Goal: Task Accomplishment & Management: Manage account settings

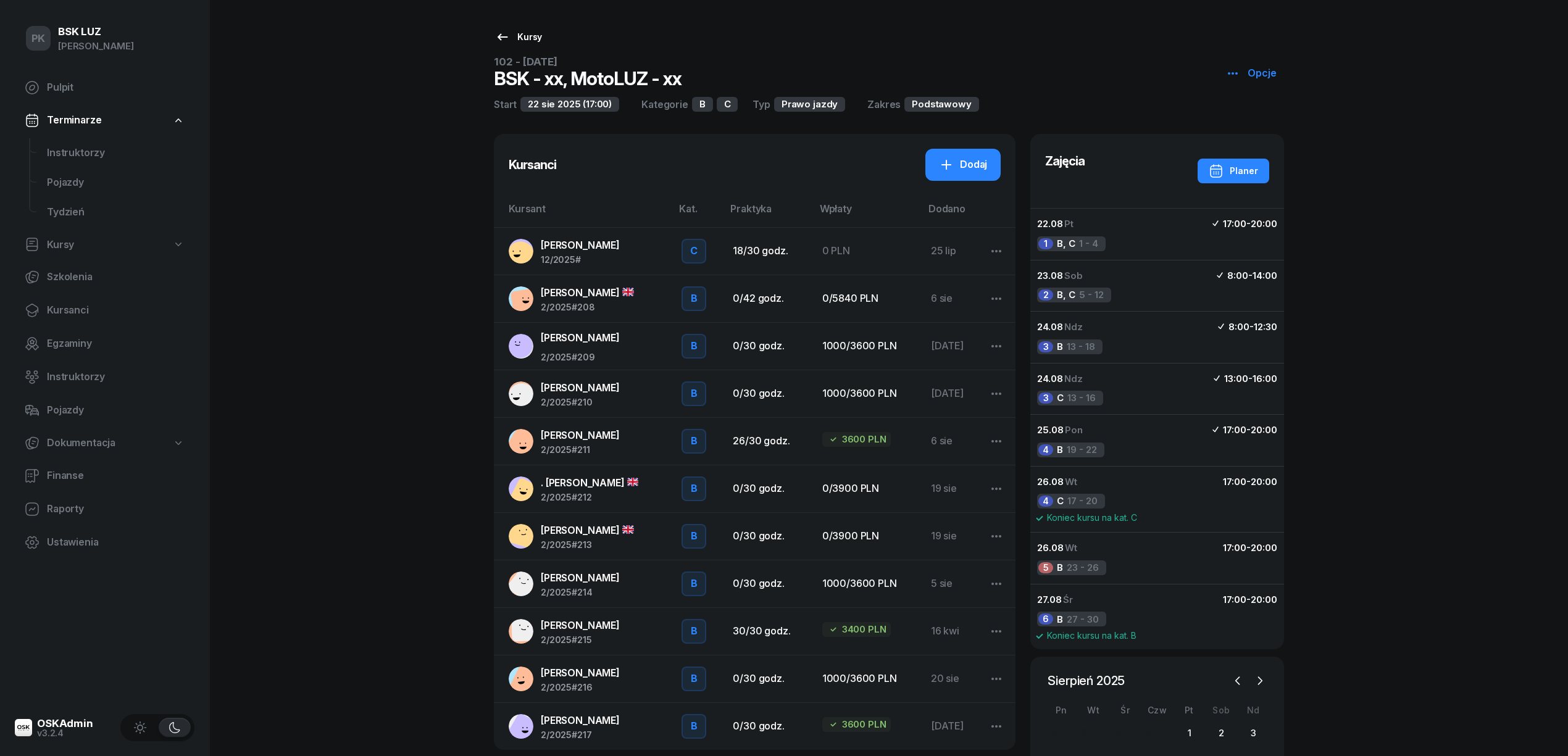
click at [517, 38] on div "Kursy" at bounding box center [519, 37] width 47 height 15
select select
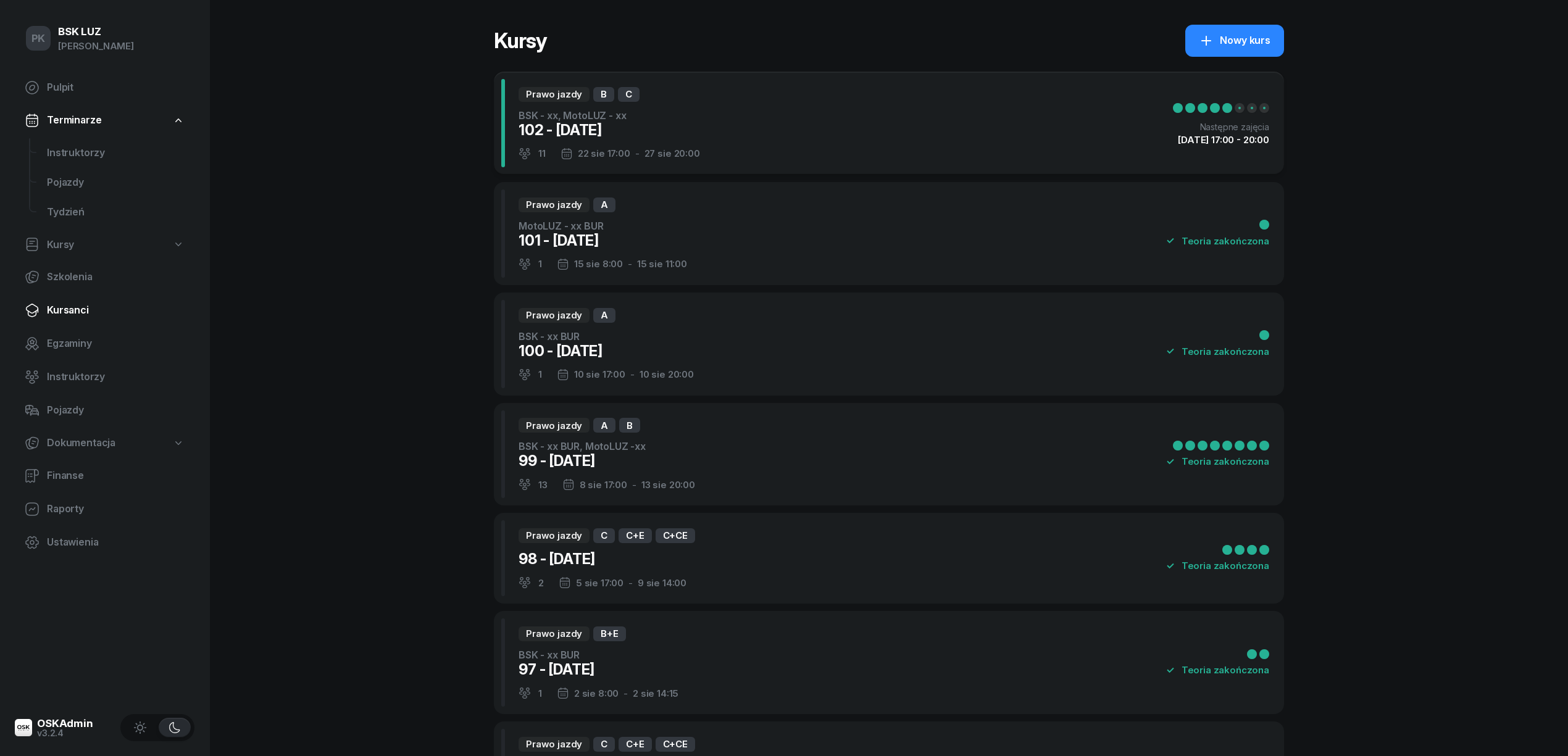
click at [77, 311] on span "Kursanci" at bounding box center [116, 311] width 137 height 16
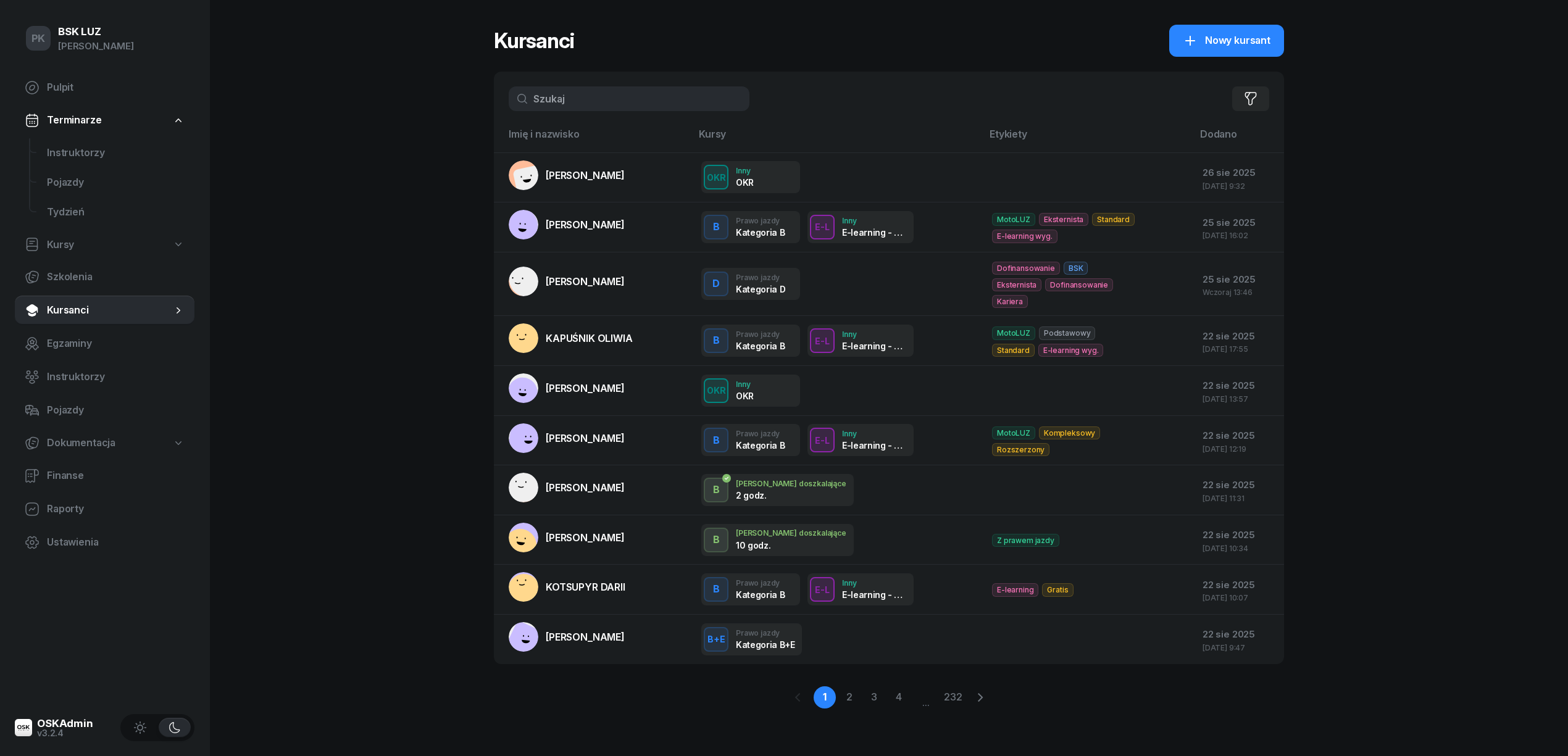
click at [588, 102] on input "text" at bounding box center [629, 99] width 241 height 25
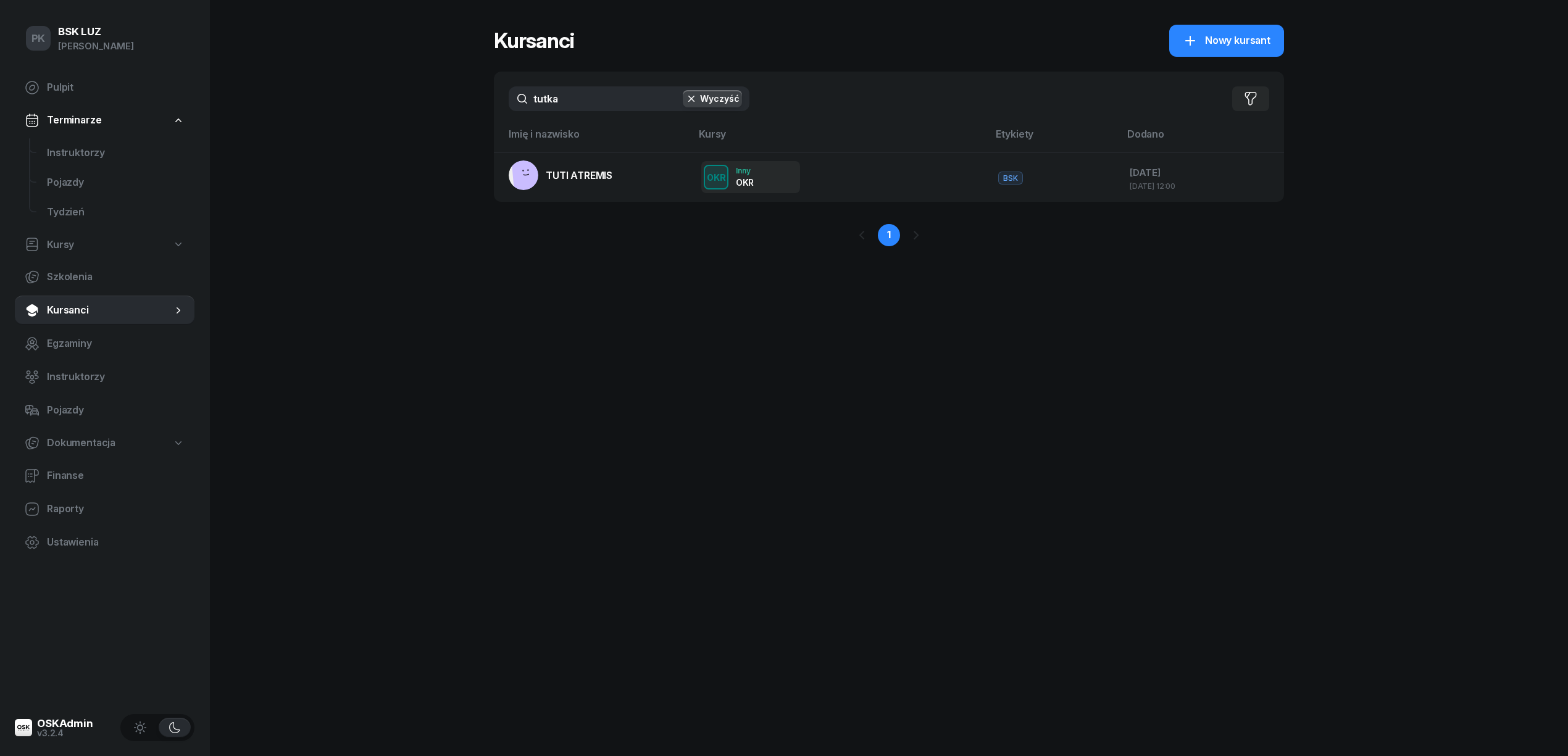
drag, startPoint x: 566, startPoint y: 99, endPoint x: 389, endPoint y: 116, distance: 177.8
click at [389, 116] on div "PK BSK LUZ Piotr Klimek Pulpit Terminarze Instruktorzy Pojazdy Tydzień Kursy Sz…" at bounding box center [784, 378] width 1568 height 756
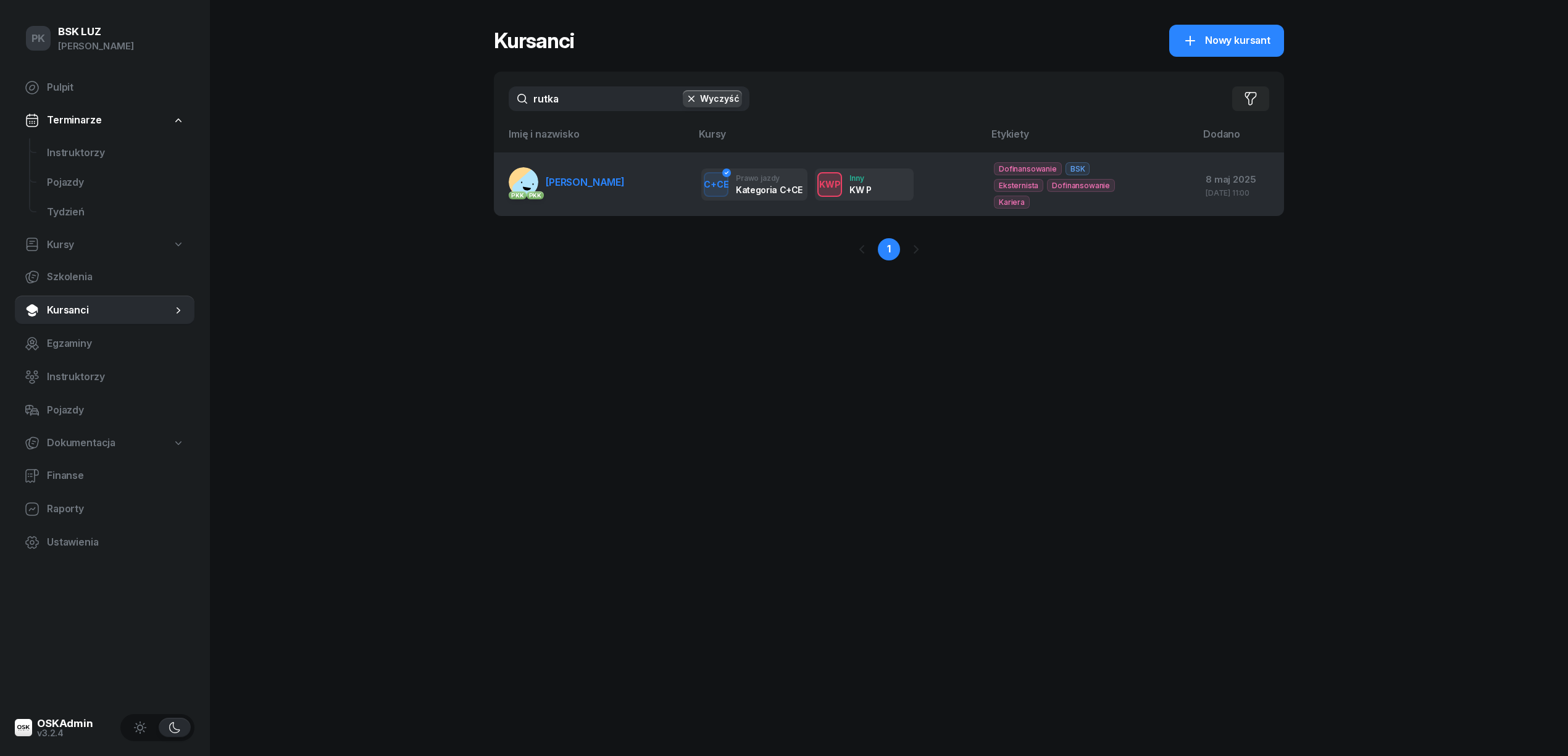
type input "rutka"
click at [574, 176] on span "RUTKA PAWEŁ" at bounding box center [586, 182] width 79 height 12
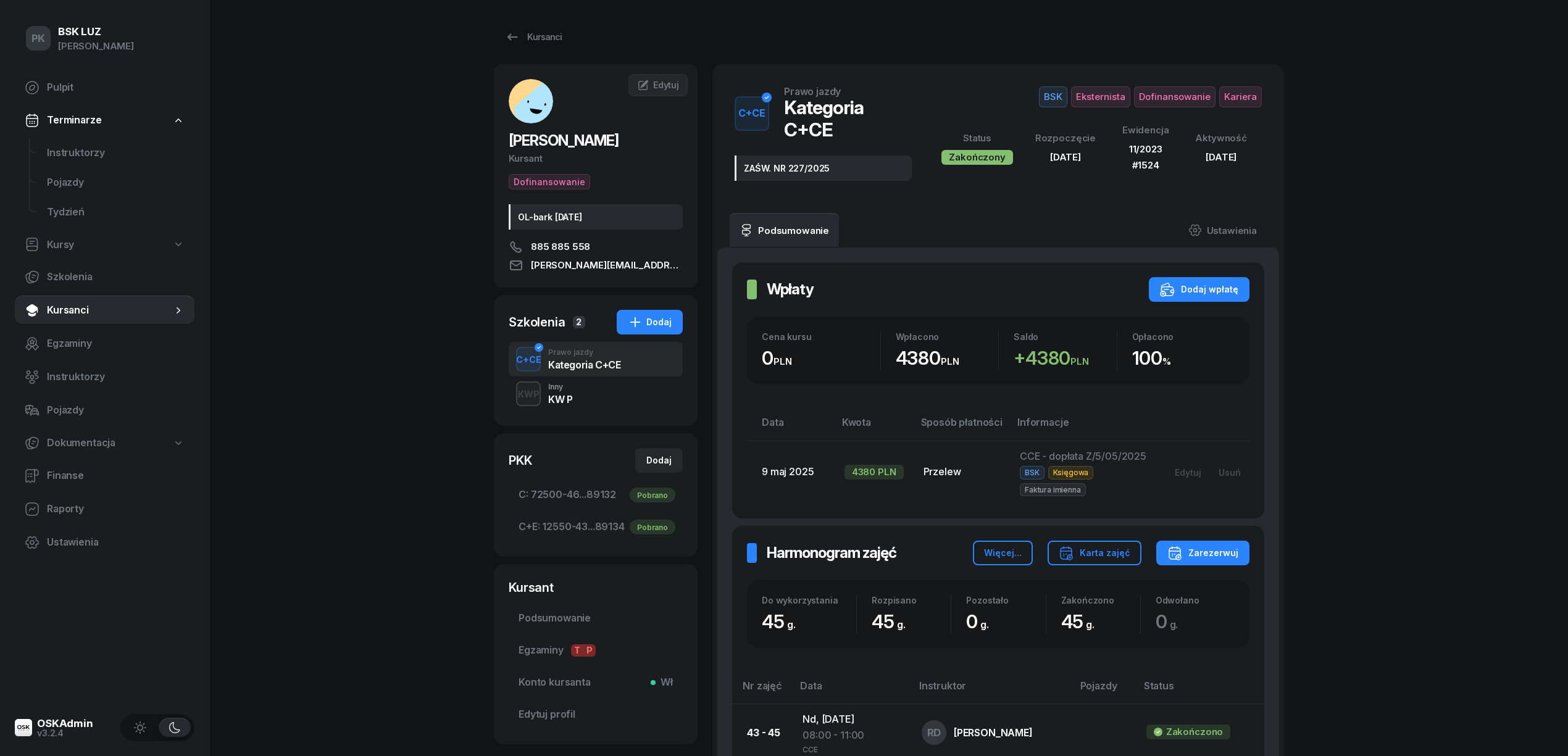
click at [89, 242] on link "Kursy" at bounding box center [104, 245] width 179 height 28
select select
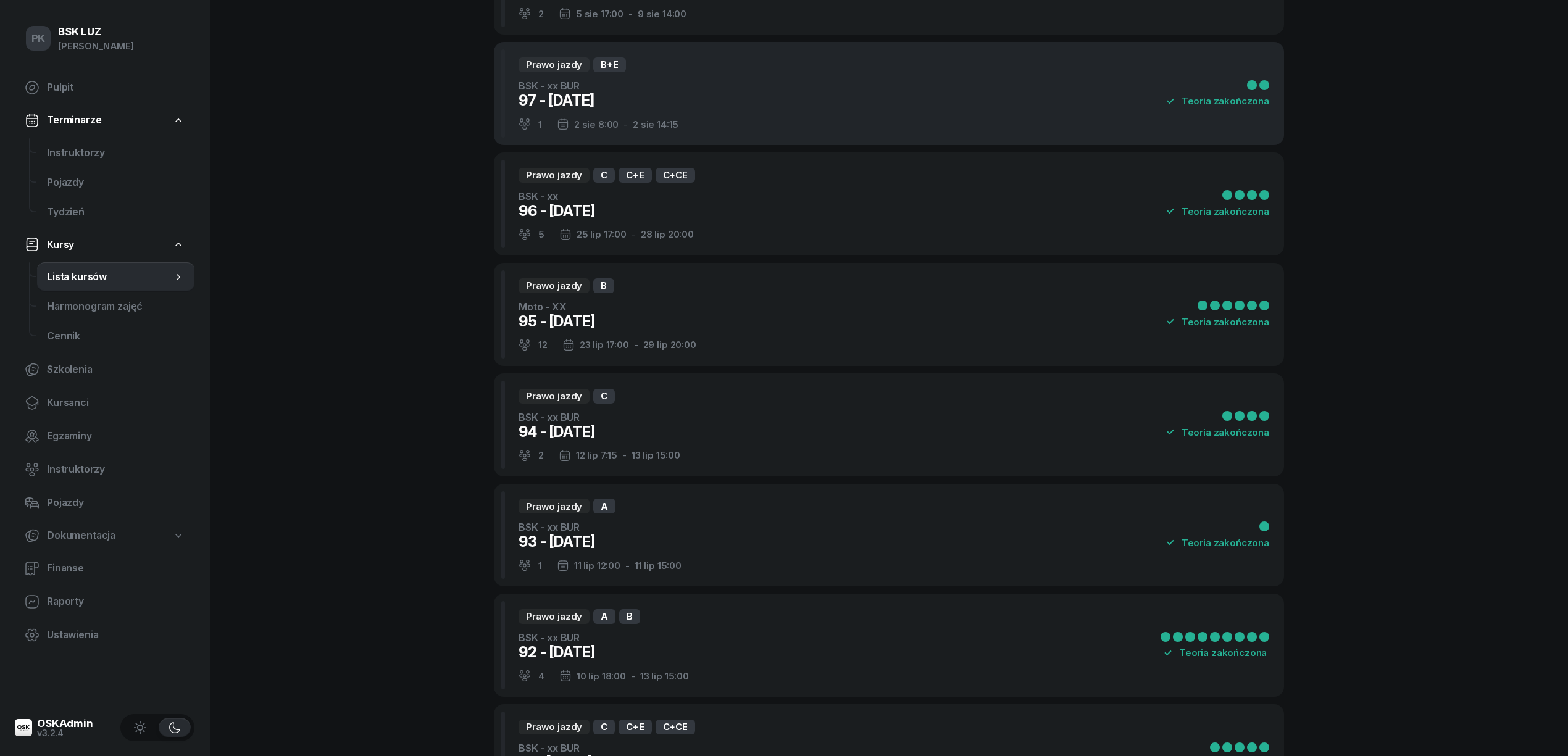
scroll to position [576, 0]
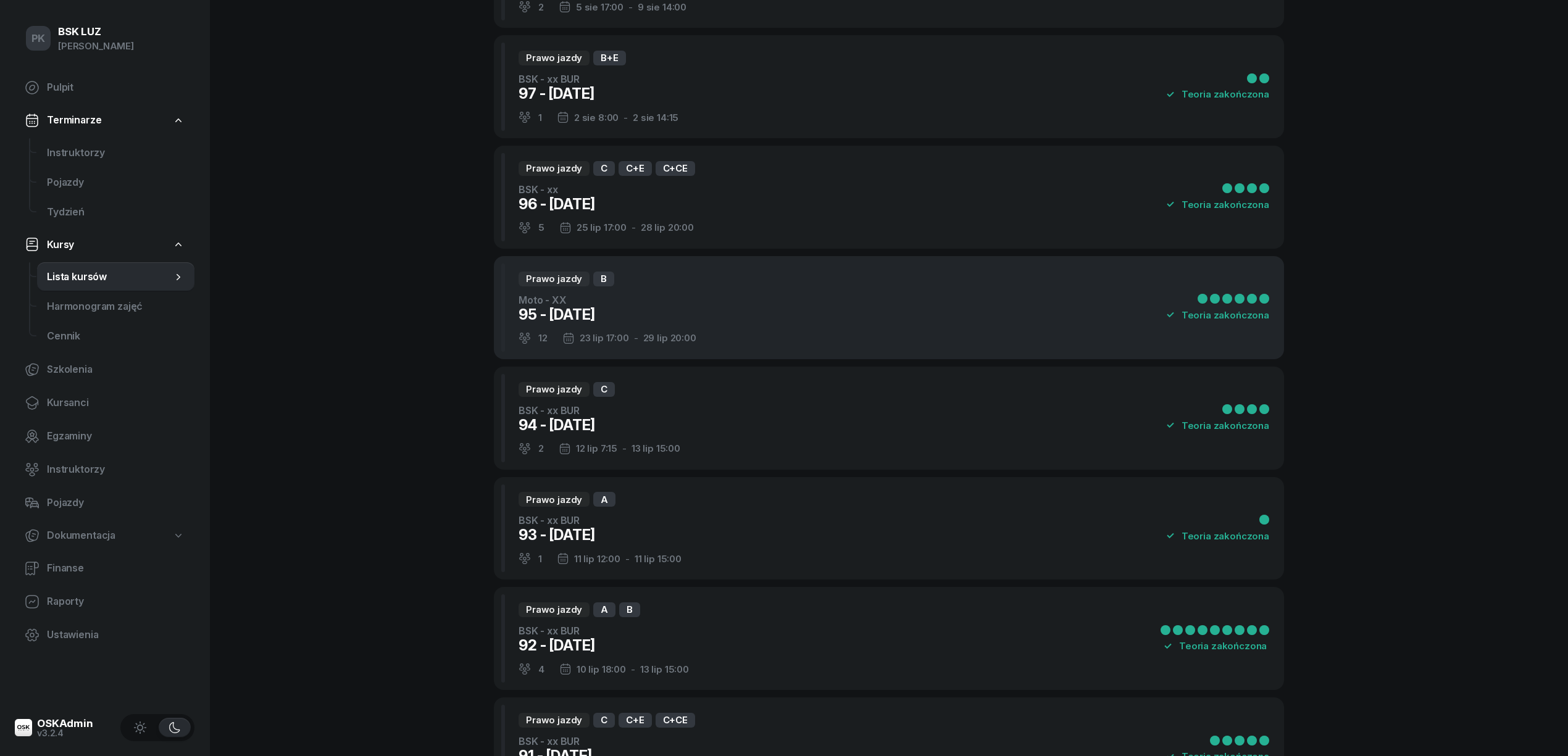
click at [712, 315] on div "Prawo jazdy B Moto - XX 95 - 2025/07/25 12 23 lip 17:00 - 29 lip 20:00 Teoria z…" at bounding box center [889, 308] width 790 height 103
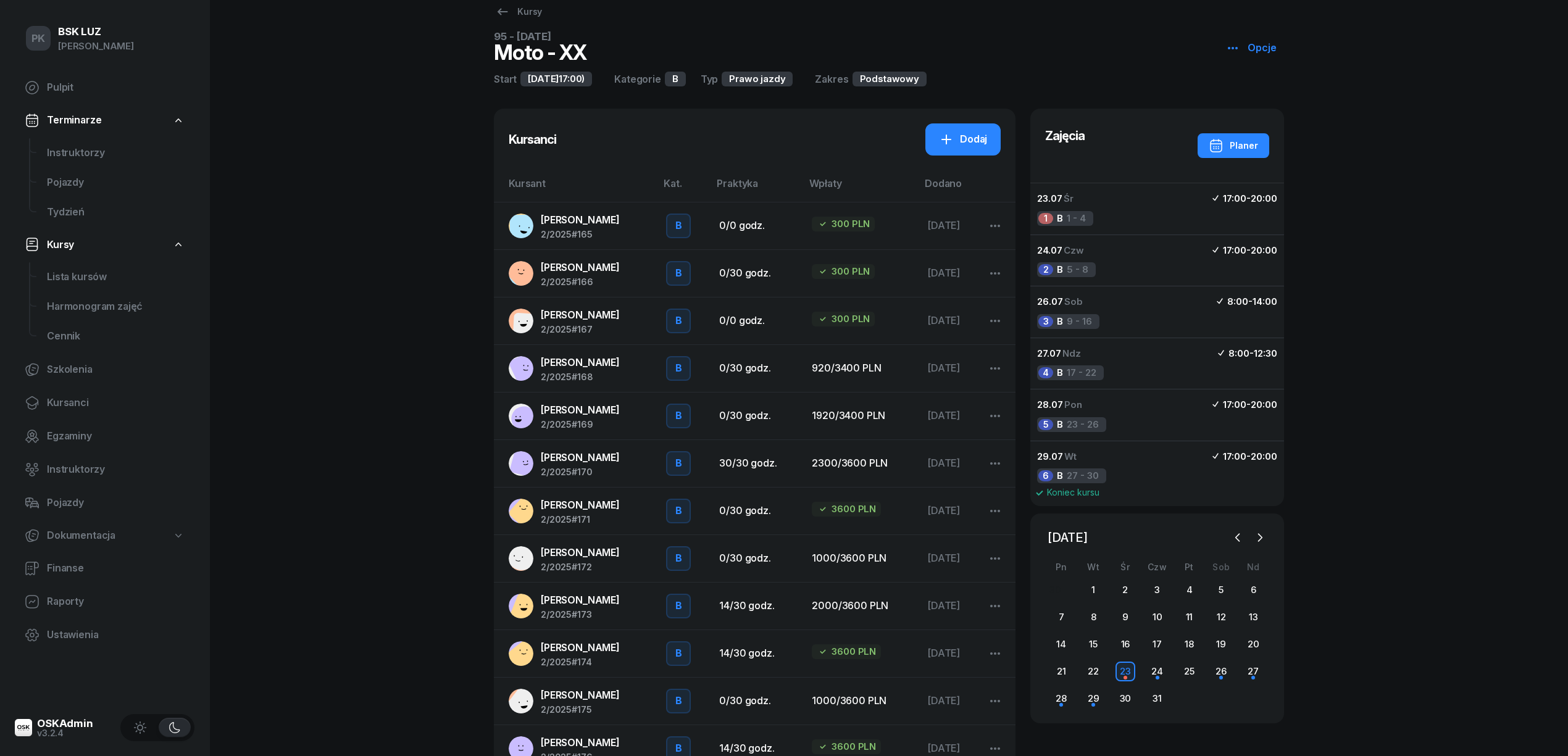
scroll to position [68, 0]
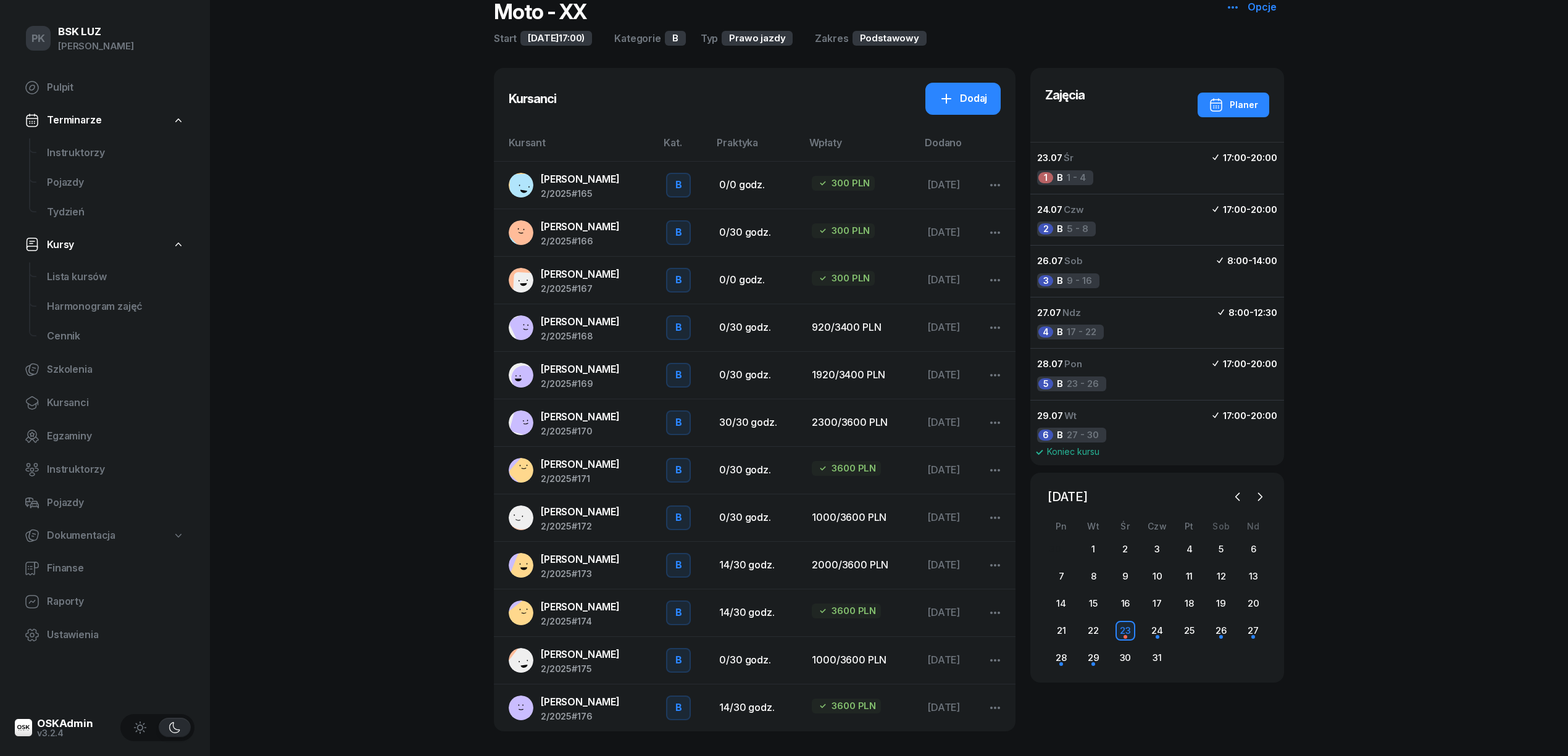
click at [620, 710] on div "JĘDROCHA MICHAŁ 2/2025 #176" at bounding box center [581, 708] width 79 height 27
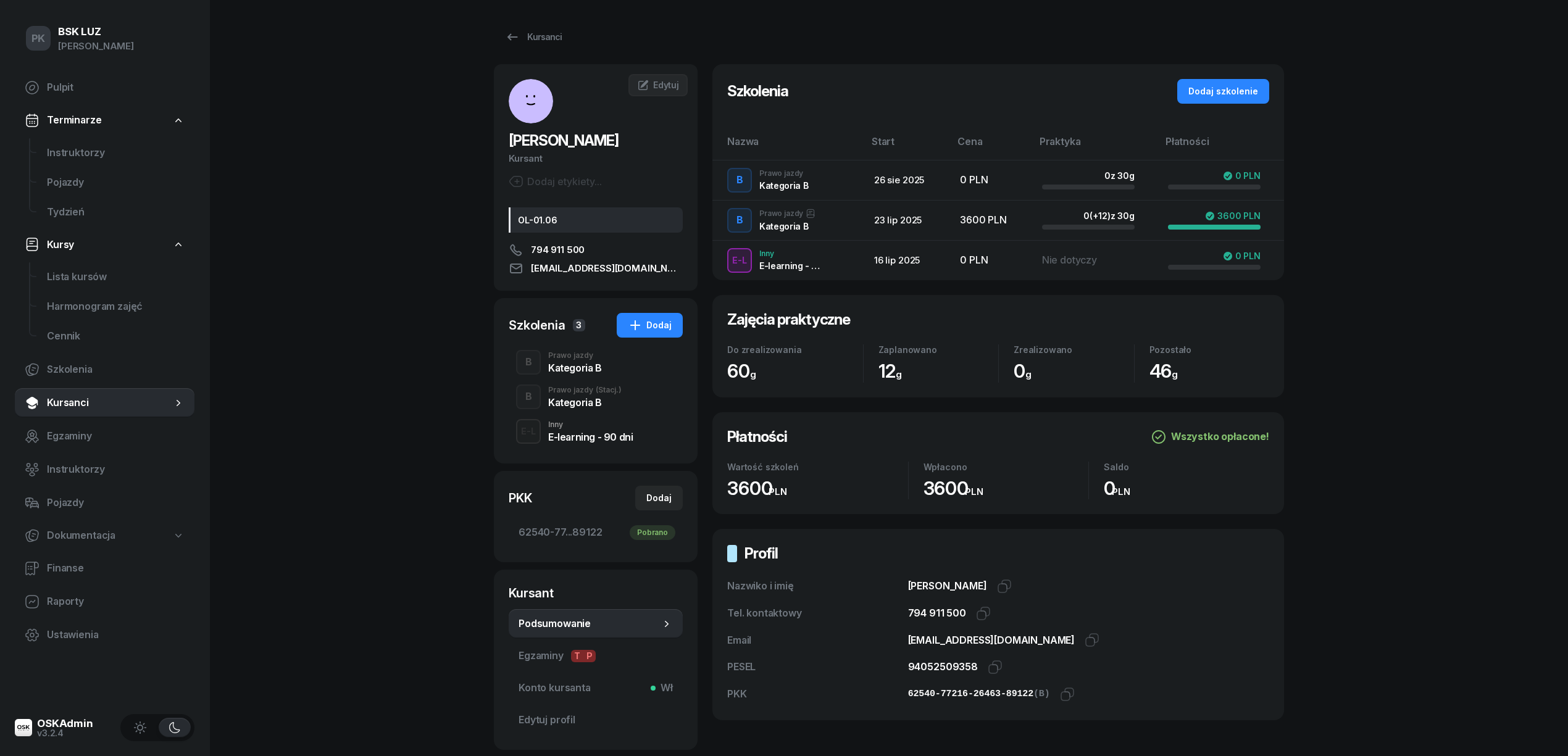
click at [73, 405] on span "Kursanci" at bounding box center [109, 403] width 125 height 16
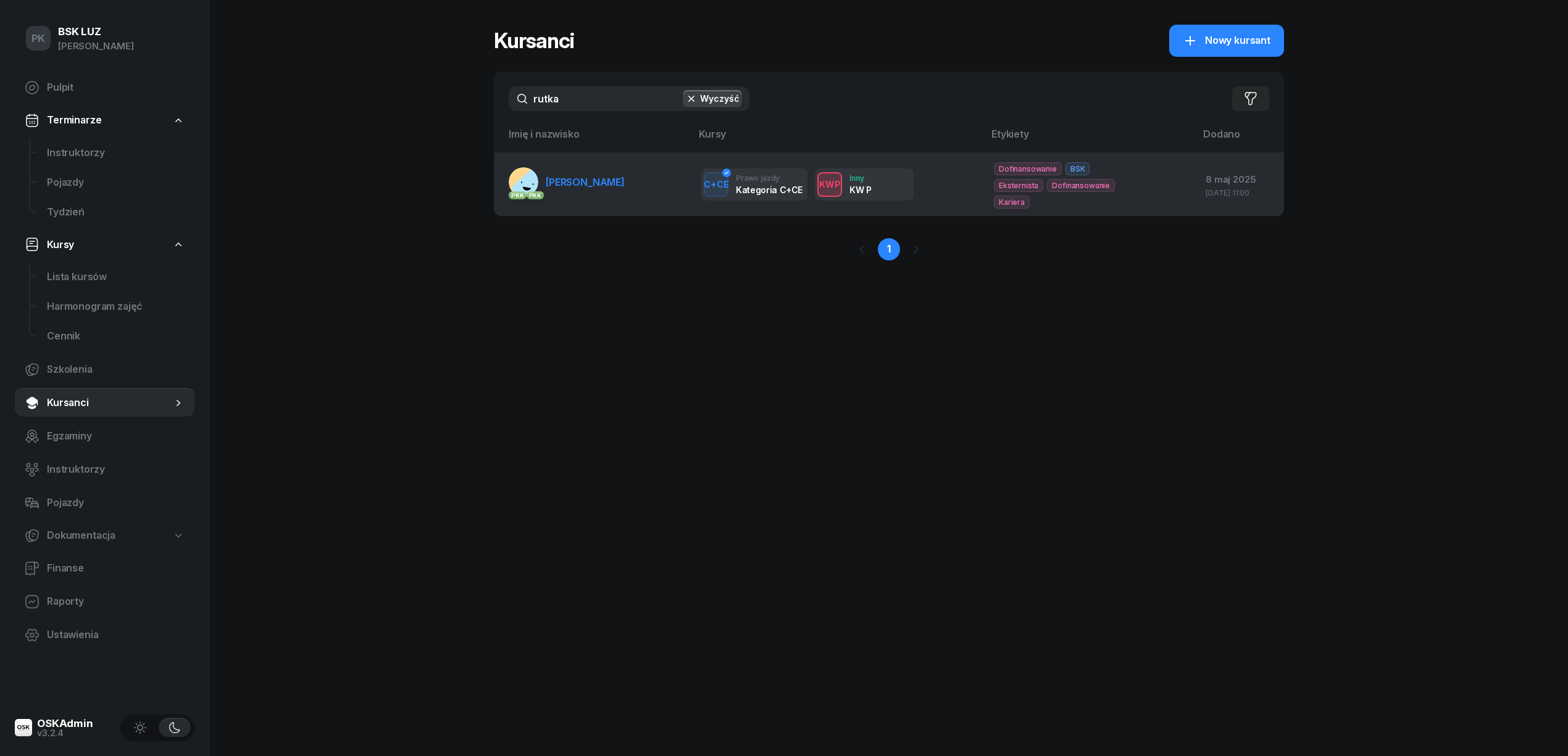
click at [588, 183] on link "PKK PKK RUTKA PAWEŁ" at bounding box center [567, 182] width 116 height 30
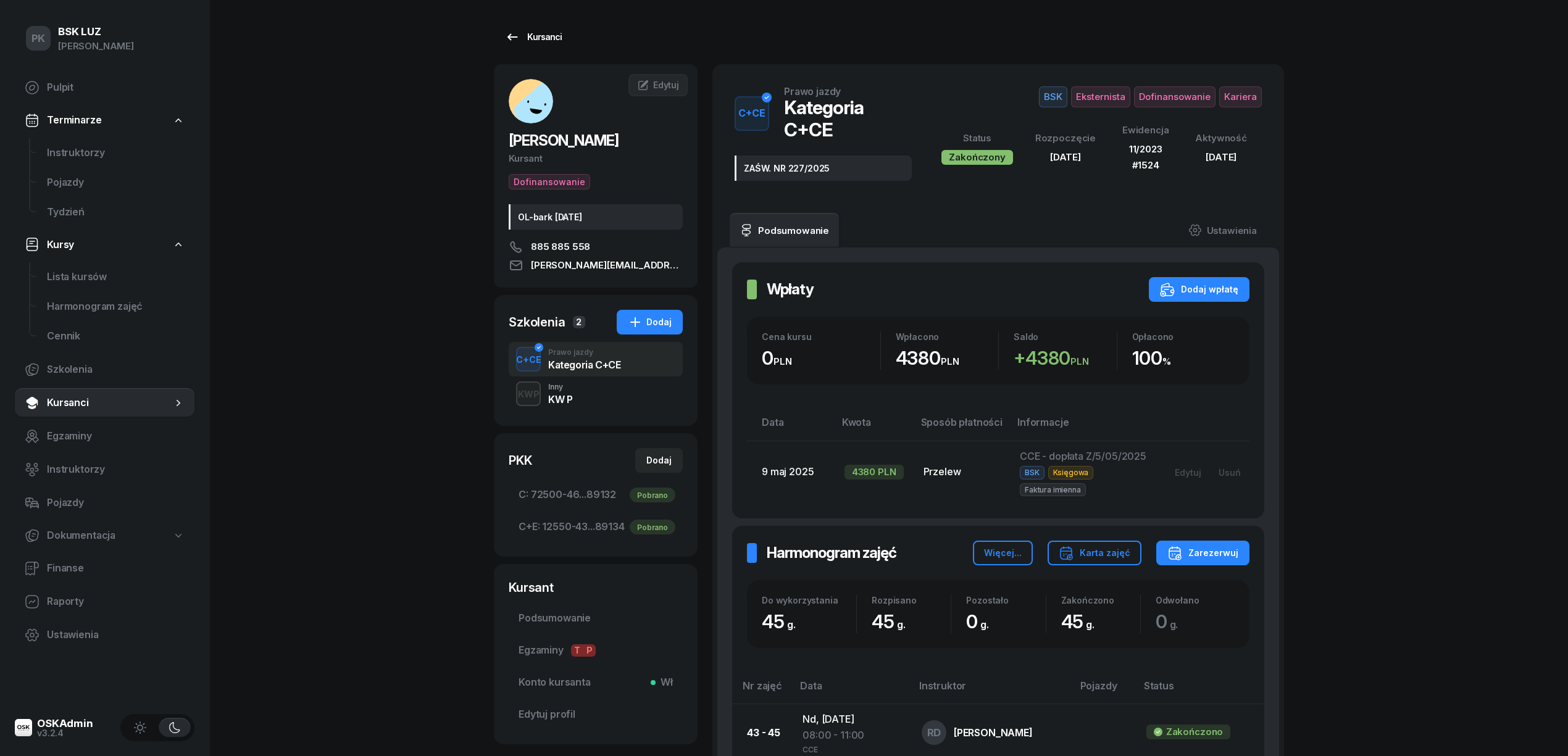
click at [527, 44] on link "Kursanci" at bounding box center [533, 37] width 79 height 25
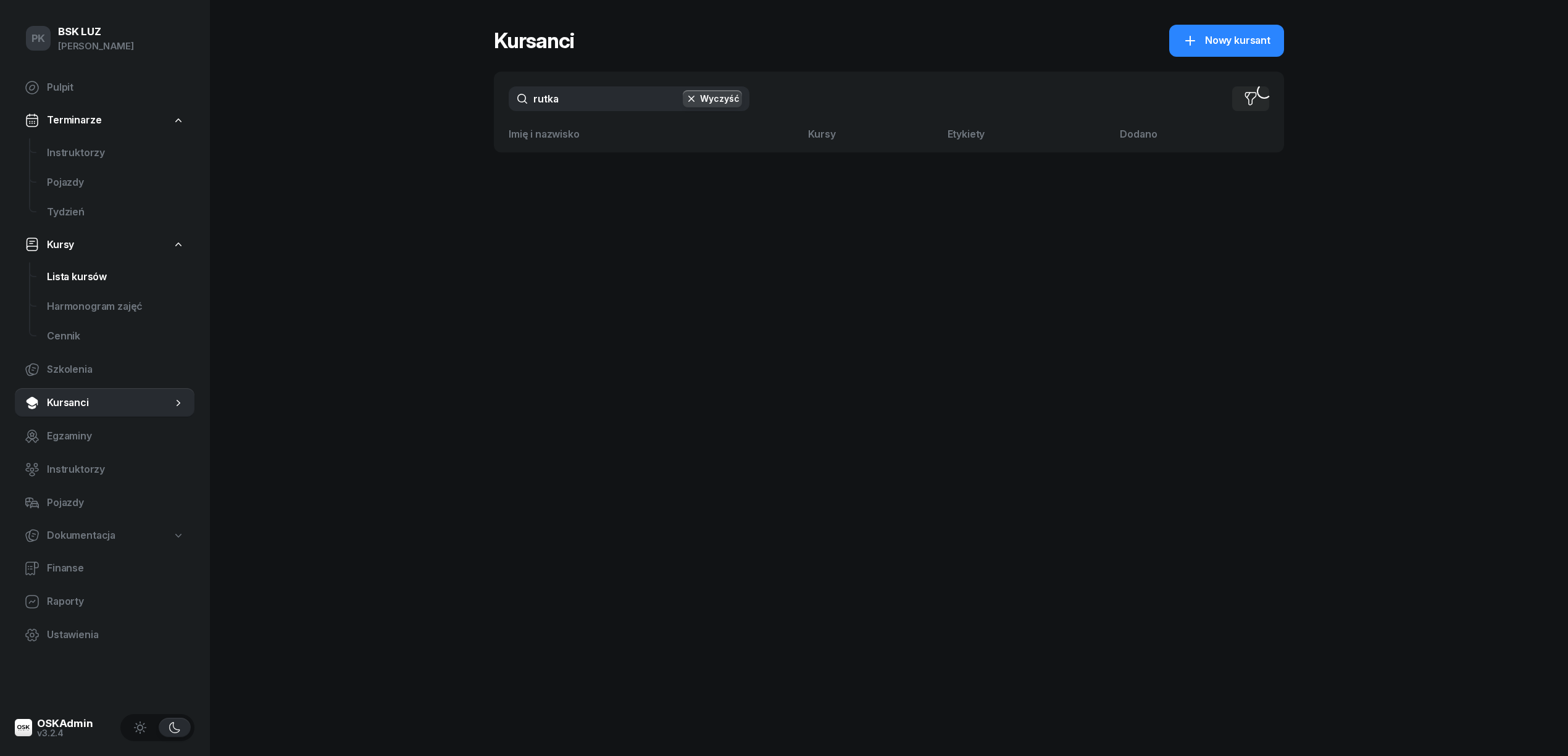
click at [80, 278] on span "Lista kursów" at bounding box center [116, 277] width 137 height 16
select select
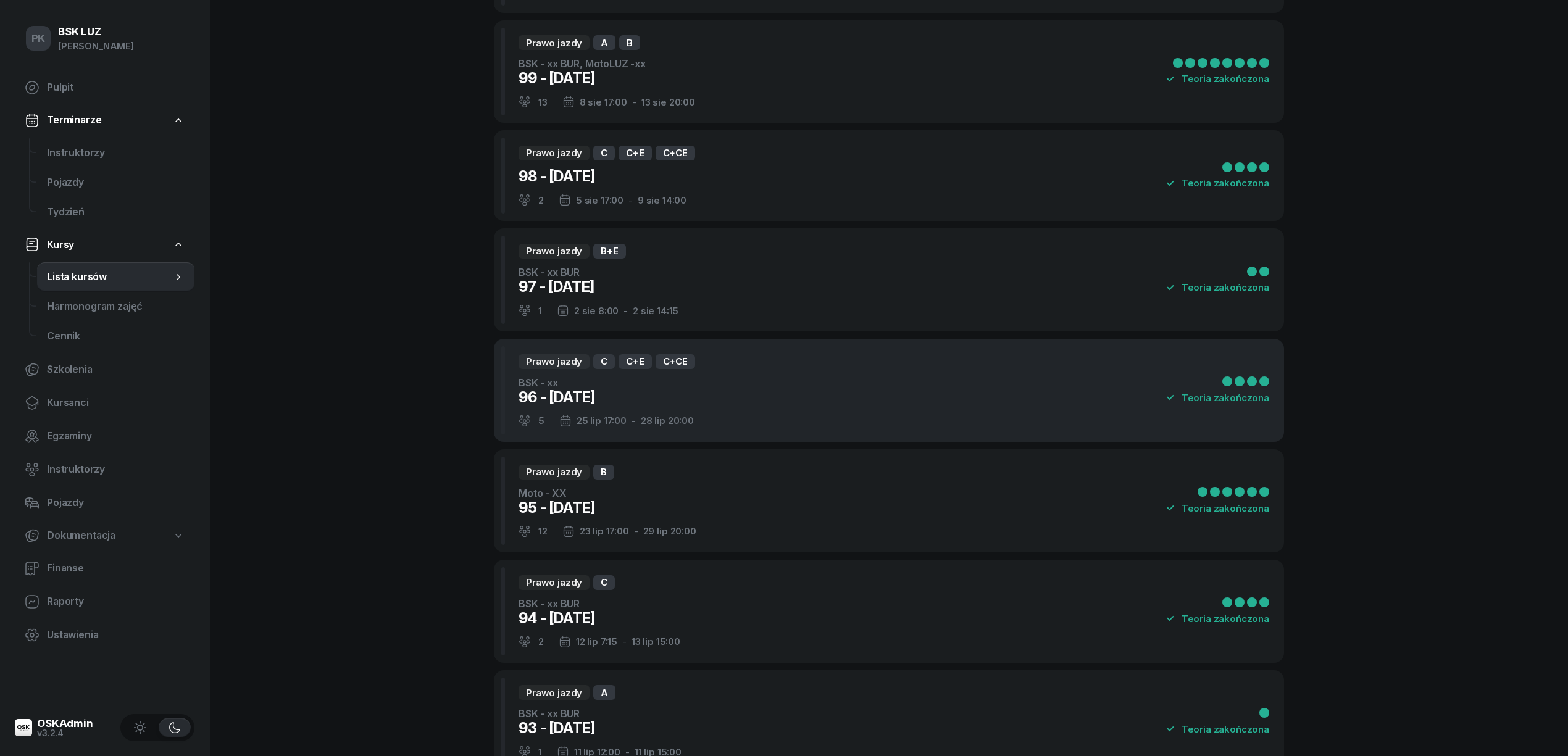
scroll to position [411, 0]
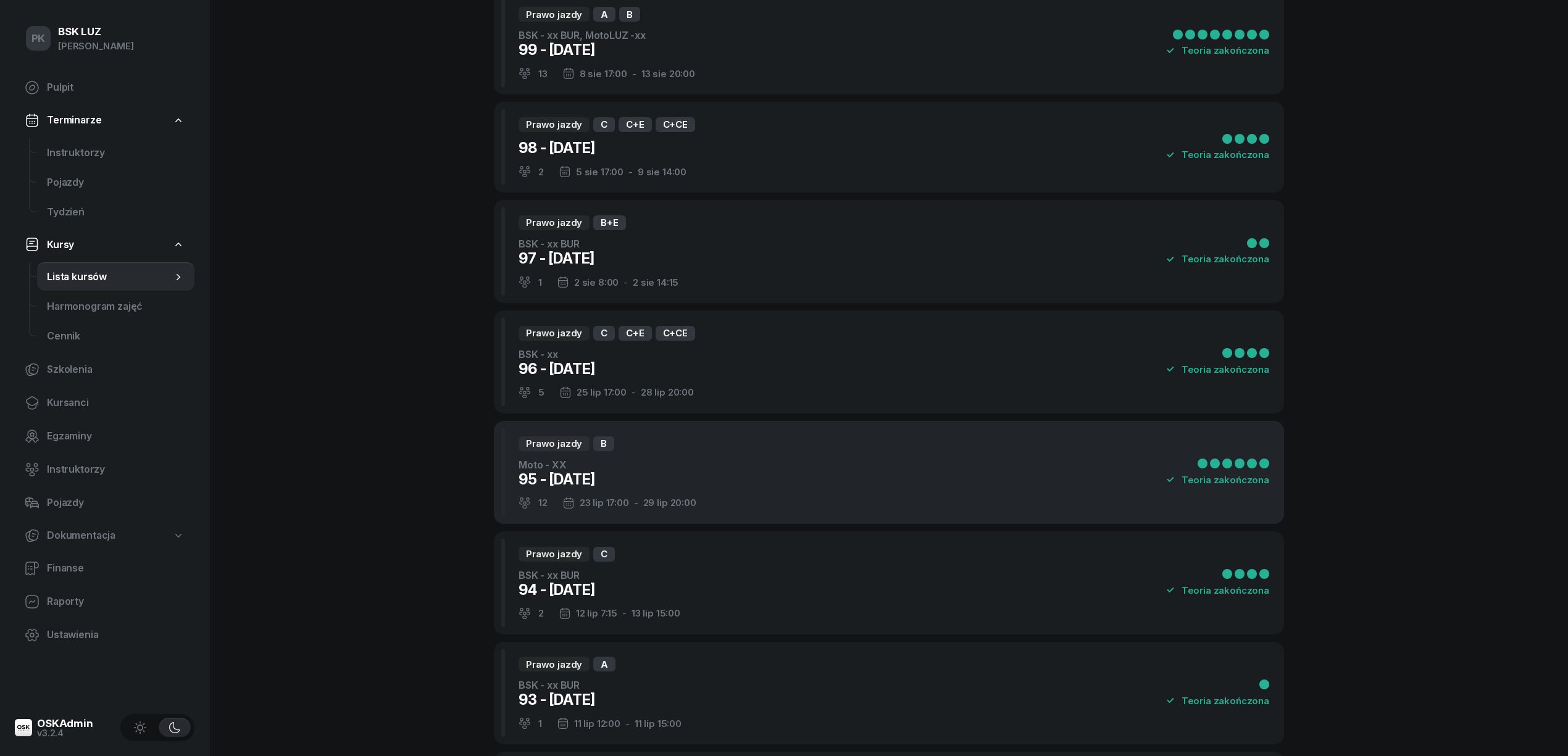
click at [679, 470] on div "95 - 2025/07/25" at bounding box center [607, 480] width 178 height 19
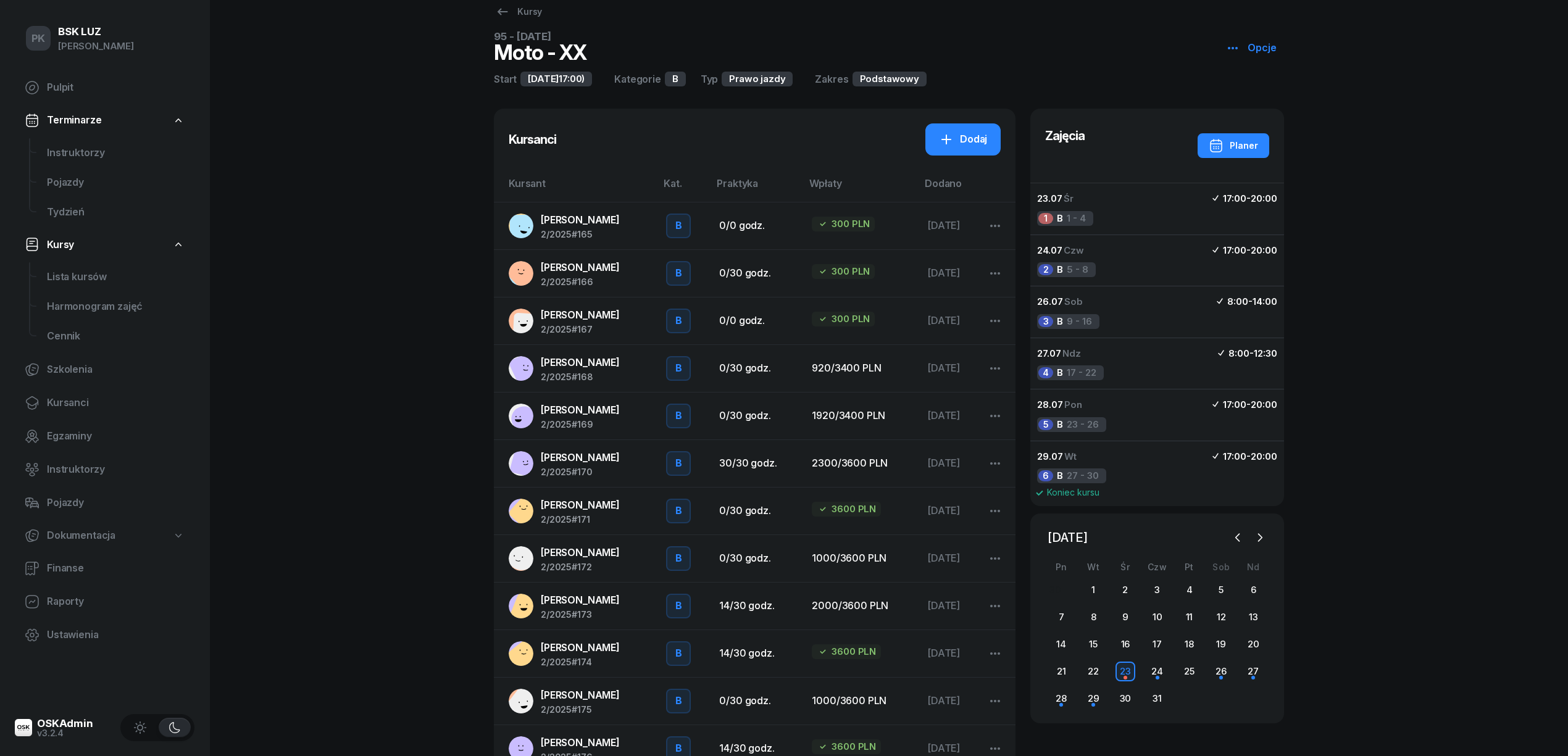
scroll to position [68, 0]
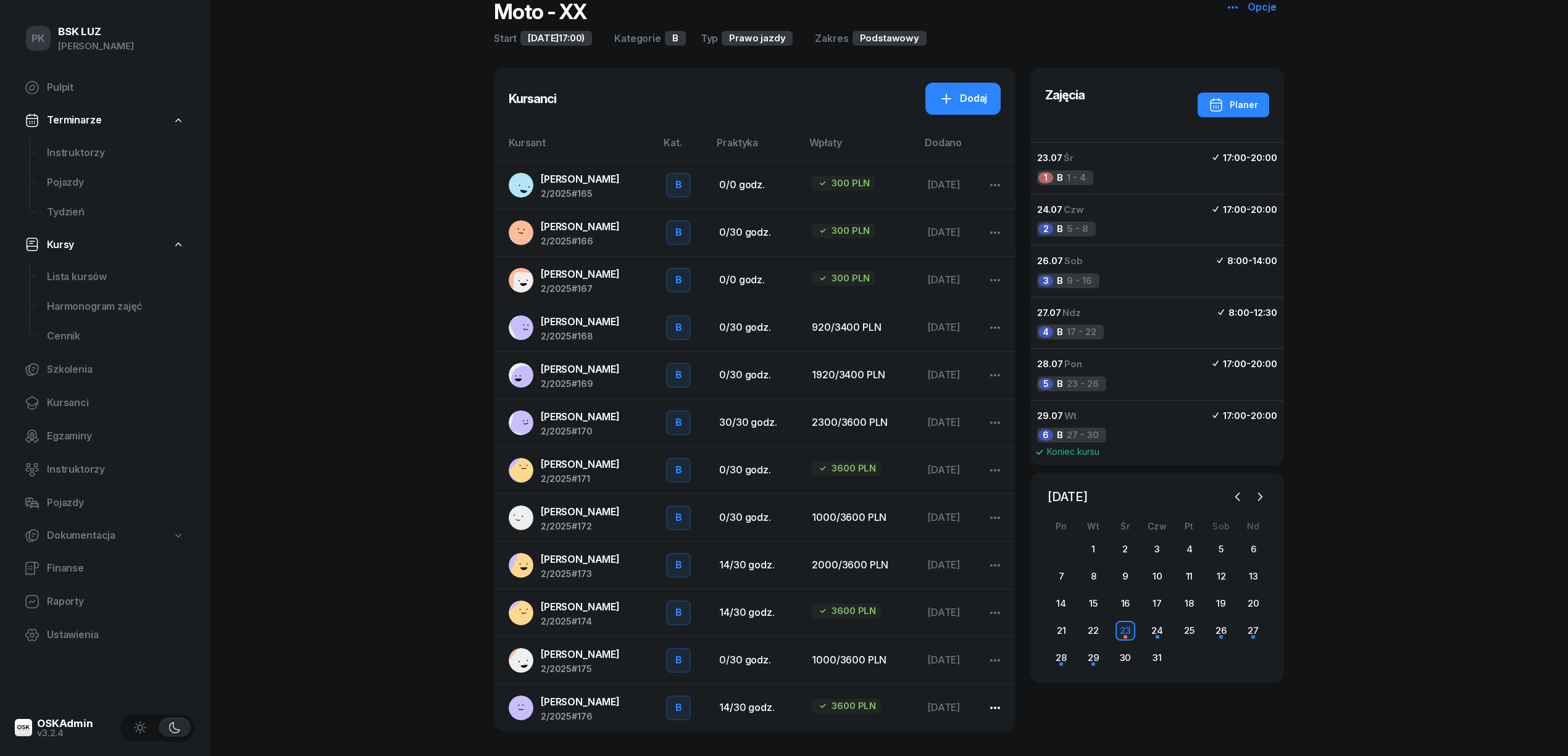
click at [993, 708] on icon "button" at bounding box center [995, 708] width 10 height 2
click at [1011, 666] on div "Wypisz z kursu" at bounding box center [1029, 660] width 69 height 16
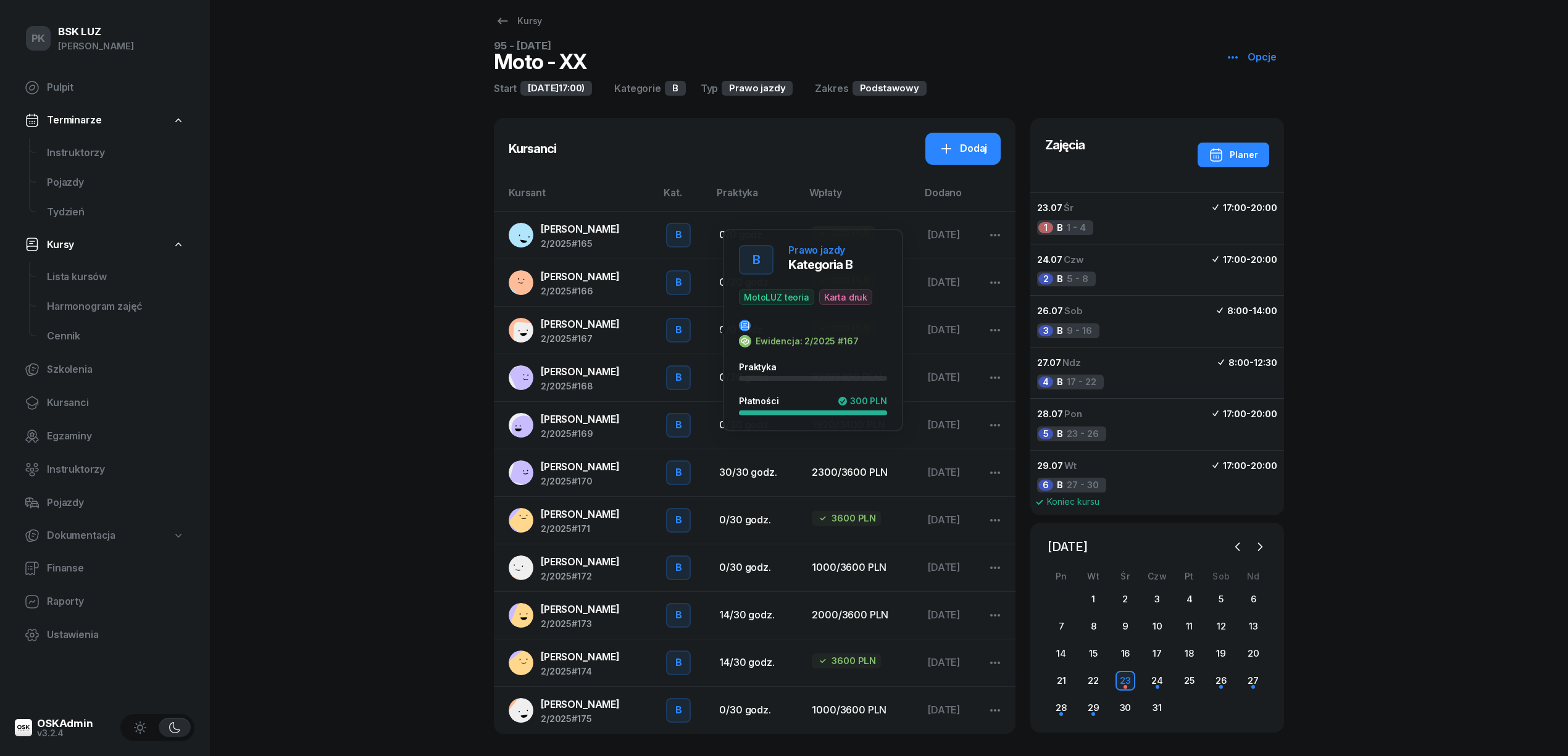
scroll to position [25, 0]
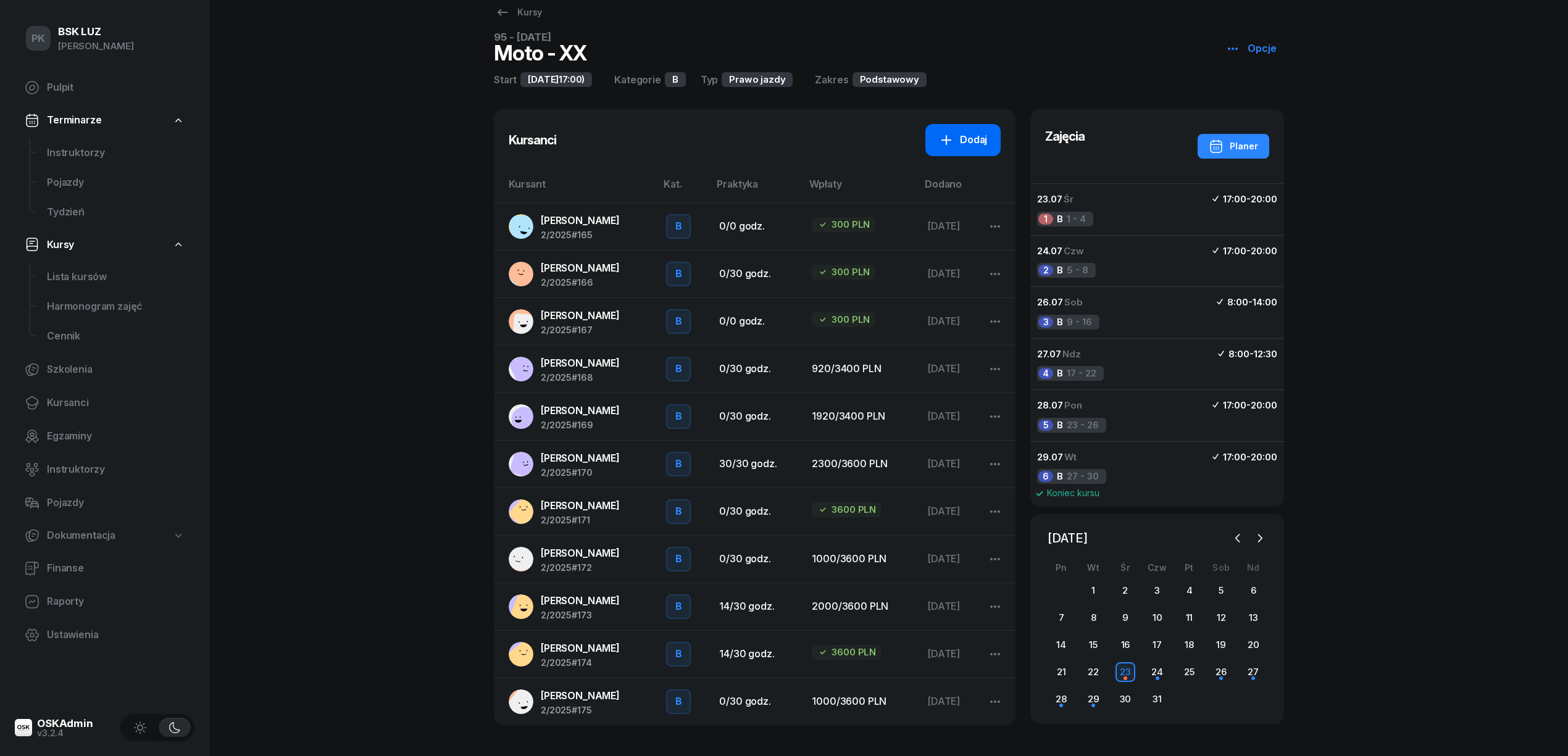
click at [956, 139] on div "Dodaj" at bounding box center [964, 141] width 48 height 16
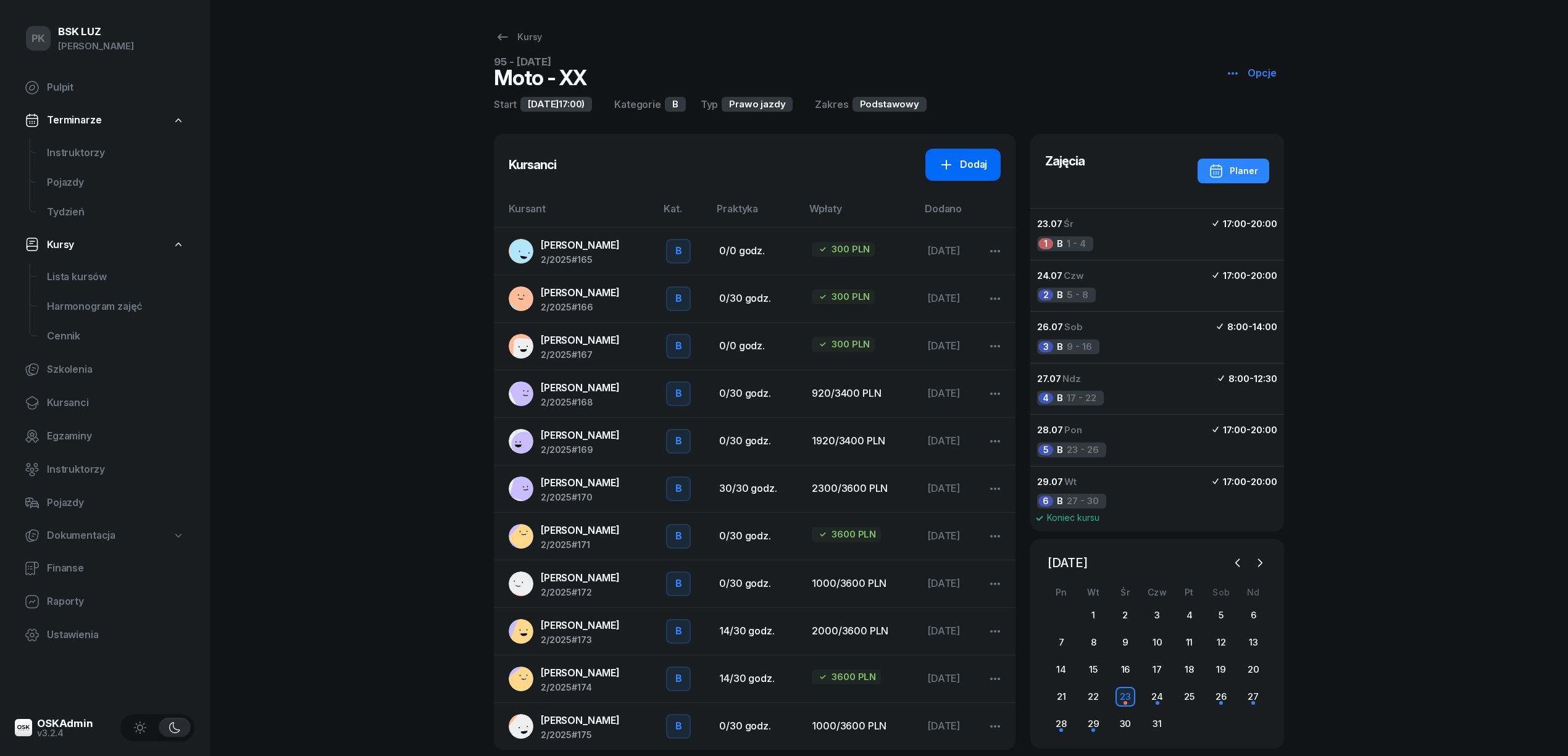
select select "B"
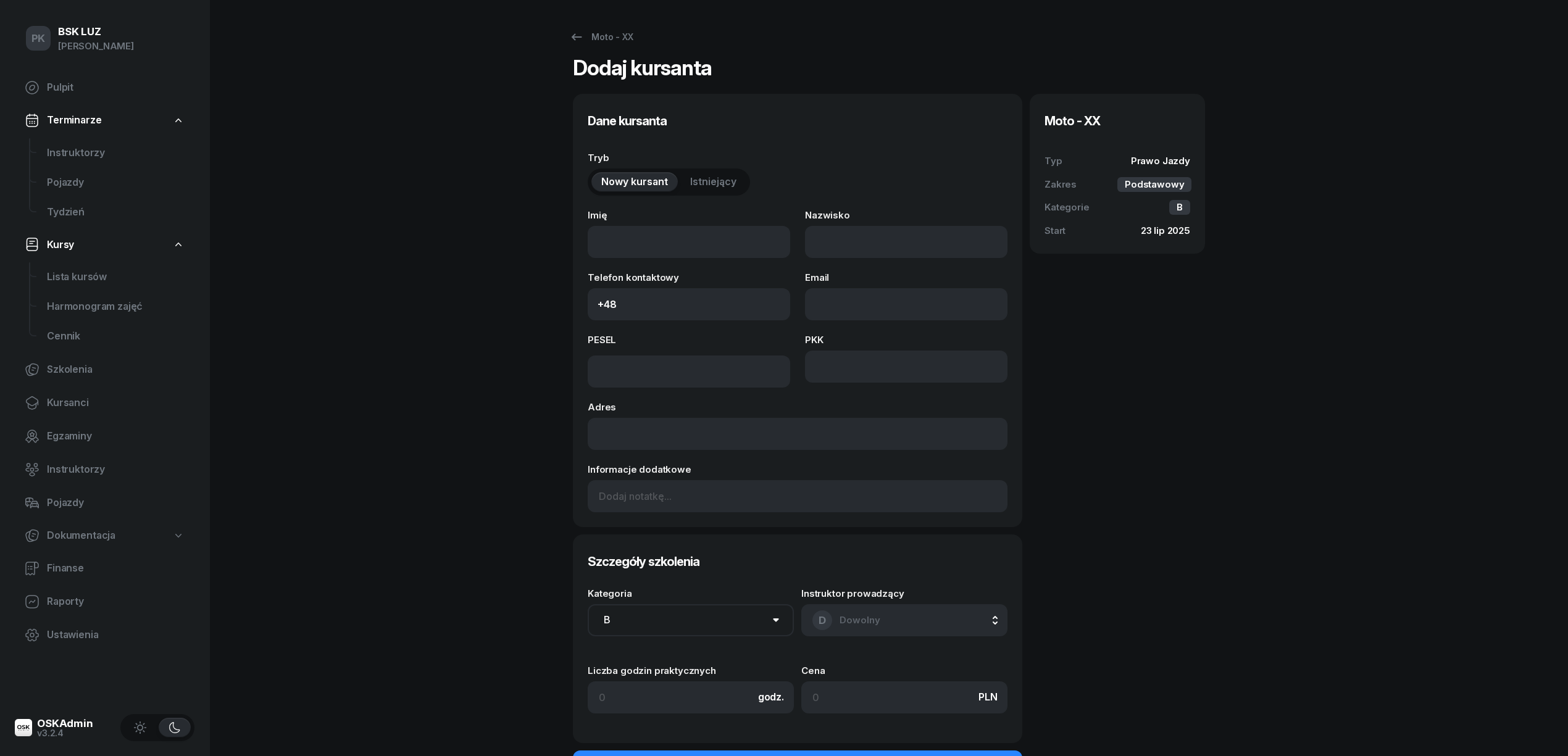
click at [717, 183] on span "Istniejący" at bounding box center [713, 183] width 46 height 16
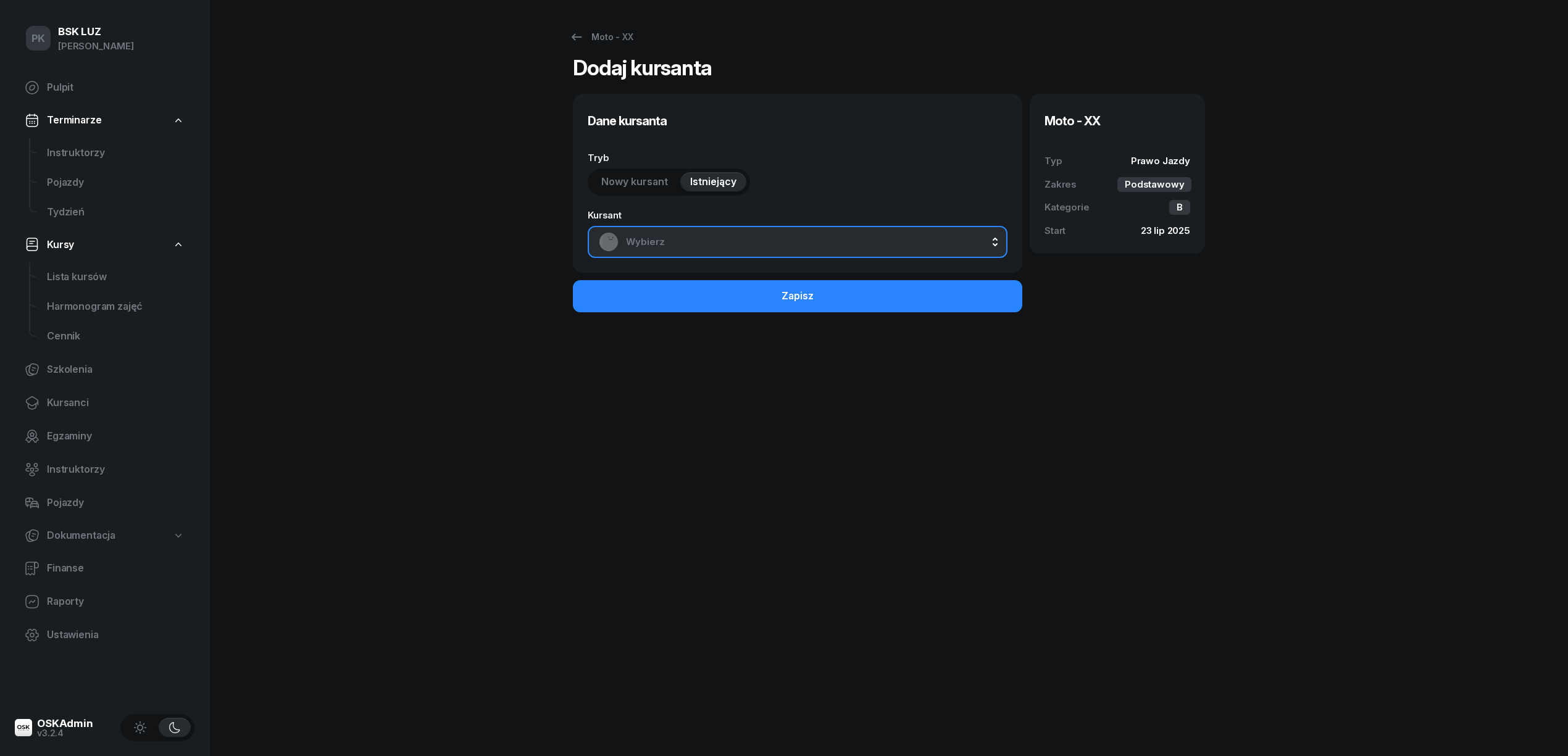
click at [724, 247] on span "Wybierz" at bounding box center [811, 242] width 371 height 16
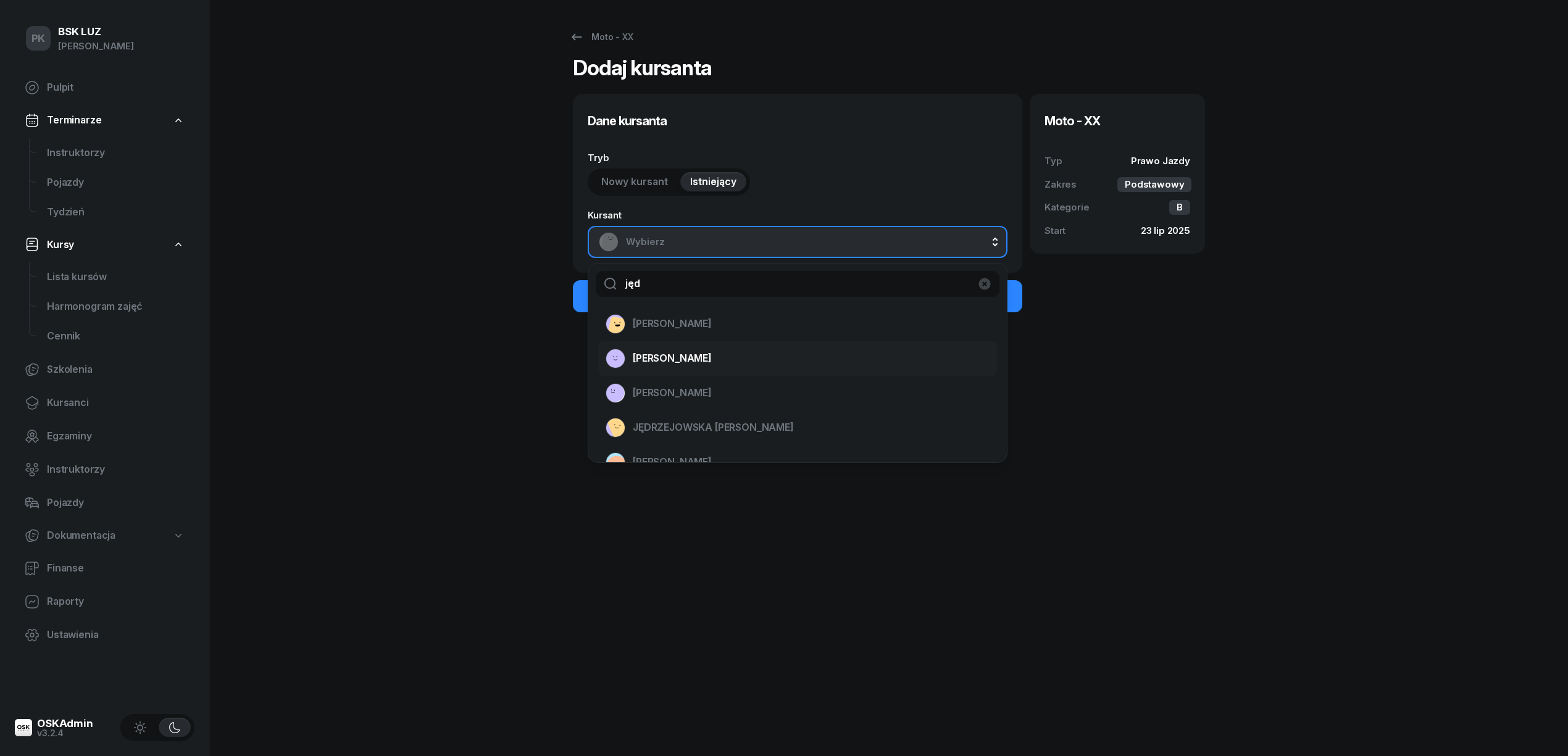
type input "jęd"
click at [708, 359] on span "[PERSON_NAME]" at bounding box center [672, 359] width 79 height 16
select select "B"
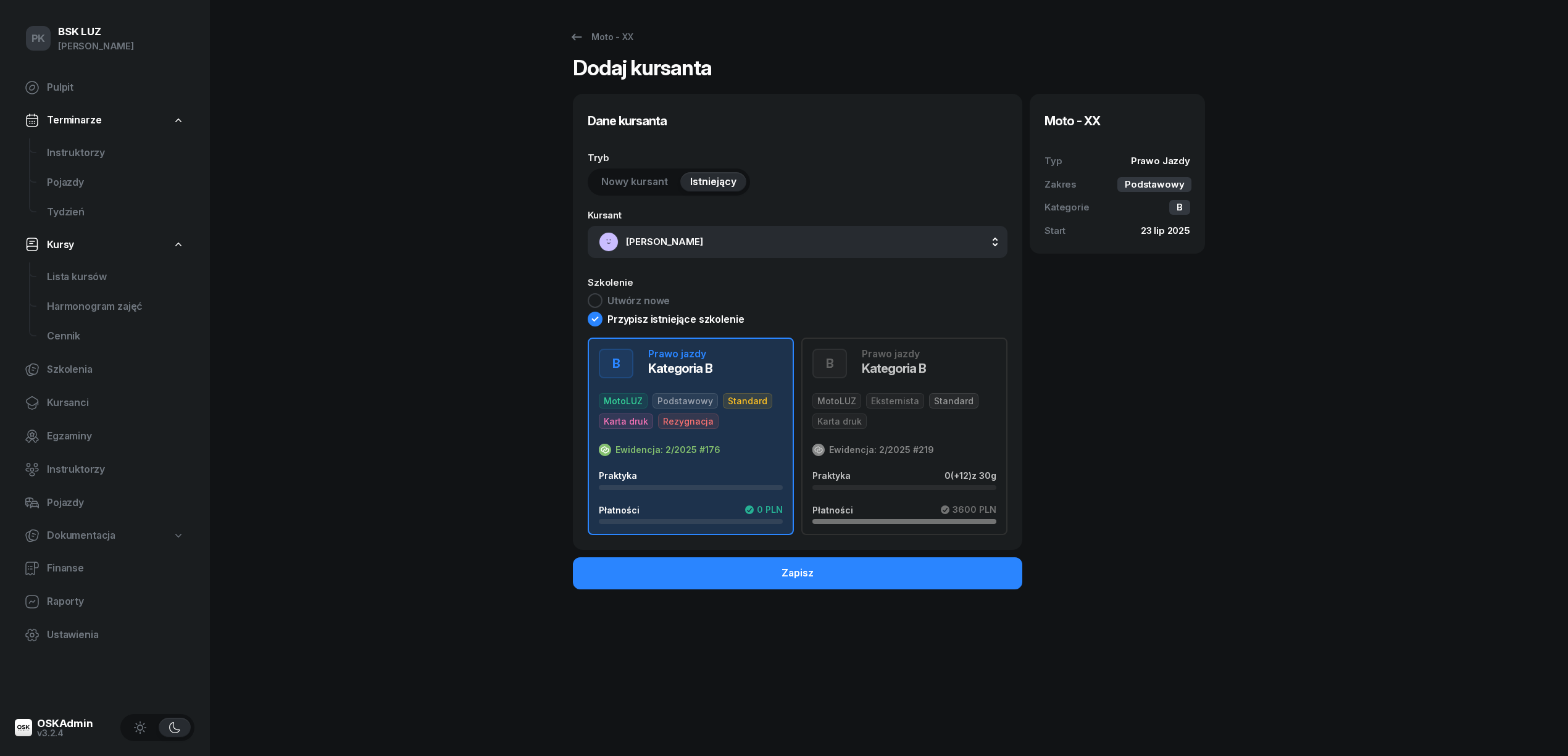
click at [763, 448] on div "Ewidencja: 2/2025 #176" at bounding box center [691, 450] width 184 height 12
click at [850, 573] on button "Zapisz" at bounding box center [797, 573] width 449 height 32
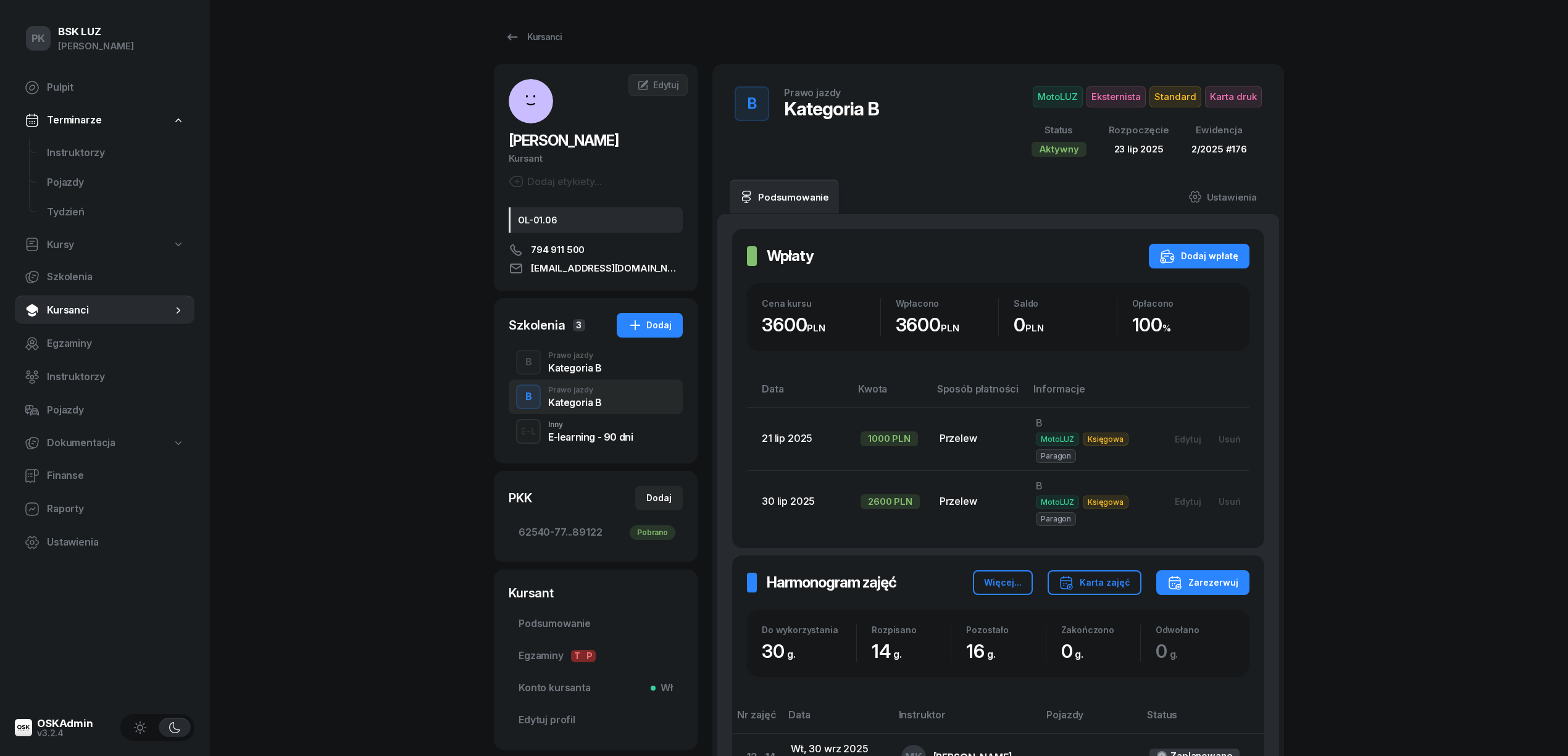
click at [626, 362] on div "B Prawo jazdy Kategoria B" at bounding box center [596, 362] width 174 height 35
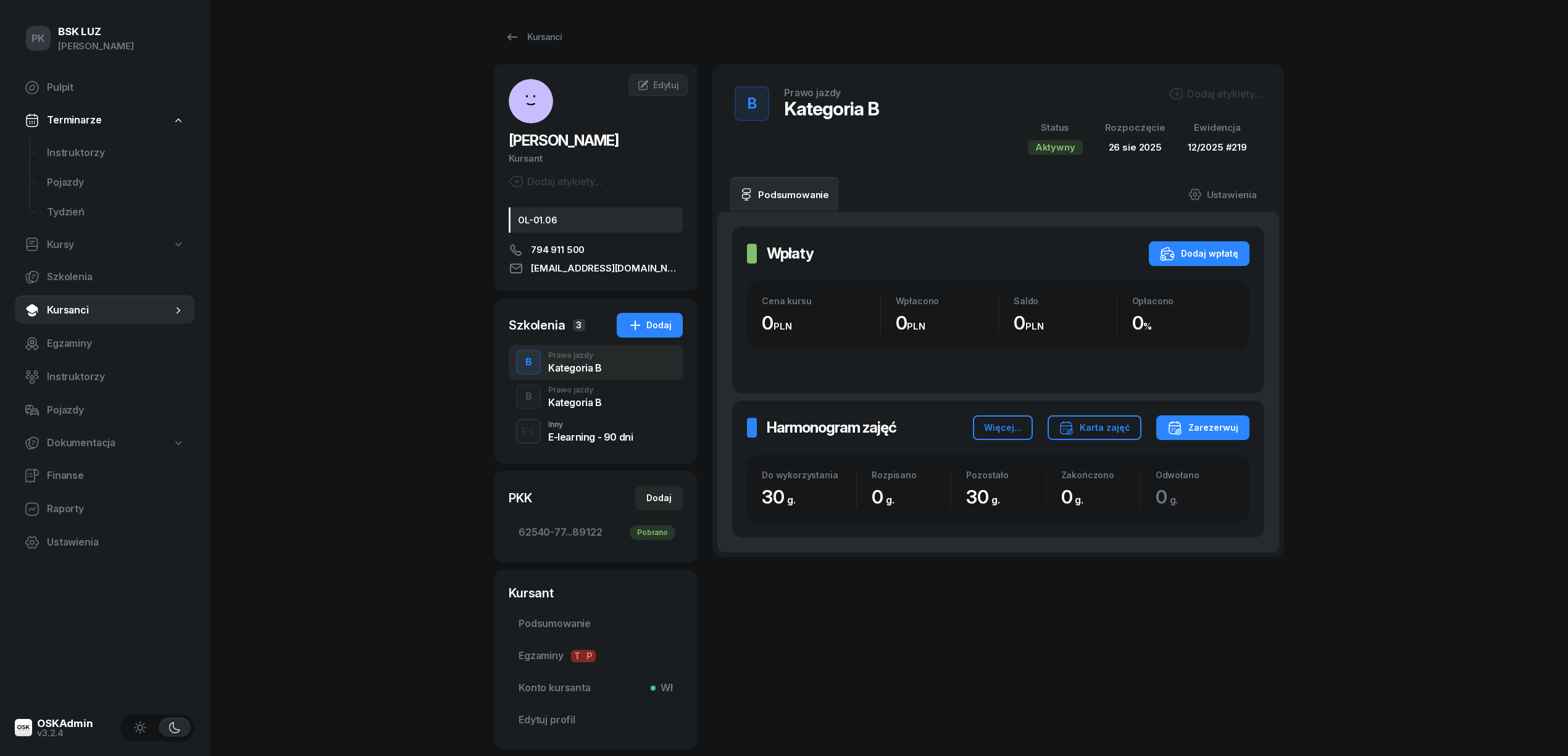
click at [1218, 94] on div "Dodaj etykiety..." at bounding box center [1215, 94] width 93 height 15
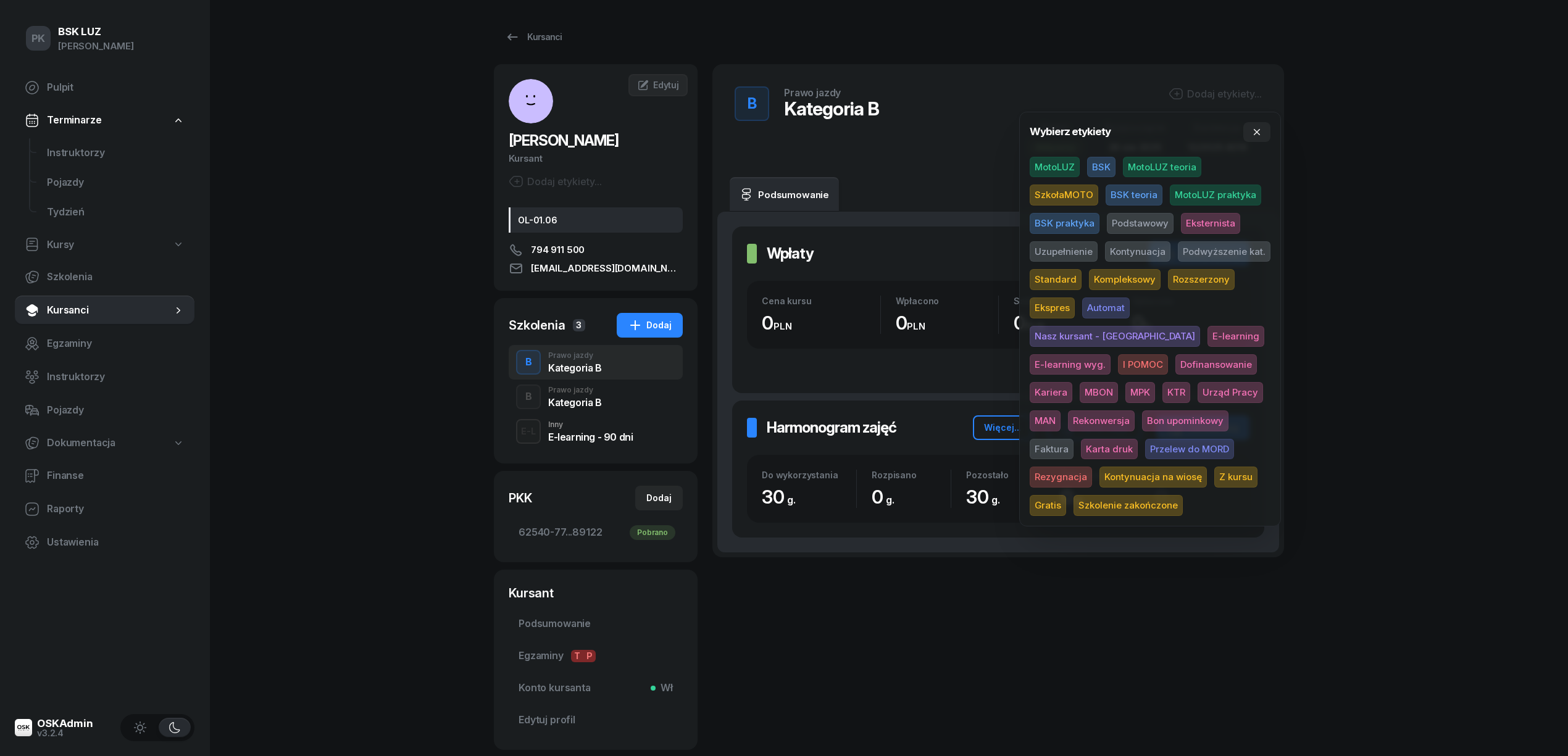
click at [1060, 166] on span "MotoLUZ" at bounding box center [1055, 167] width 50 height 21
click at [1124, 222] on span "Podstawowy" at bounding box center [1140, 225] width 67 height 21
click at [1066, 275] on span "Standard" at bounding box center [1056, 282] width 52 height 21
click at [1135, 413] on span "Rekonwersja" at bounding box center [1101, 423] width 67 height 21
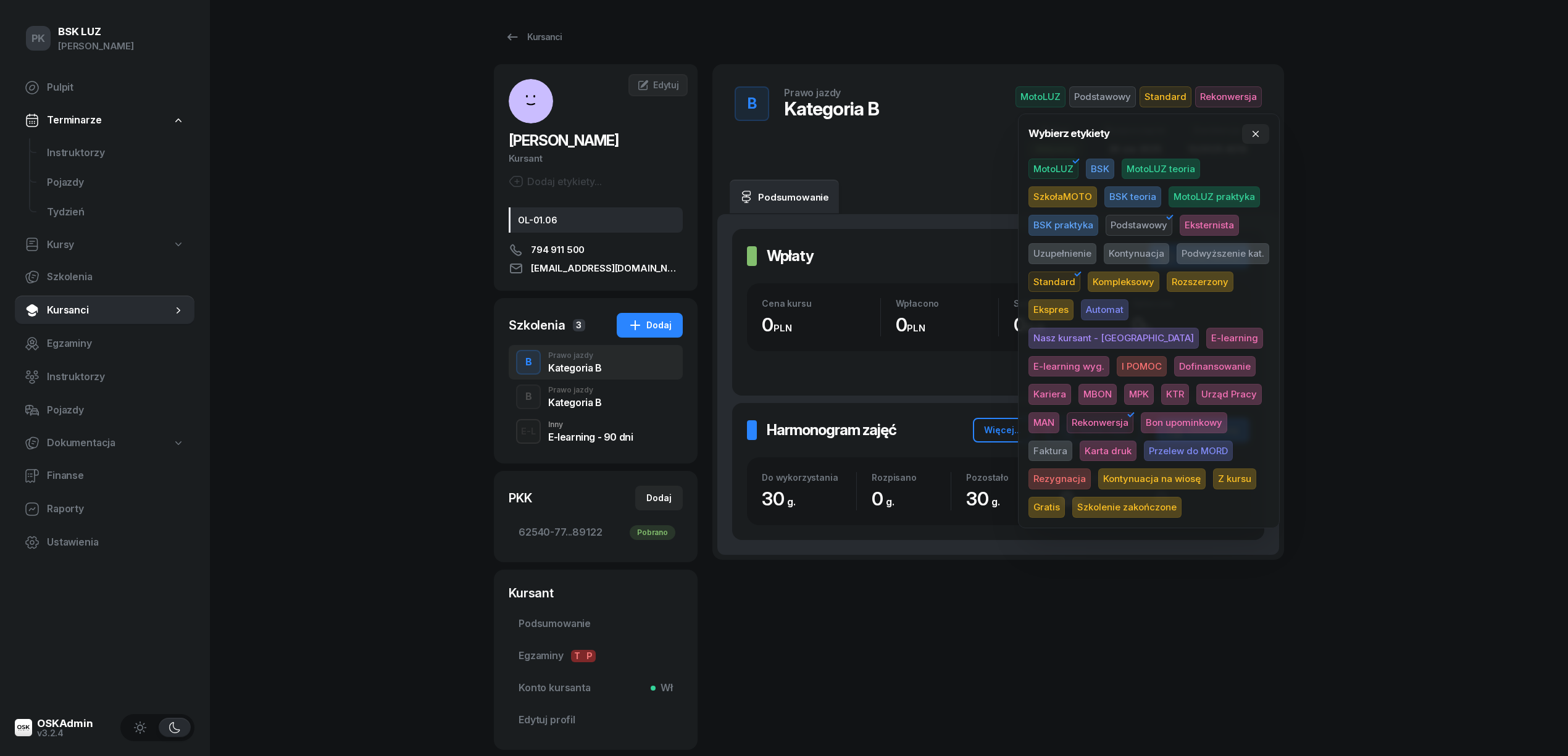
click at [1133, 413] on span "Rekonwersja" at bounding box center [1100, 423] width 67 height 21
click at [1092, 468] on span "Rezygnacja" at bounding box center [1061, 479] width 62 height 21
click at [1372, 374] on div "PK BSK [PERSON_NAME] Pulpit Terminarze Instruktorzy Pojazdy Tydzień Kursy Szkol…" at bounding box center [784, 417] width 1568 height 834
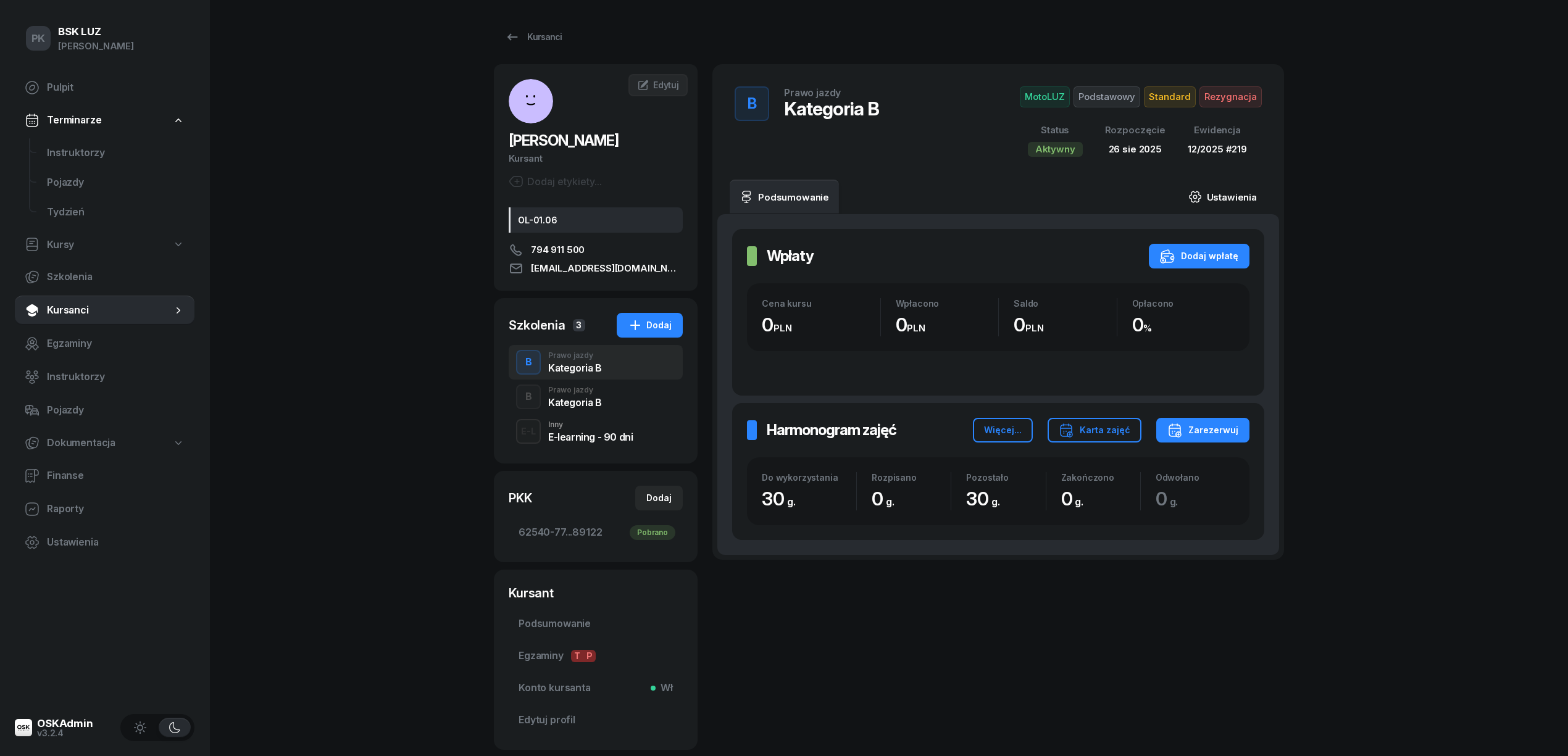
click at [1254, 194] on link "Ustawienia" at bounding box center [1222, 196] width 88 height 35
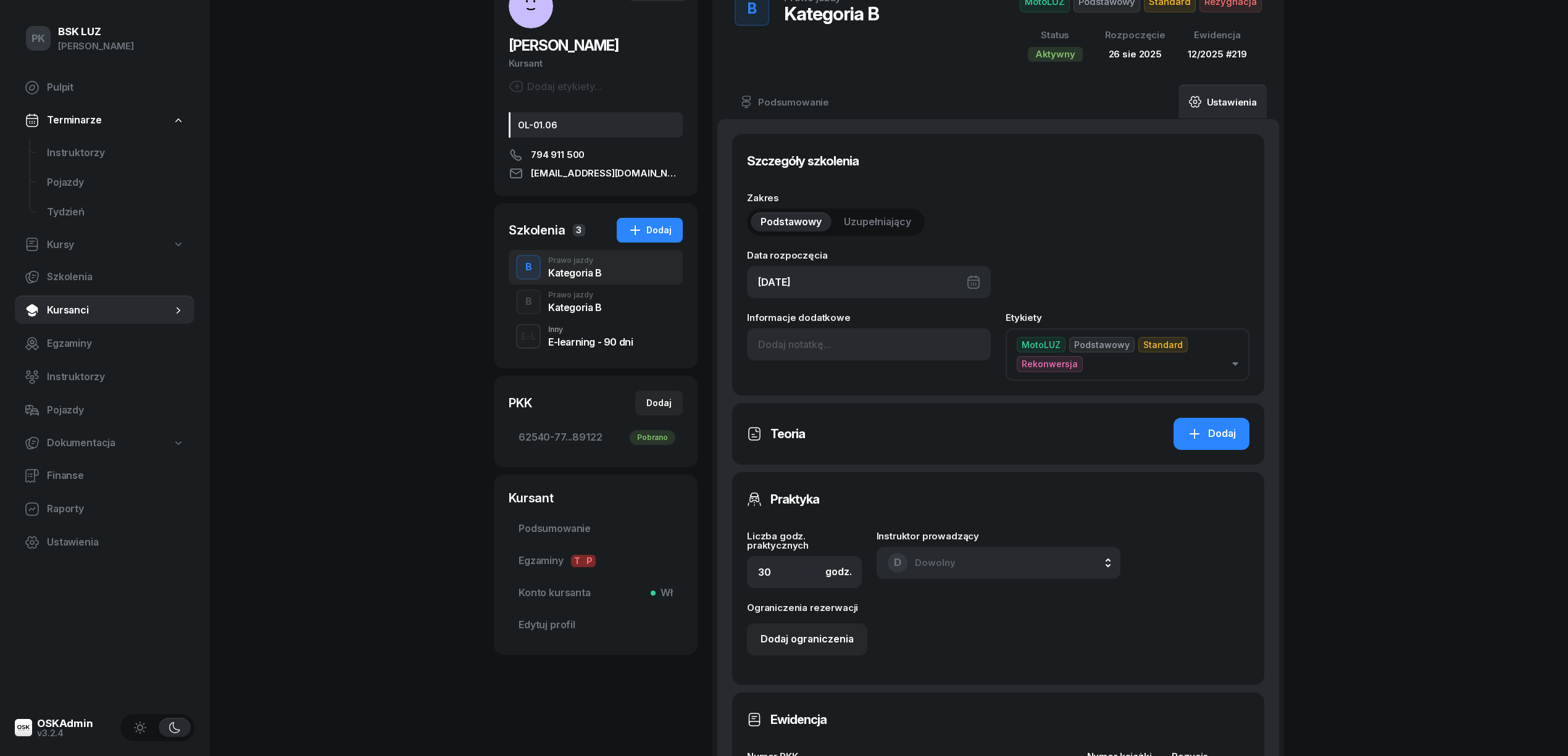
scroll to position [247, 0]
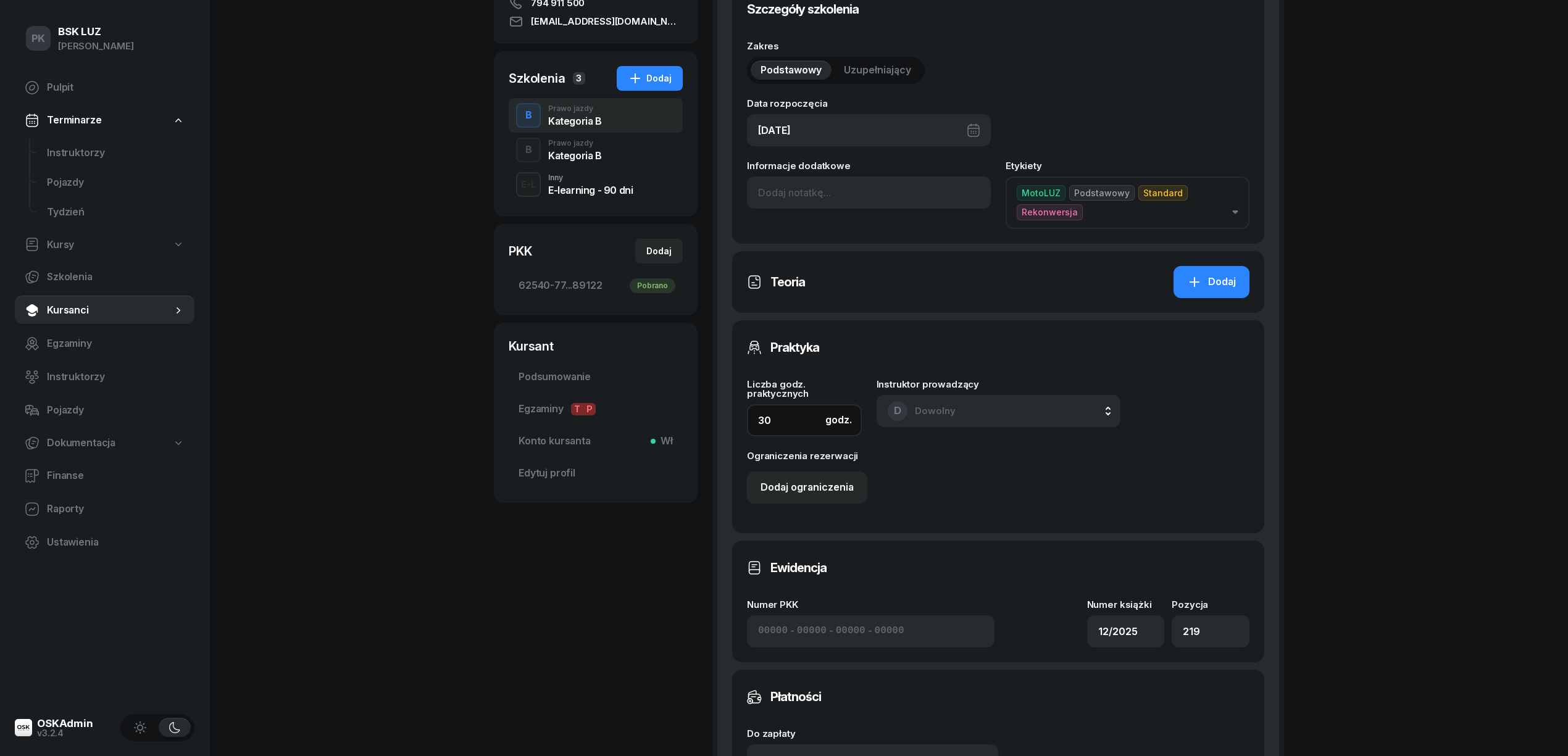
drag, startPoint x: 757, startPoint y: 416, endPoint x: 746, endPoint y: 418, distance: 11.2
click at [747, 418] on input "30" at bounding box center [805, 421] width 115 height 32
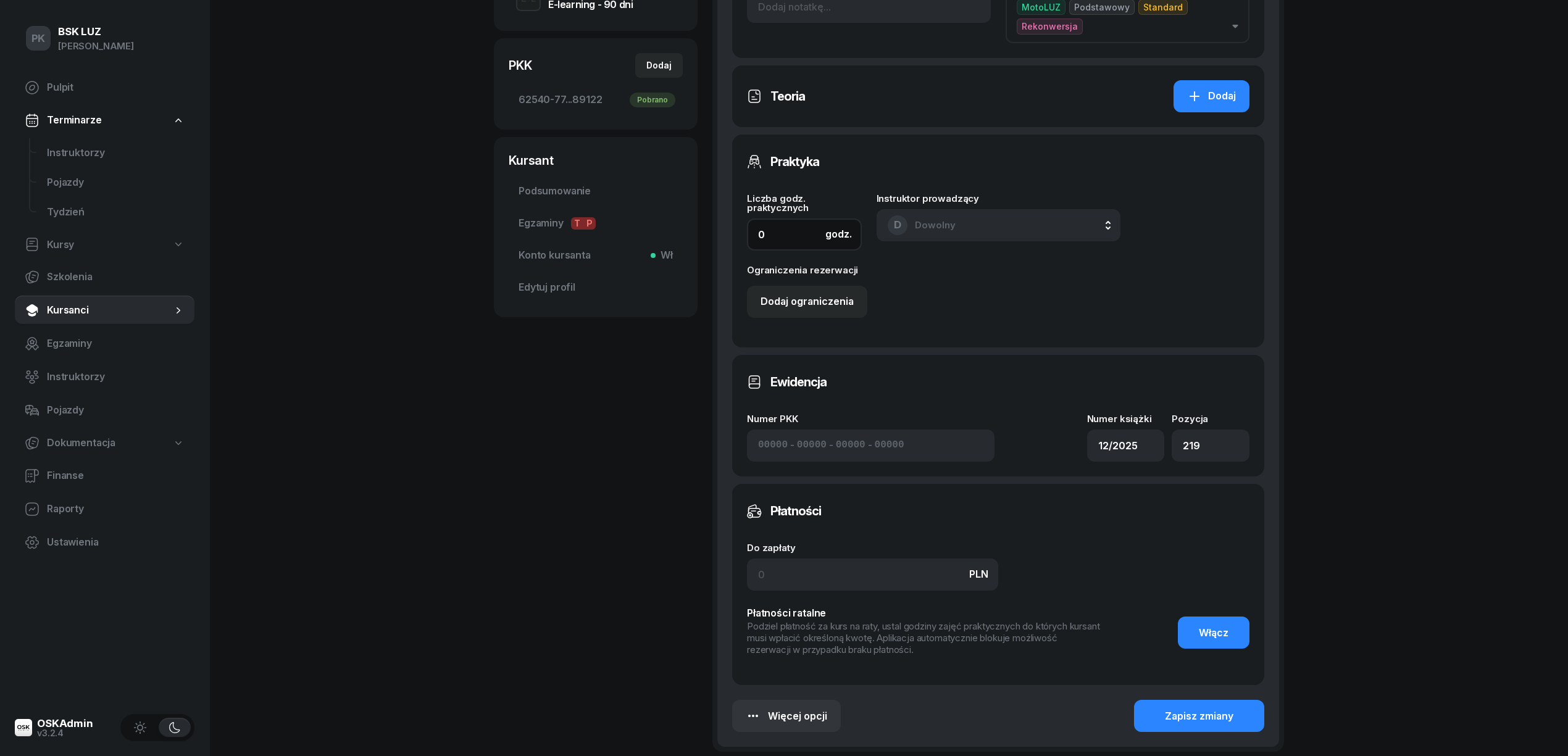
scroll to position [548, 0]
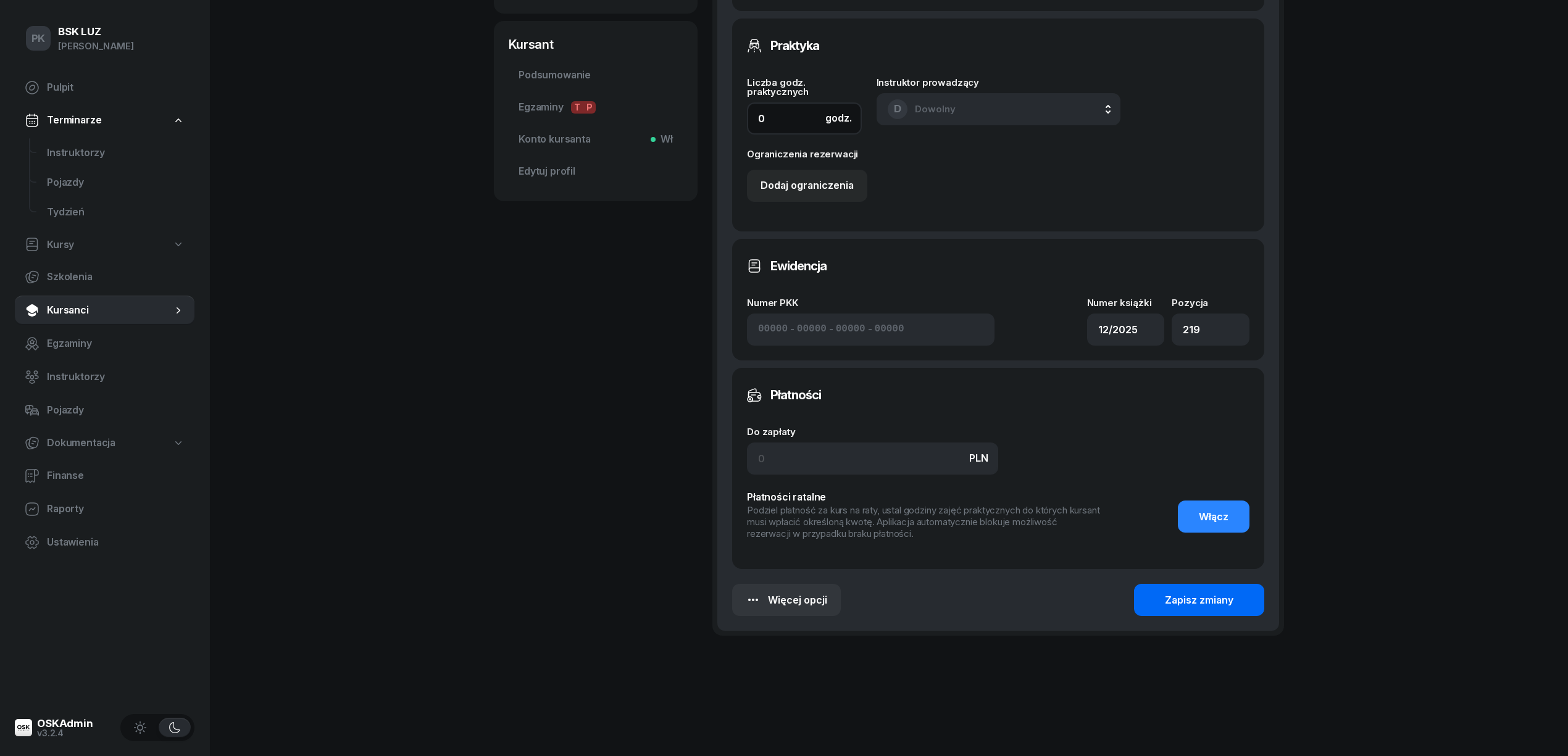
type input "0"
click at [1162, 595] on button "Zapisz zmiany" at bounding box center [1199, 600] width 130 height 32
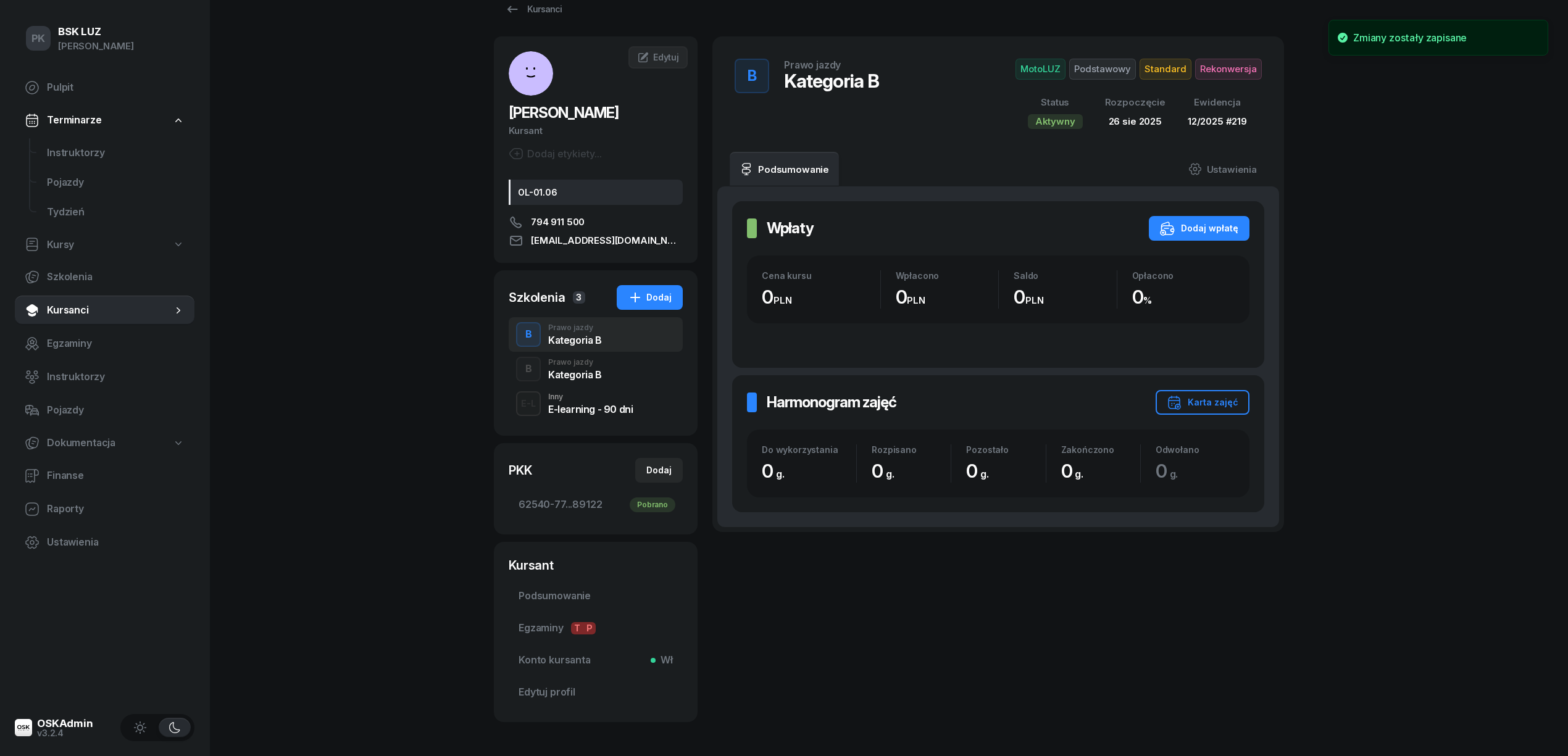
scroll to position [0, 0]
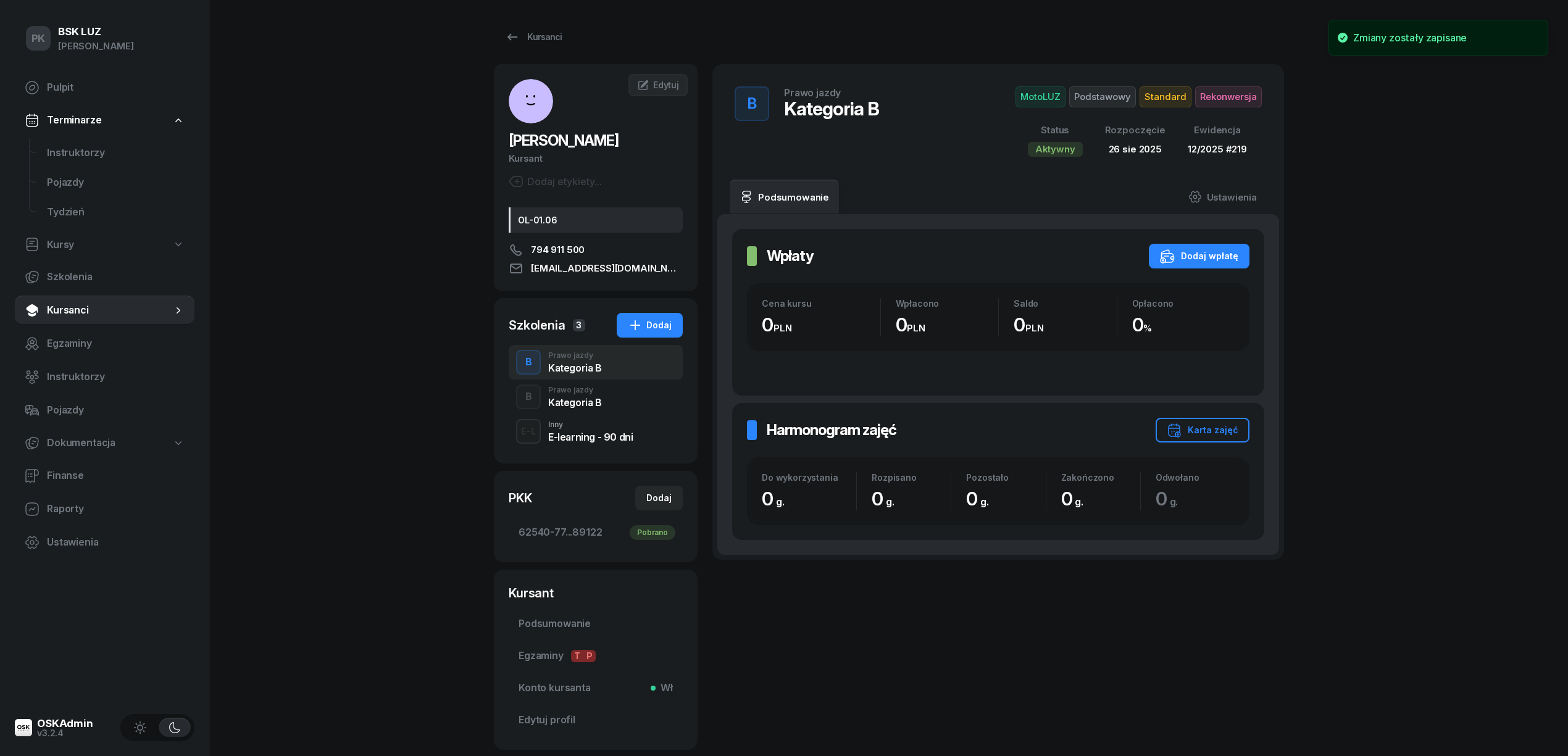
drag, startPoint x: 1235, startPoint y: 103, endPoint x: 1226, endPoint y: 106, distance: 9.5
click at [1235, 103] on span "Rekonwersja" at bounding box center [1229, 97] width 67 height 21
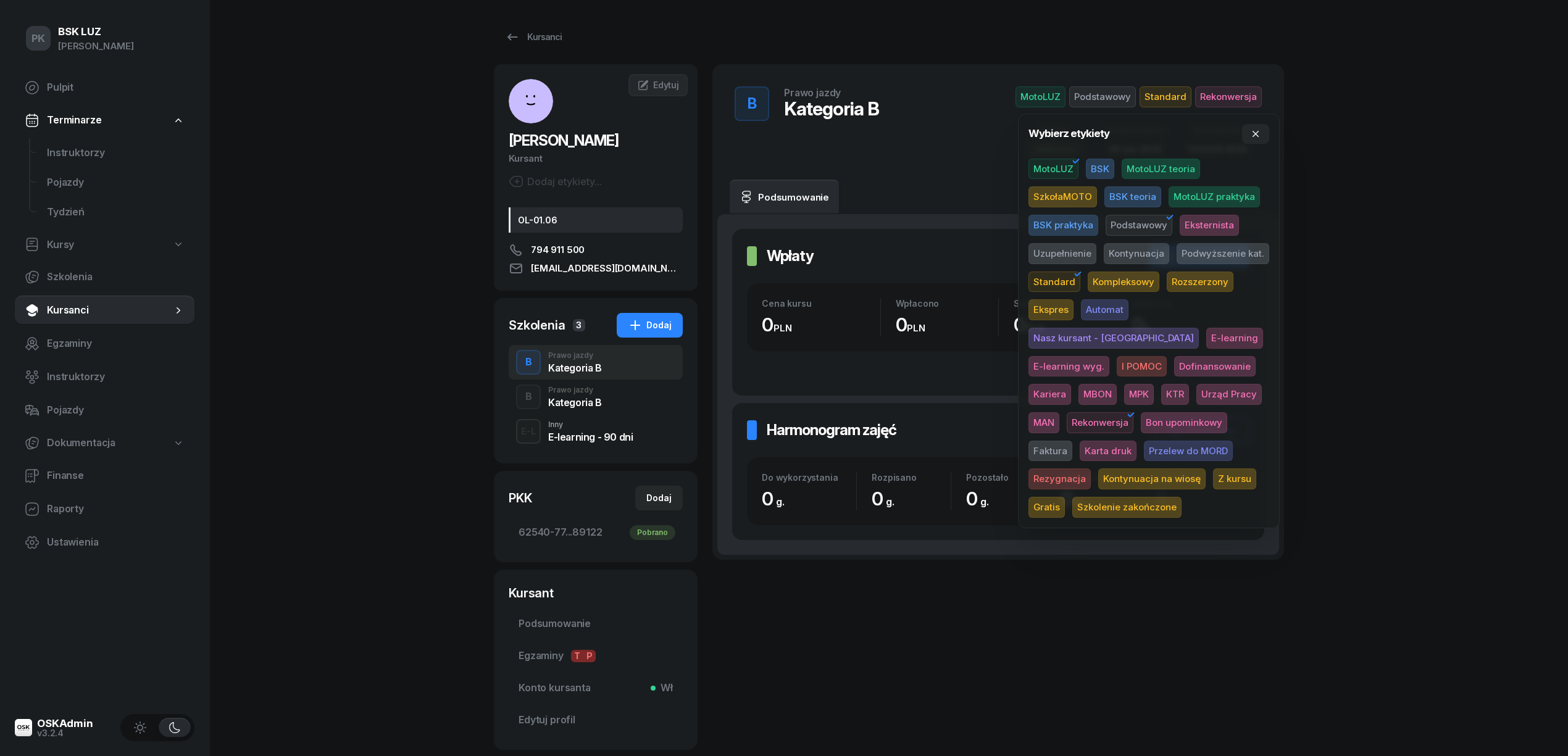
click at [1137, 441] on span "Karta druk" at bounding box center [1108, 452] width 57 height 21
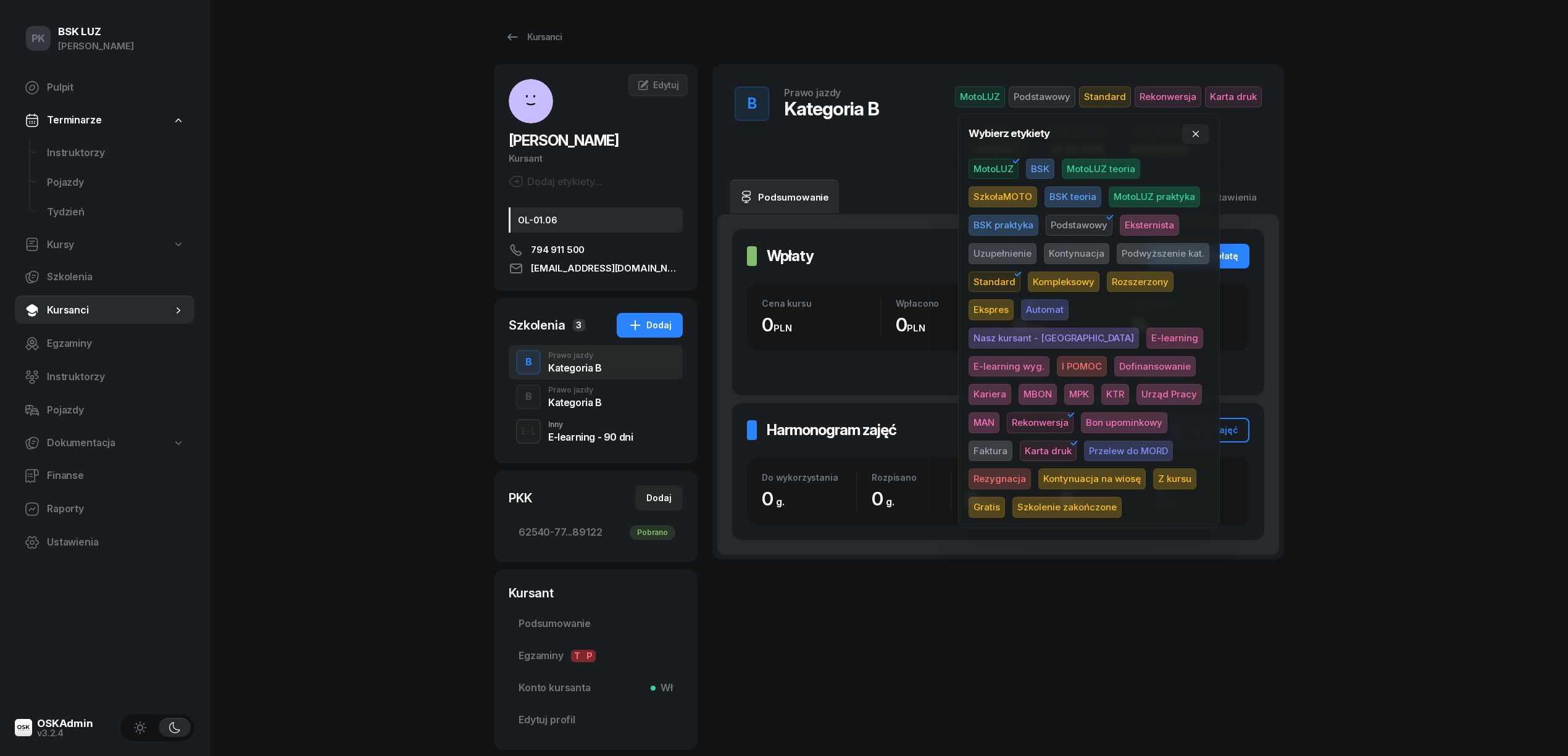
click at [1381, 371] on div "PK BSK [PERSON_NAME] Pulpit Terminarze Instruktorzy Pojazdy Tydzień Kursy Szkol…" at bounding box center [784, 417] width 1568 height 834
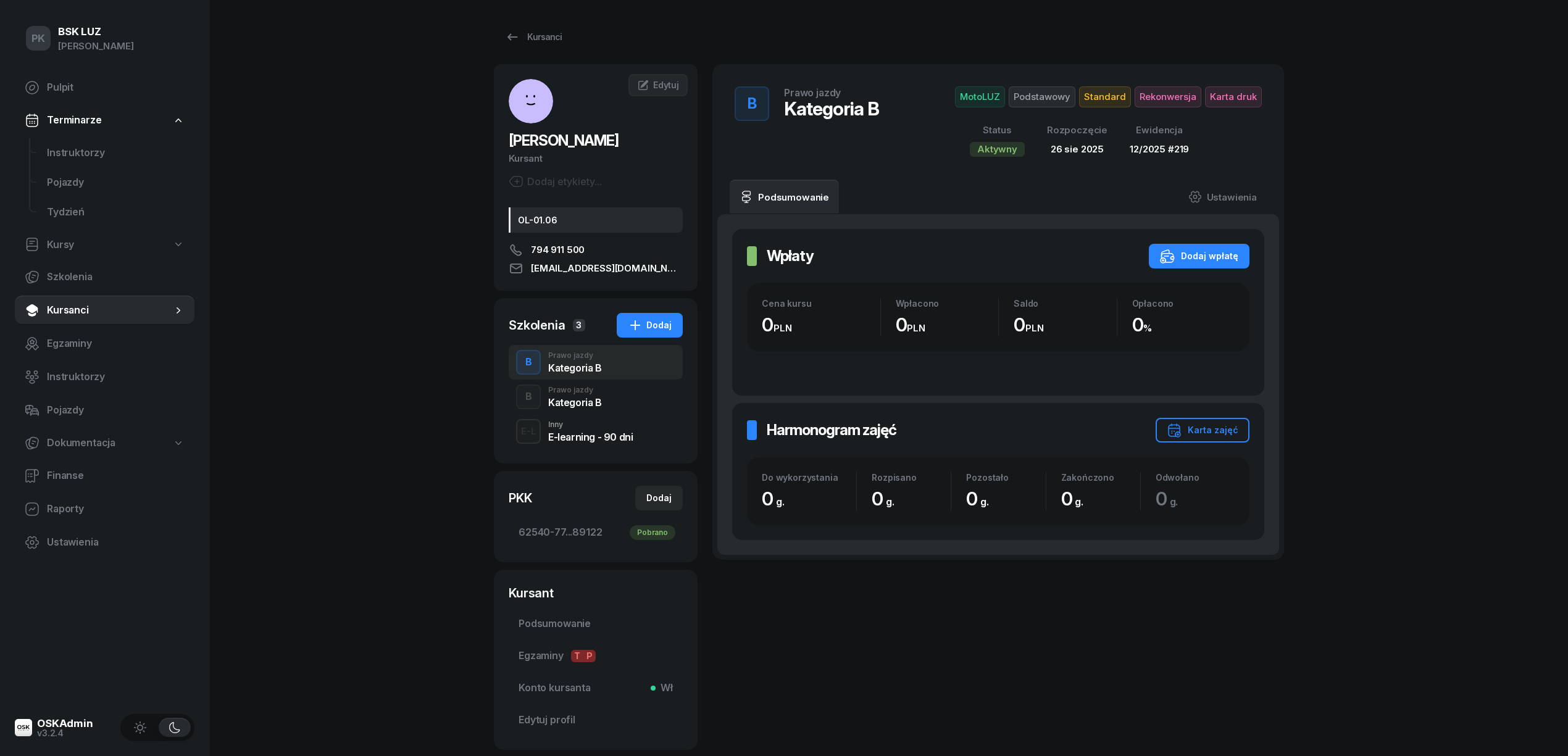
click at [580, 404] on div "Kategoria B" at bounding box center [575, 402] width 53 height 10
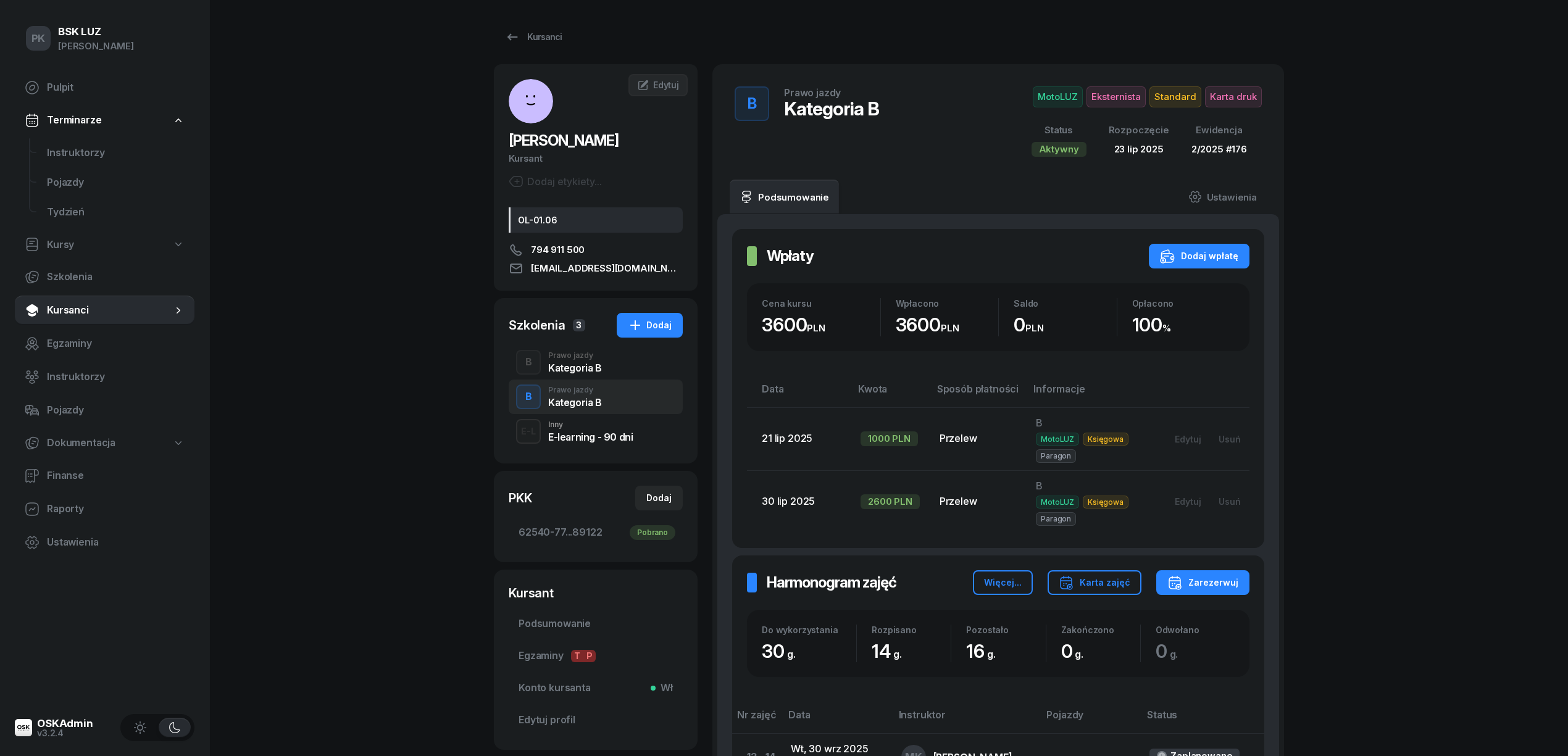
click at [599, 364] on div "Kategoria B" at bounding box center [575, 368] width 53 height 10
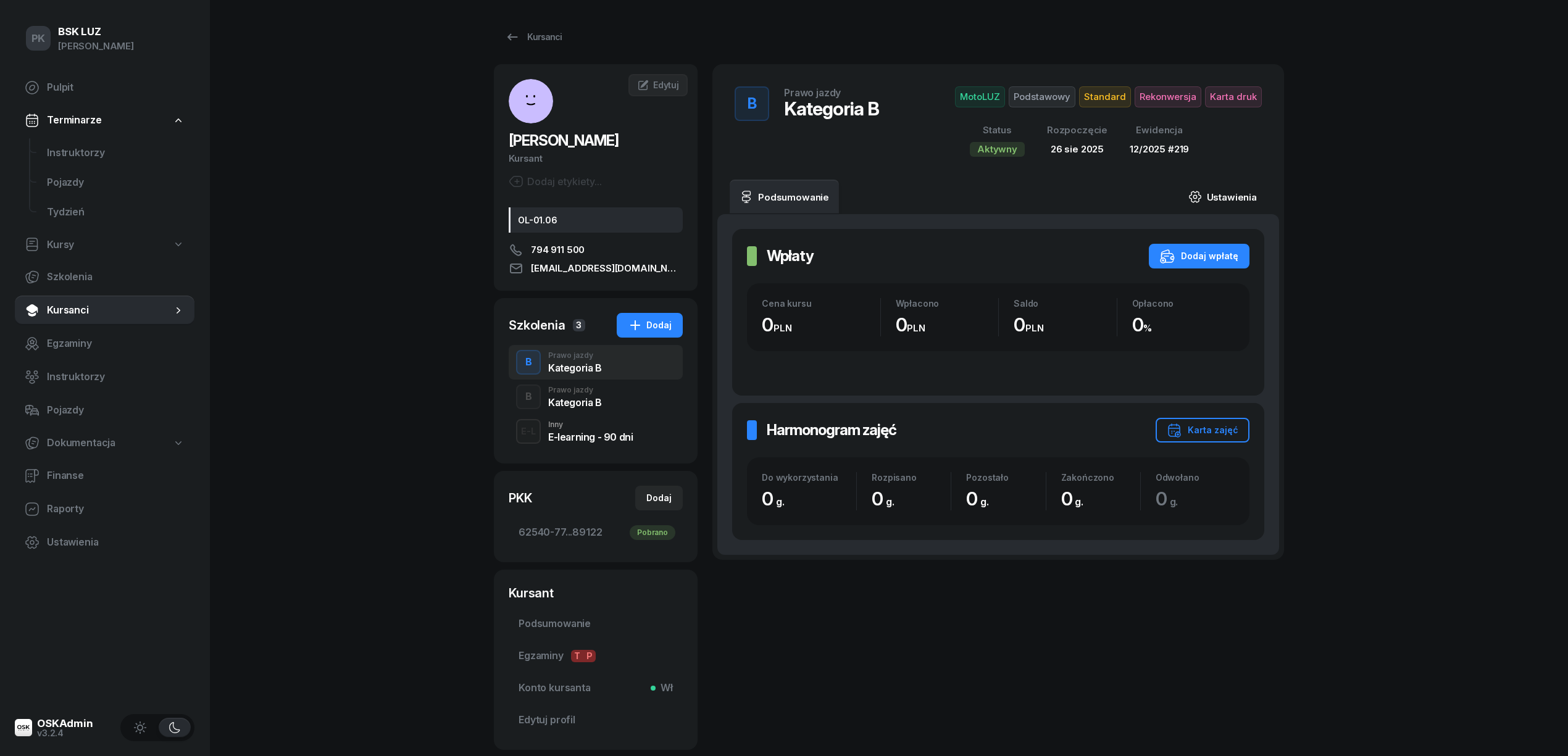
click at [1225, 193] on link "Ustawienia" at bounding box center [1222, 196] width 88 height 35
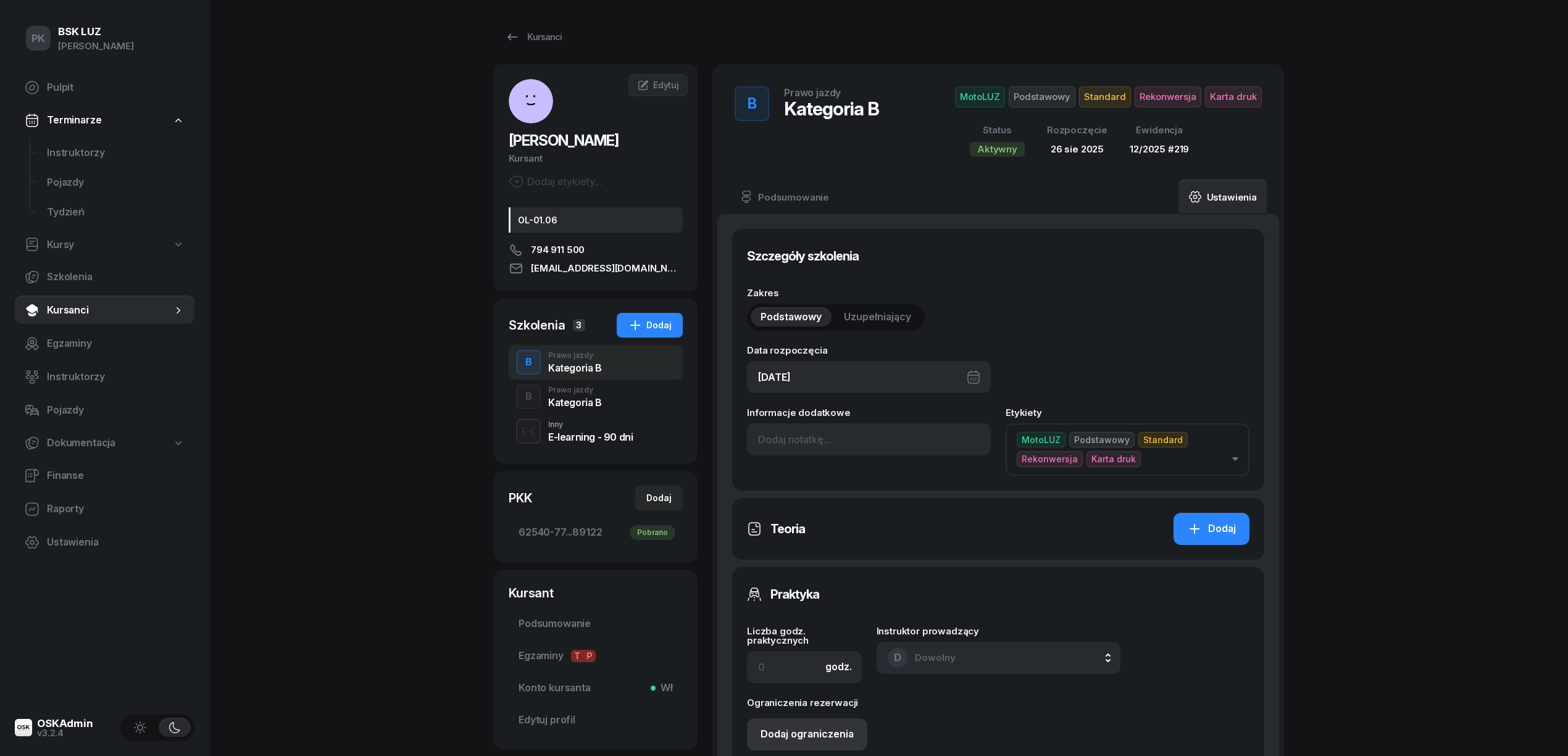
scroll to position [247, 0]
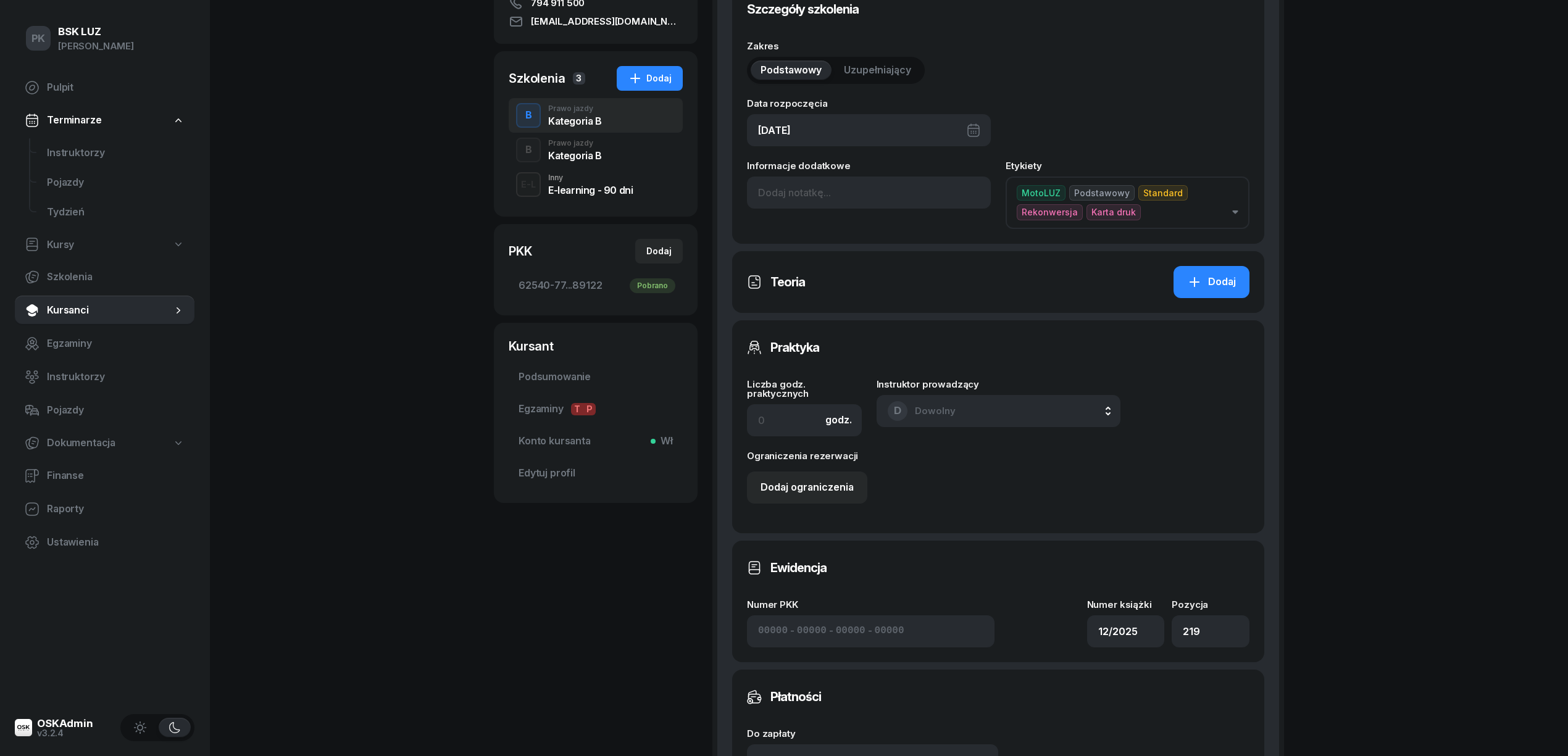
click at [878, 134] on div "[DATE]" at bounding box center [869, 130] width 244 height 32
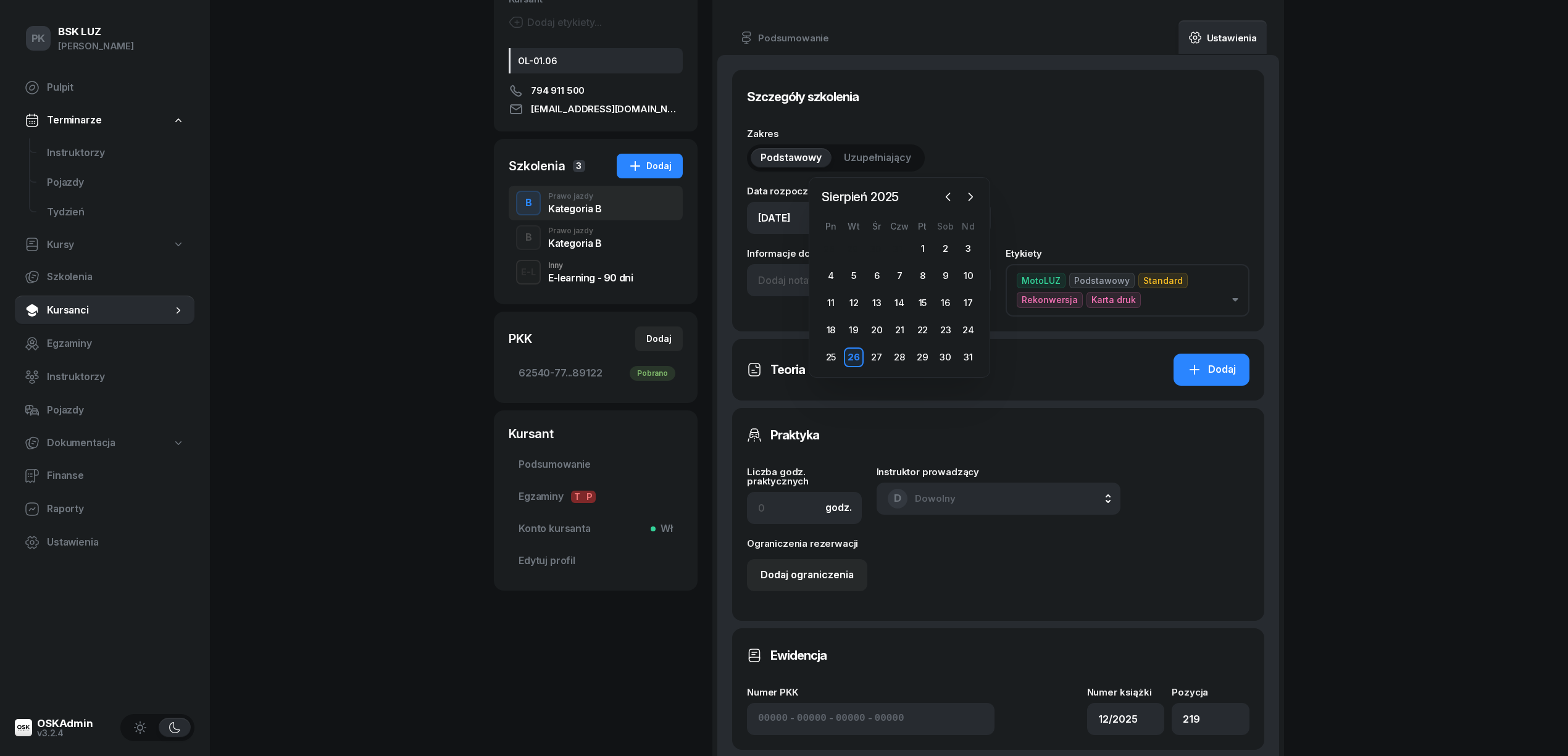
scroll to position [82, 0]
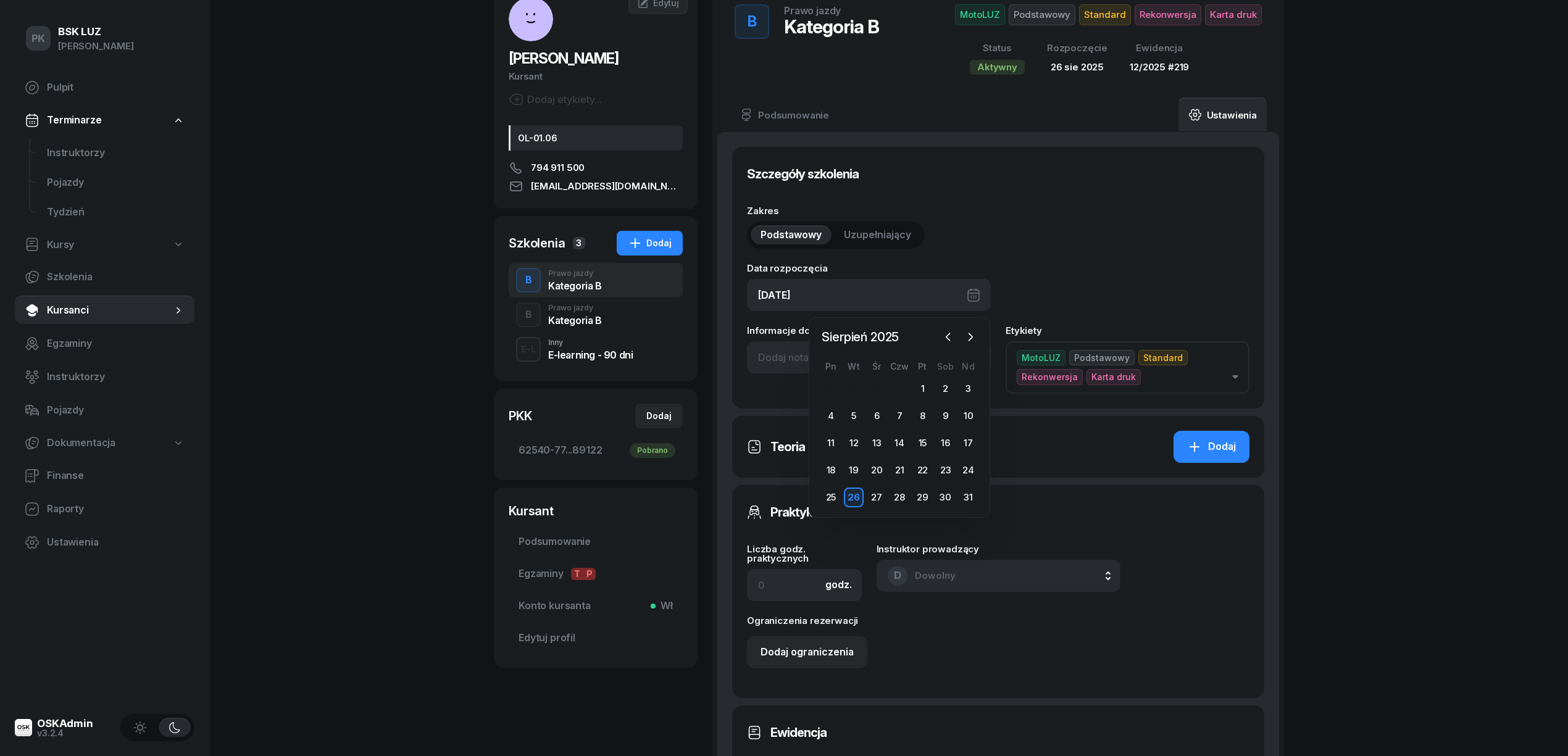
click at [589, 312] on div "Prawo jazdy" at bounding box center [575, 308] width 53 height 7
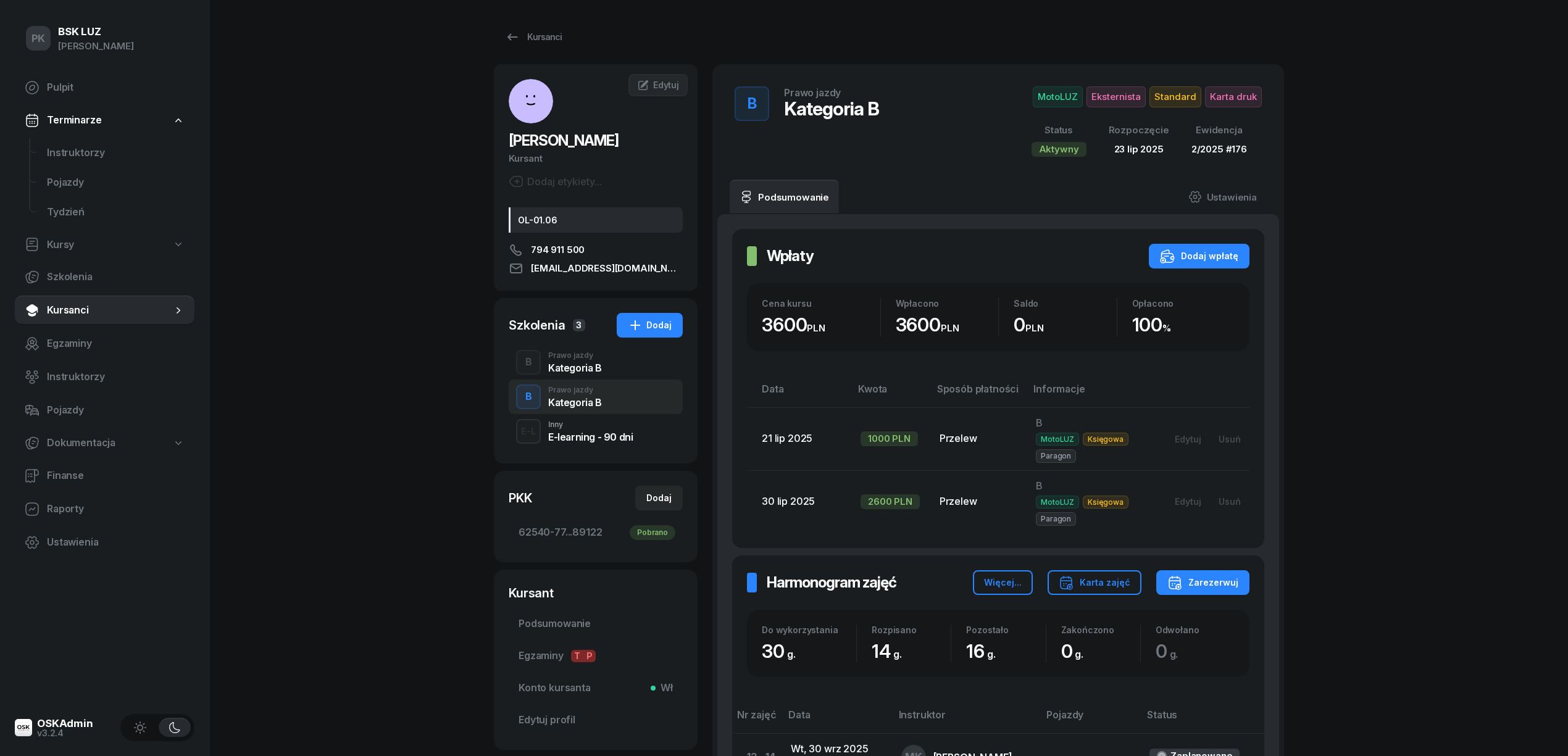
click at [589, 368] on div "Kategoria B" at bounding box center [575, 368] width 53 height 10
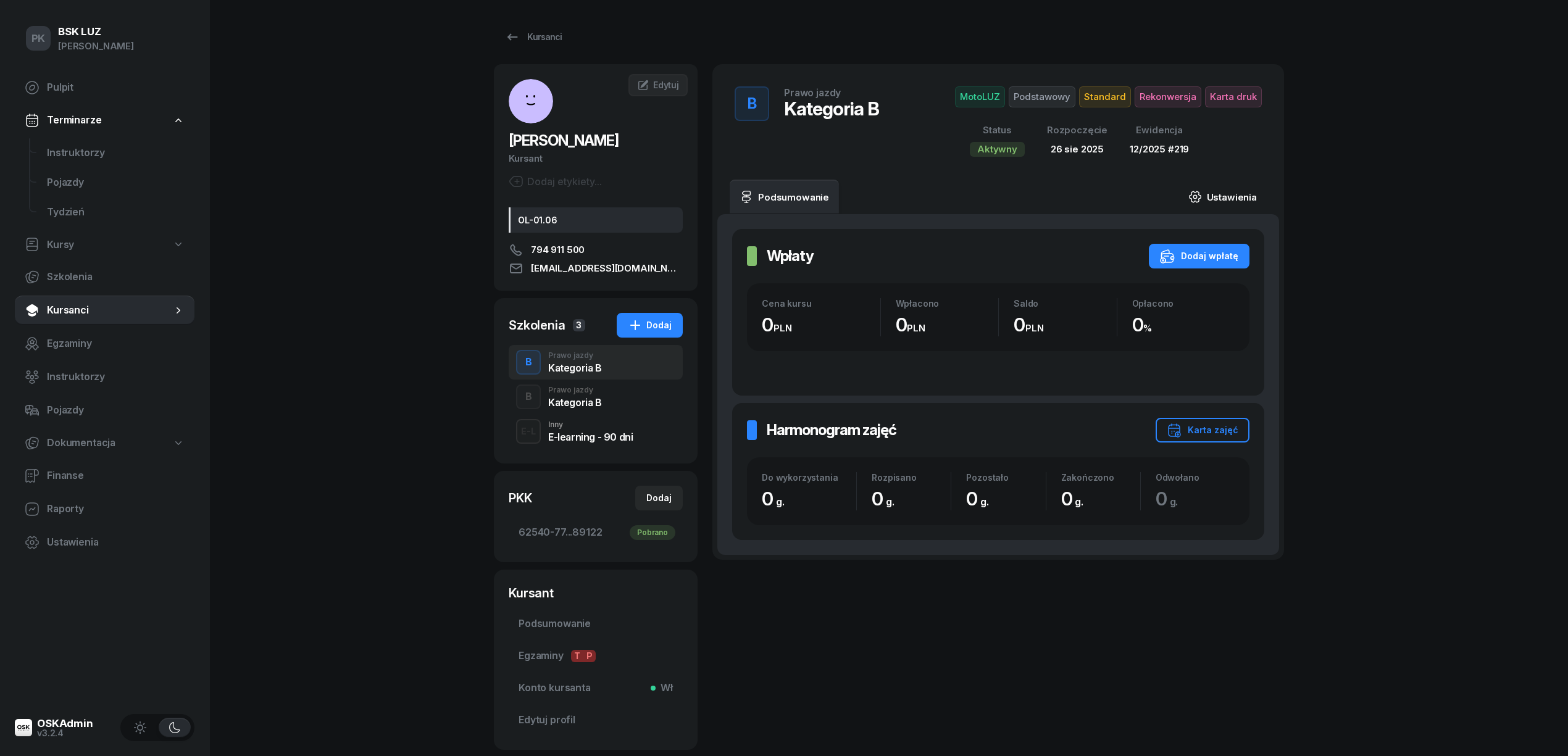
click at [1248, 186] on link "Ustawienia" at bounding box center [1222, 196] width 88 height 35
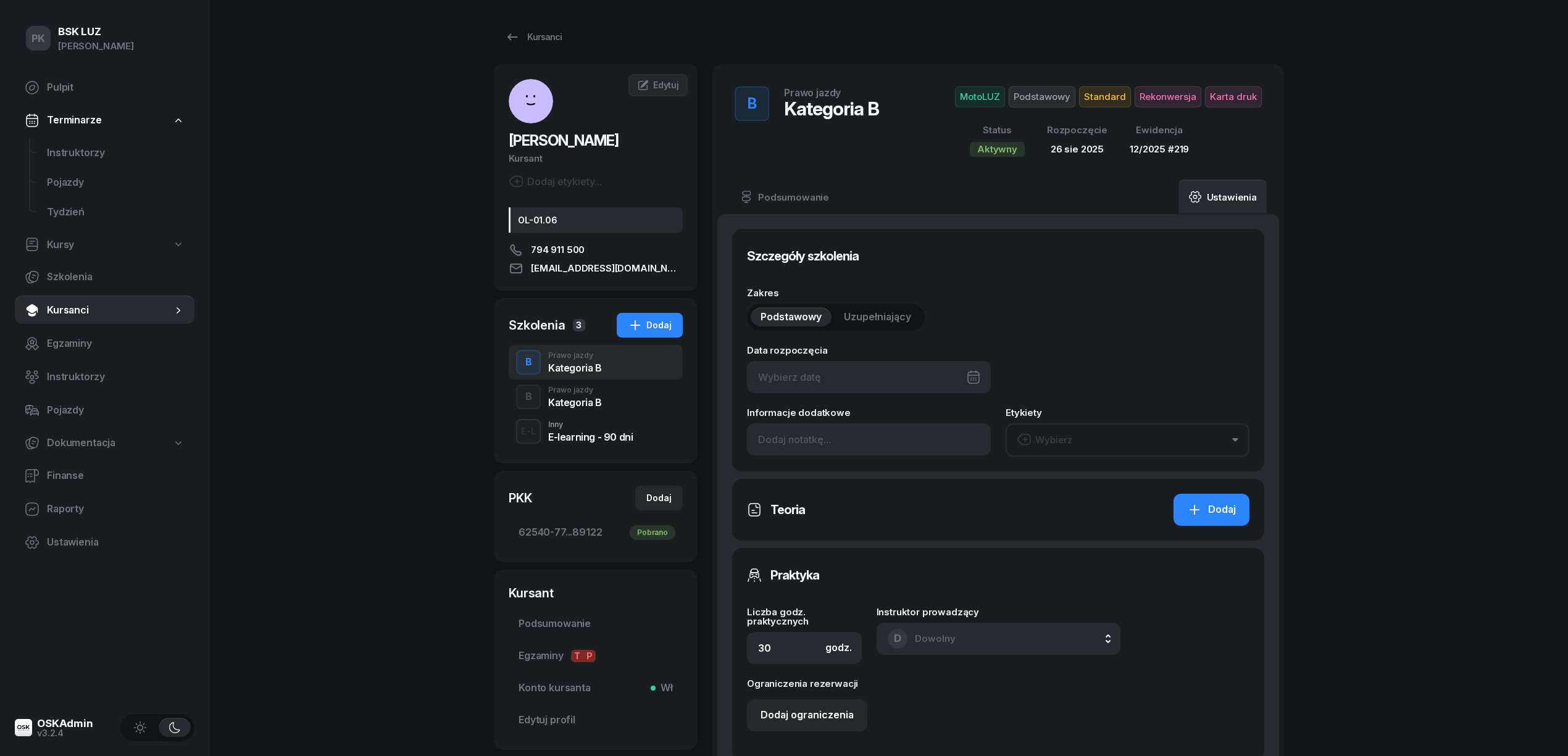
type input "[DATE]"
type input "12/2025"
type input "219"
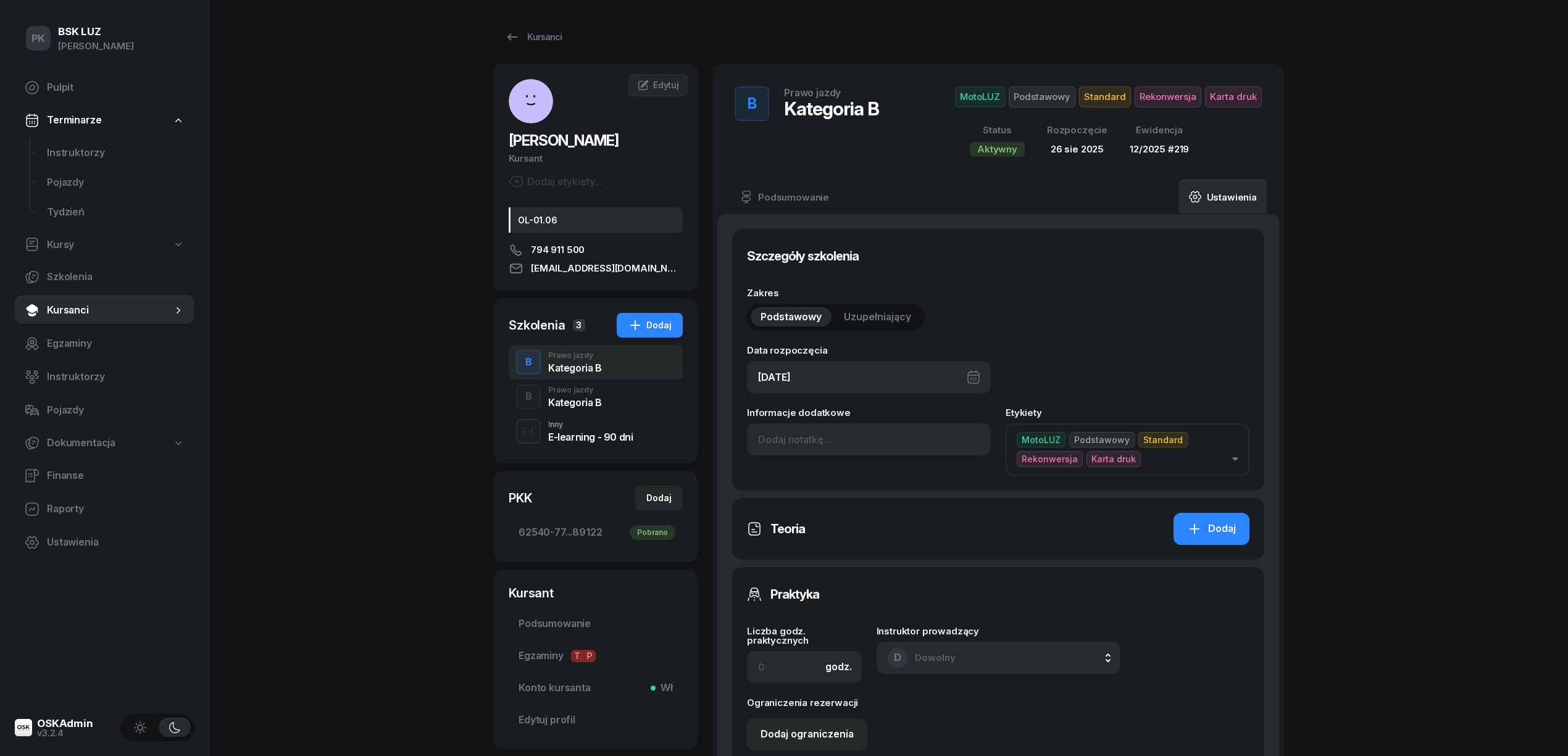
click at [559, 401] on div "Kategoria B" at bounding box center [575, 402] width 53 height 10
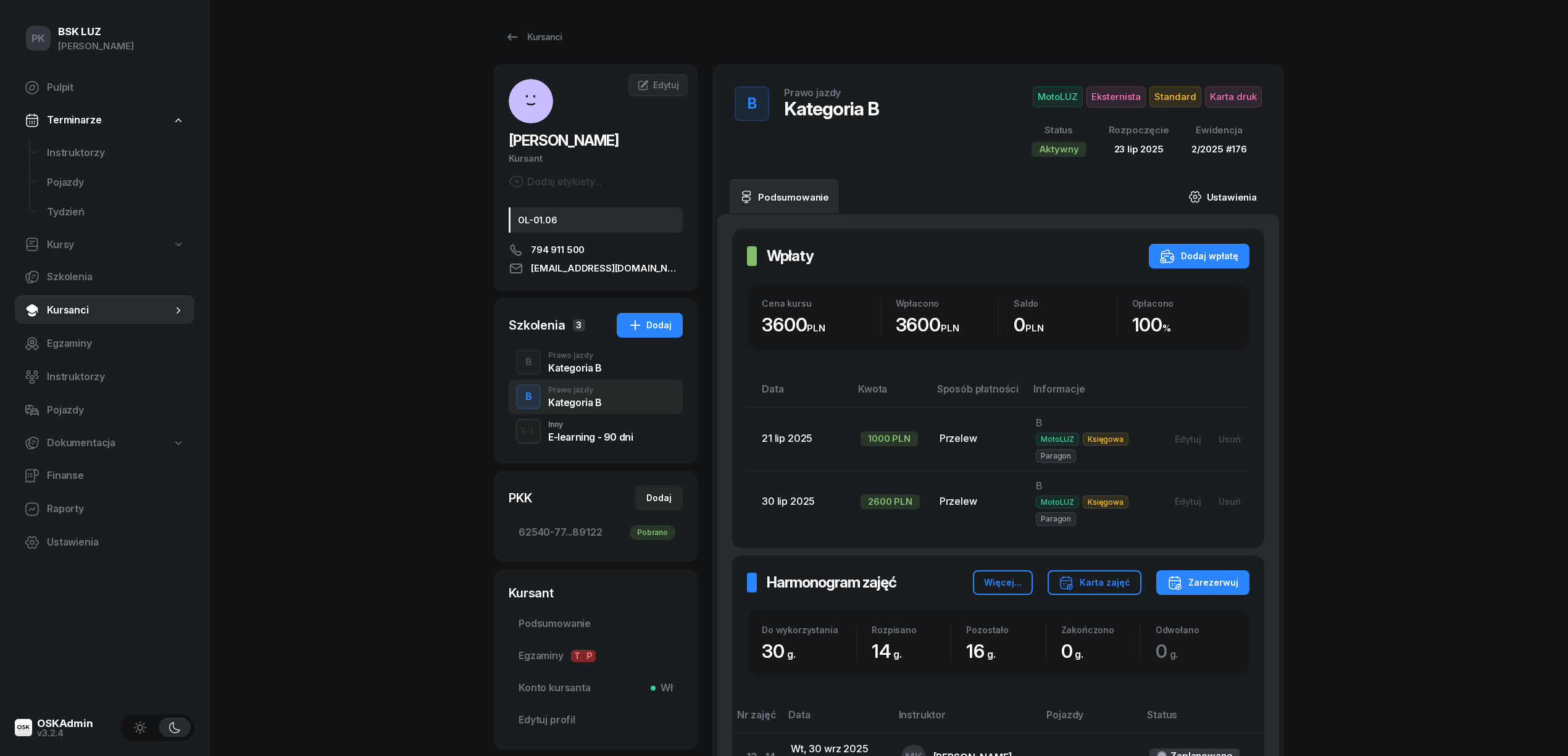
click at [1221, 191] on link "Ustawienia" at bounding box center [1222, 196] width 88 height 35
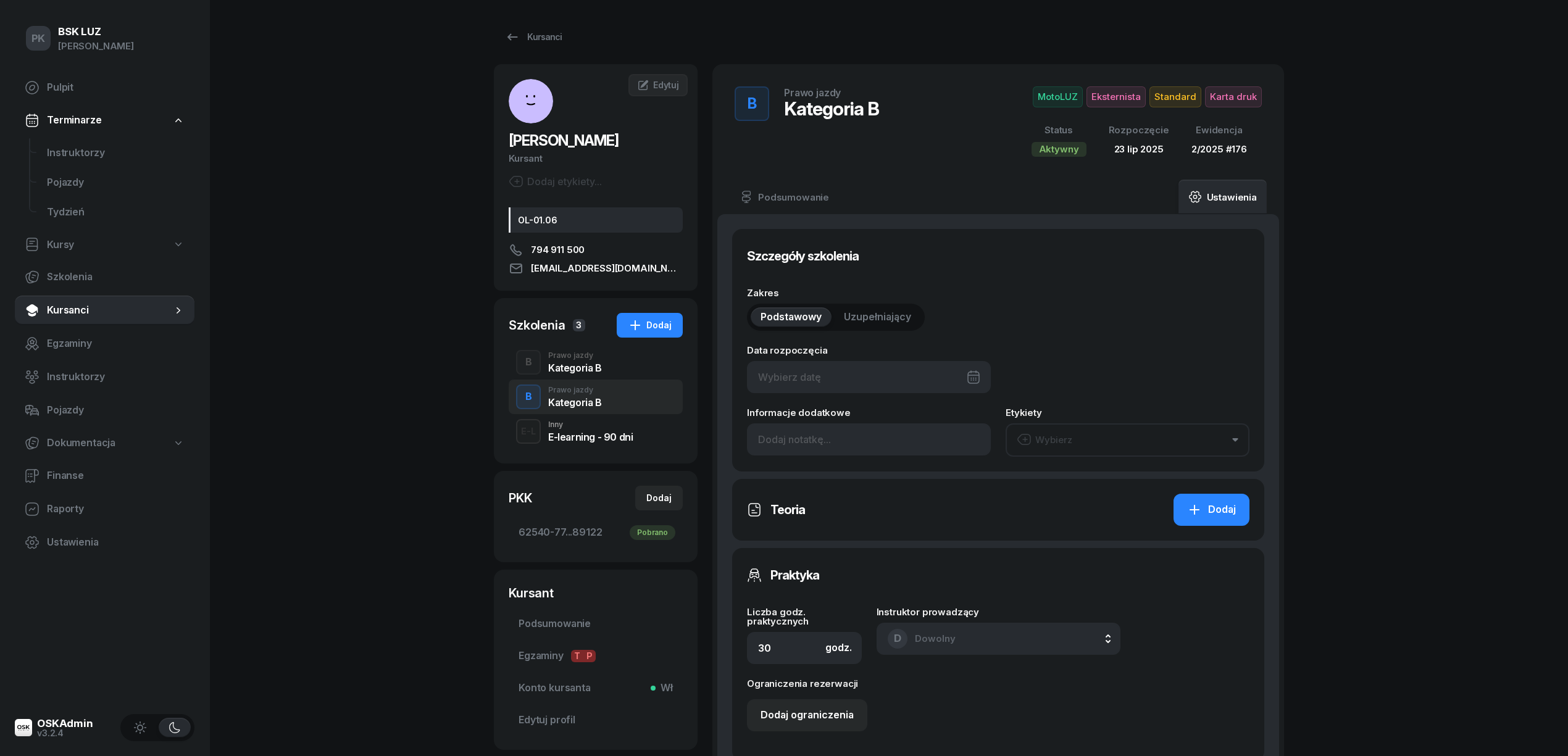
type input "[DATE]"
type input "62540"
type input "77216"
type input "26463"
type input "89122"
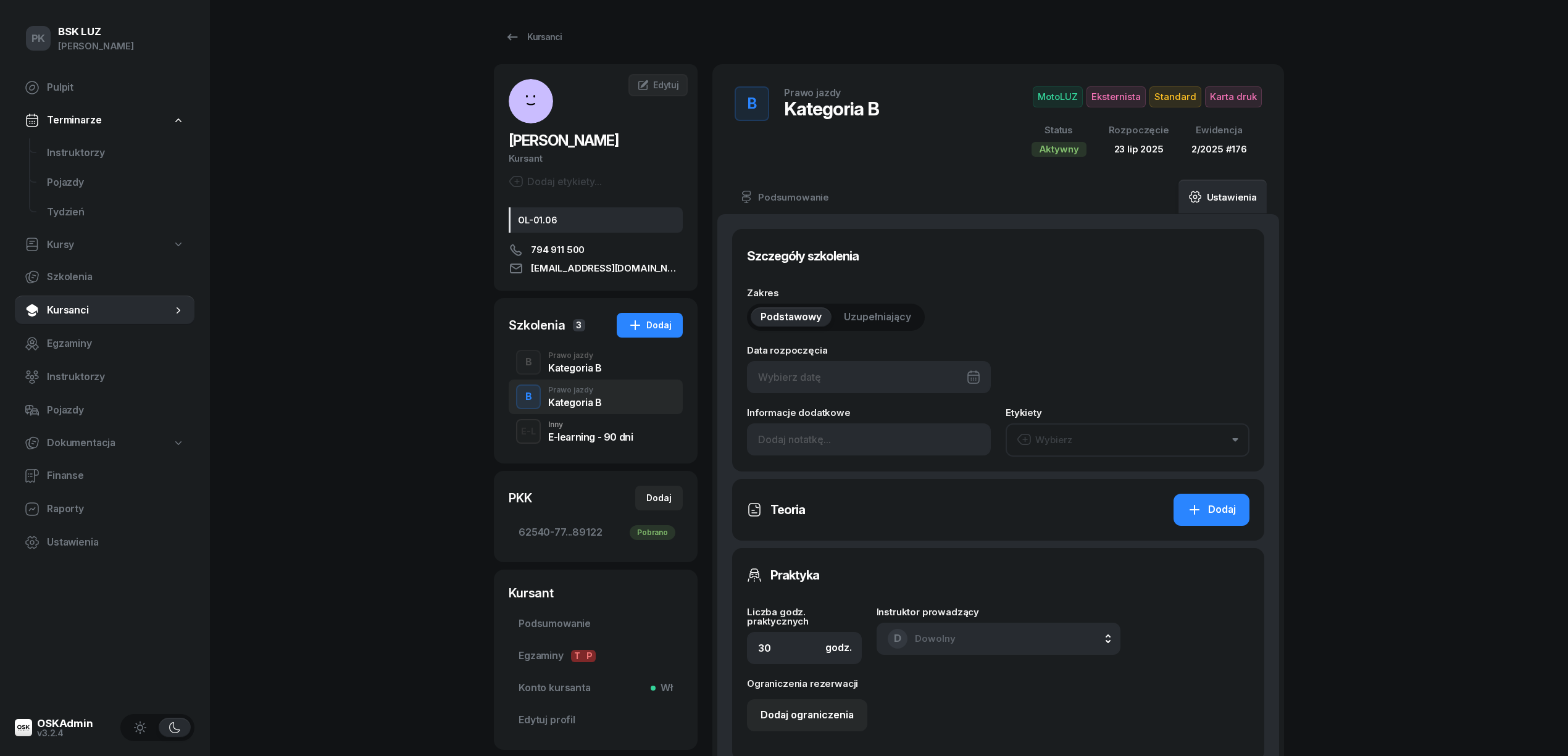
type input "2/2025"
type input "176"
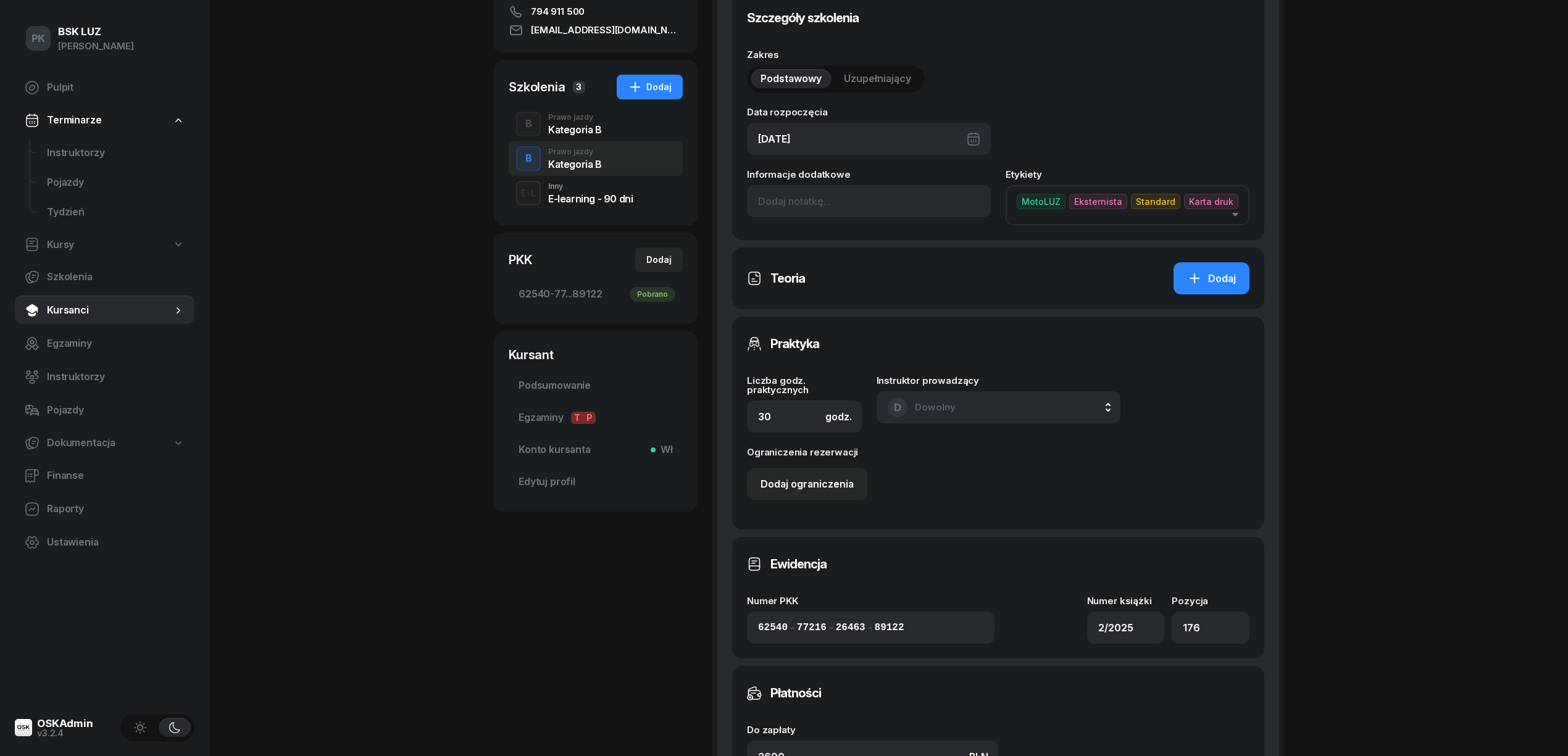
scroll to position [247, 0]
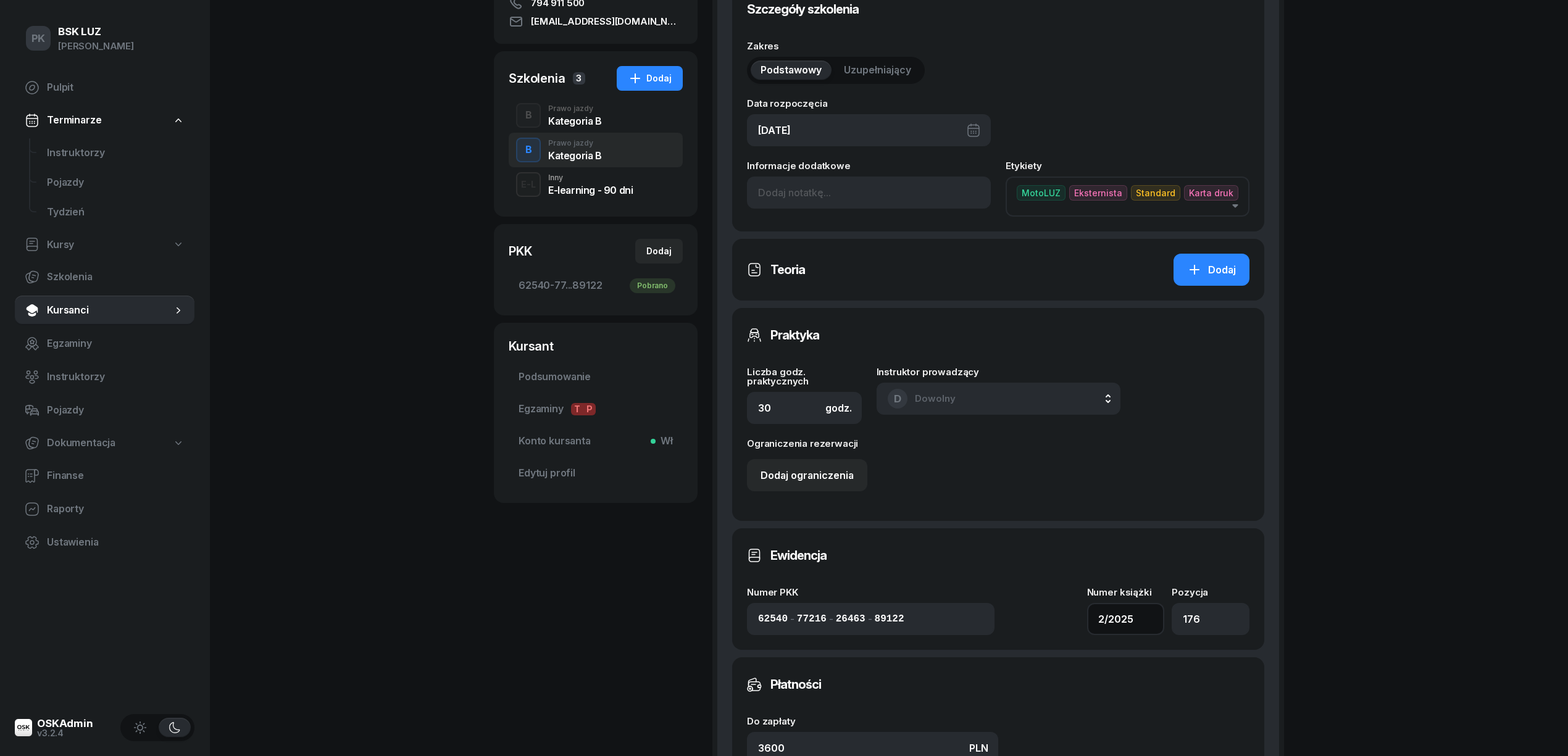
click at [1098, 614] on input "2/2025" at bounding box center [1126, 620] width 78 height 32
type input "2/2025"
click at [1212, 615] on input "176" at bounding box center [1211, 620] width 78 height 32
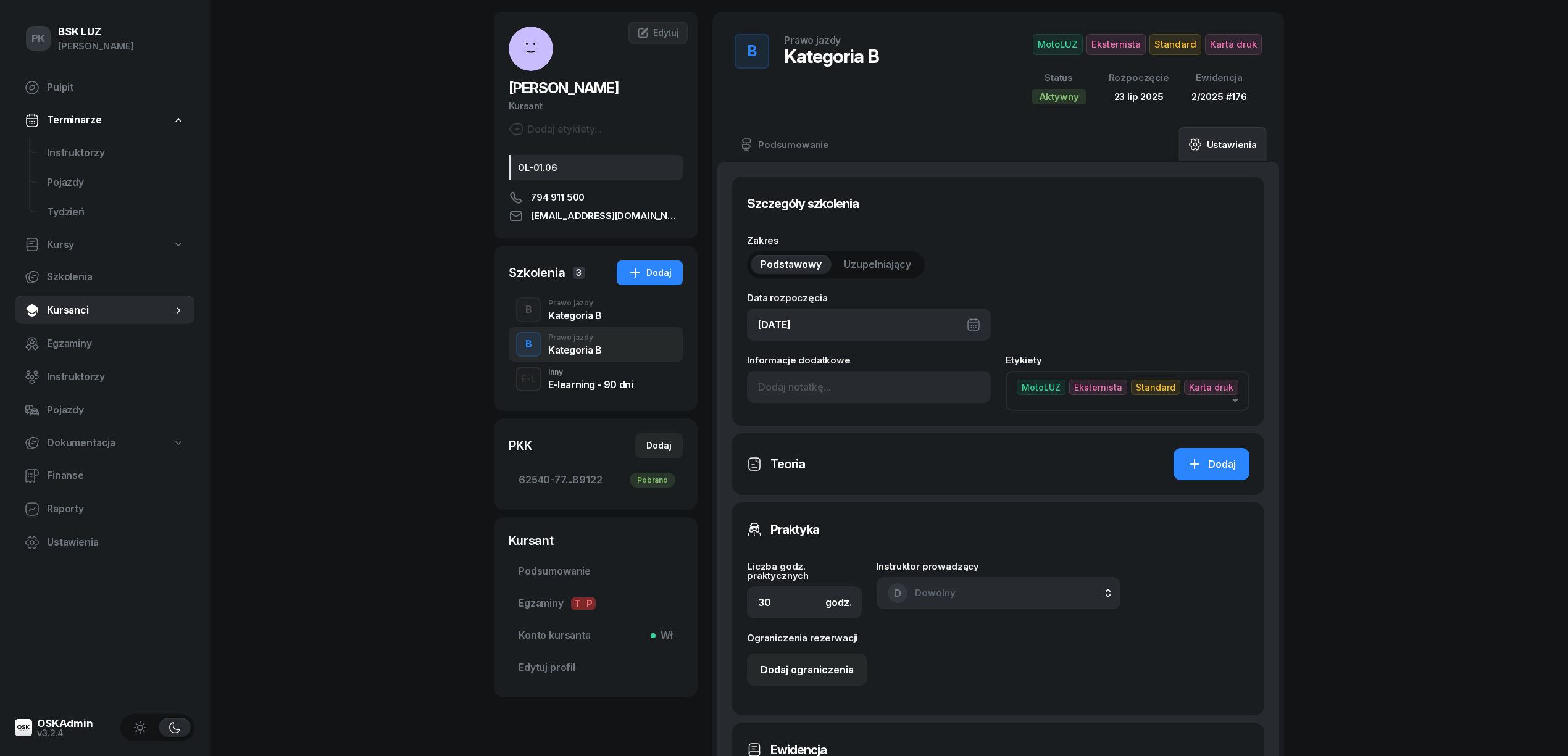
scroll to position [0, 0]
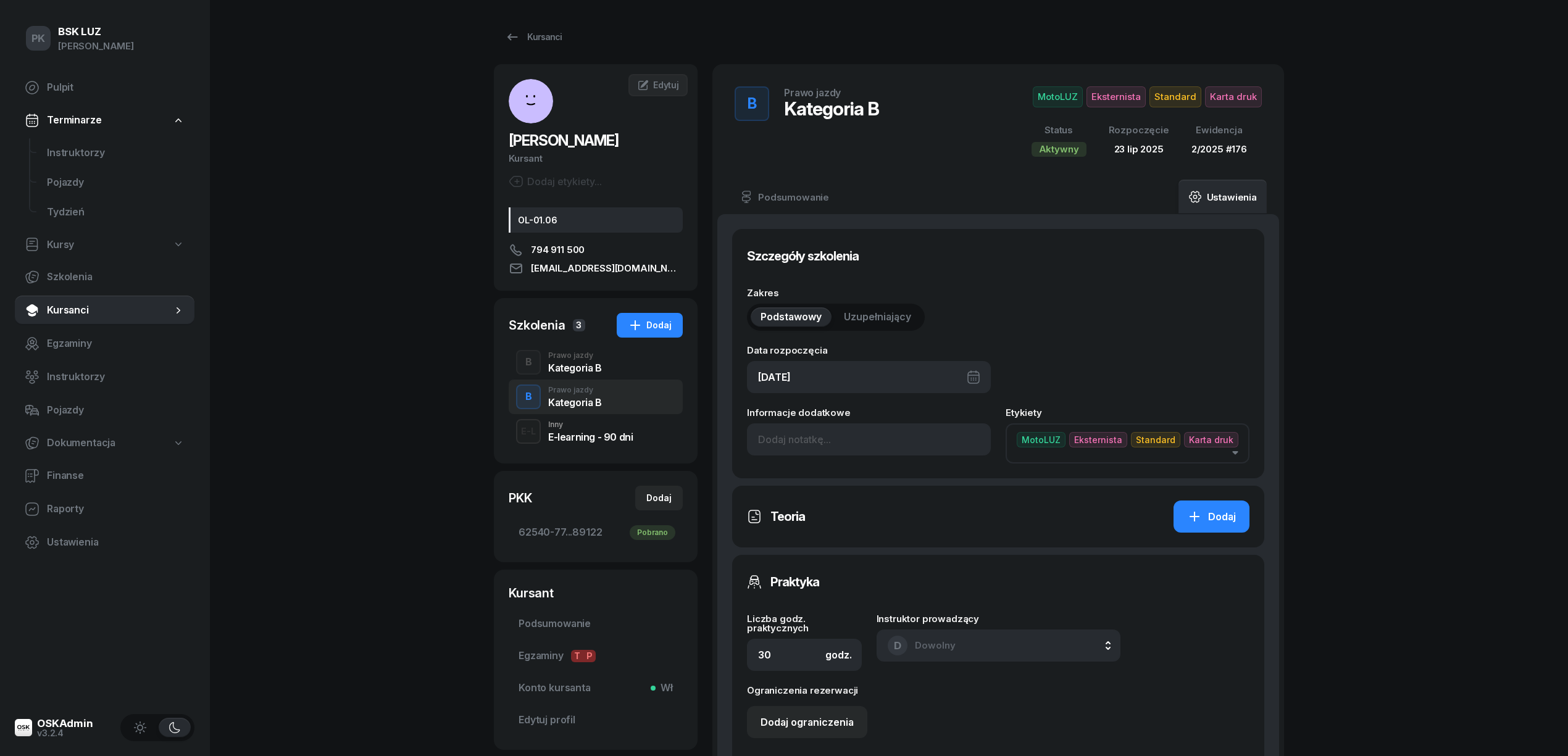
click at [580, 367] on div "Kategoria B" at bounding box center [575, 368] width 53 height 10
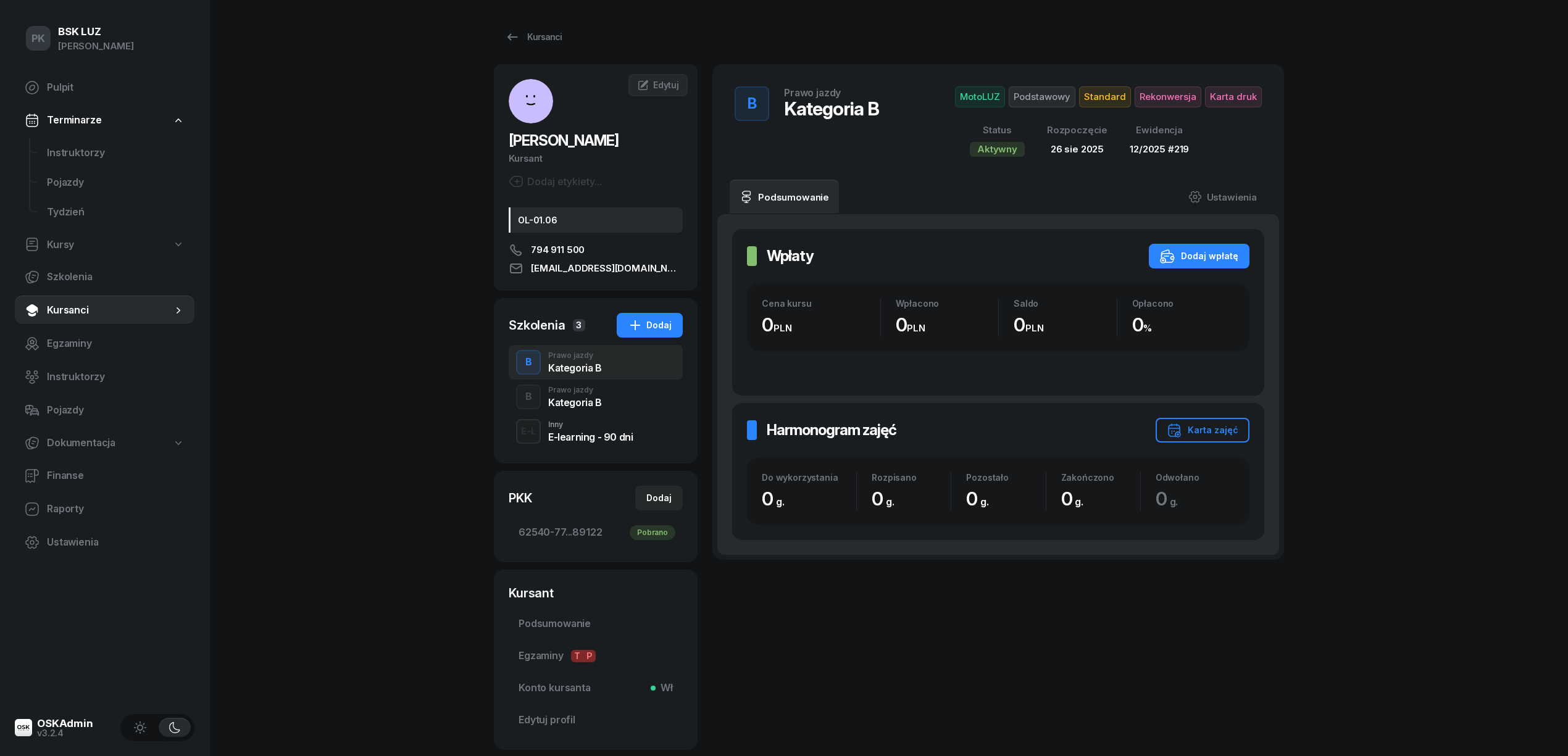
click at [643, 393] on div "B Prawo jazdy Kategoria B" at bounding box center [596, 397] width 174 height 35
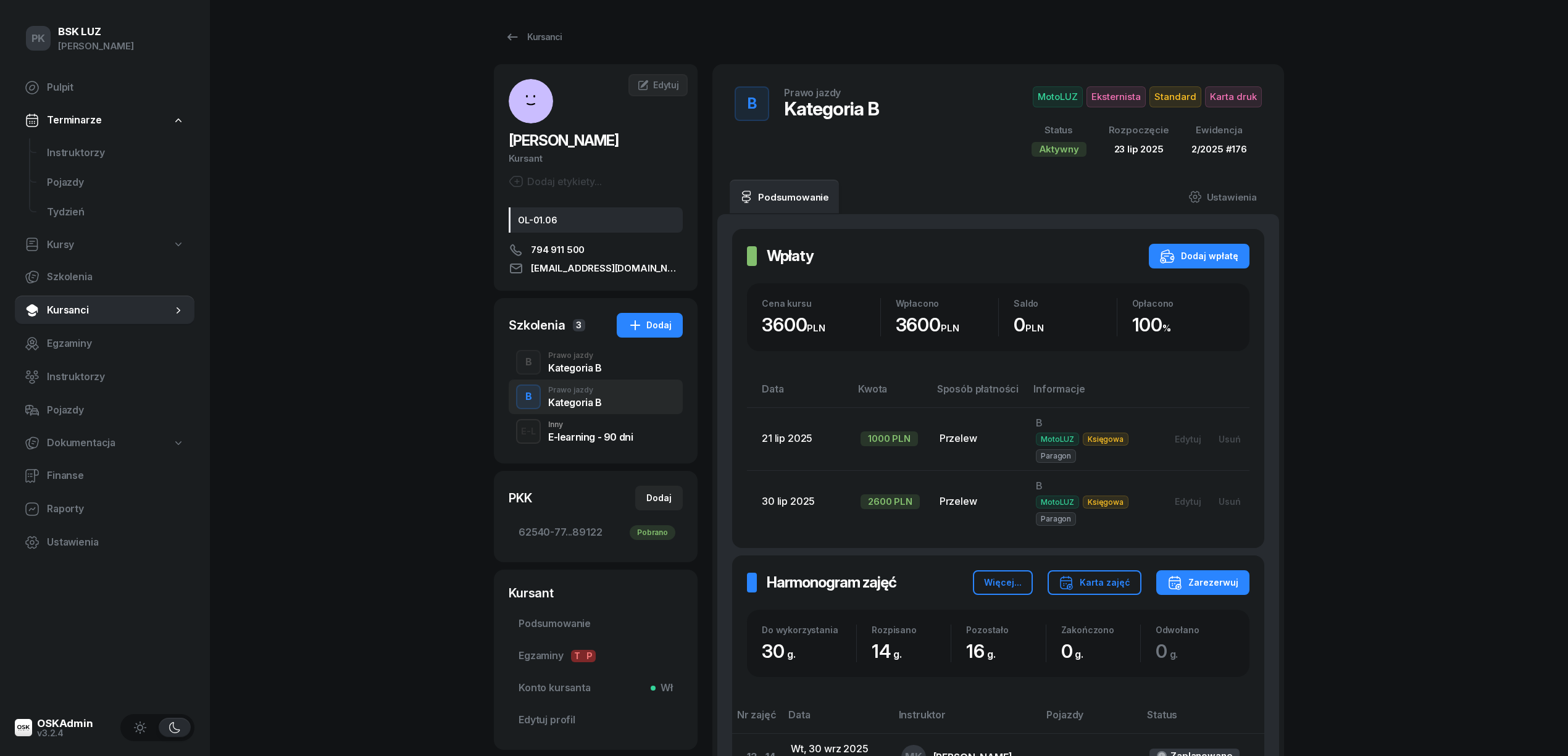
click at [635, 366] on div "B Prawo jazdy Kategoria B" at bounding box center [596, 362] width 174 height 35
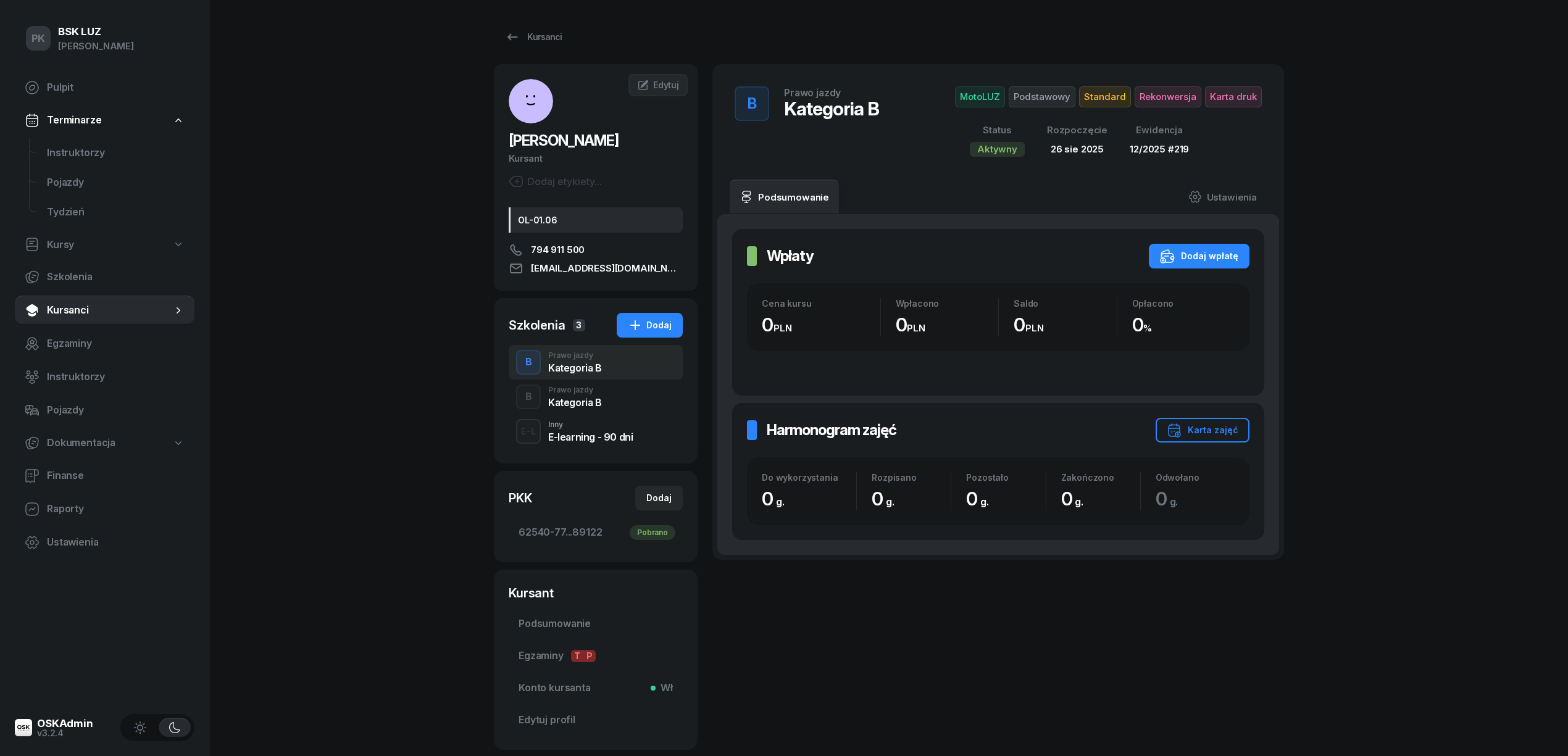
click at [630, 393] on div "B Prawo jazdy Kategoria B" at bounding box center [596, 397] width 174 height 35
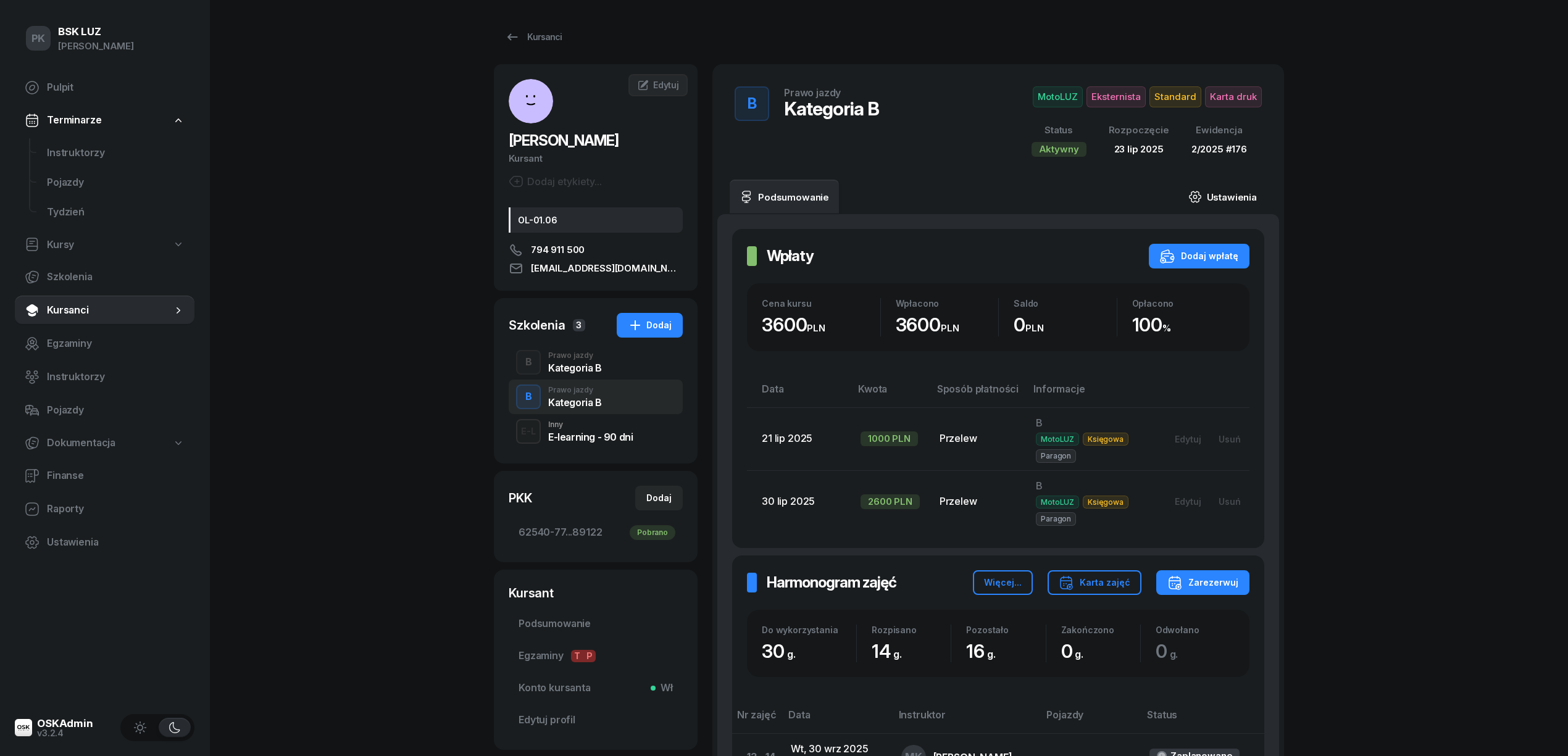
click at [1243, 198] on link "Ustawienia" at bounding box center [1222, 196] width 88 height 35
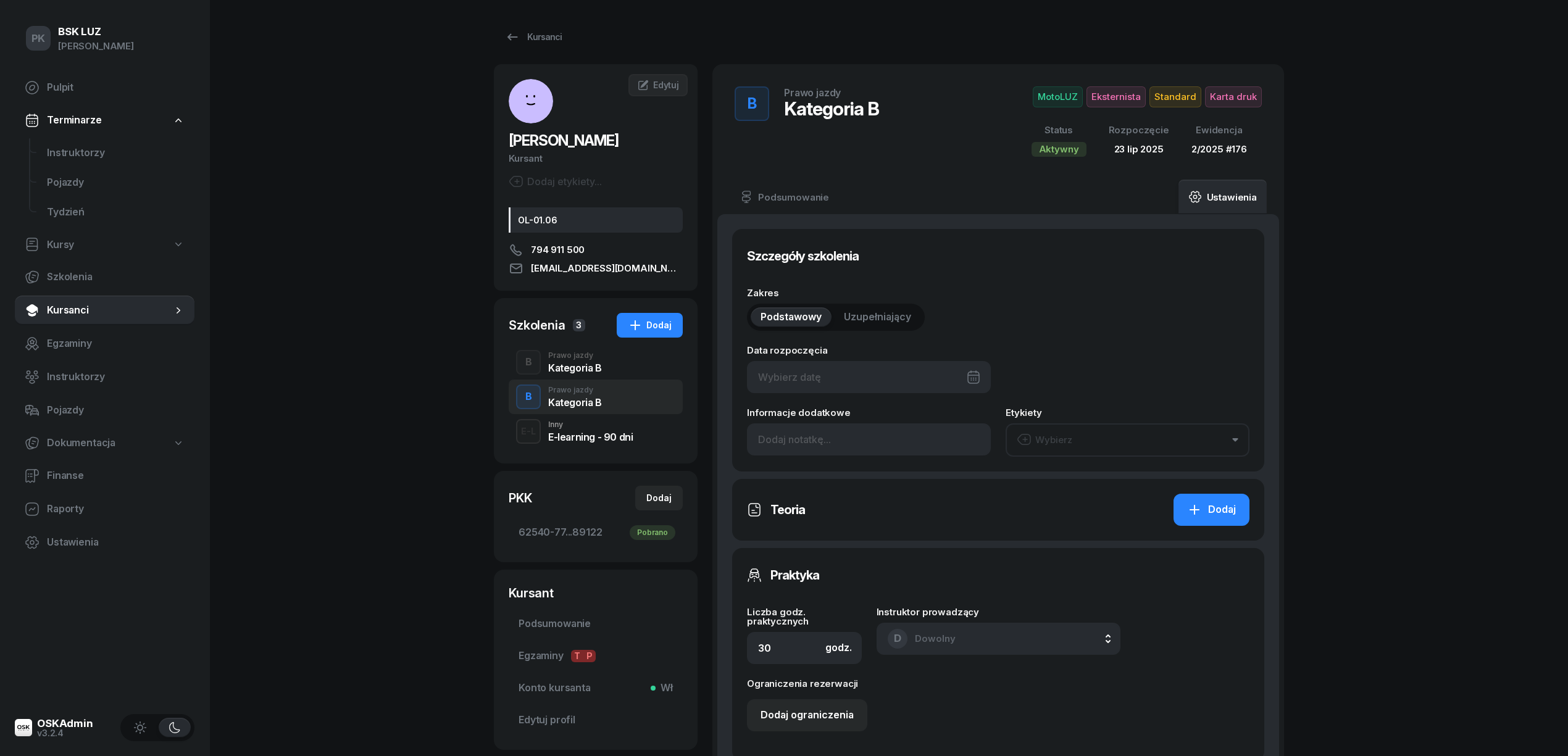
type input "[DATE]"
type input "62540"
type input "77216"
type input "26463"
type input "89122"
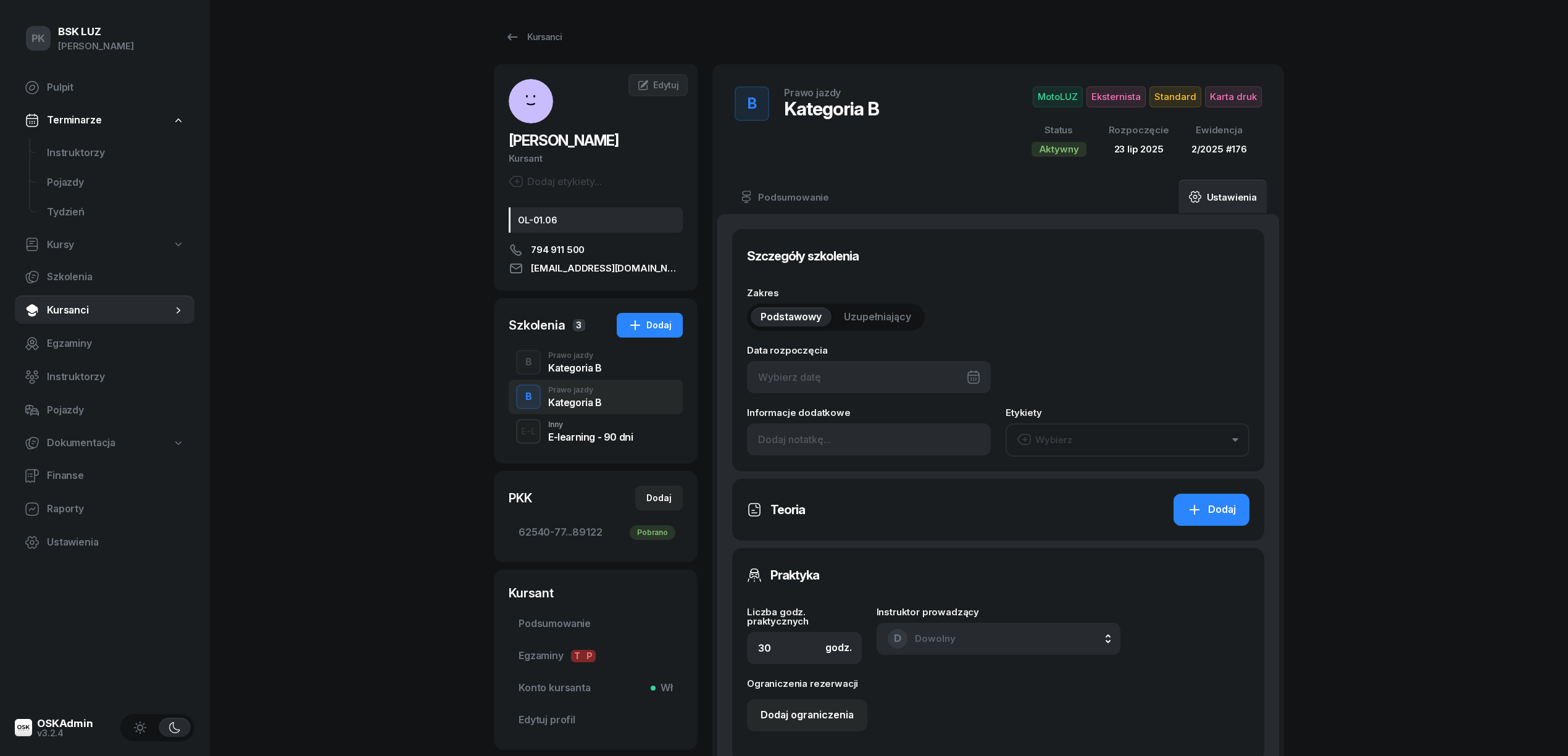
type input "2/2025"
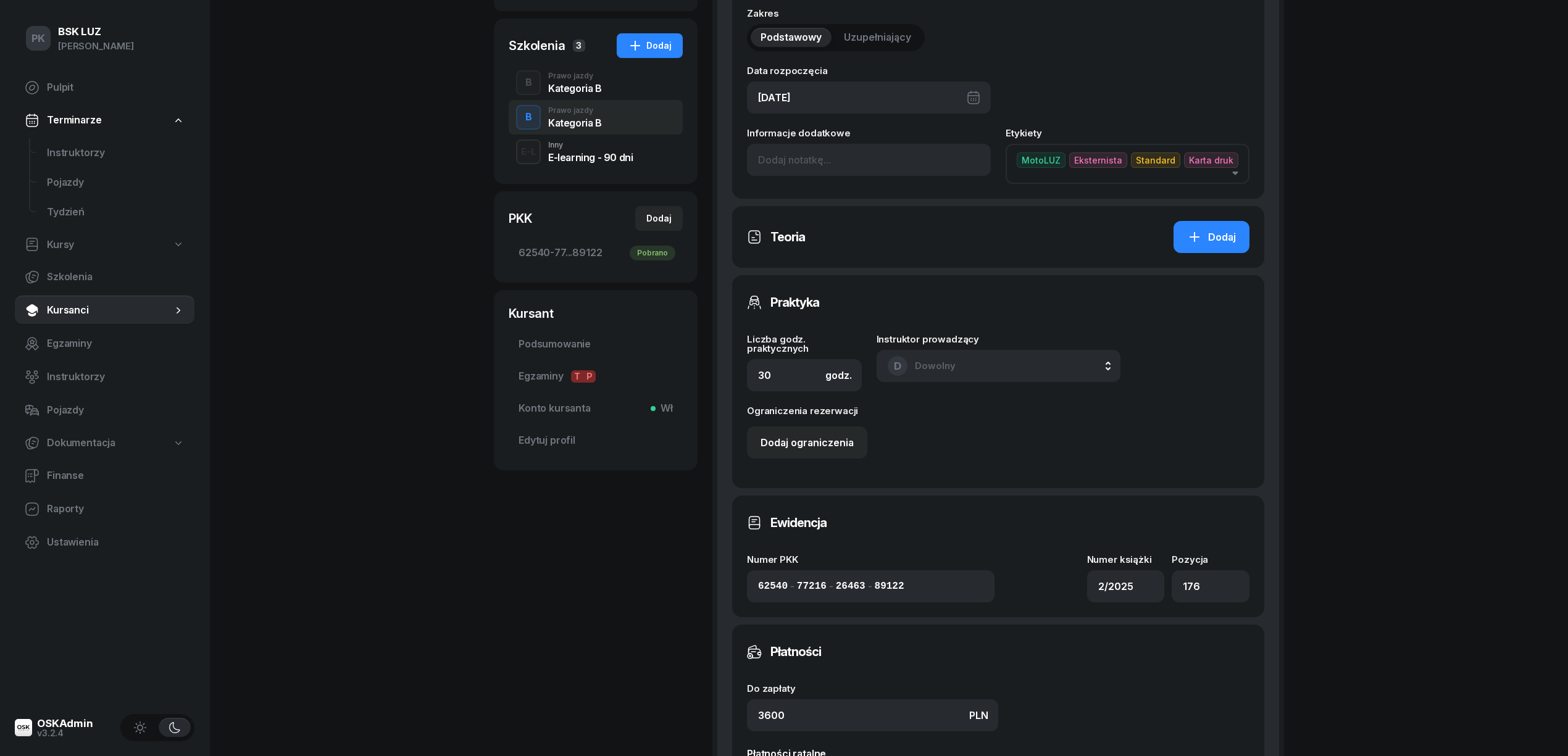
scroll to position [411, 0]
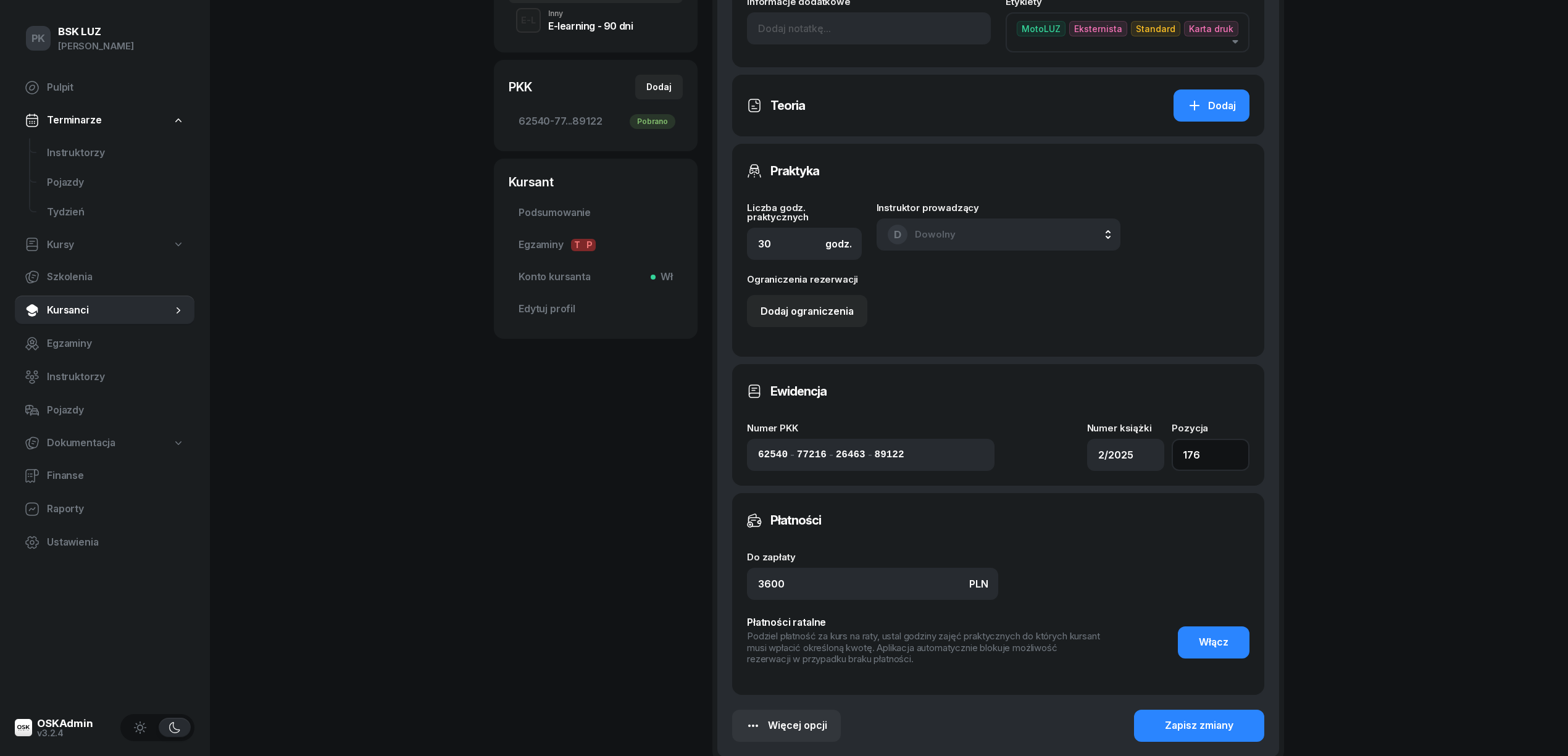
drag, startPoint x: 1199, startPoint y: 457, endPoint x: 1109, endPoint y: 464, distance: 90.3
click at [1139, 462] on div "Numer PKK 62540 - 77216 - 26463 - 89122 Numer książki 2/2025 Pozycja 176" at bounding box center [998, 447] width 502 height 48
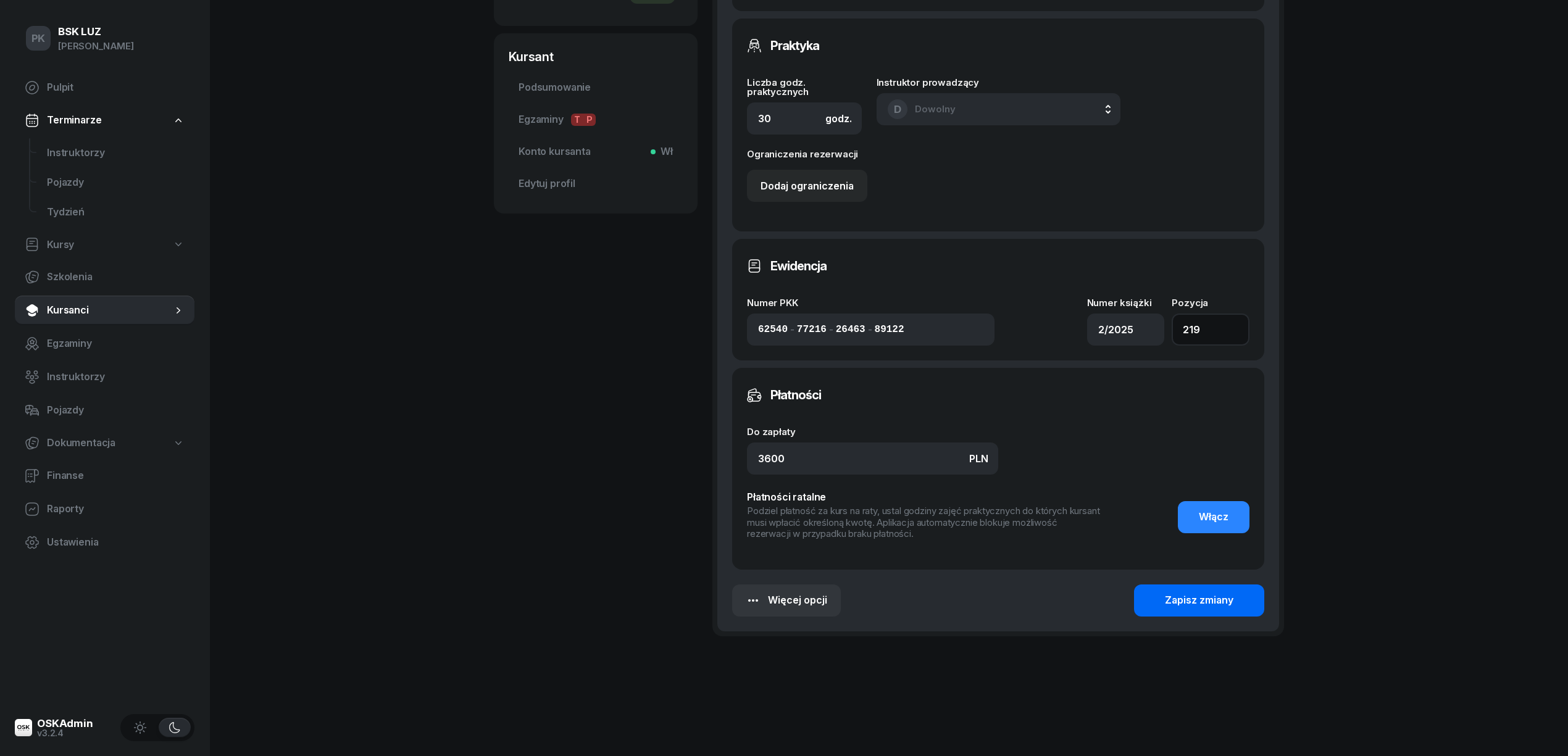
type input "219"
click at [1196, 607] on div "Zapisz zmiany" at bounding box center [1199, 601] width 69 height 16
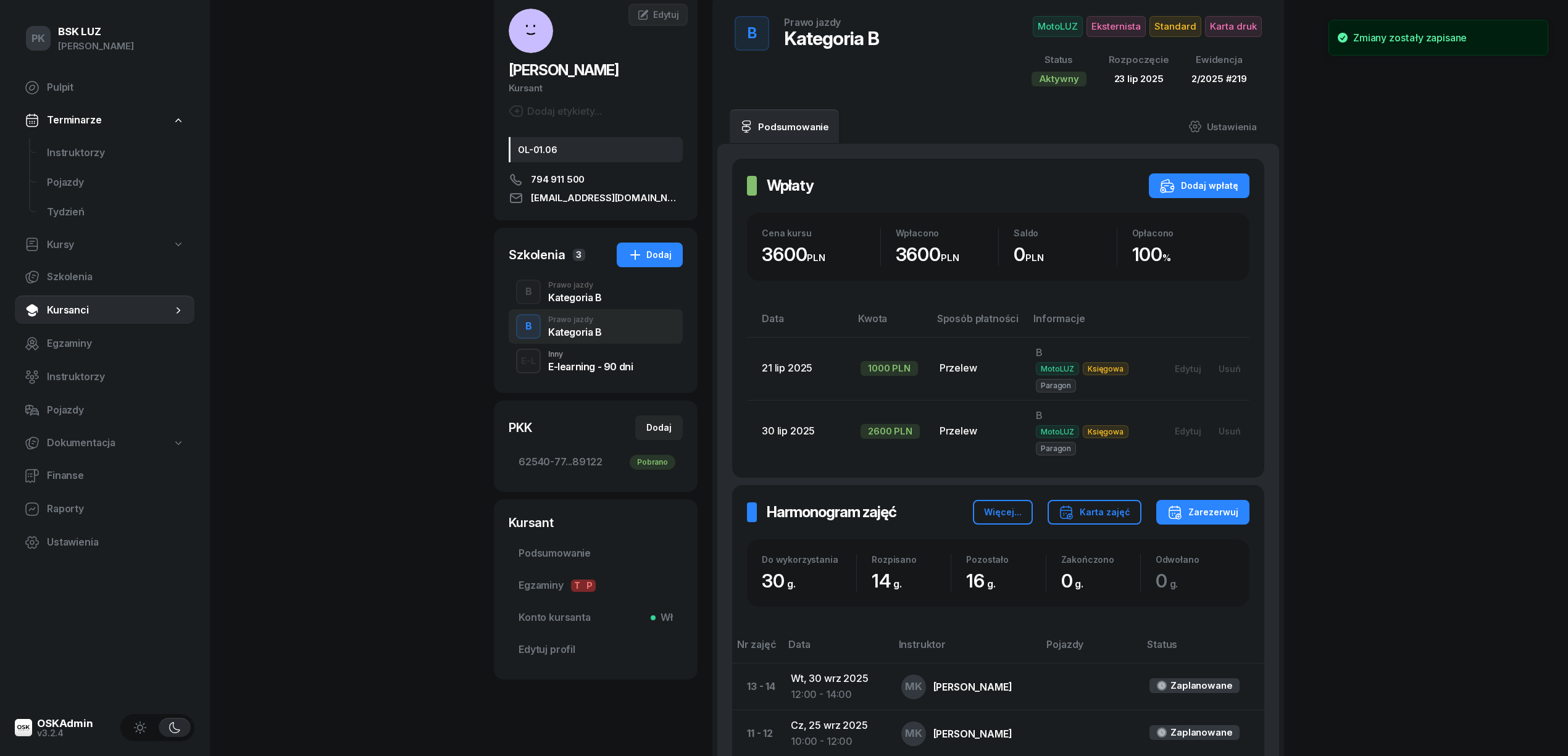
scroll to position [53, 0]
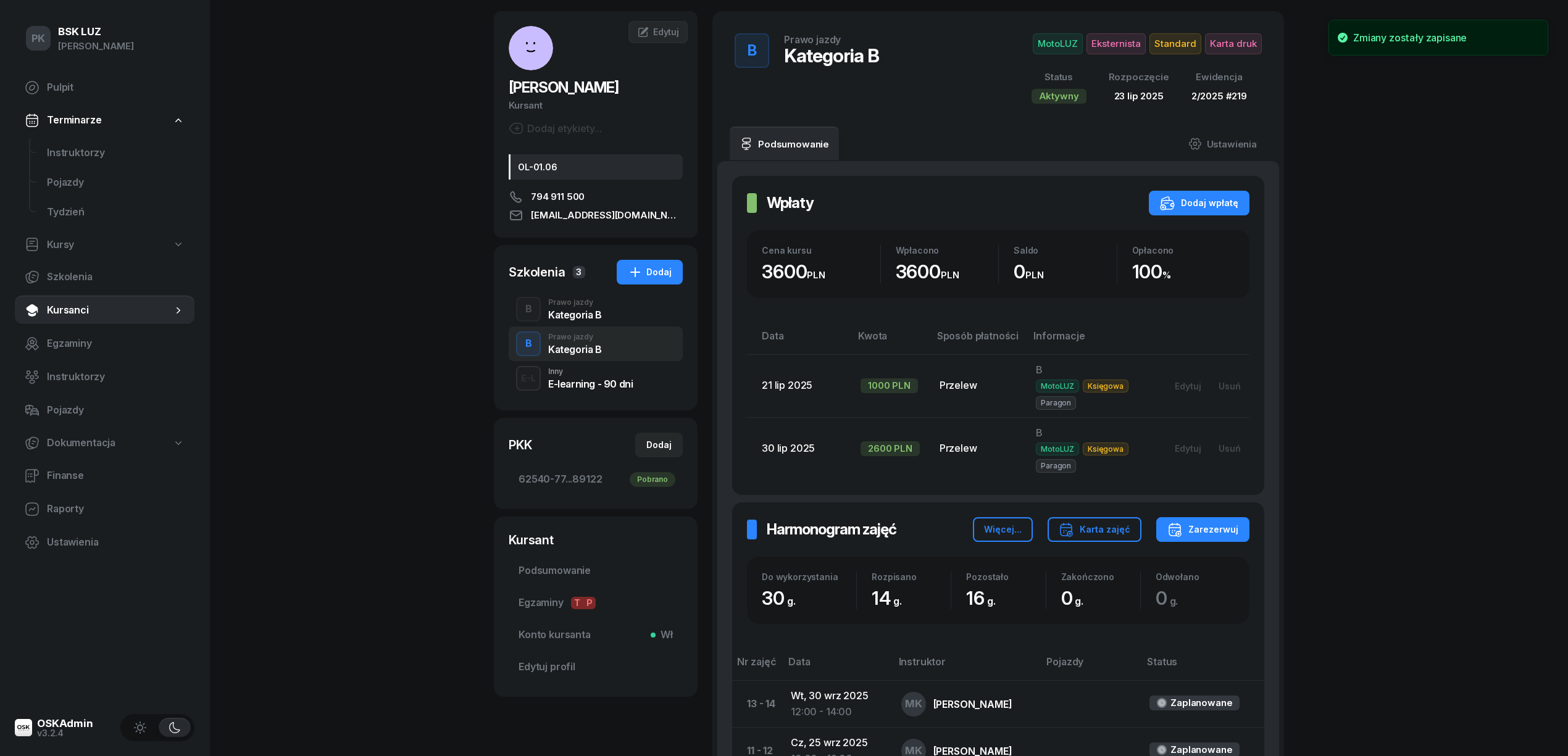
click at [595, 317] on div "Kategoria B" at bounding box center [575, 315] width 53 height 10
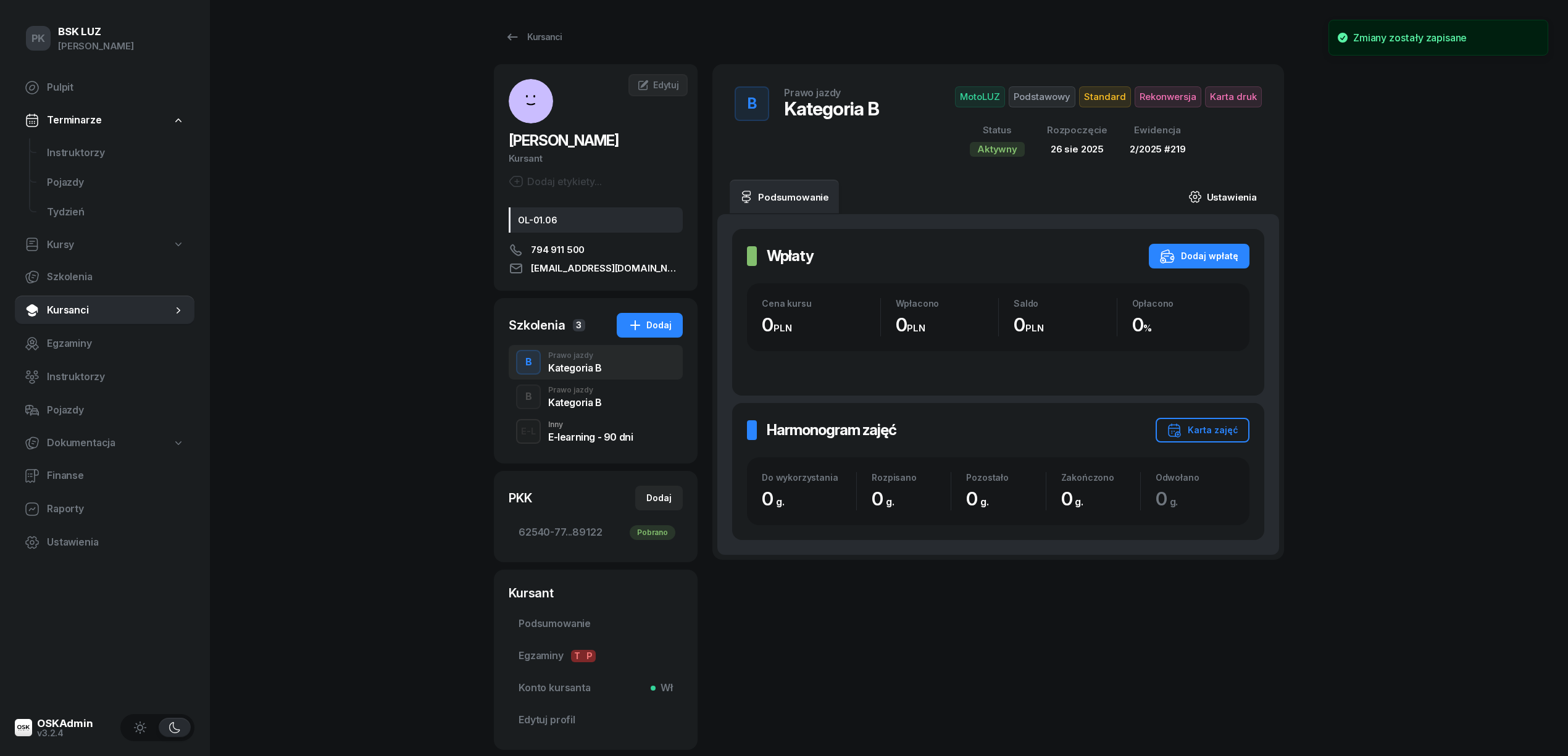
click at [1228, 193] on link "Ustawienia" at bounding box center [1222, 196] width 88 height 35
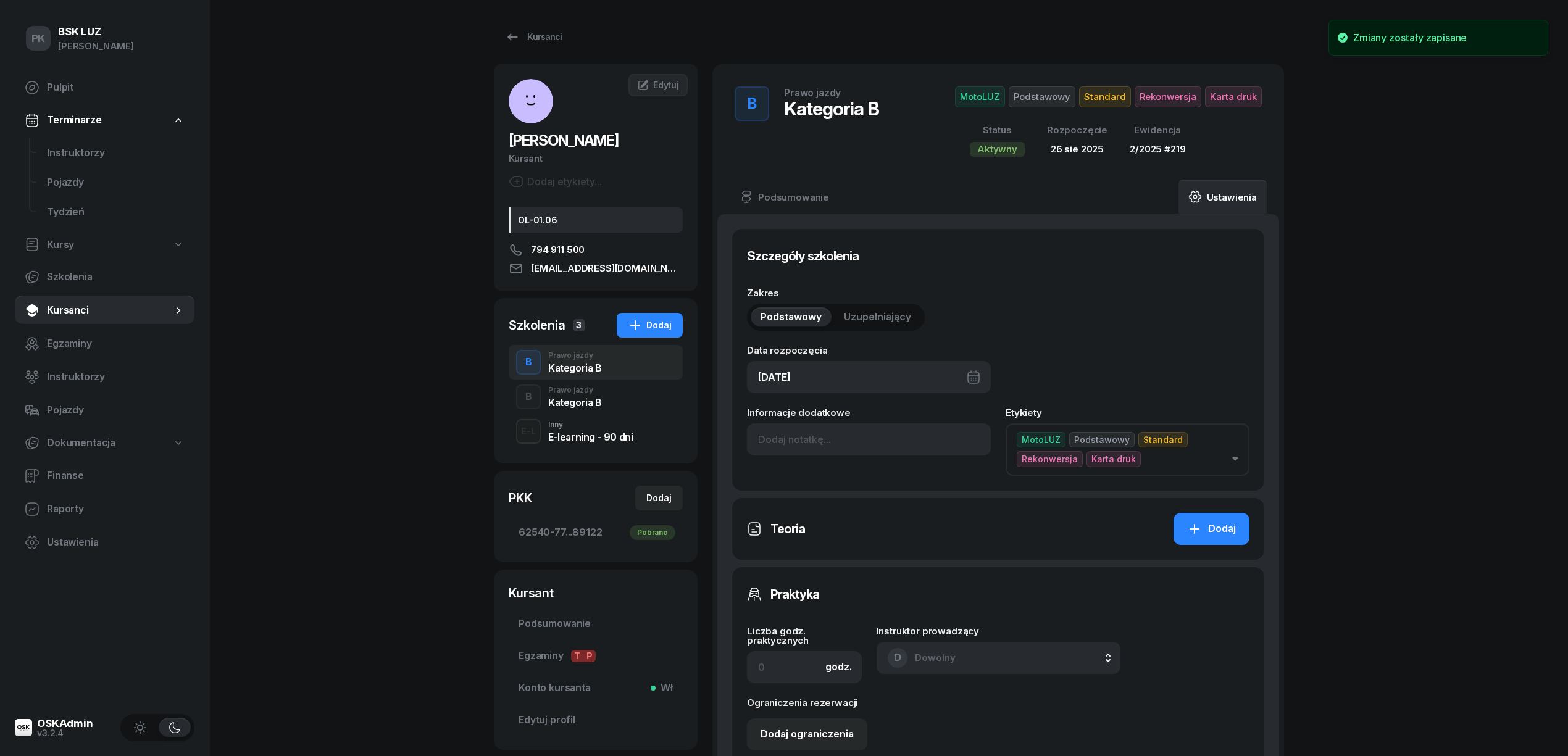
scroll to position [411, 0]
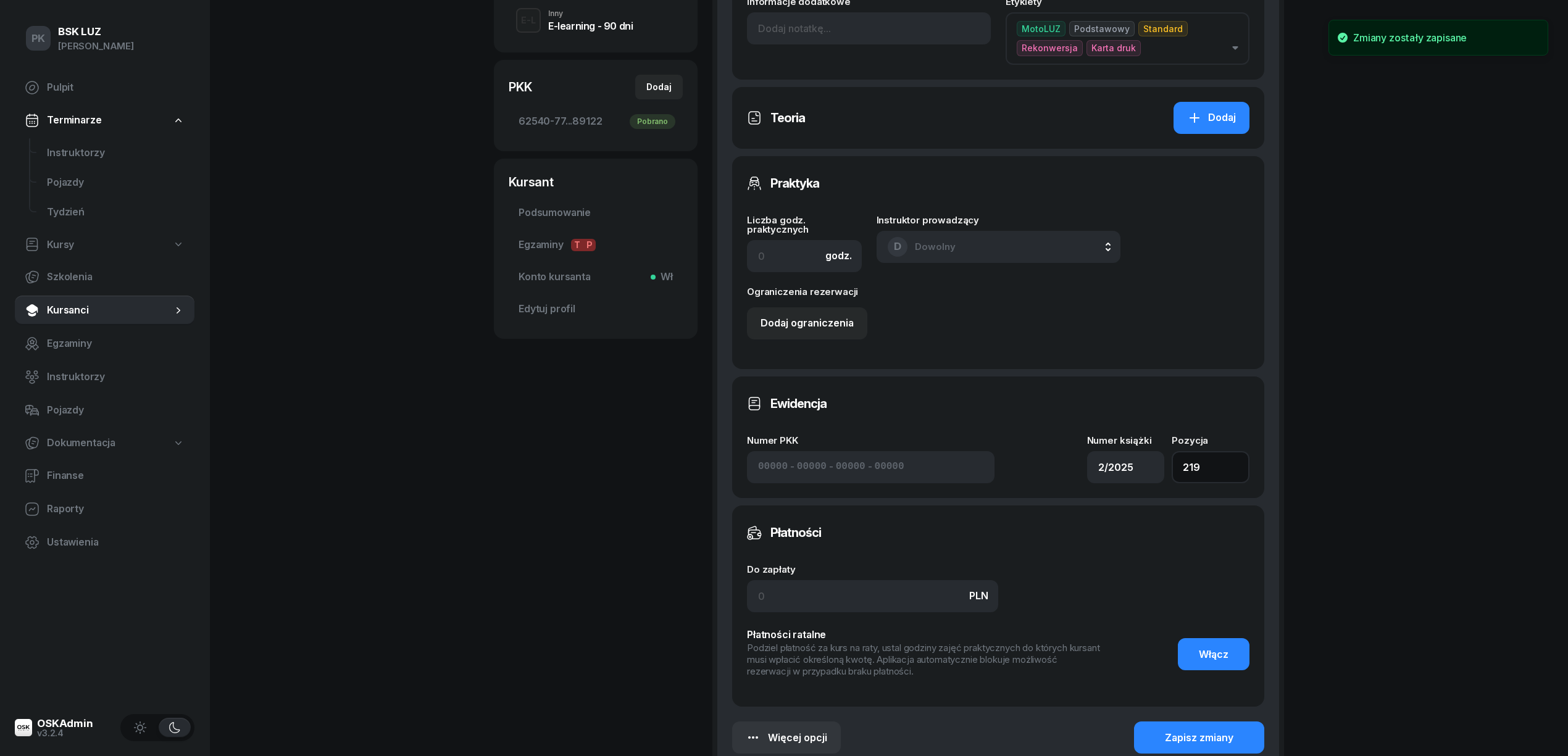
drag, startPoint x: 1226, startPoint y: 448, endPoint x: 1117, endPoint y: 452, distance: 109.1
click at [1117, 452] on div "Numer PKK - - - Numer książki 2/2025 Pozycja 219" at bounding box center [998, 460] width 502 height 48
type input "176"
click at [1212, 732] on div "Zapisz zmiany" at bounding box center [1199, 738] width 69 height 16
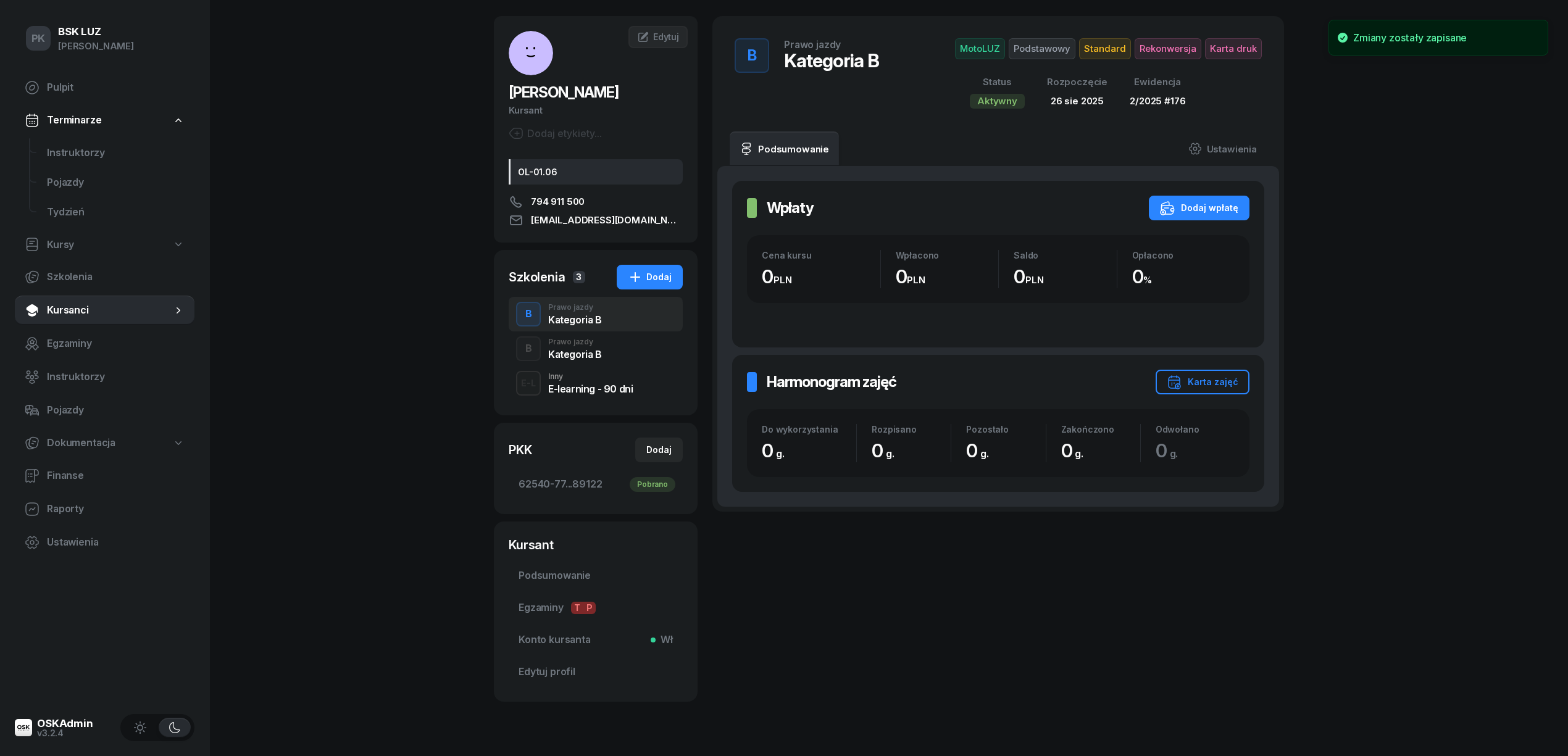
scroll to position [0, 0]
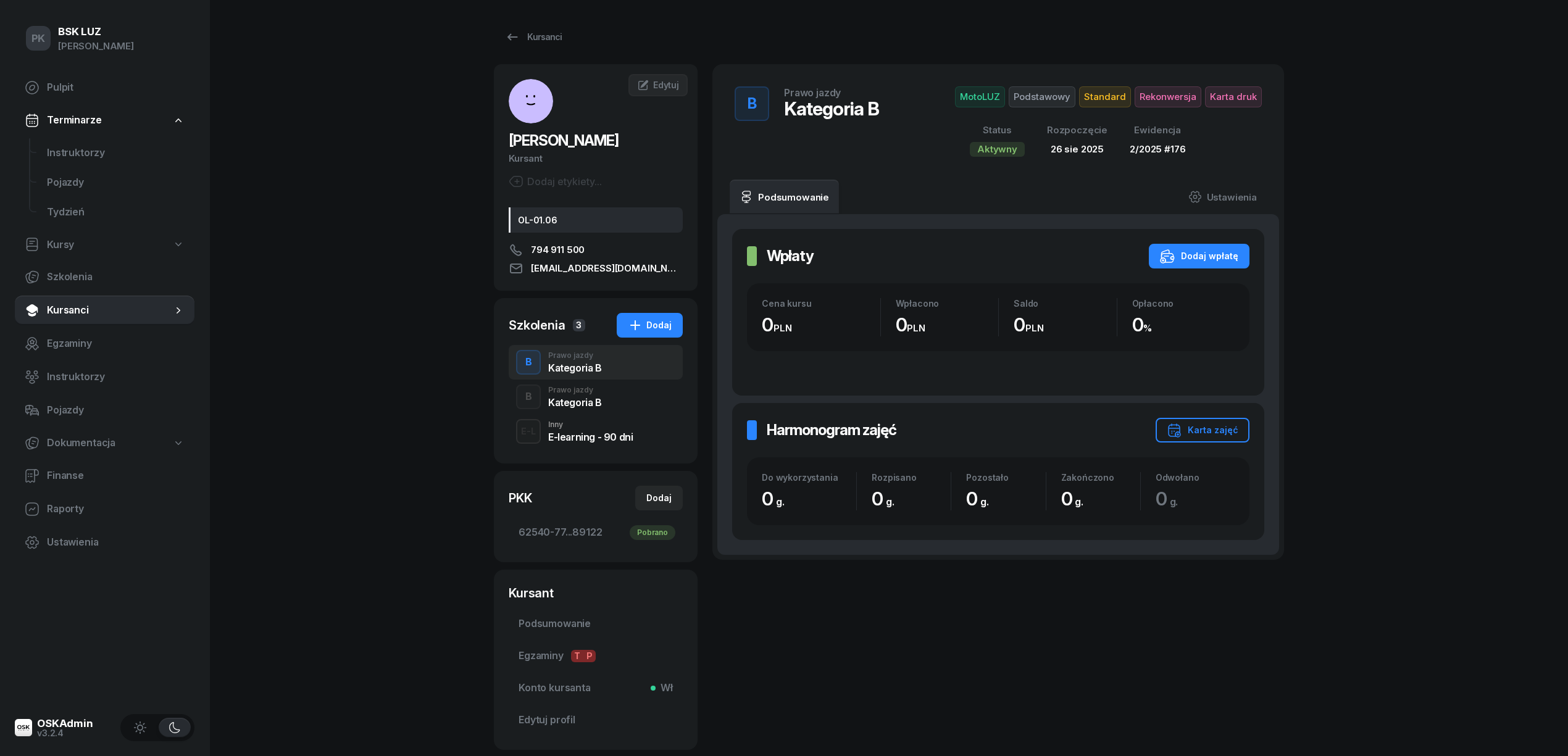
click at [1205, 95] on span "Rekonwersja" at bounding box center [1234, 97] width 57 height 21
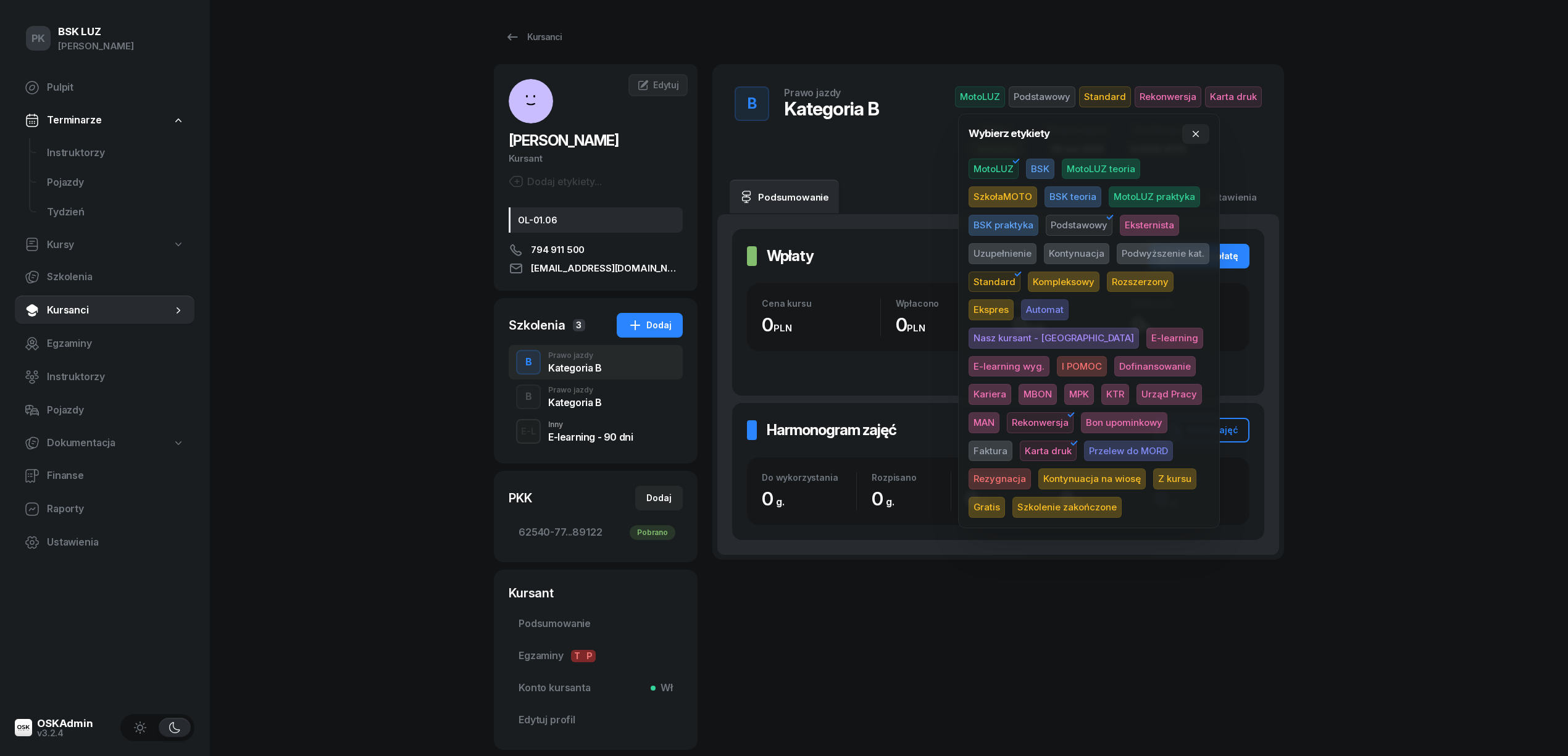
click at [1074, 413] on span "Rekonwersja" at bounding box center [1040, 423] width 67 height 21
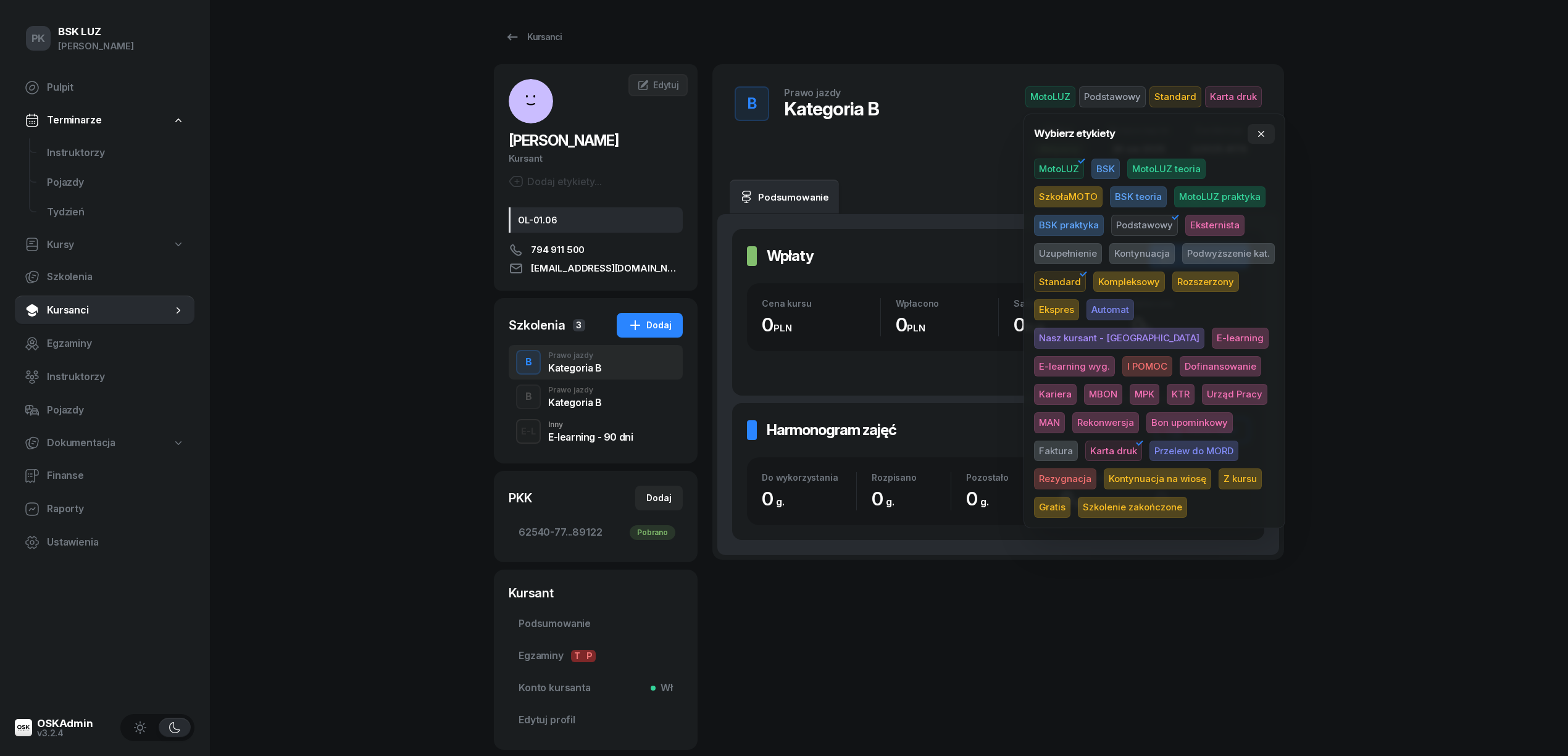
click at [1096, 468] on span "Rezygnacja" at bounding box center [1065, 479] width 62 height 21
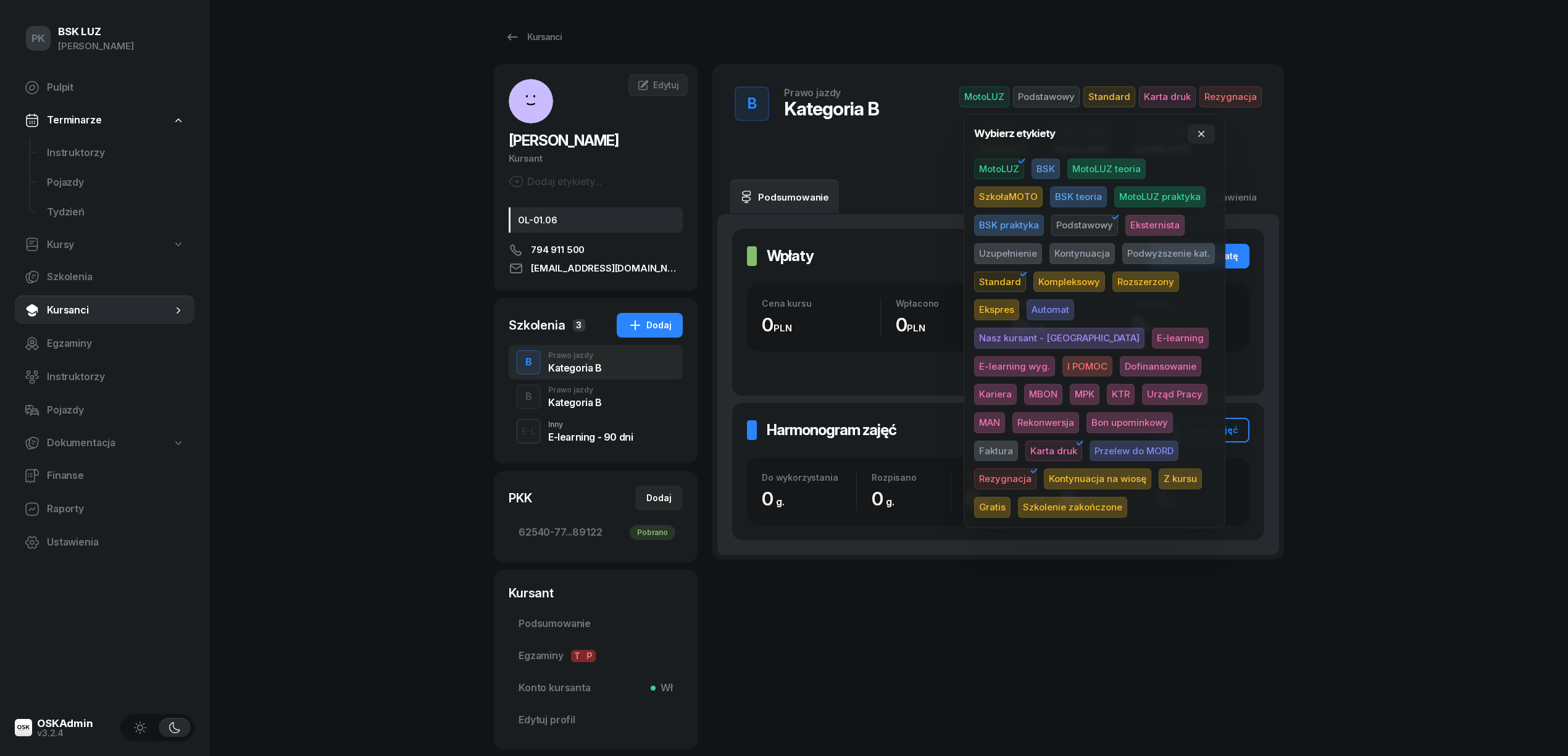
click at [1387, 405] on div "PK BSK [PERSON_NAME] Pulpit Terminarze Instruktorzy Pojazdy Tydzień Kursy Szkol…" at bounding box center [784, 417] width 1568 height 834
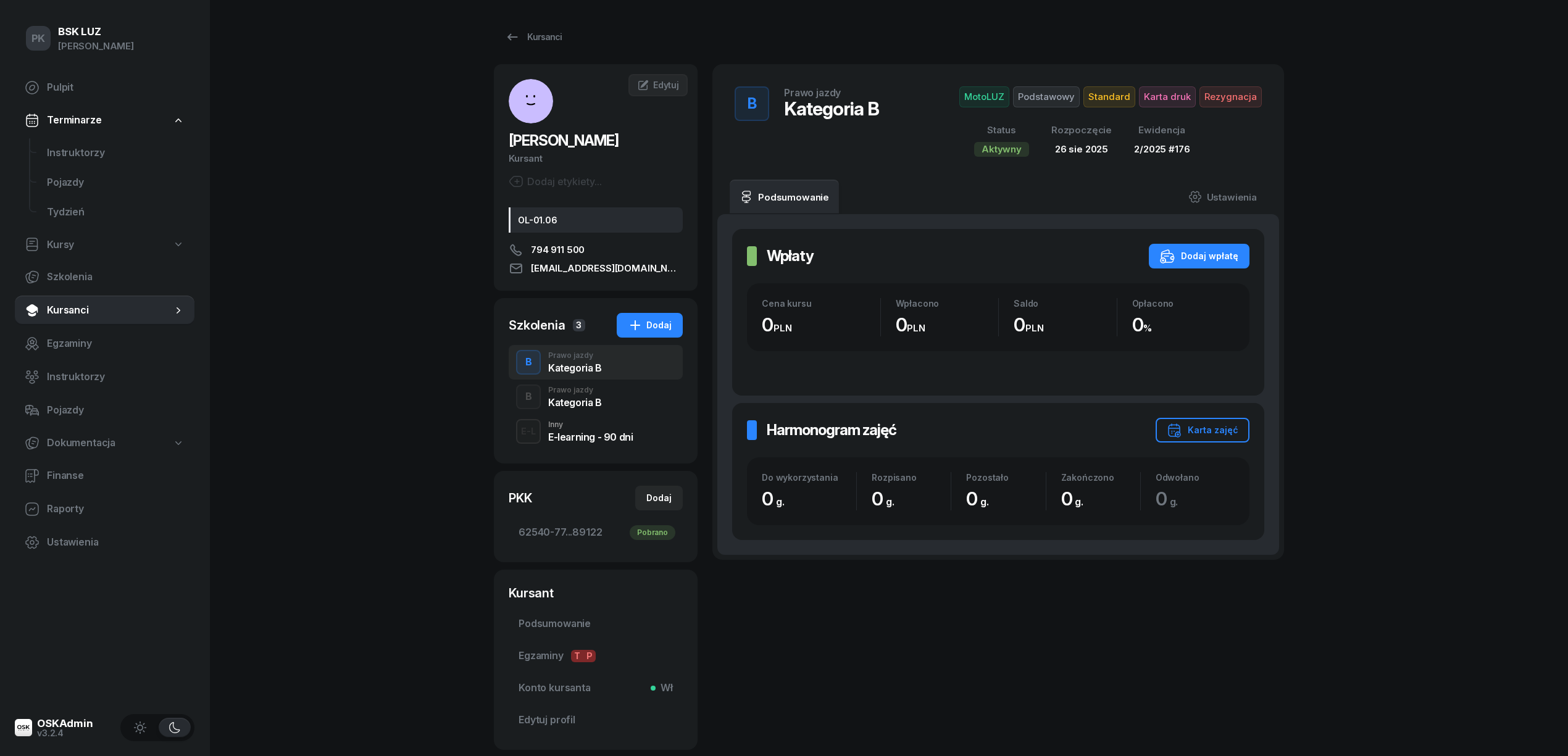
click at [586, 399] on div "Kategoria B" at bounding box center [575, 402] width 53 height 10
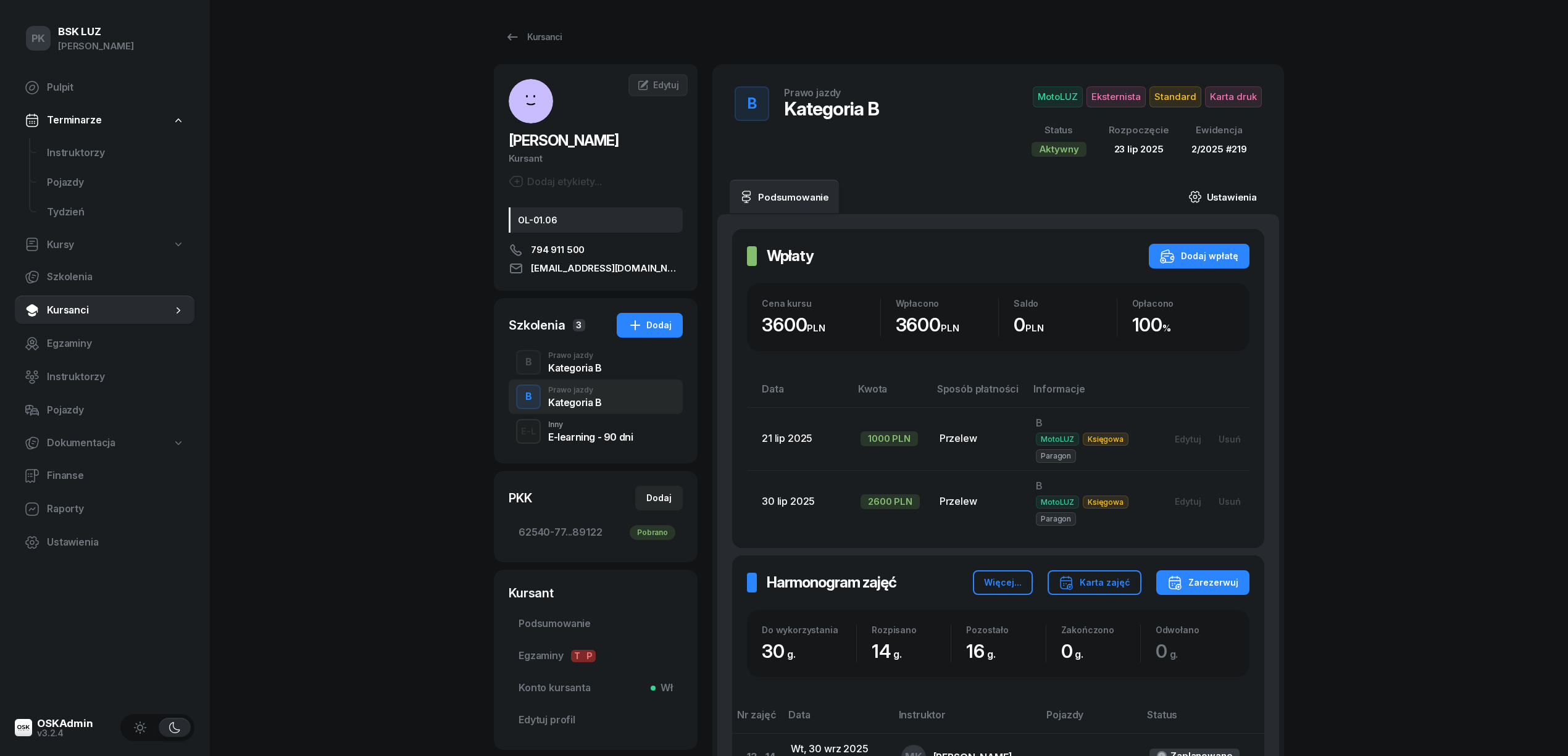
click at [1230, 196] on link "Ustawienia" at bounding box center [1222, 196] width 88 height 35
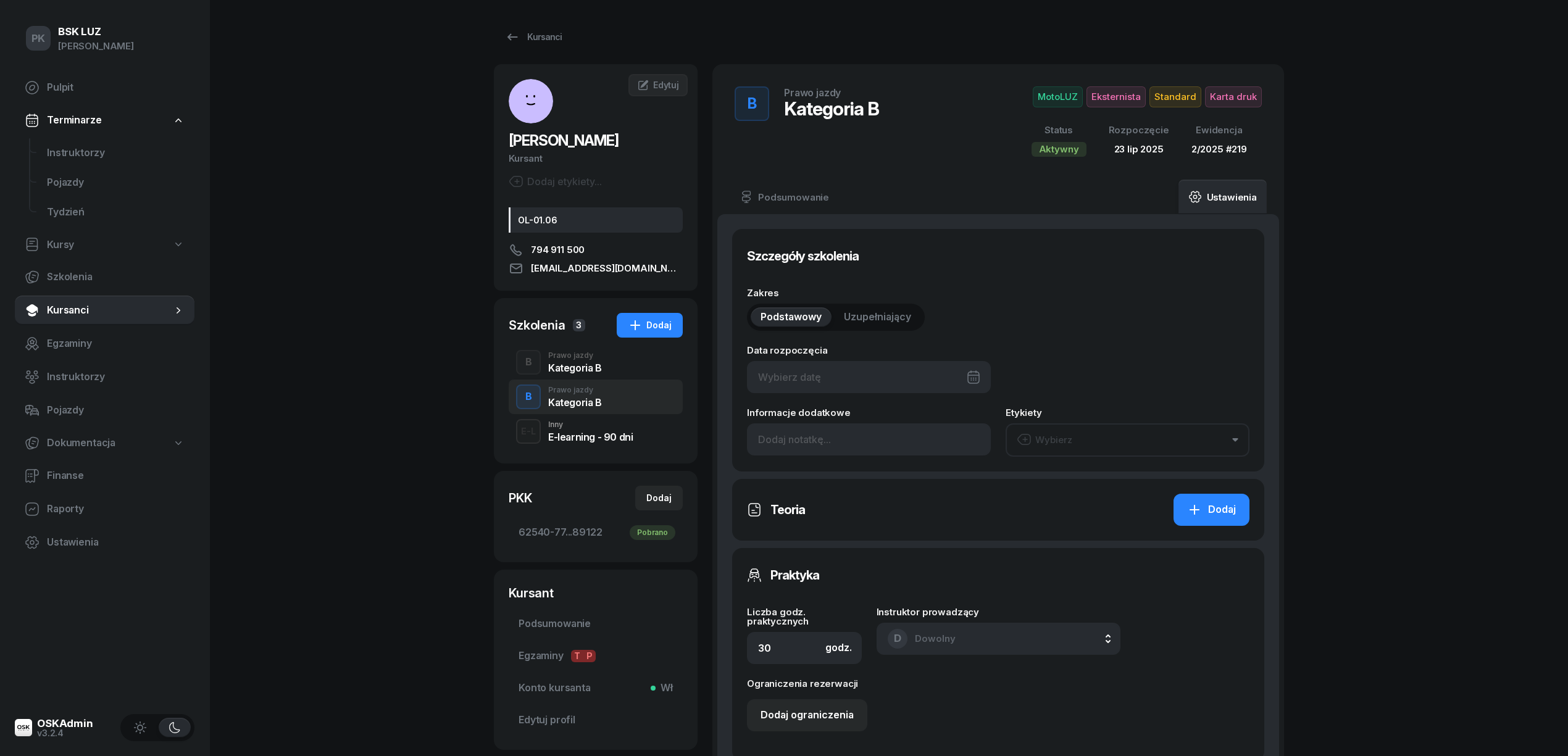
type input "[DATE]"
type input "62540"
type input "77216"
type input "26463"
type input "89122"
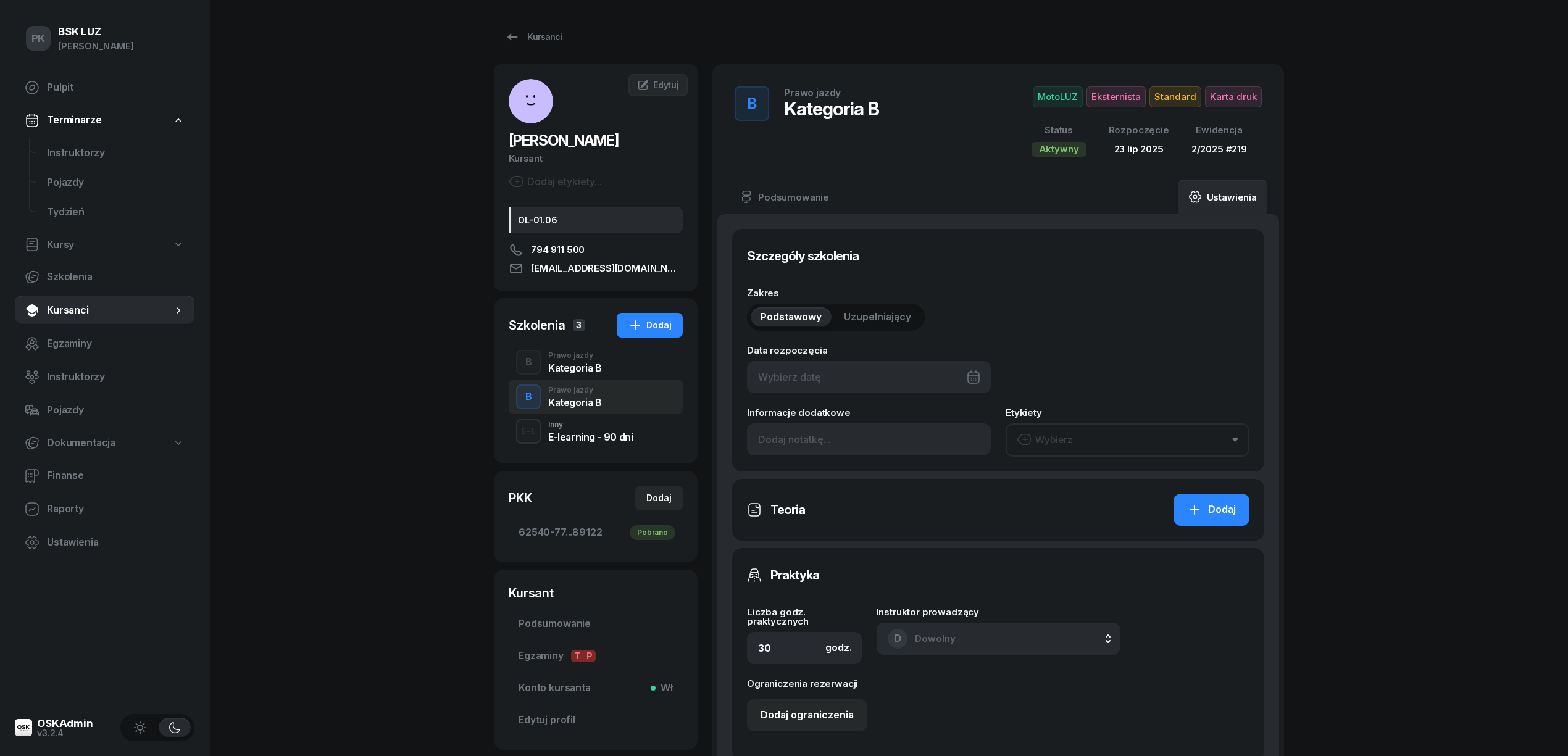
type input "2/2025"
type input "219"
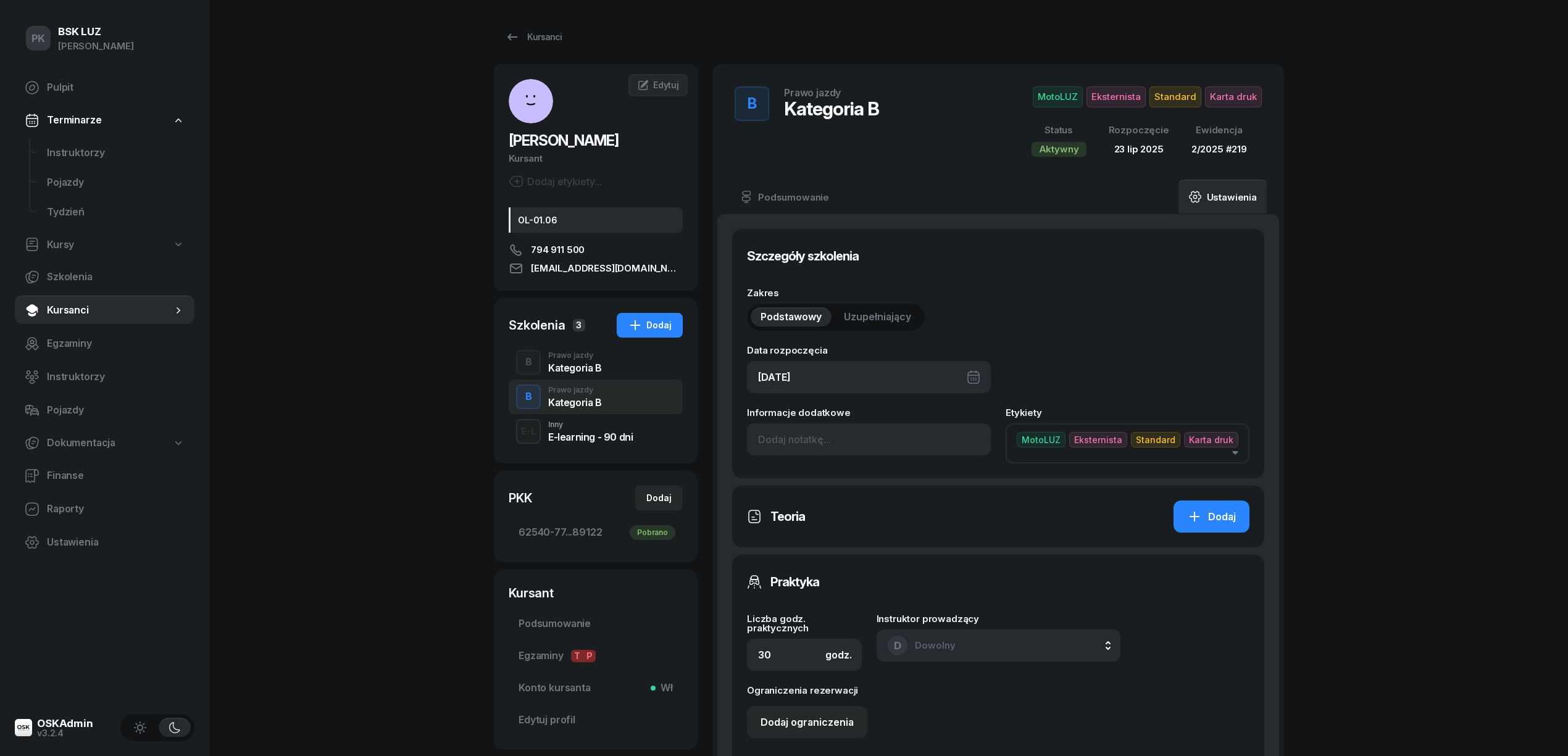
click at [866, 384] on div "[DATE]" at bounding box center [869, 377] width 244 height 32
click at [971, 415] on icon "button" at bounding box center [970, 418] width 12 height 12
click at [858, 579] on div "26" at bounding box center [854, 579] width 19 height 19
type input "[DATE]"
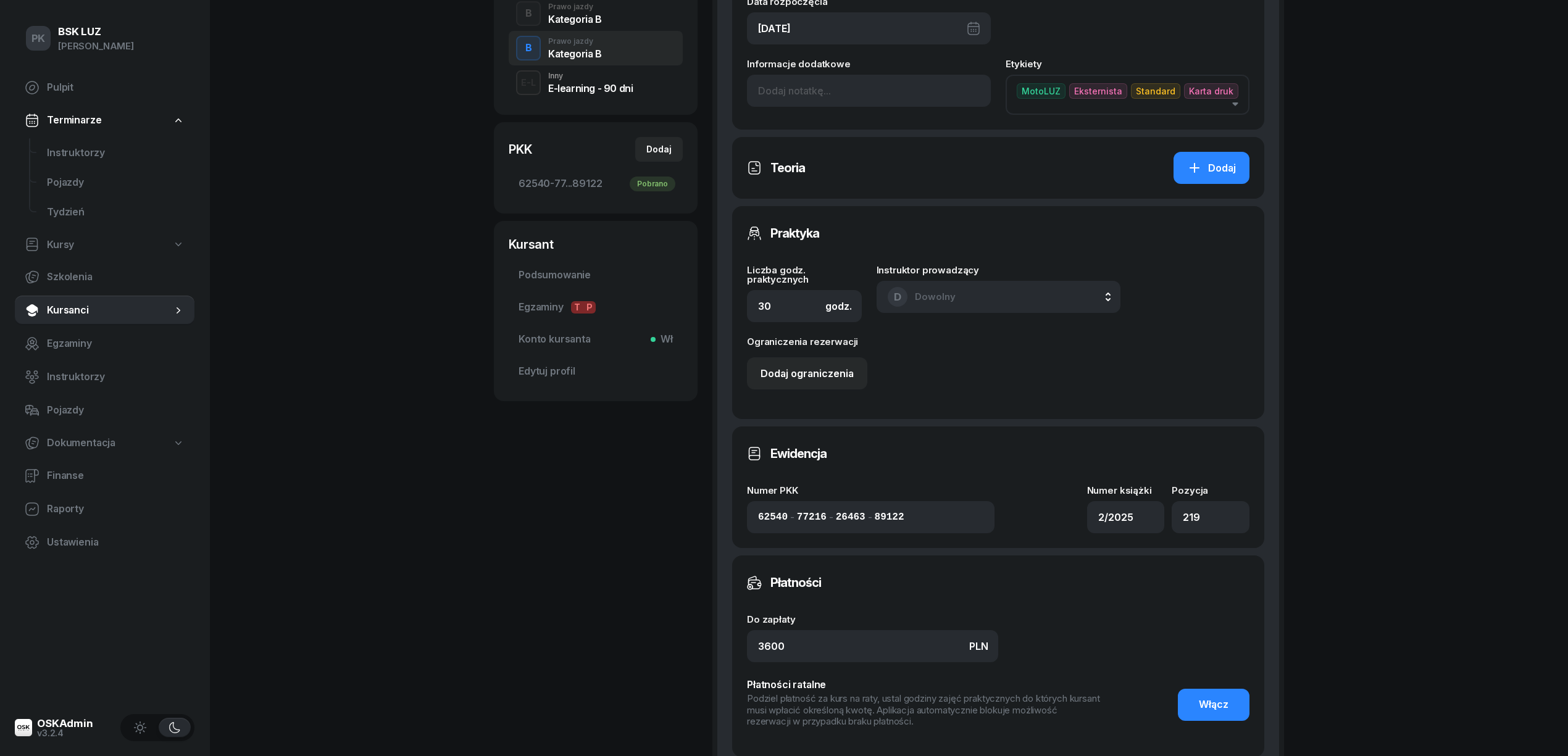
scroll to position [494, 0]
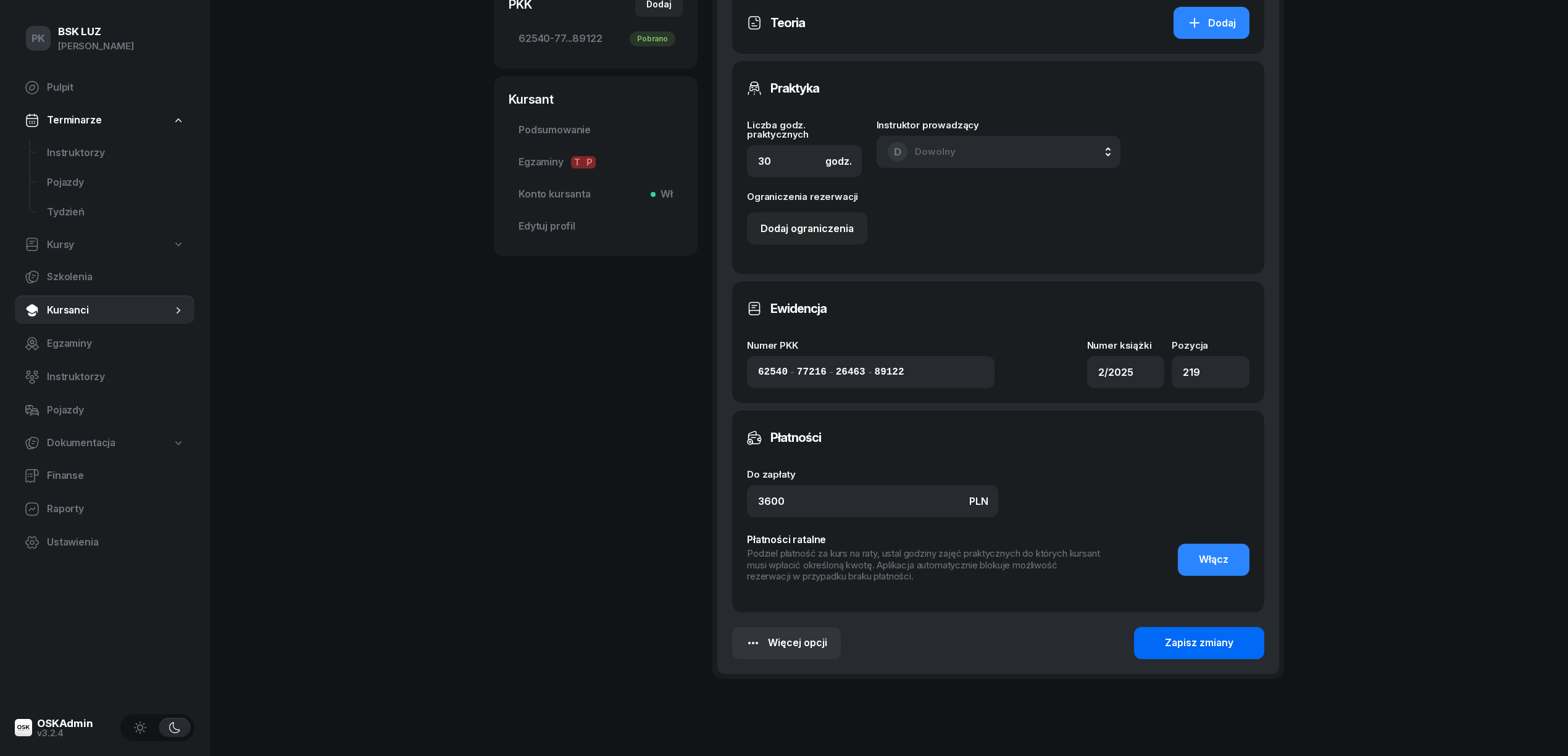
click at [1163, 635] on button "Zapisz zmiany" at bounding box center [1199, 644] width 130 height 32
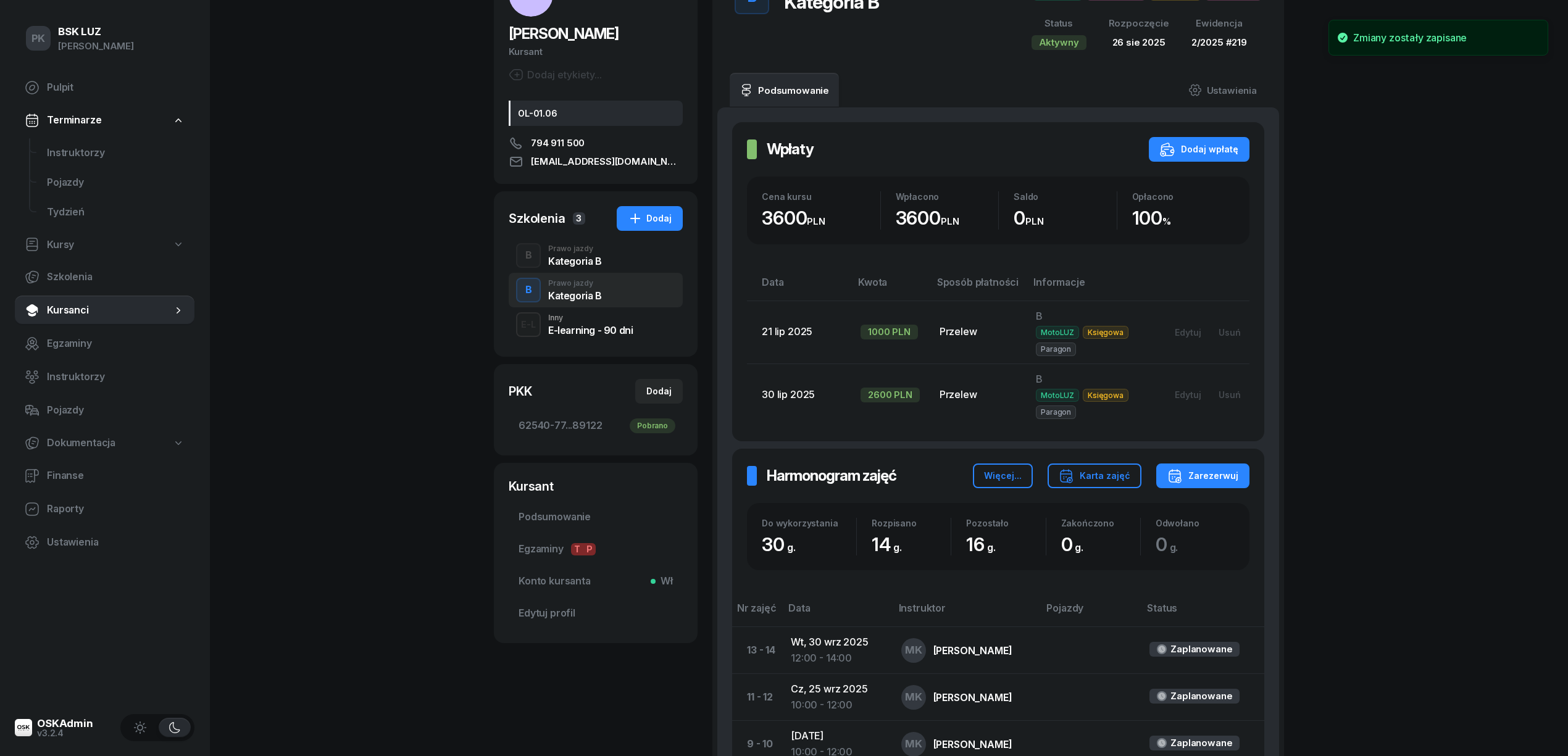
scroll to position [53, 0]
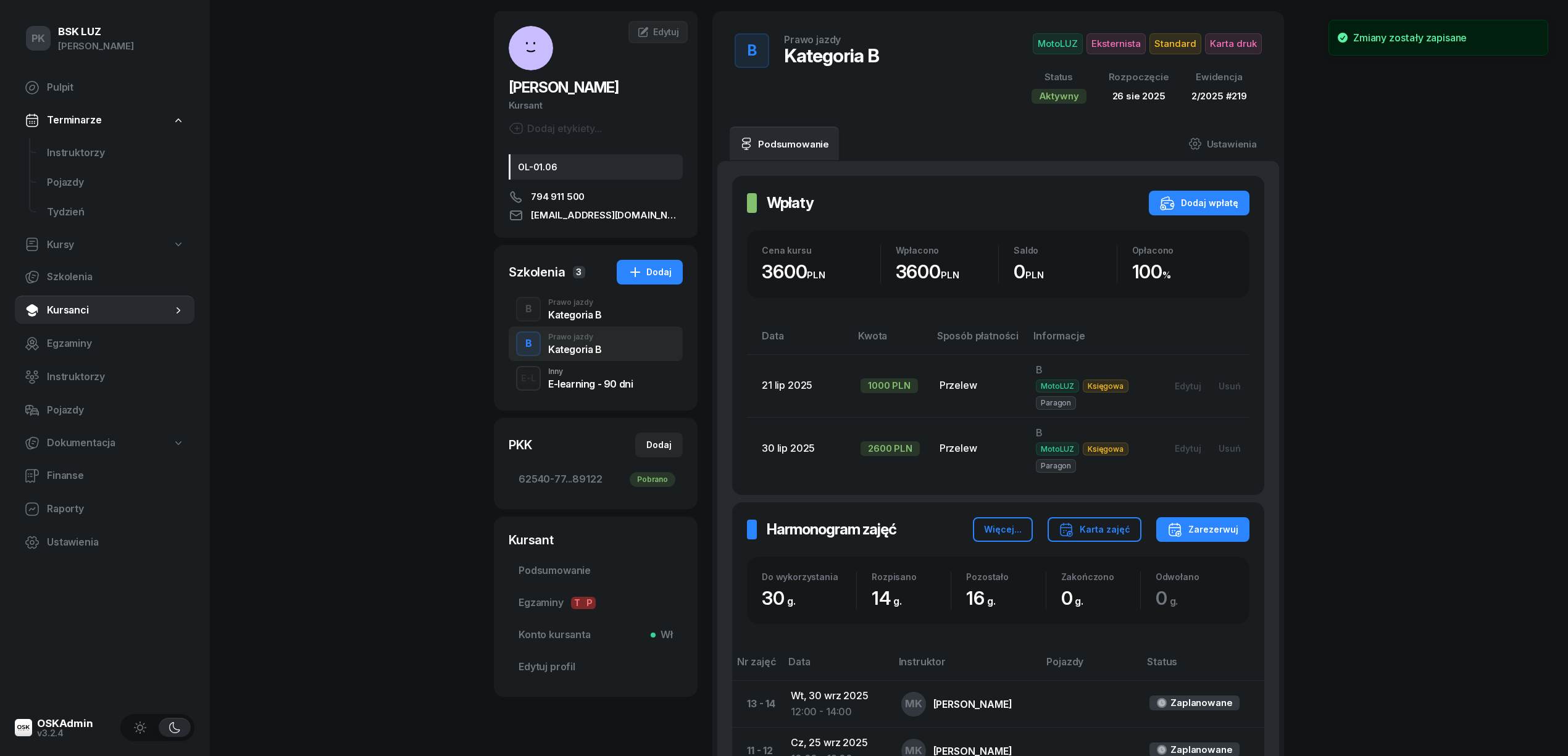
click at [593, 317] on div "Kategoria B" at bounding box center [575, 315] width 53 height 10
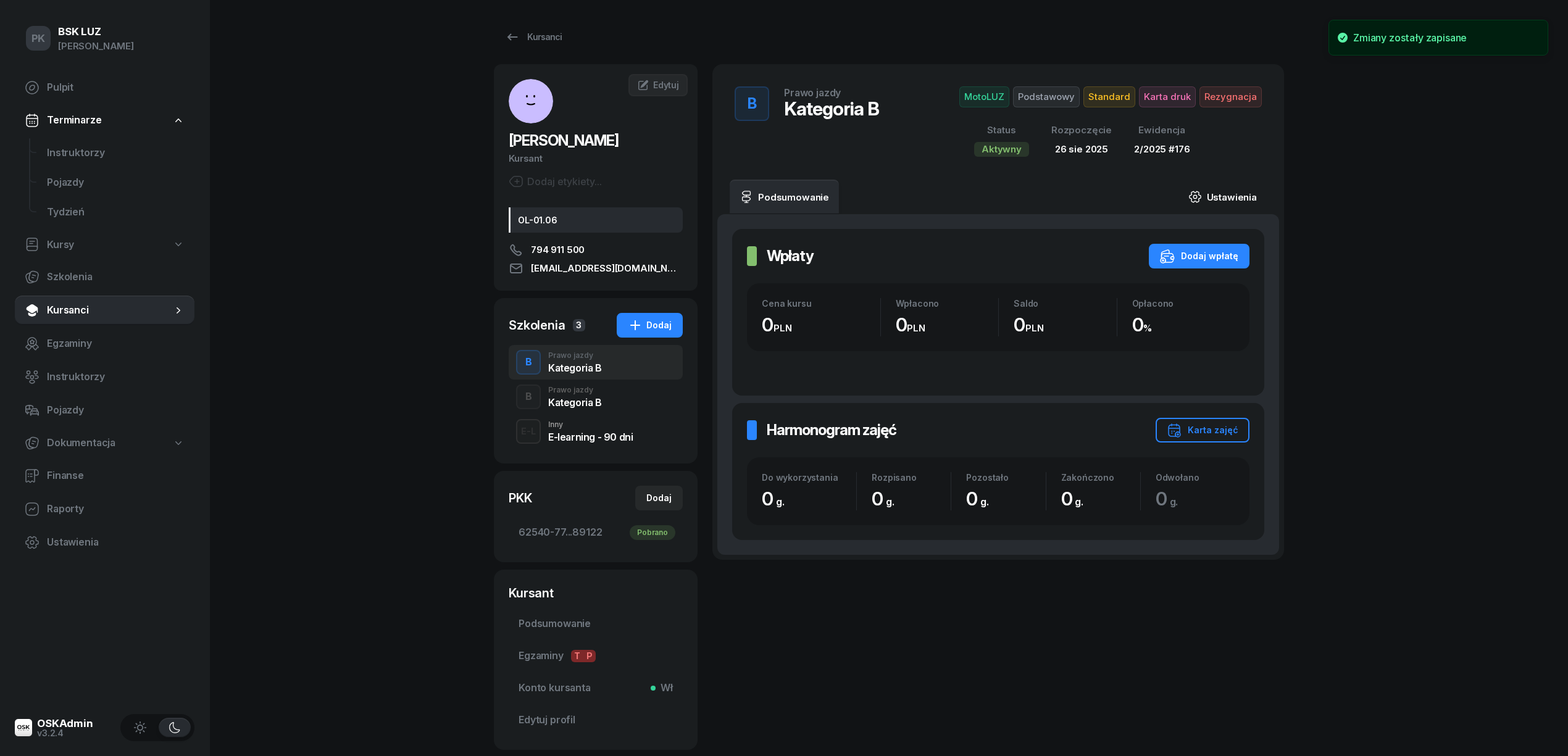
click at [1223, 193] on link "Ustawienia" at bounding box center [1222, 196] width 88 height 35
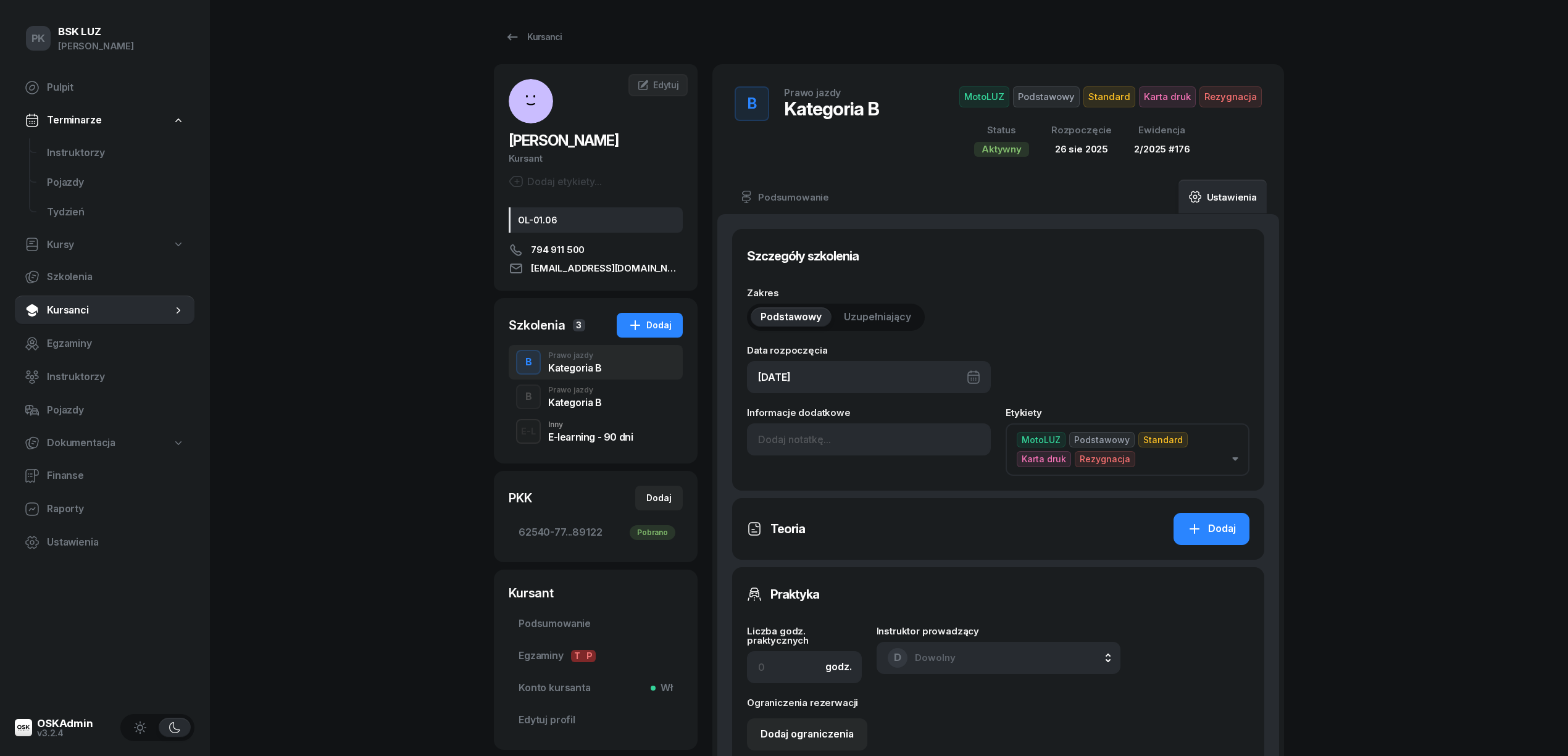
click at [839, 373] on div "[DATE]" at bounding box center [869, 377] width 244 height 32
click at [949, 414] on icon "button" at bounding box center [948, 418] width 12 height 12
click at [880, 544] on div "23" at bounding box center [876, 552] width 19 height 19
type input "[DATE]"
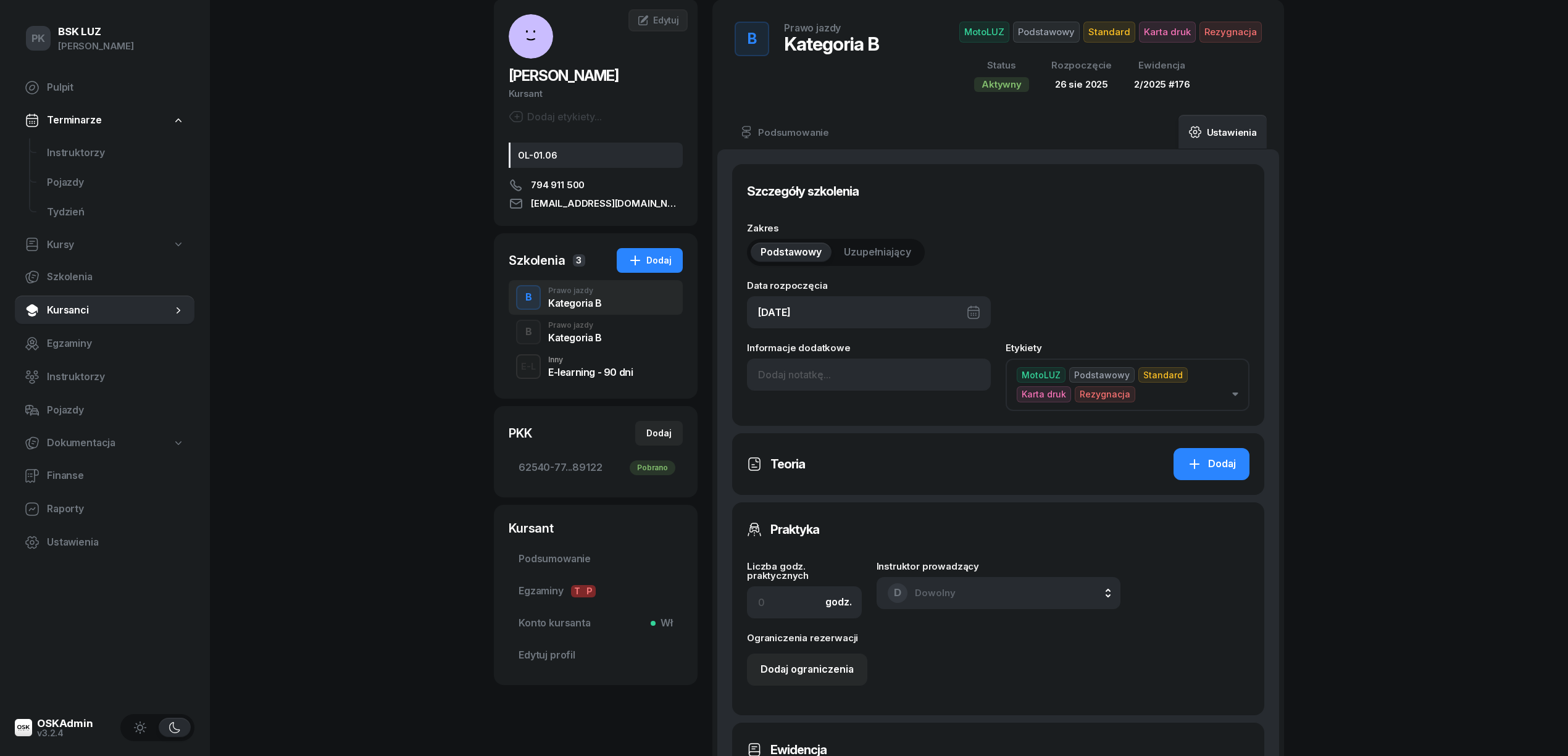
scroll to position [548, 0]
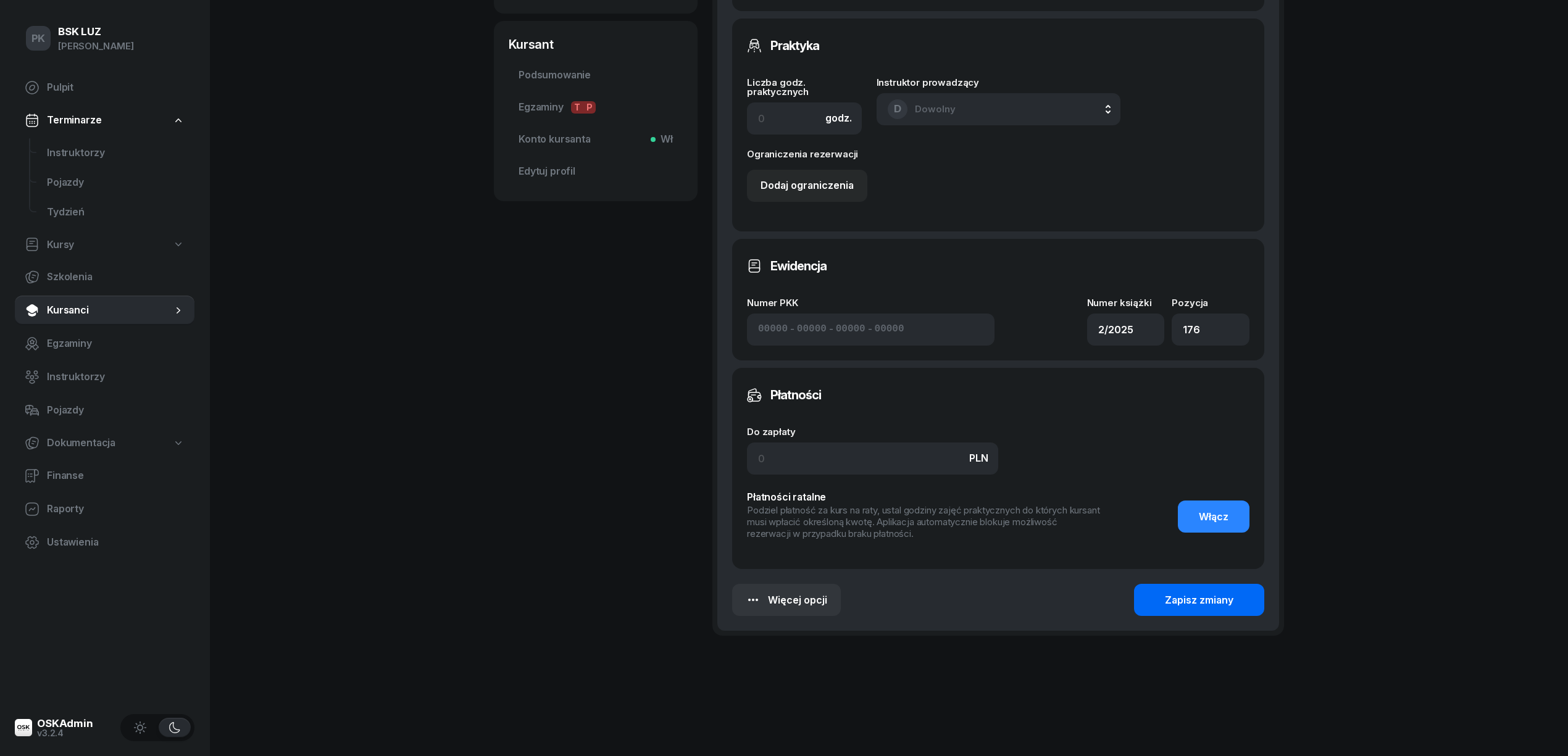
click at [1233, 601] on div "Zapisz zmiany" at bounding box center [1199, 601] width 69 height 16
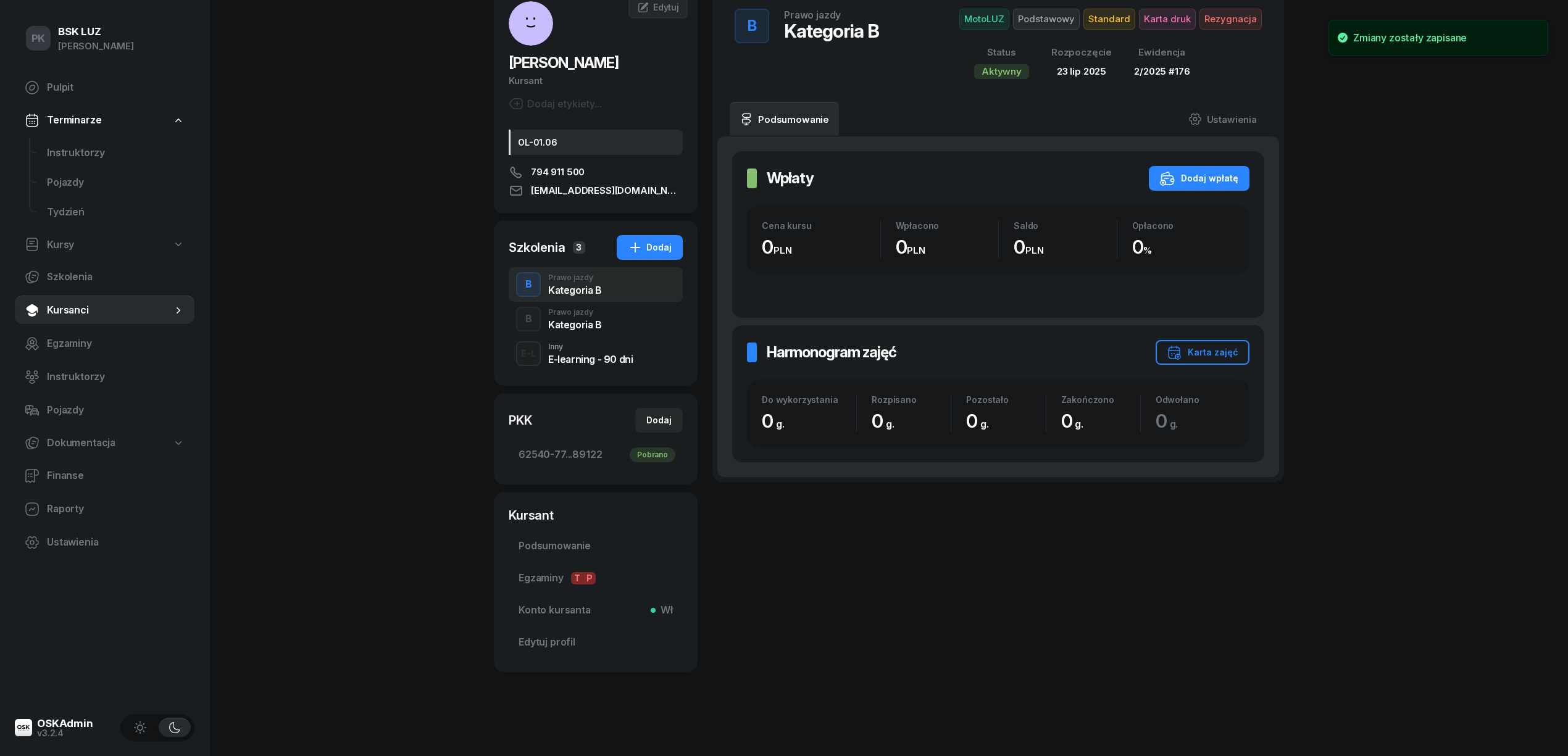
scroll to position [78, 0]
click at [660, 415] on div "Dodaj" at bounding box center [658, 420] width 25 height 15
select select
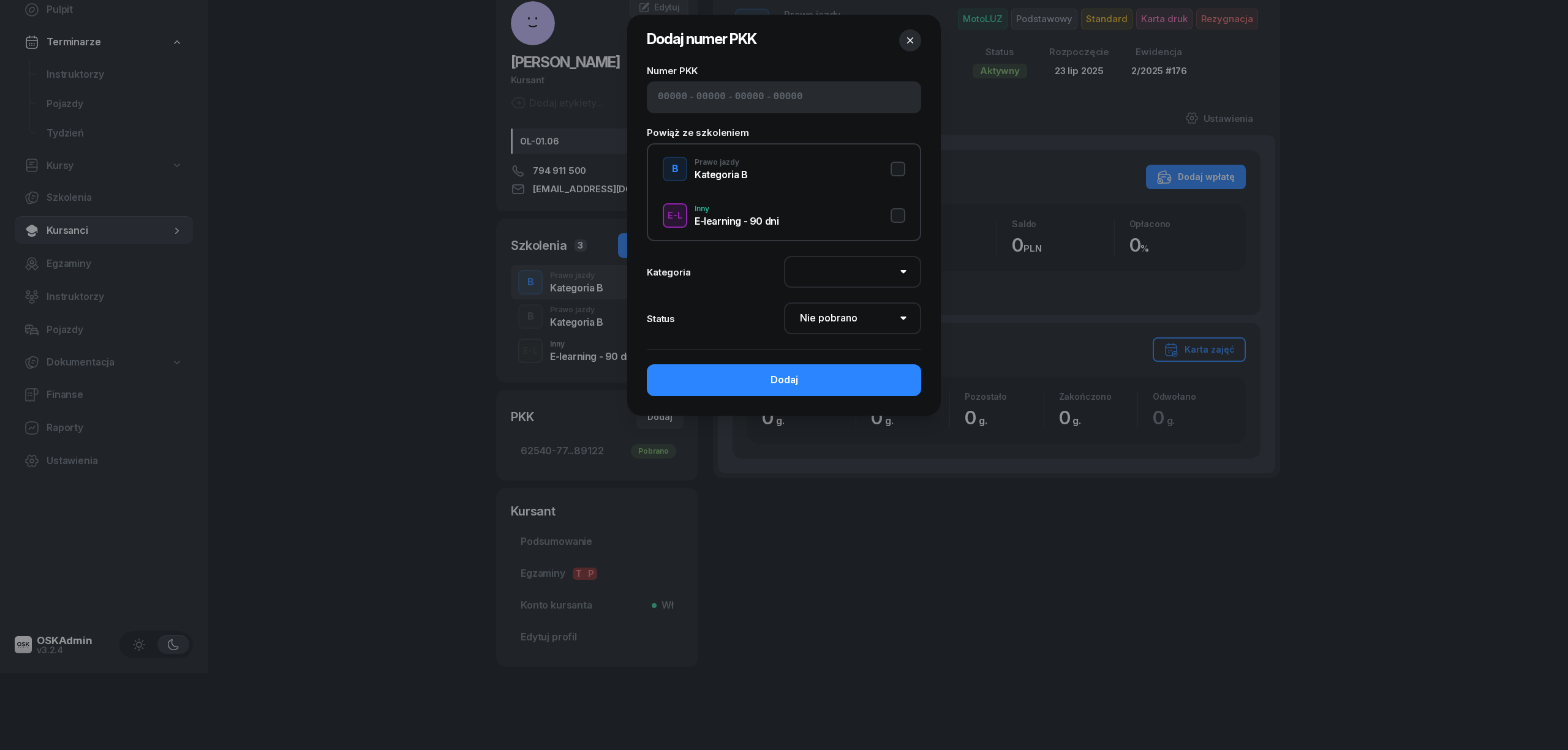
click at [906, 33] on button "button" at bounding box center [910, 41] width 22 height 22
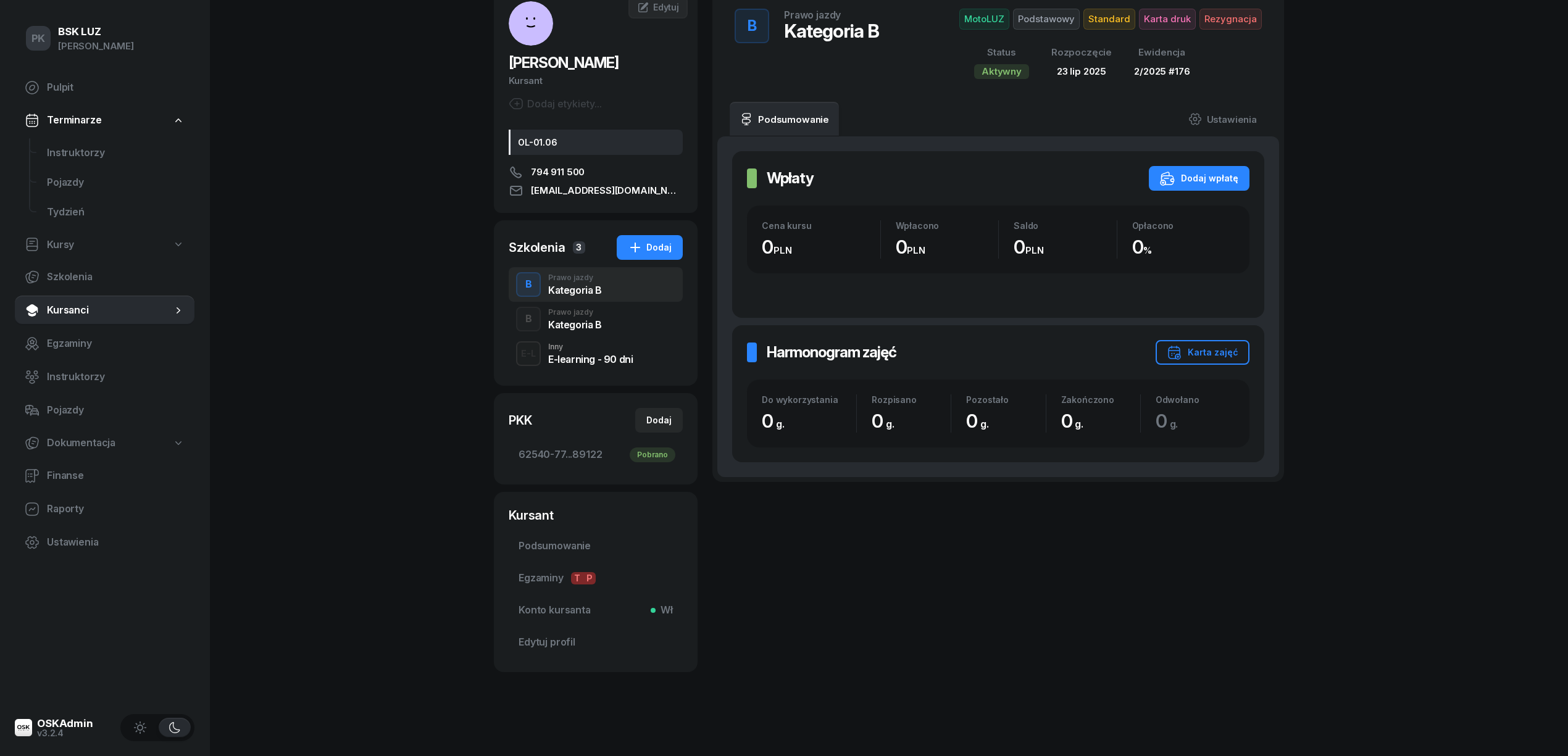
click at [397, 363] on div "PK BSK [PERSON_NAME] Pulpit Terminarze Instruktorzy Pojazdy Tydzień Kursy Szkol…" at bounding box center [784, 339] width 1568 height 834
click at [561, 325] on div "Kategoria B" at bounding box center [575, 325] width 53 height 10
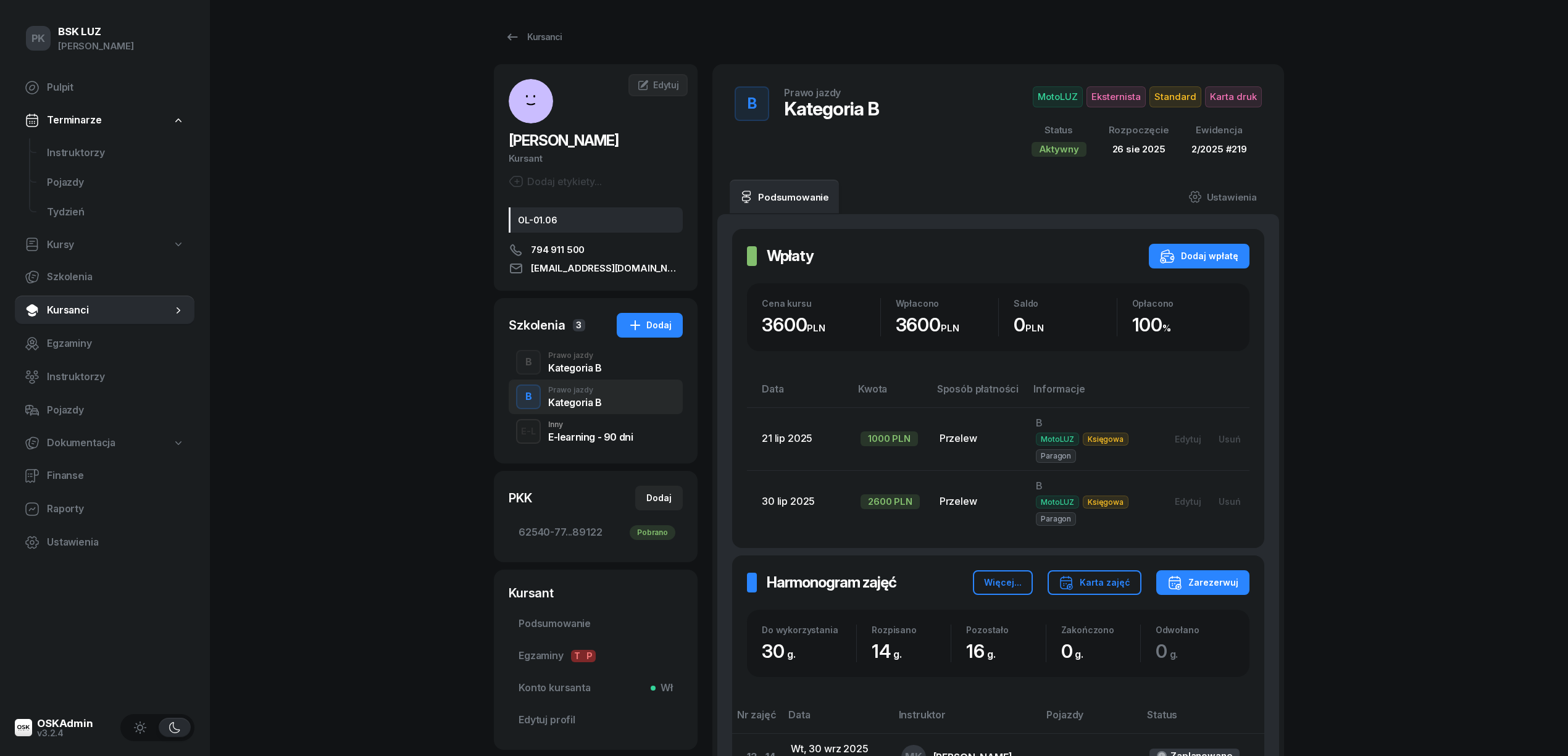
click at [599, 376] on div "B Prawo jazdy Kategoria B" at bounding box center [596, 362] width 174 height 35
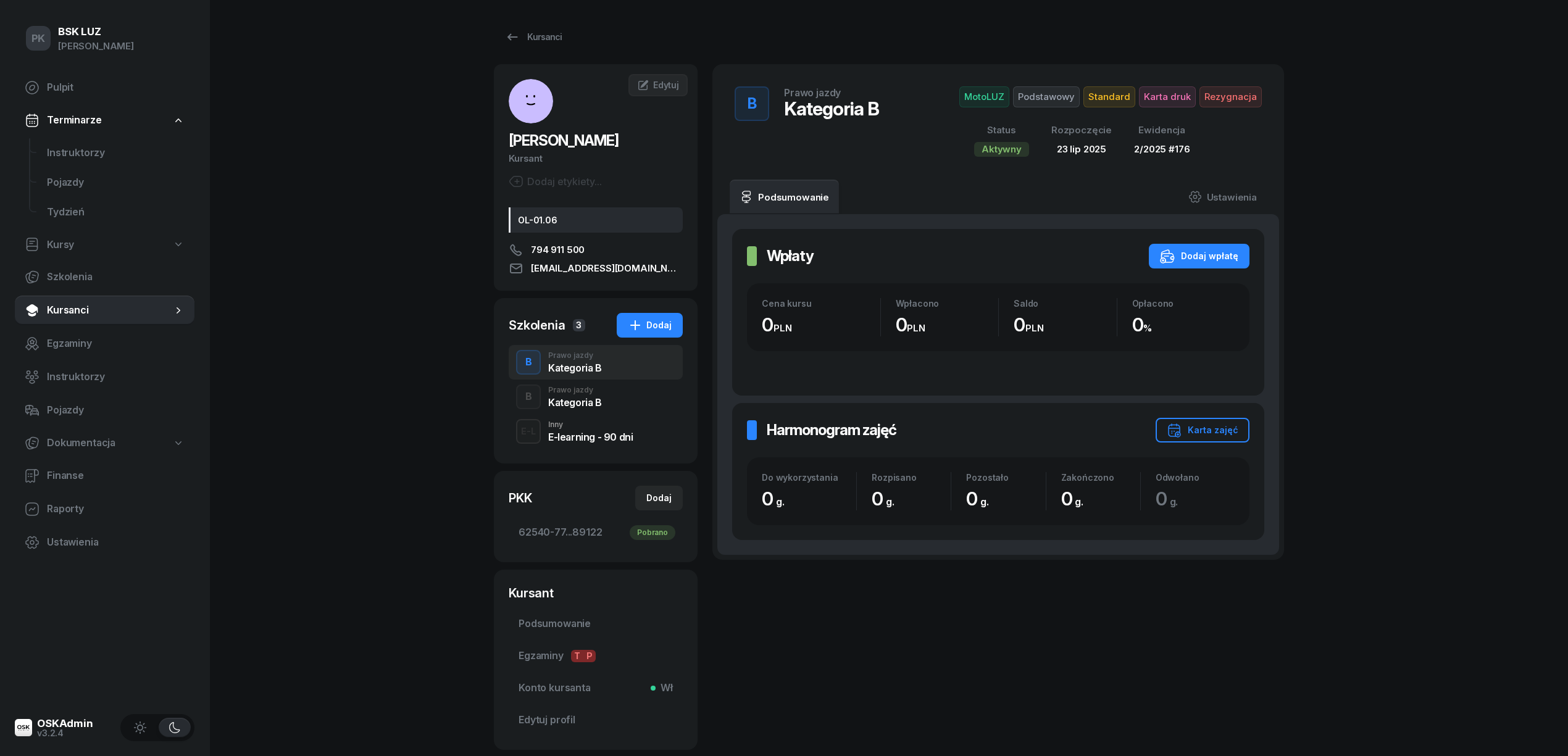
click at [596, 399] on div "Kategoria B" at bounding box center [575, 402] width 53 height 10
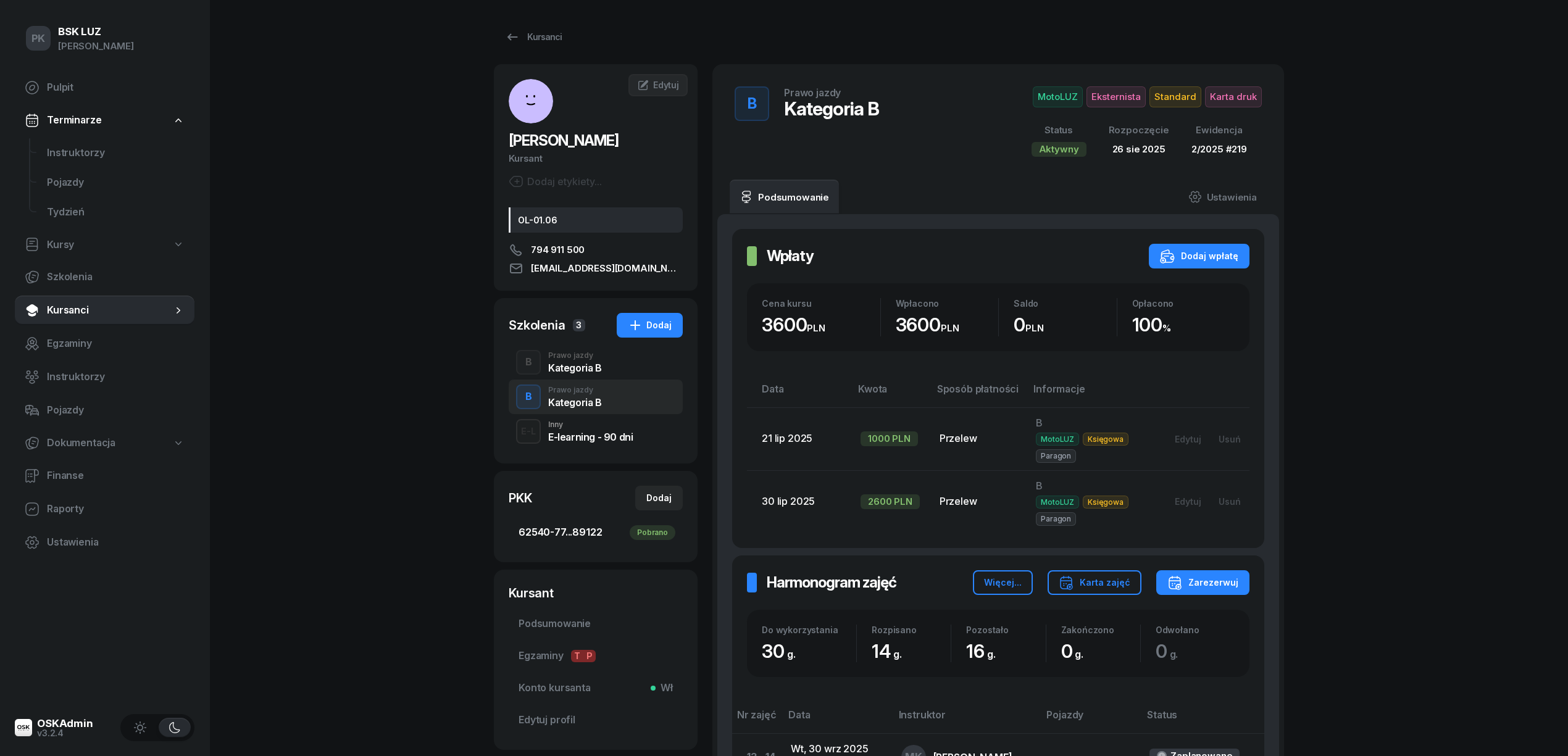
click at [573, 535] on span "62540-77...89122 Pobrano" at bounding box center [595, 533] width 154 height 16
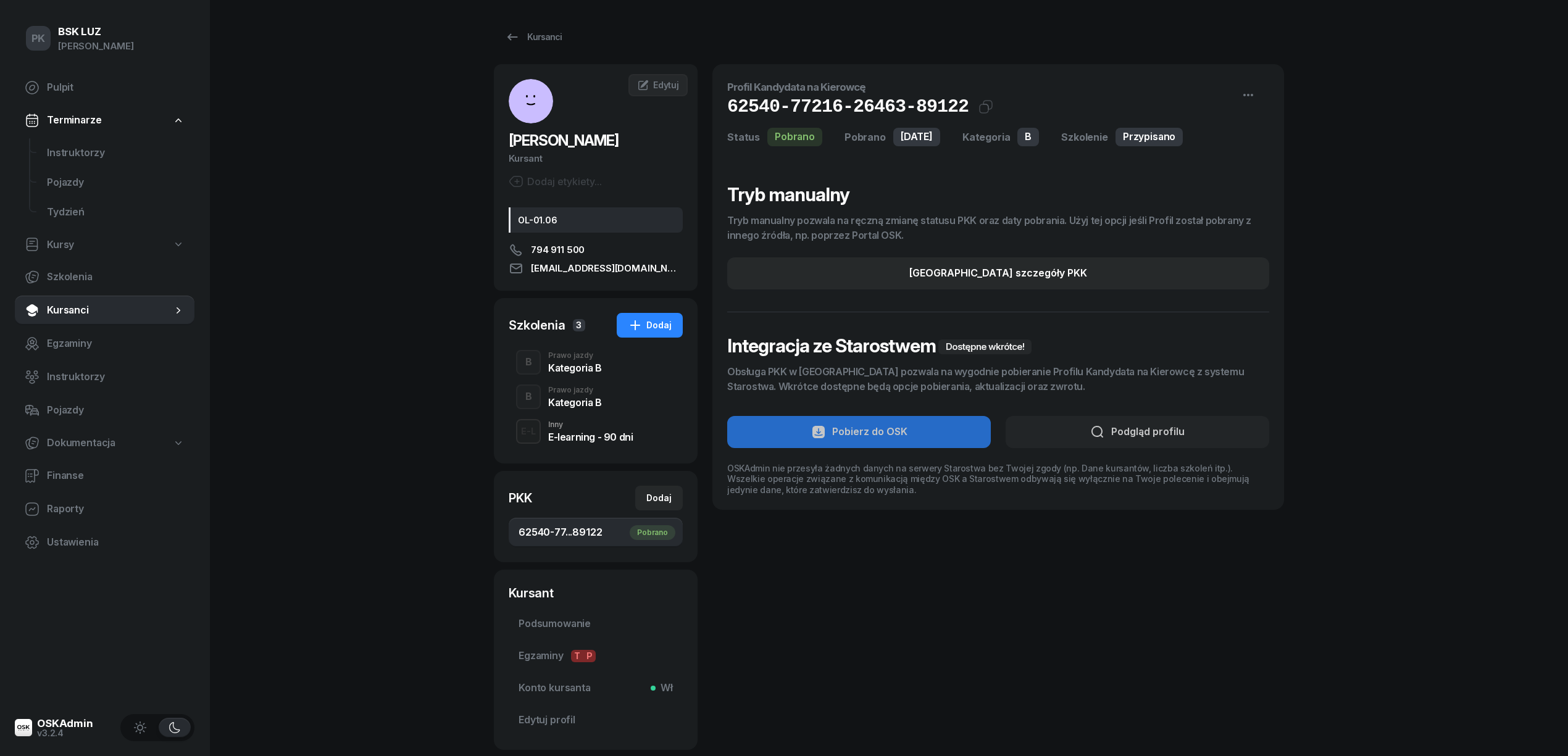
click at [434, 350] on div "PK BSK [PERSON_NAME] Pulpit Terminarze Instruktorzy Pojazdy Tydzień Kursy Szkol…" at bounding box center [784, 417] width 1568 height 834
click at [801, 628] on div "Profil Kandydata na Kierowcę 62540-77216-26463-89122 Kat.B Kopiuj do schowka St…" at bounding box center [998, 406] width 572 height 686
click at [532, 31] on div "Kursanci" at bounding box center [533, 37] width 57 height 15
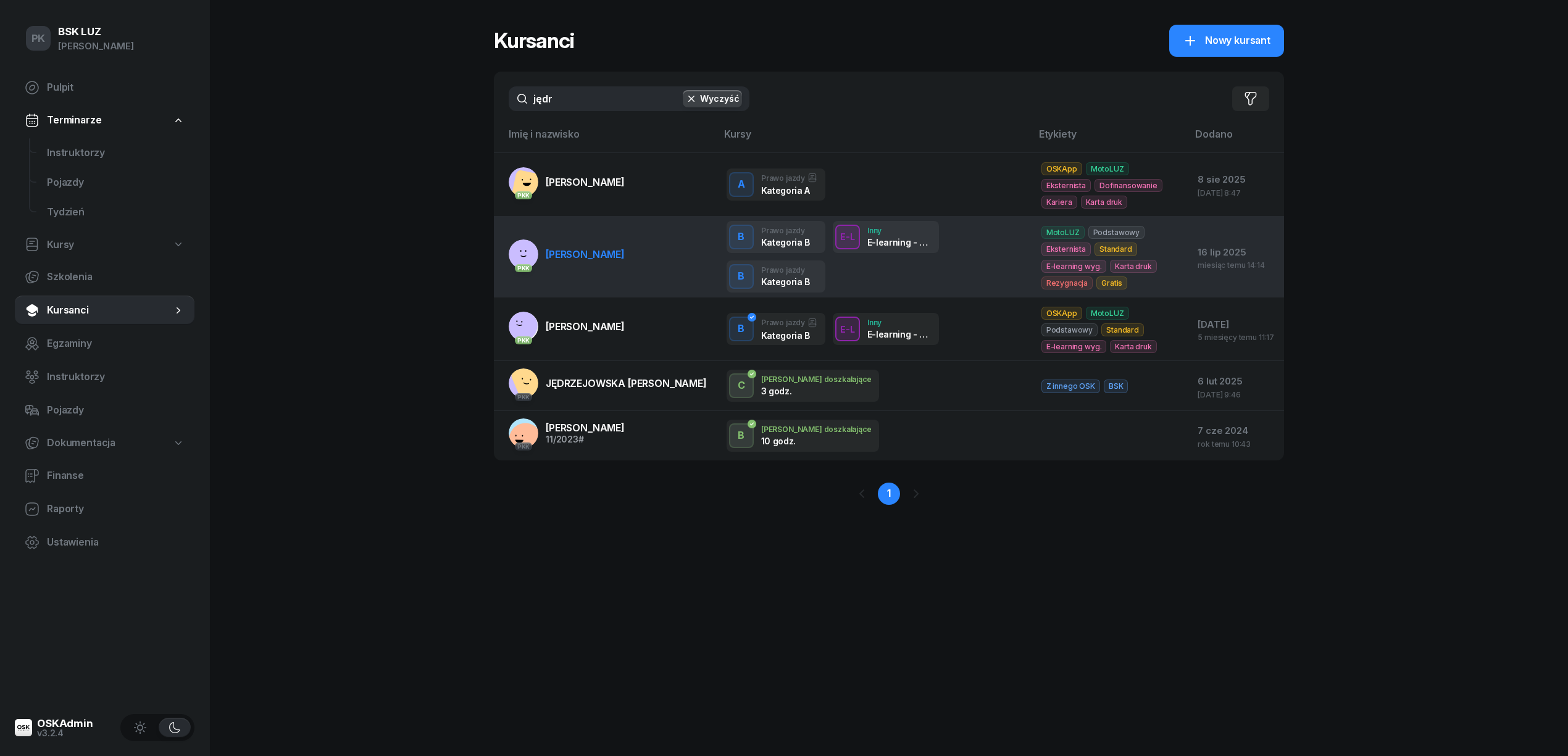
click at [606, 267] on link "PKK [PERSON_NAME]" at bounding box center [567, 254] width 116 height 30
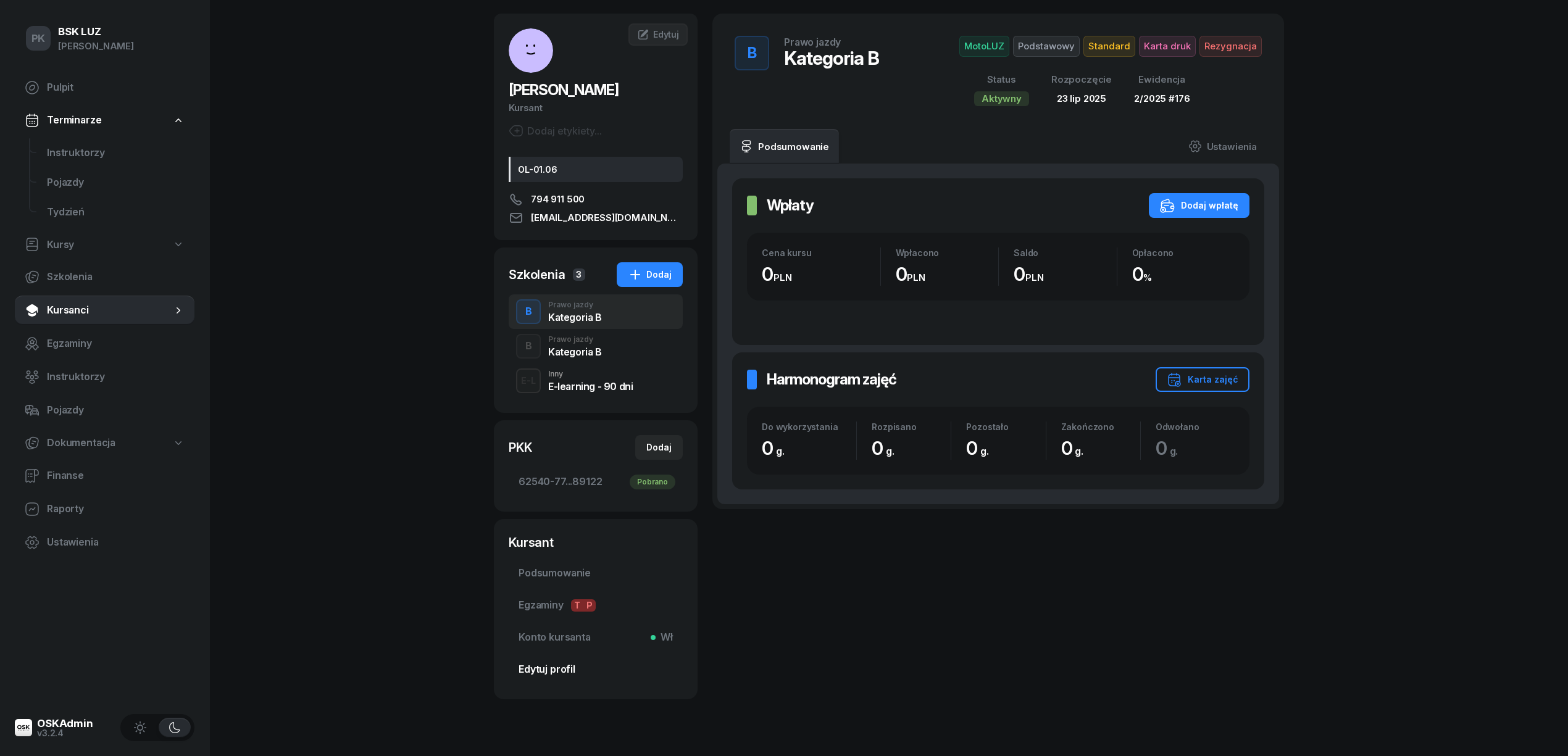
scroll to position [78, 0]
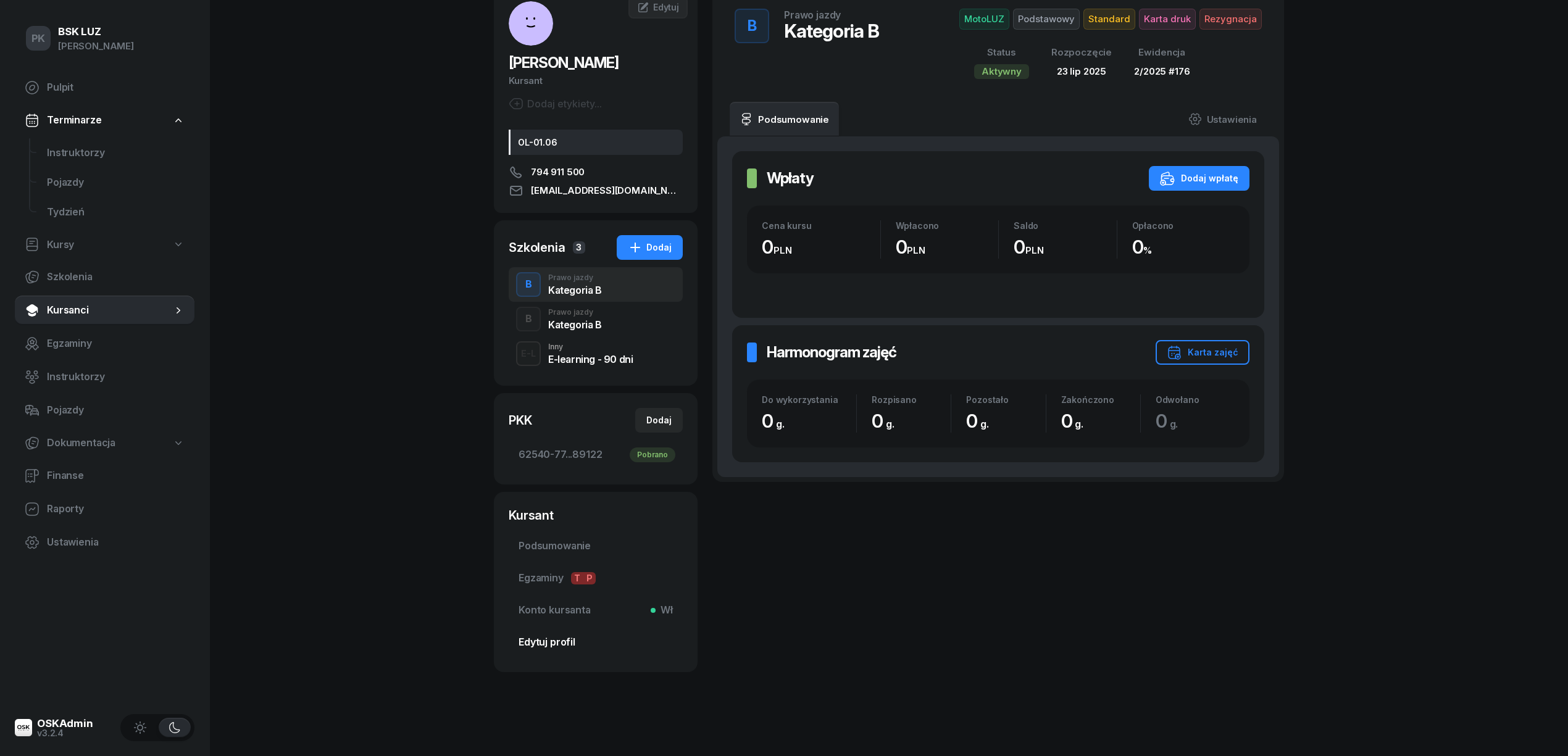
click at [566, 637] on span "Edytuj profil" at bounding box center [595, 643] width 154 height 16
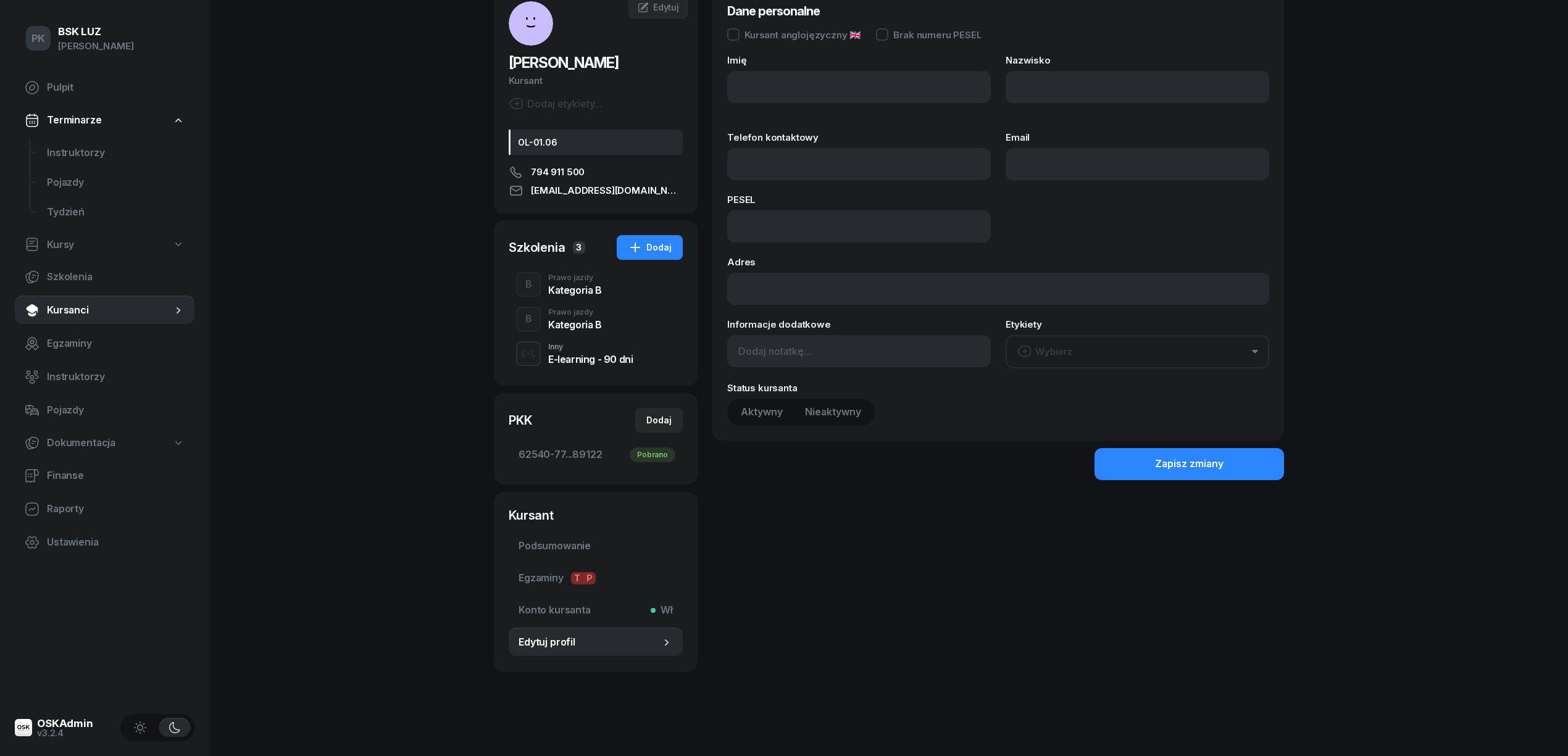
type input "[PERSON_NAME]"
type input "JĘDROCHA"
type input "794911500"
type input "[EMAIL_ADDRESS][DOMAIN_NAME]"
type input "94052509358"
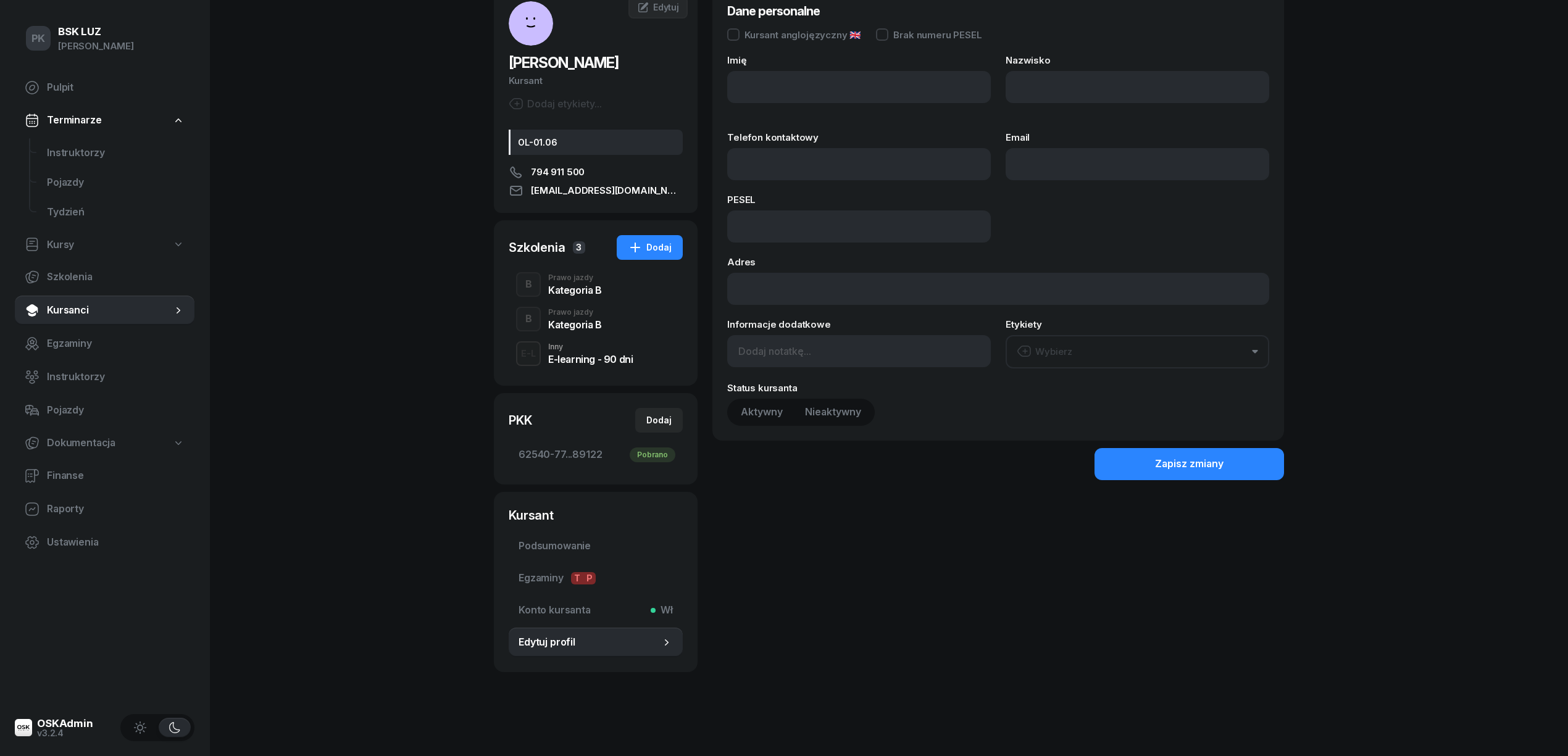
type input "ul. [STREET_ADDRESS]"
type input "OL-01.06"
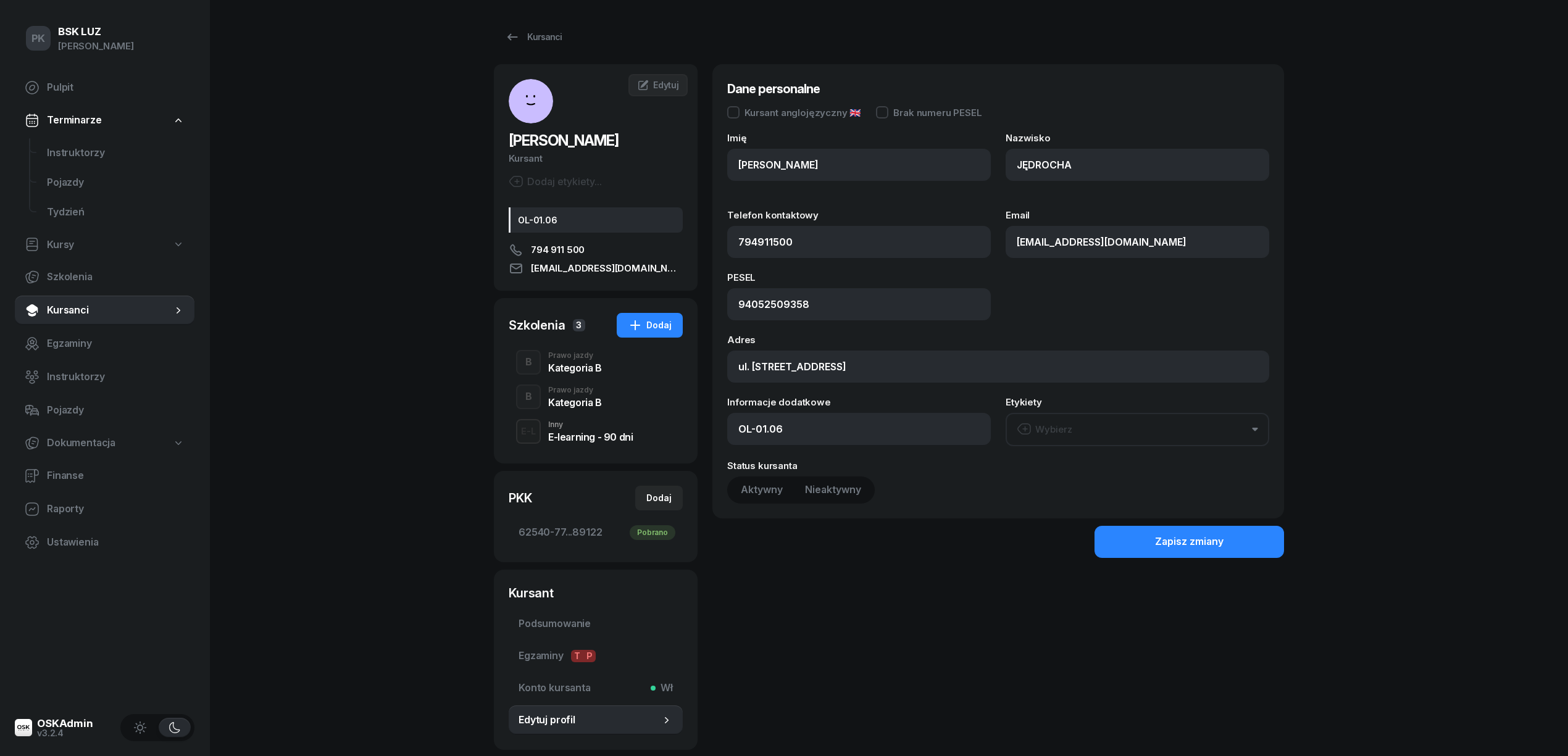
type input "794 911 500"
click at [569, 628] on span "Podsumowanie" at bounding box center [595, 624] width 154 height 16
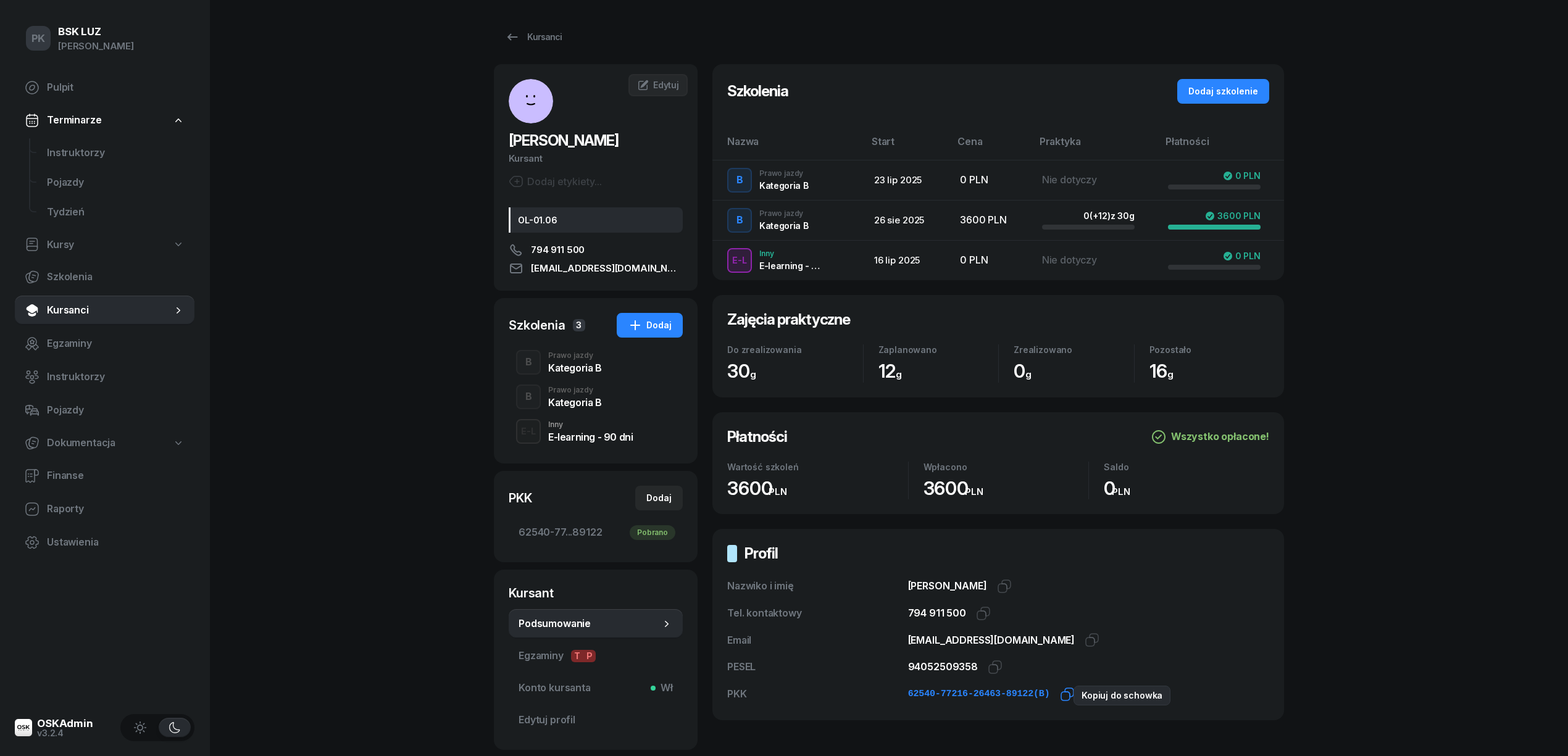
click at [1065, 694] on icon "button" at bounding box center [1069, 692] width 9 height 9
click at [690, 494] on div "PKK Dodaj 62540-77...89122 [GEOGRAPHIC_DATA]" at bounding box center [595, 516] width 204 height 91
click at [670, 489] on button "Dodaj" at bounding box center [658, 498] width 48 height 25
select select
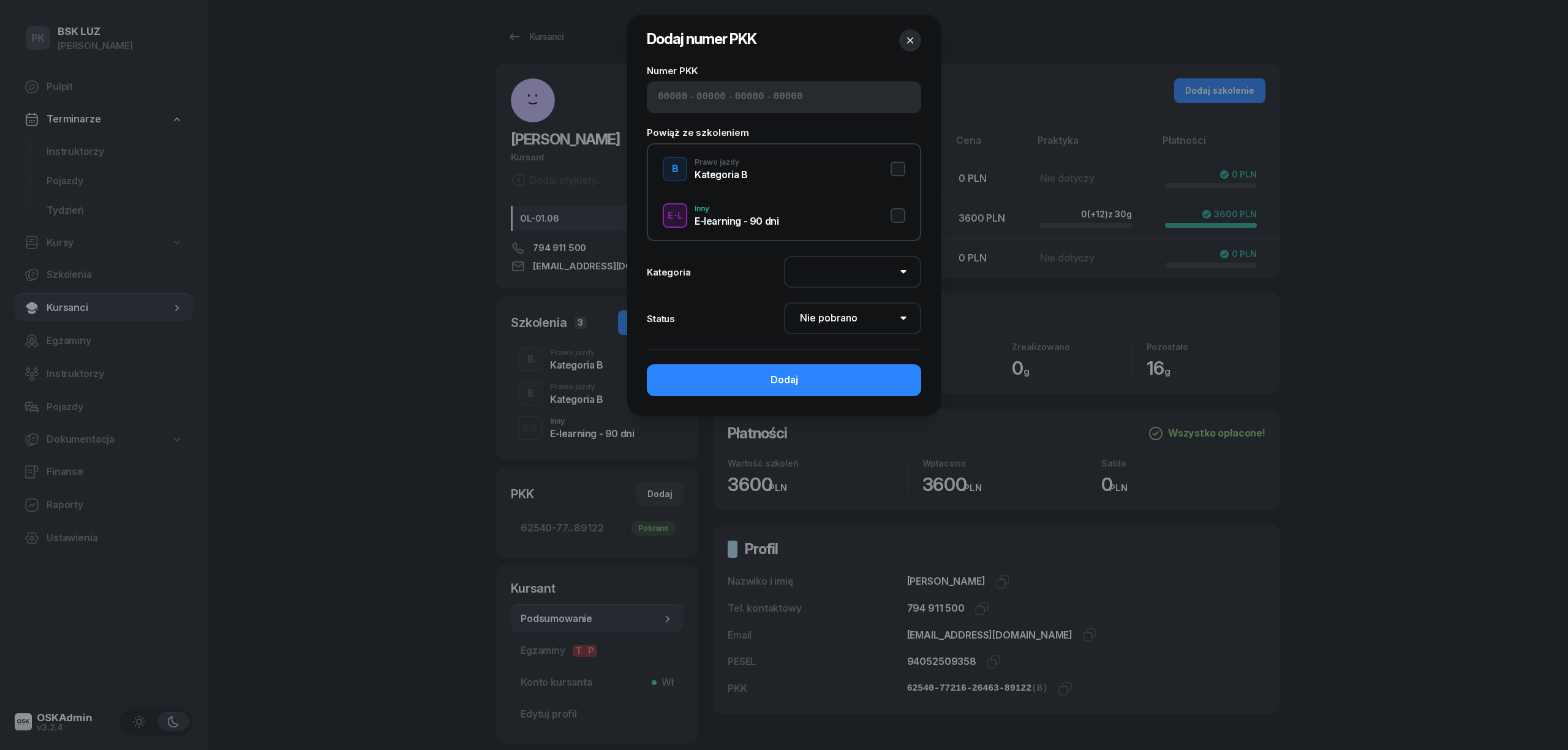
click at [773, 95] on input at bounding box center [788, 98] width 30 height 16
click at [696, 104] on input at bounding box center [711, 98] width 30 height 16
paste input "62540"
type input "62540"
type input "77216"
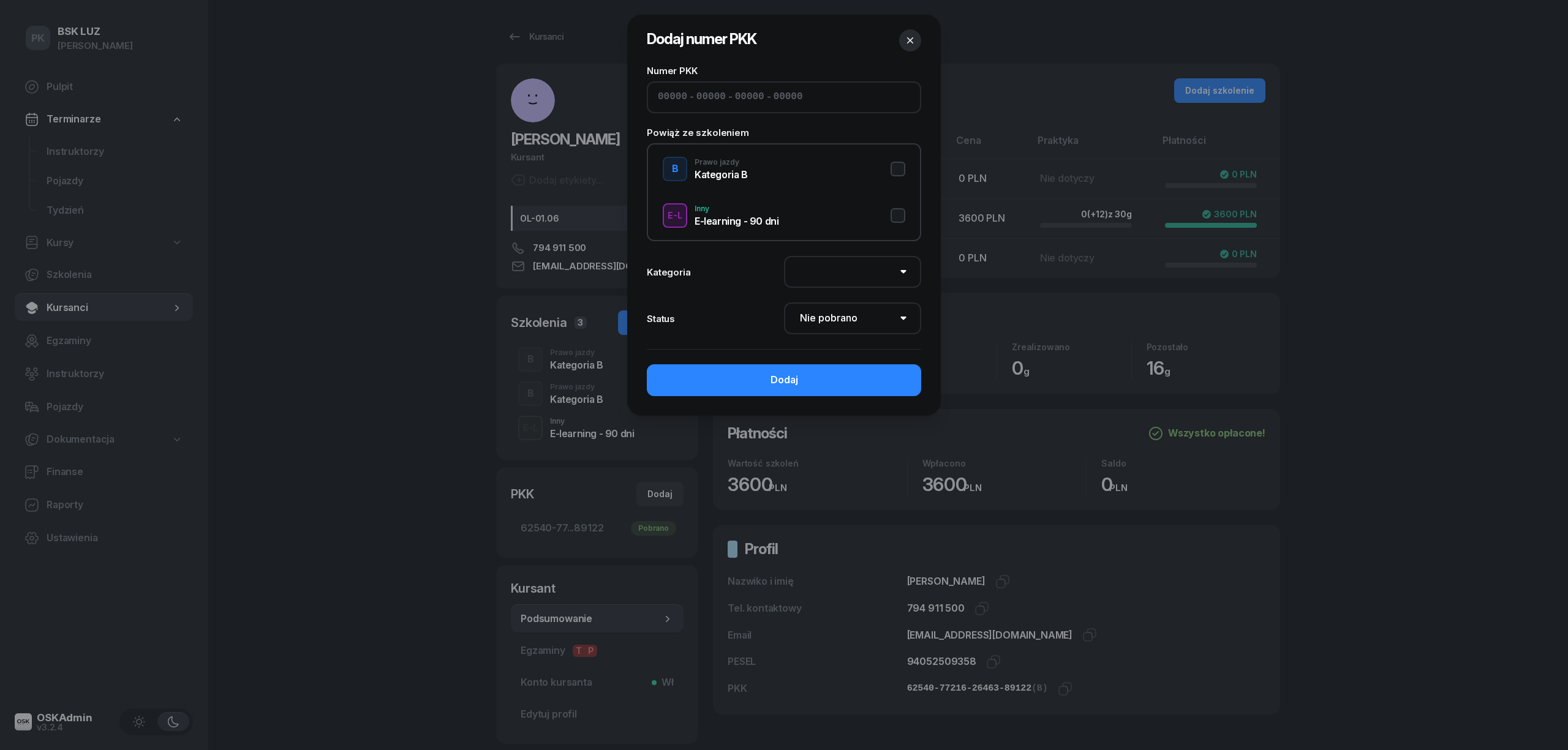
type input "26463"
type input "89122"
click at [897, 167] on button "B Prawo jazdy Kategoria B" at bounding box center [784, 169] width 243 height 25
select select "B"
click at [873, 322] on select "Nie pobrano Pobrano Zwrócono Zaktualizowano" at bounding box center [852, 319] width 137 height 32
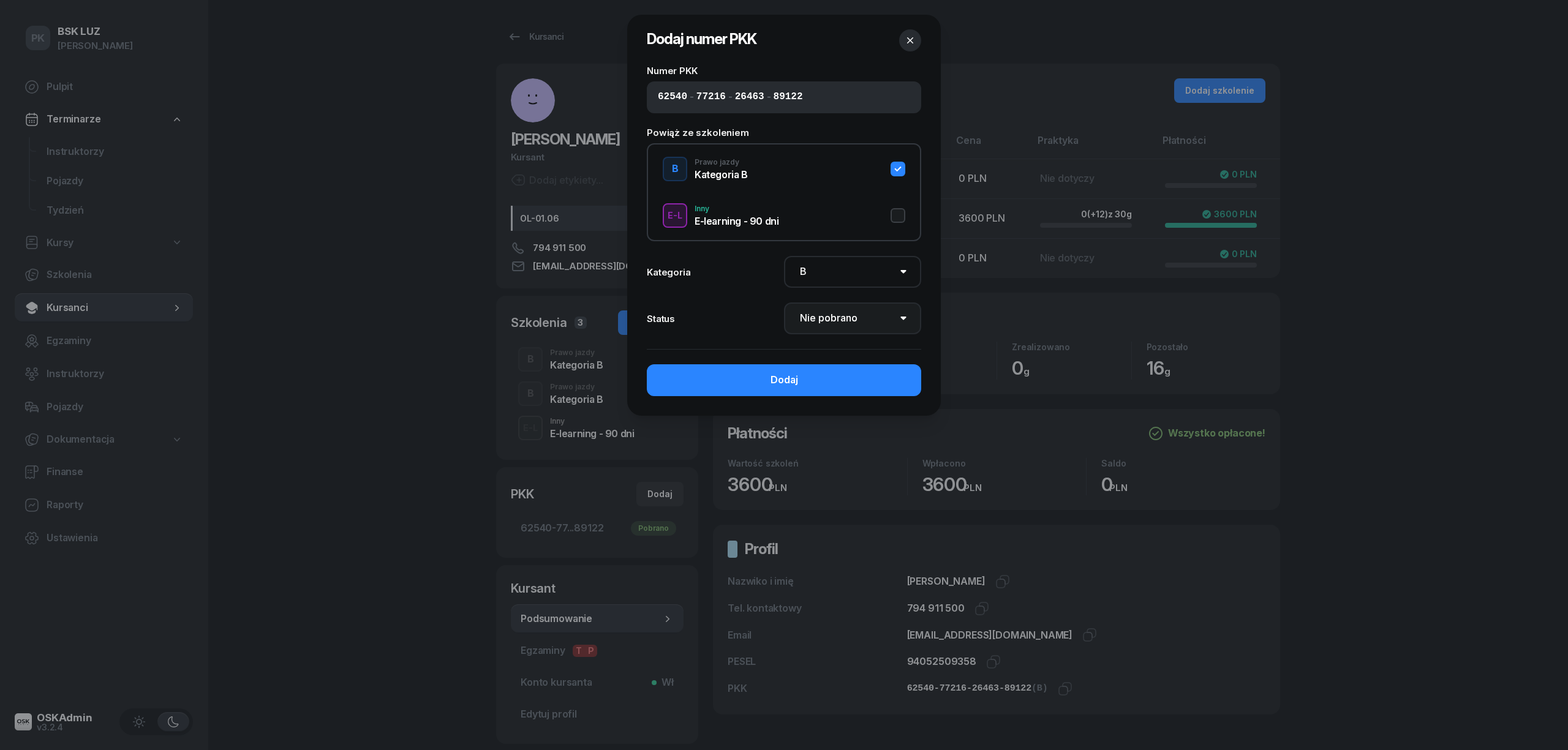
select select "Get"
click at [784, 303] on select "Nie pobrano Pobrano Zwrócono Zaktualizowano" at bounding box center [852, 319] width 137 height 32
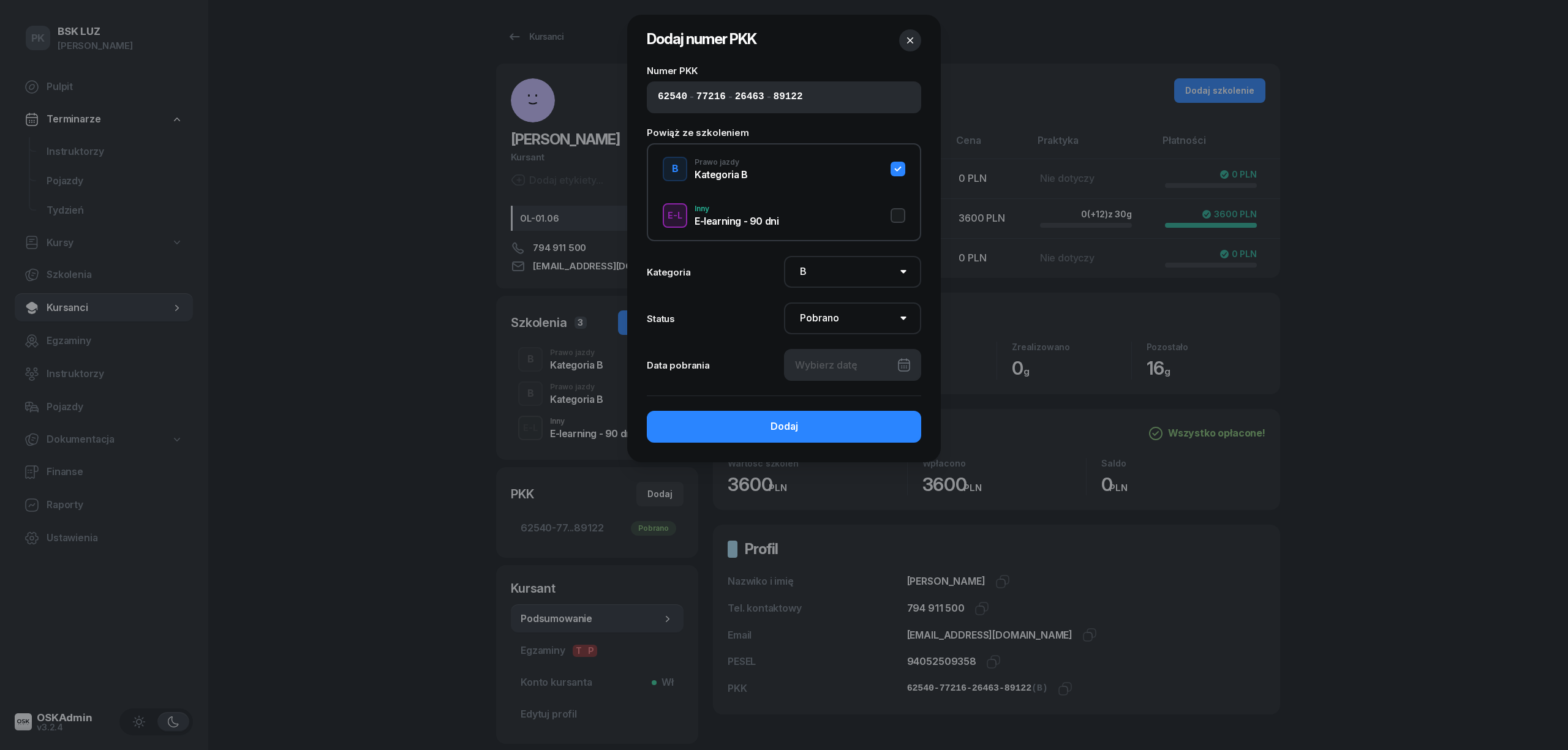
click at [859, 363] on div at bounding box center [852, 365] width 137 height 32
click at [784, 563] on div "26" at bounding box center [785, 565] width 19 height 19
type input "[DATE]"
click at [818, 429] on button "Dodaj" at bounding box center [784, 427] width 274 height 32
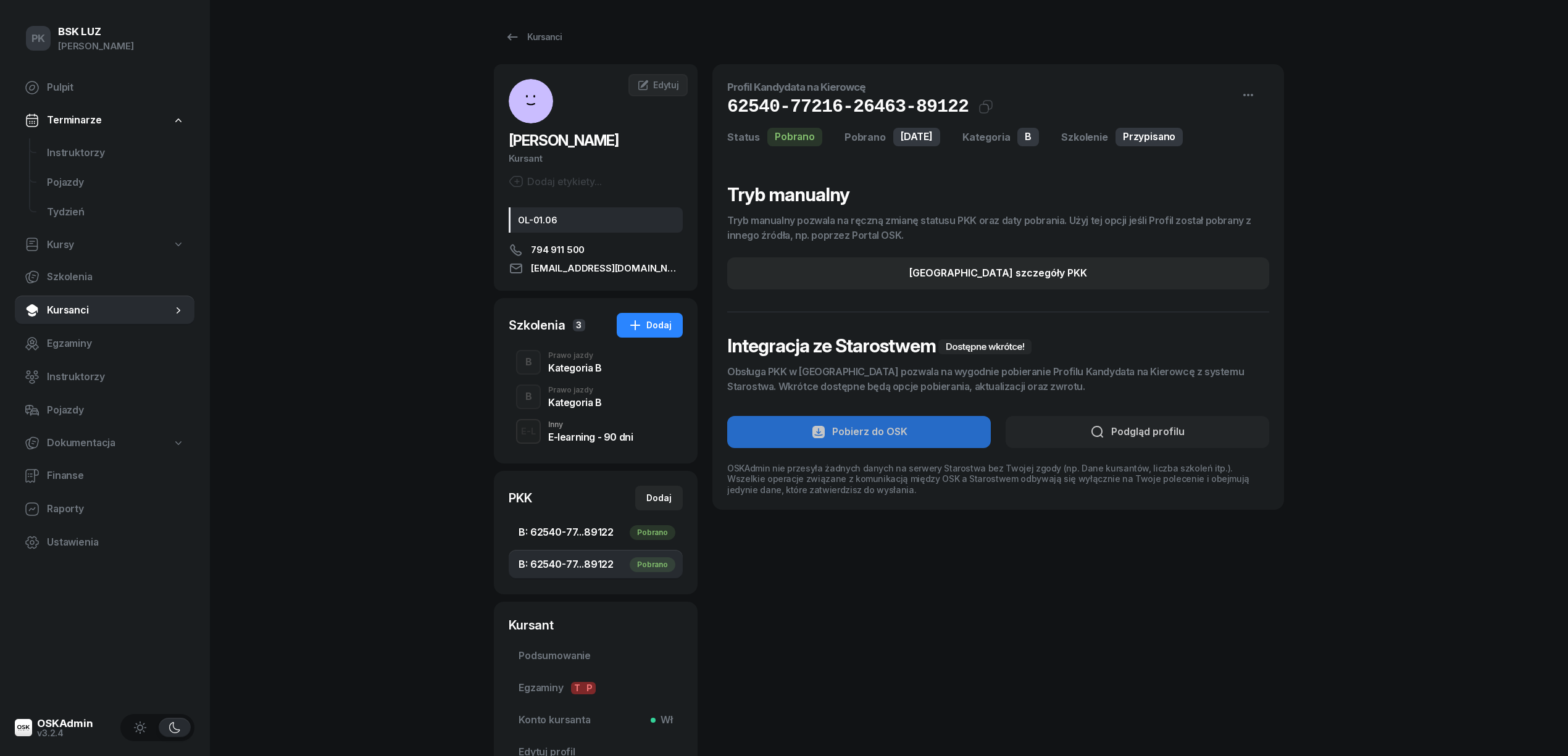
click at [570, 532] on span "B: 62540-77...89122 Pobrano" at bounding box center [595, 533] width 154 height 16
click at [574, 559] on span "B: 62540-77...89122 Pobrano" at bounding box center [595, 565] width 154 height 16
click at [575, 534] on span "B: 62540-77...89122 Pobrano" at bounding box center [595, 533] width 154 height 16
click at [1093, 269] on button "[GEOGRAPHIC_DATA] szczegóły PKK" at bounding box center [998, 274] width 542 height 32
select select "B"
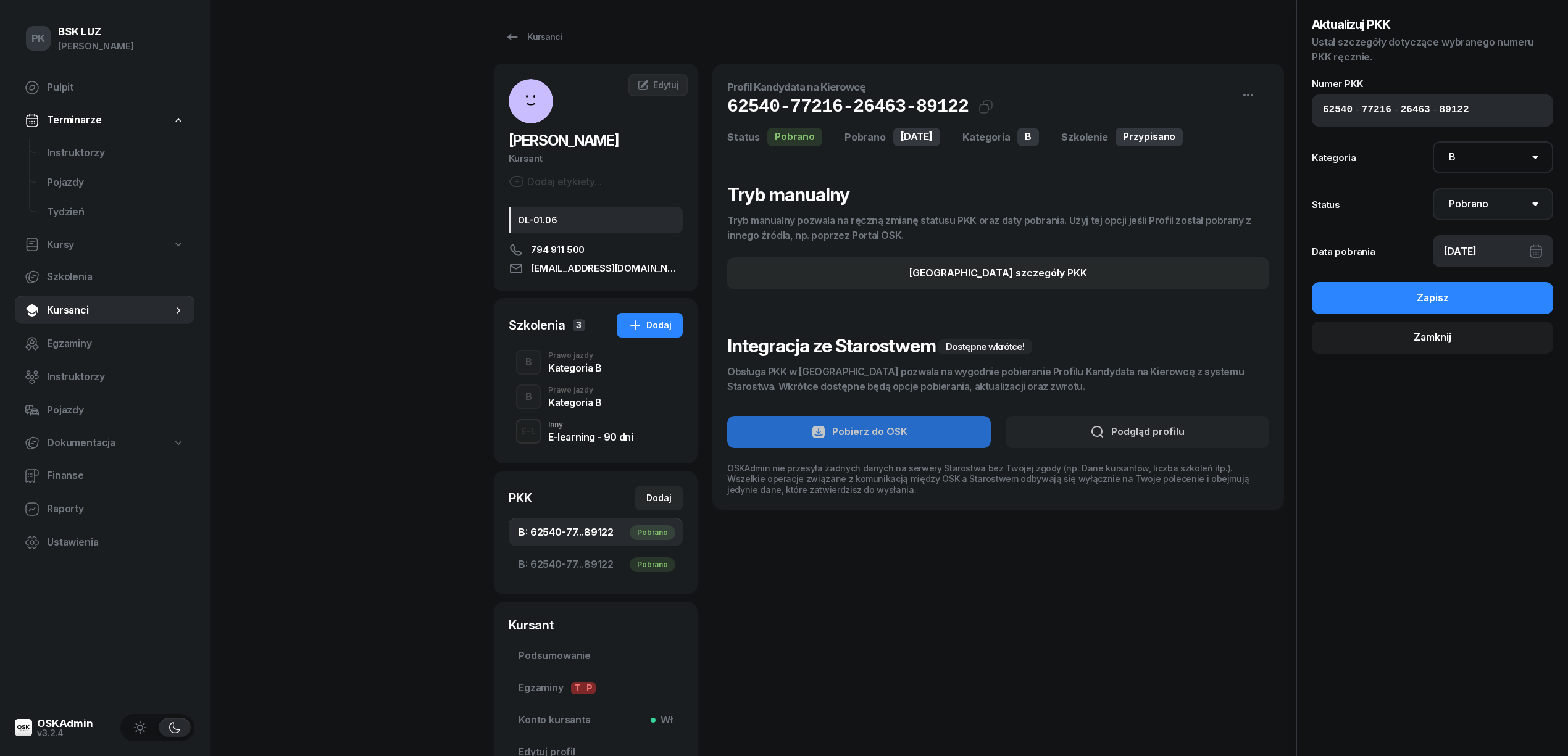
click at [1473, 204] on select "Nie pobrano Pobrano Zwrócono Zaktualizowano" at bounding box center [1494, 204] width 121 height 32
select select "Return"
click at [1433, 188] on select "Nie pobrano Pobrano Zwrócono Zaktualizowano" at bounding box center [1494, 204] width 121 height 32
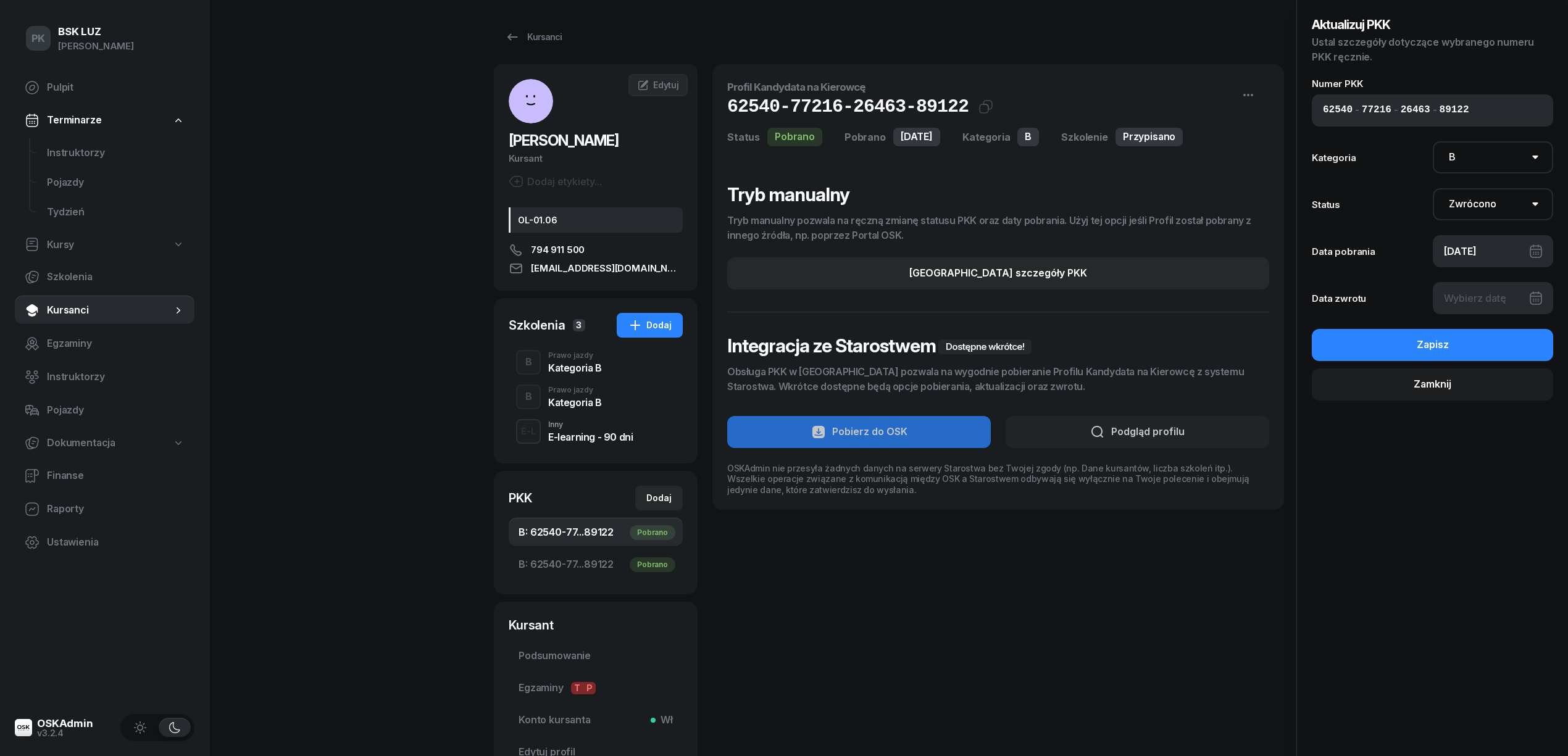
click at [1478, 297] on div at bounding box center [1494, 298] width 121 height 32
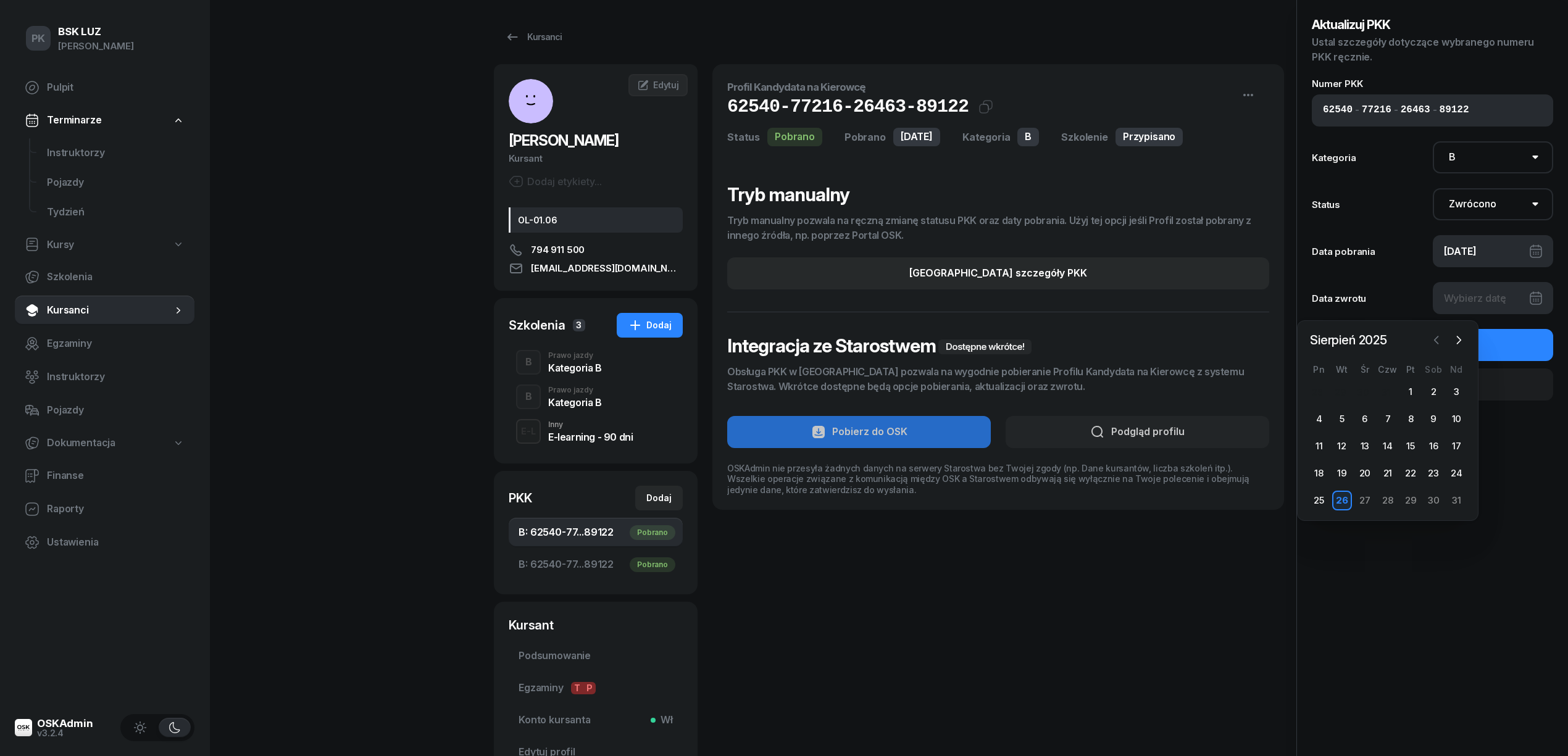
click at [1438, 342] on icon "button" at bounding box center [1436, 339] width 12 height 12
click at [1394, 500] on div "31" at bounding box center [1388, 501] width 19 height 19
type input "[DATE]"
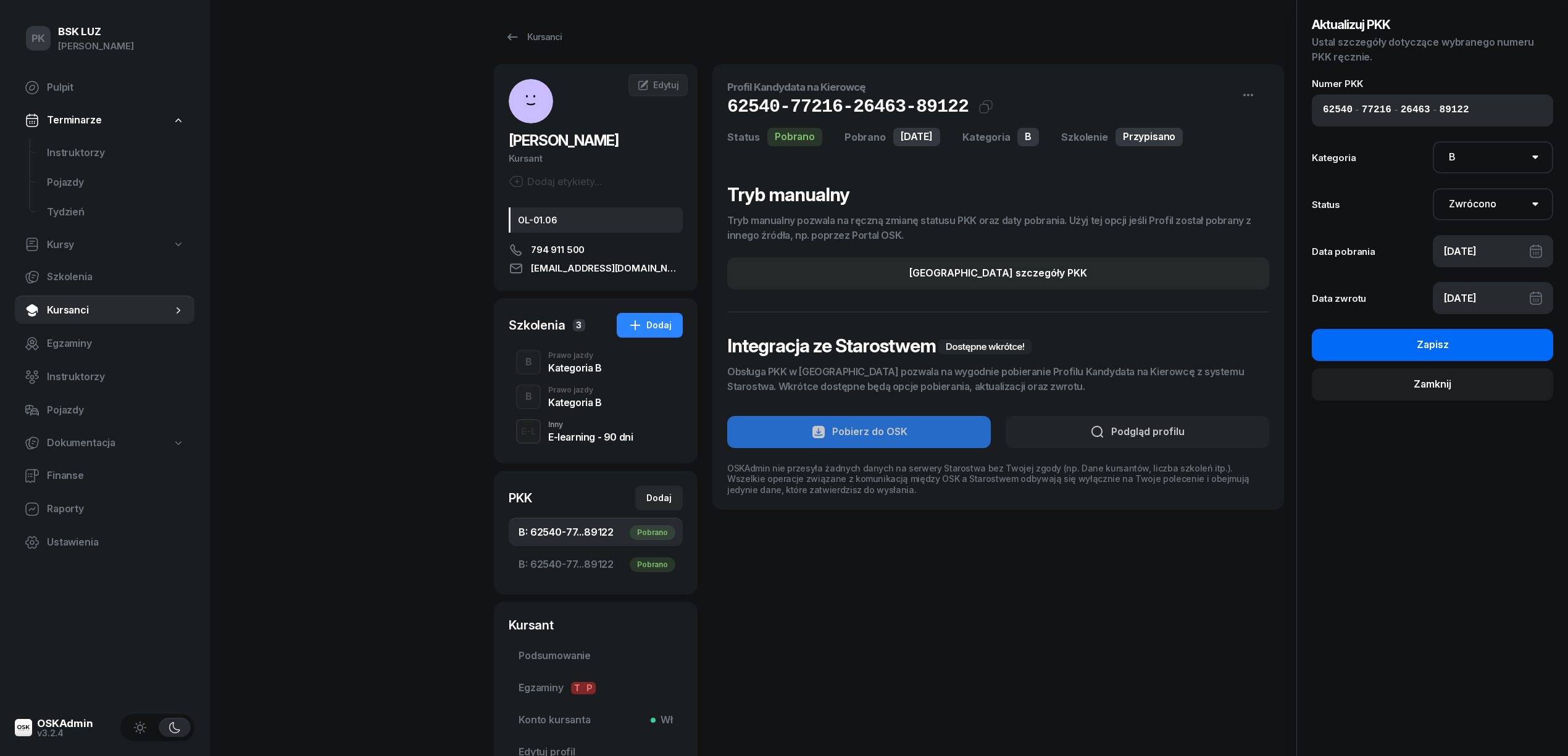
click at [1475, 344] on button "Zapisz" at bounding box center [1432, 345] width 242 height 32
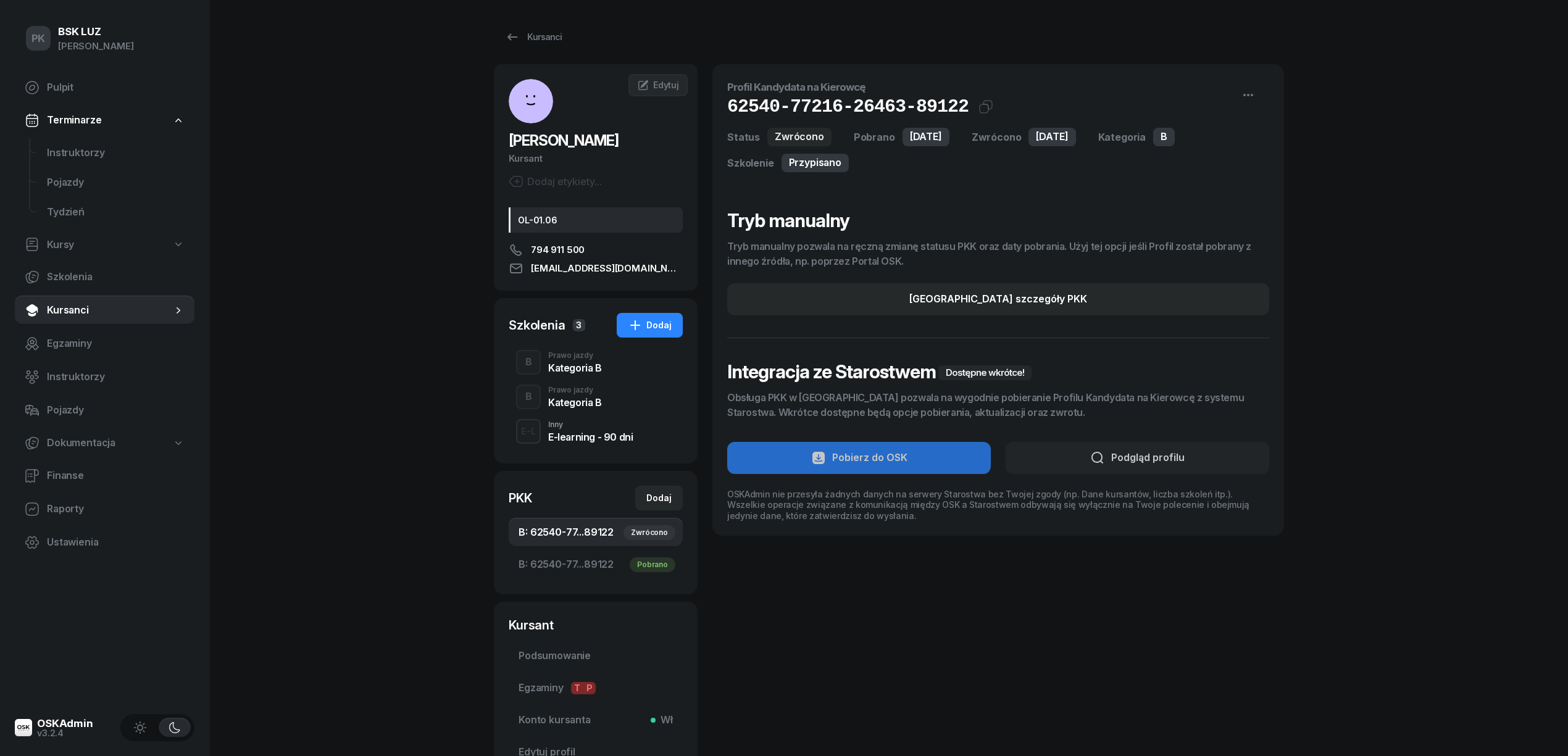
click at [969, 663] on div "Profil Kandydata na Kierowcę 62540-77216-26463-89122 Kat.B Kopiuj do schowka St…" at bounding box center [998, 422] width 572 height 718
click at [1099, 292] on button "[GEOGRAPHIC_DATA] szczegóły PKK" at bounding box center [998, 300] width 542 height 32
select select "B"
select select "Return"
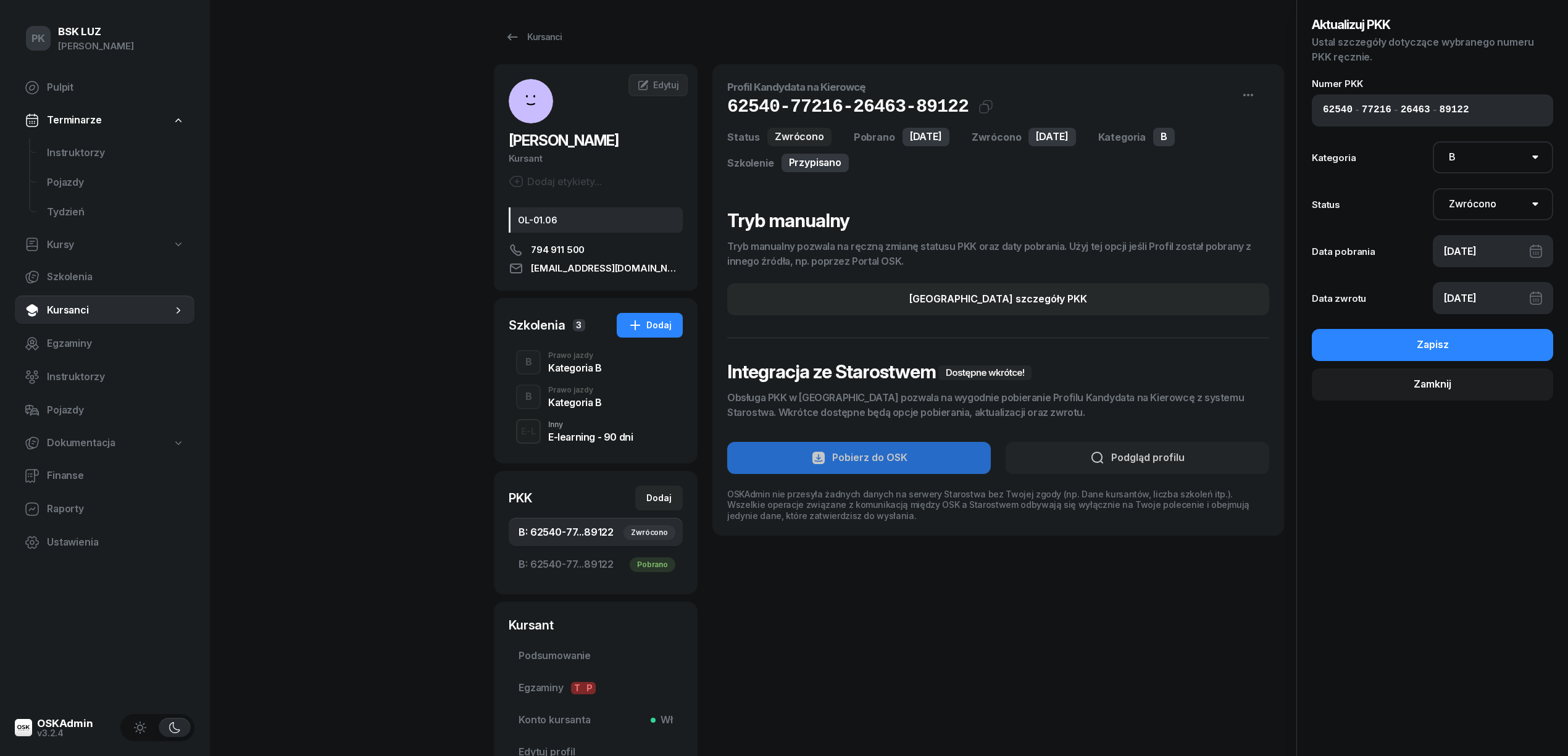
click at [1455, 300] on div "[DATE]" at bounding box center [1494, 298] width 121 height 32
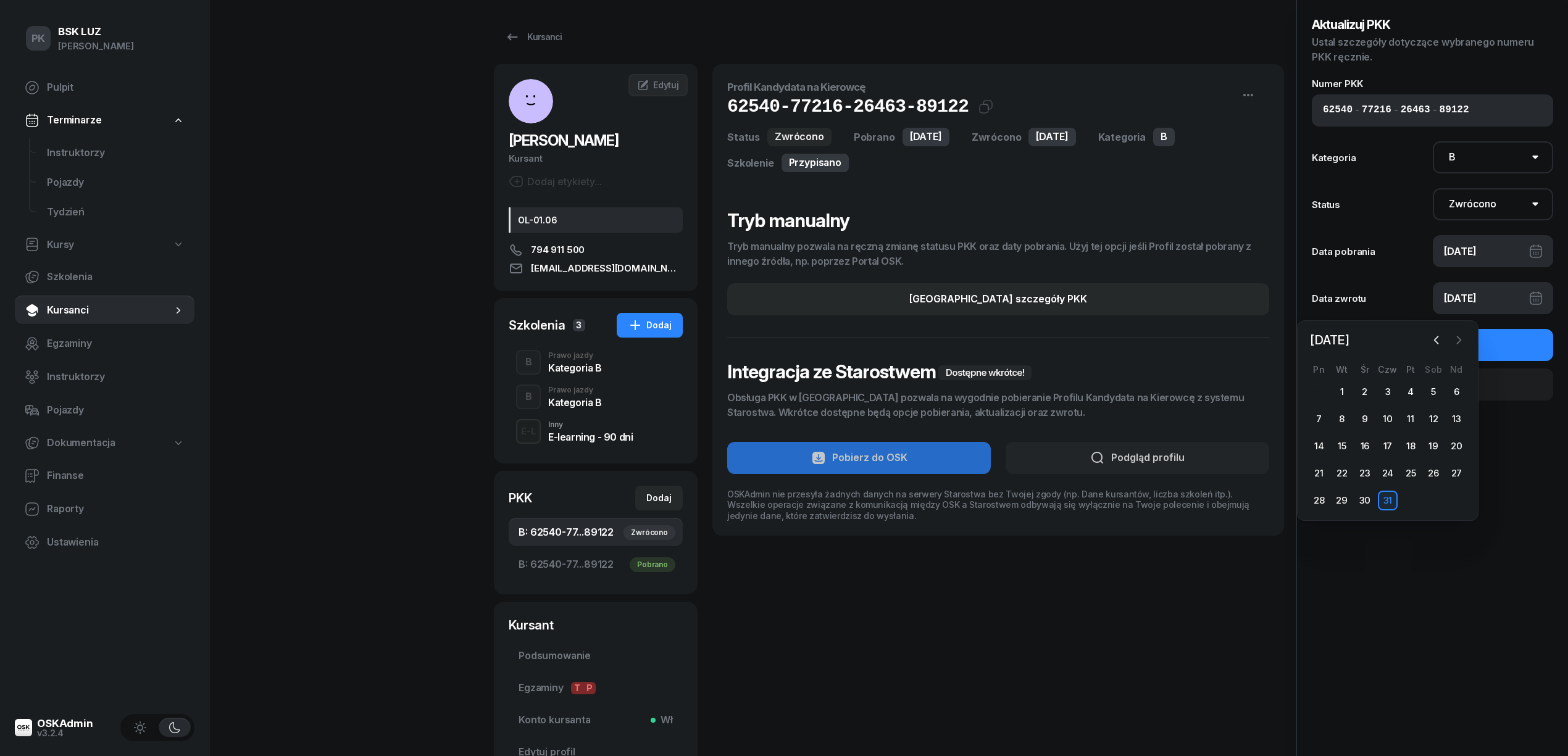
click at [1455, 331] on button "button" at bounding box center [1459, 340] width 19 height 19
click at [1324, 420] on div "4" at bounding box center [1319, 419] width 19 height 19
type input "[DATE]"
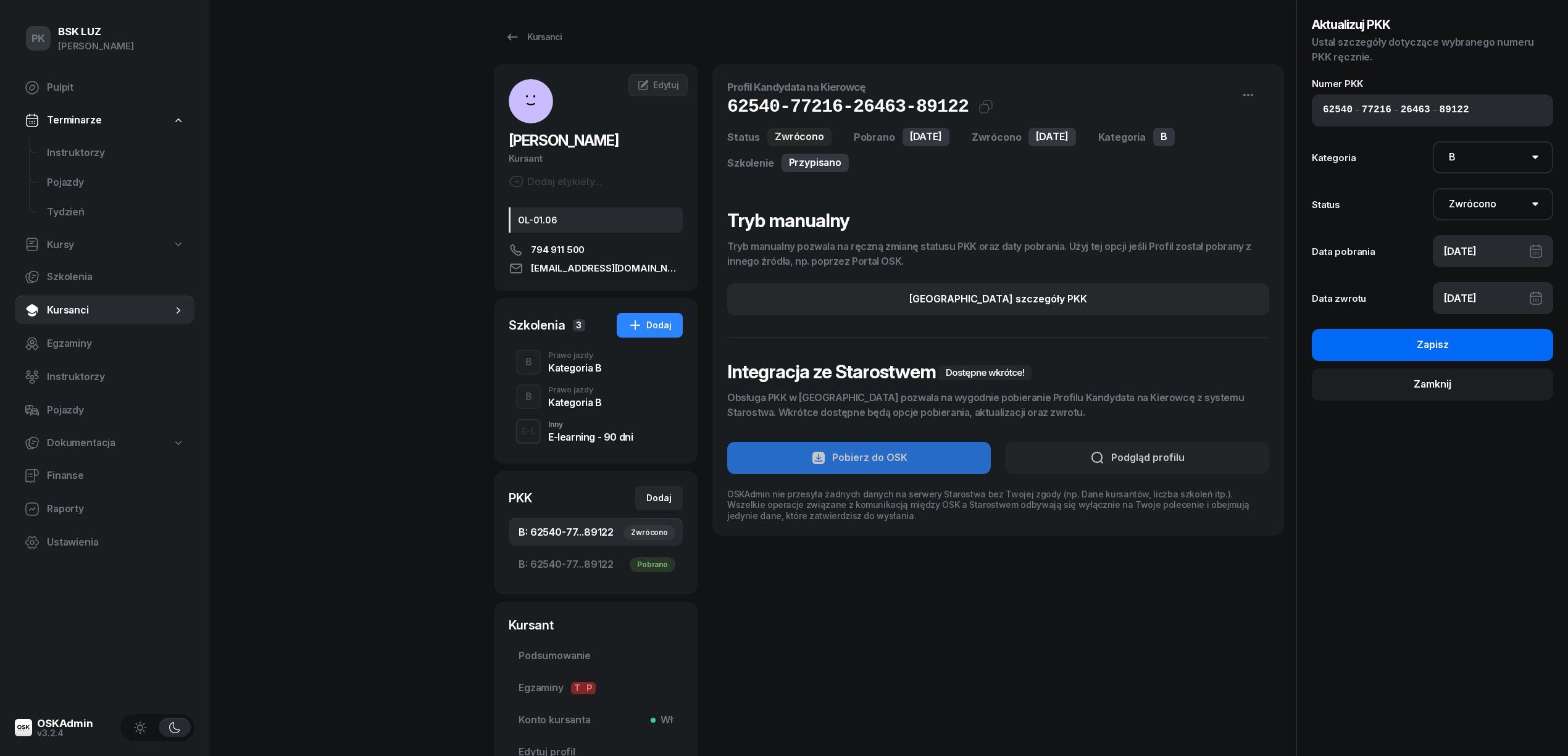
click at [1421, 347] on div "Zapisz" at bounding box center [1433, 345] width 32 height 16
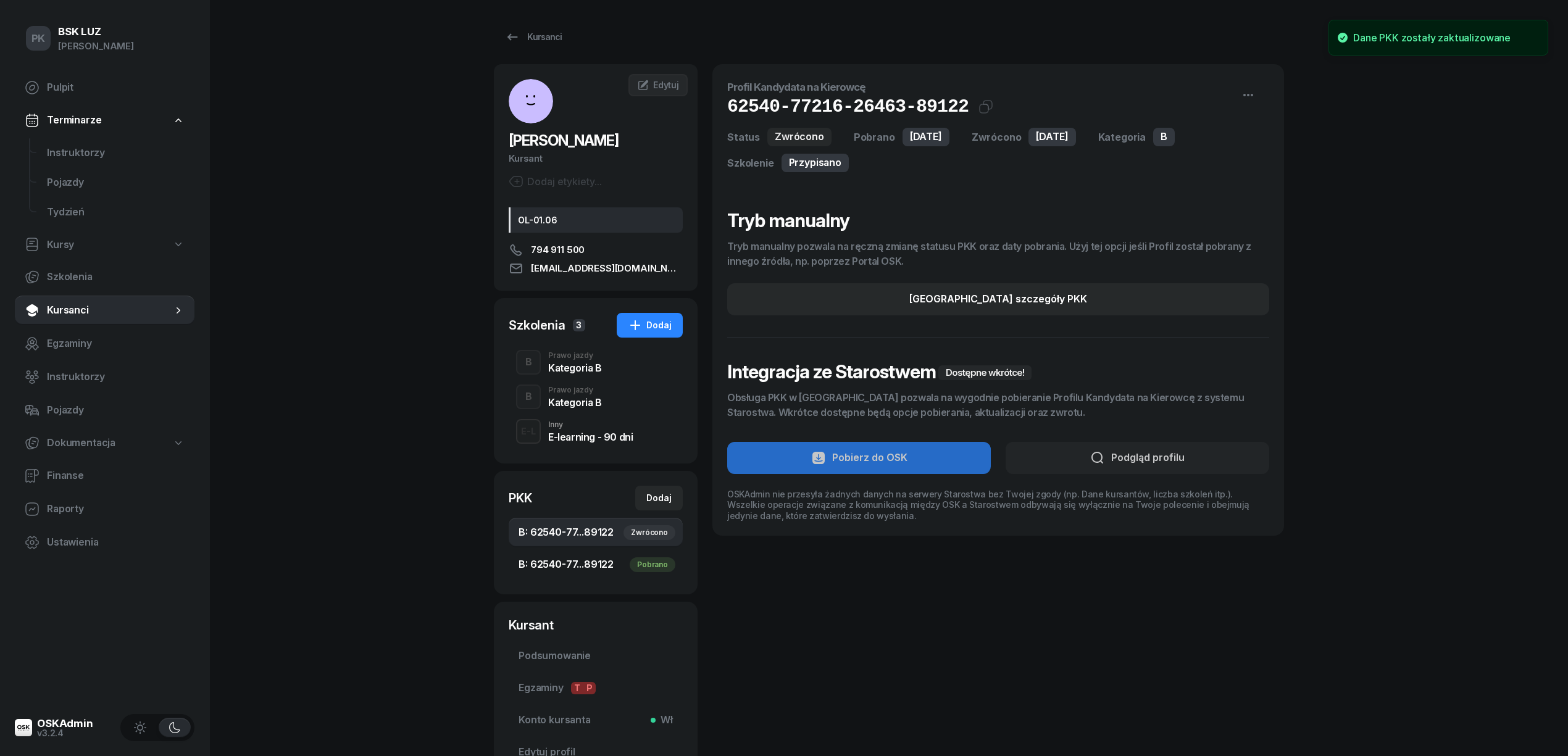
click at [571, 563] on span "B: 62540-77...89122 Pobrano" at bounding box center [595, 565] width 154 height 16
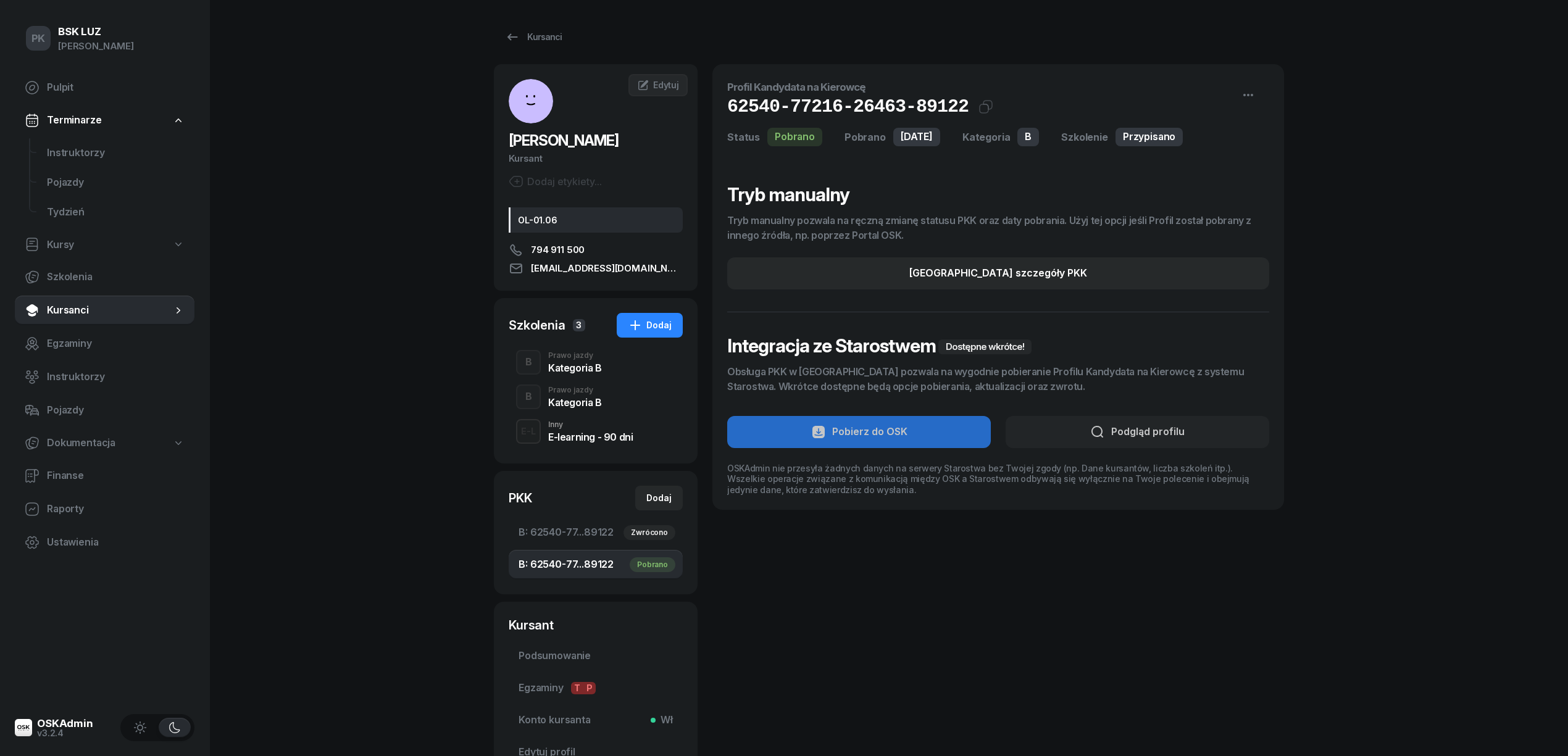
click at [586, 376] on div "B Prawo jazdy Kategoria B" at bounding box center [596, 362] width 174 height 35
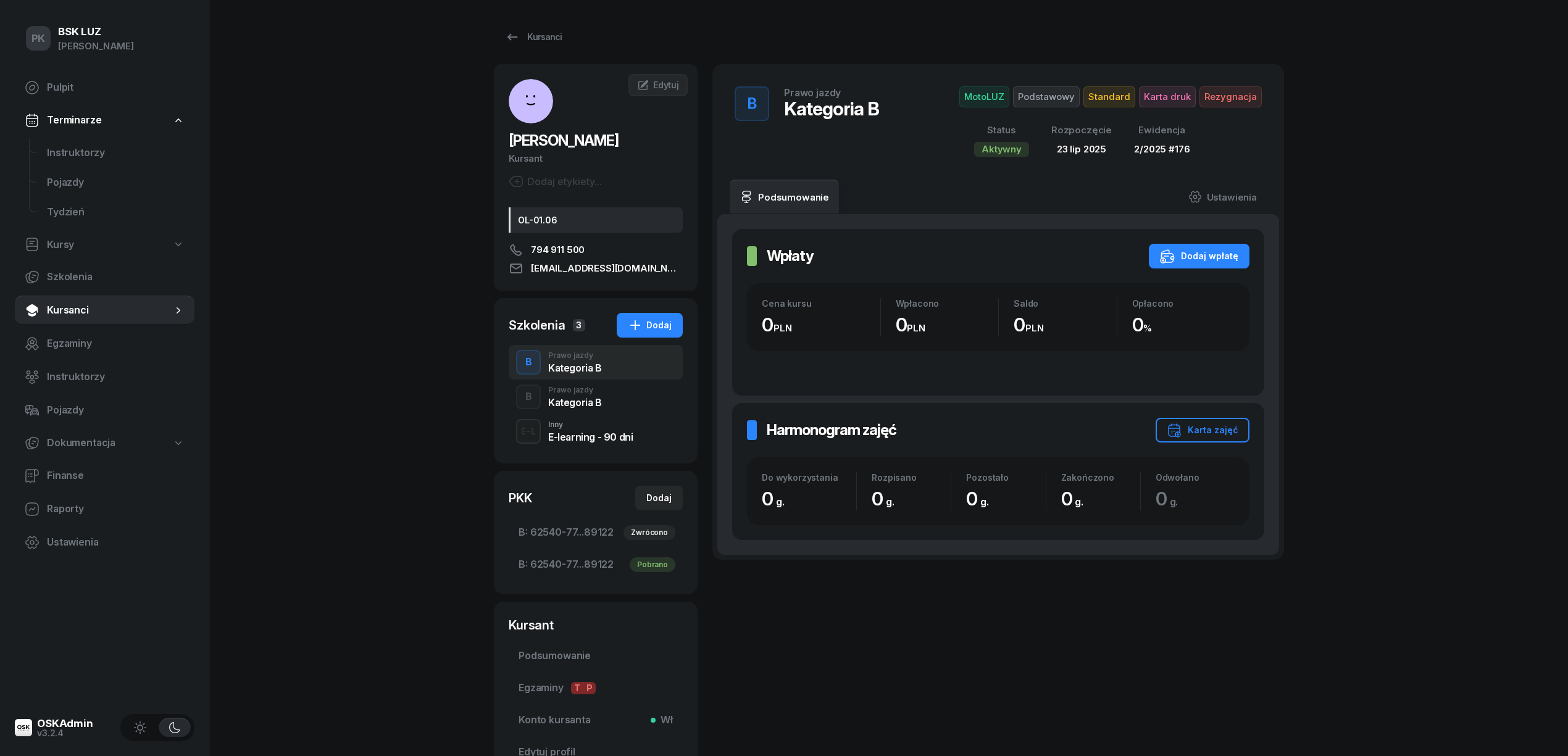
click at [586, 390] on div "Prawo jazdy" at bounding box center [575, 389] width 53 height 7
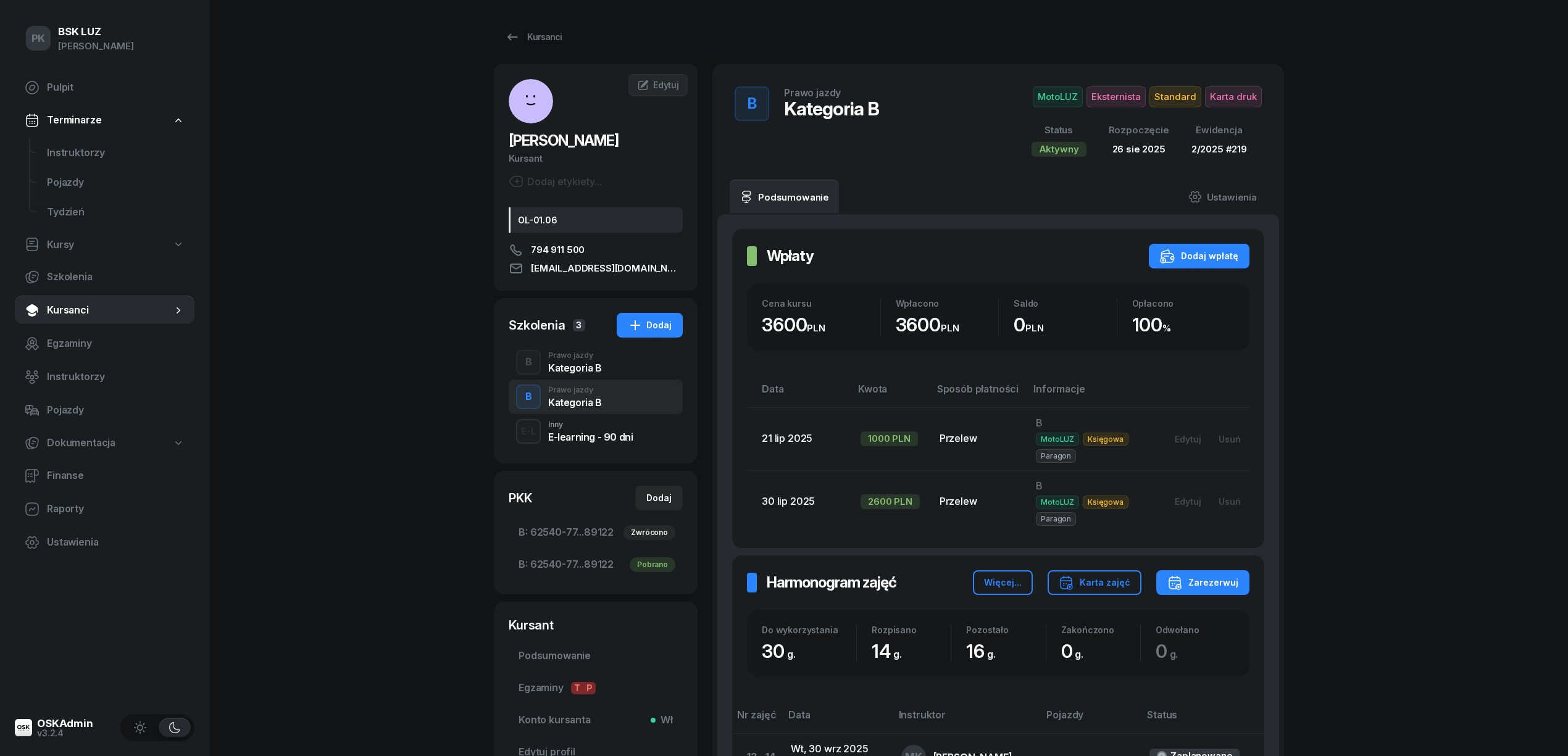
click at [588, 360] on div "Kategoria B" at bounding box center [575, 366] width 53 height 14
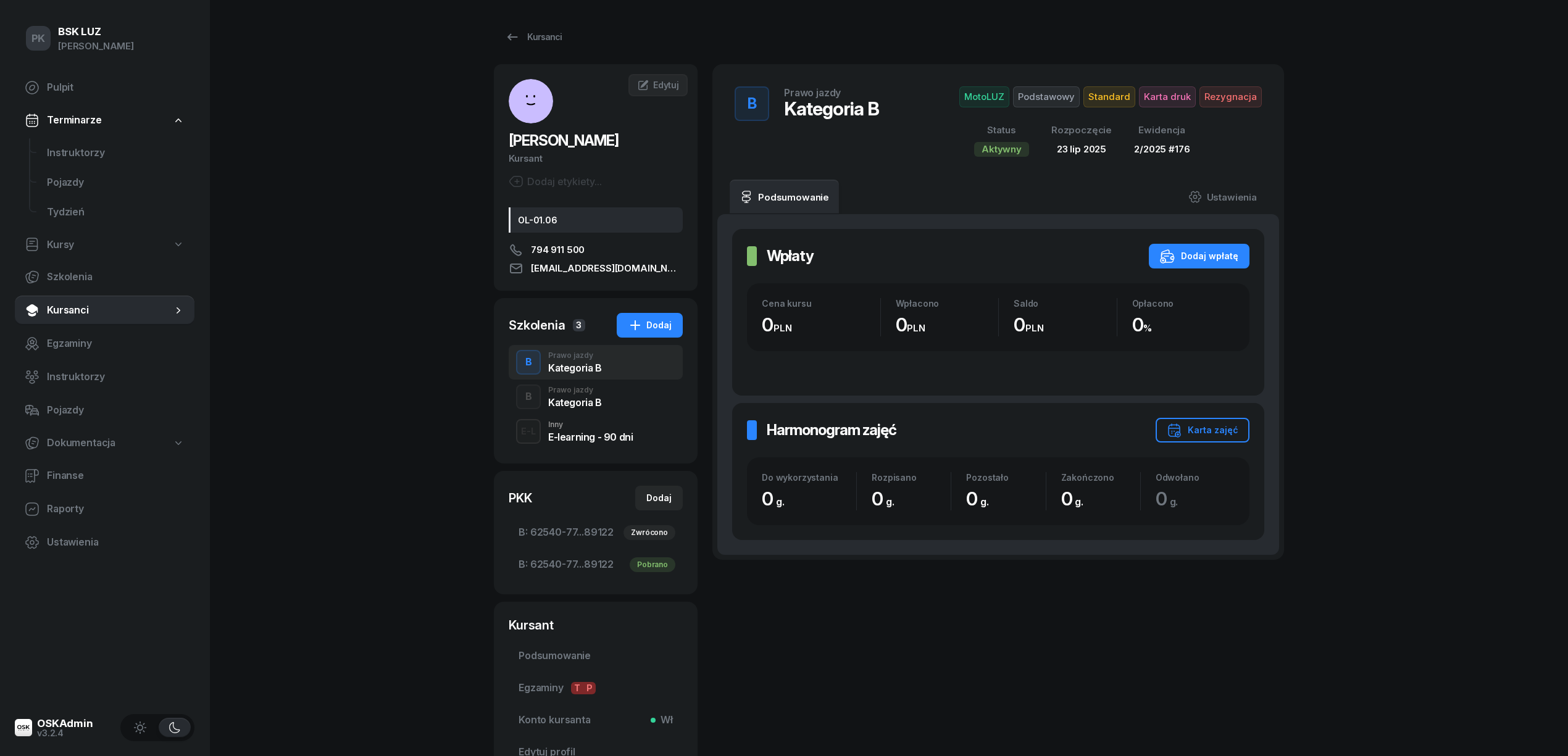
click at [583, 399] on div "Kategoria B" at bounding box center [575, 402] width 53 height 10
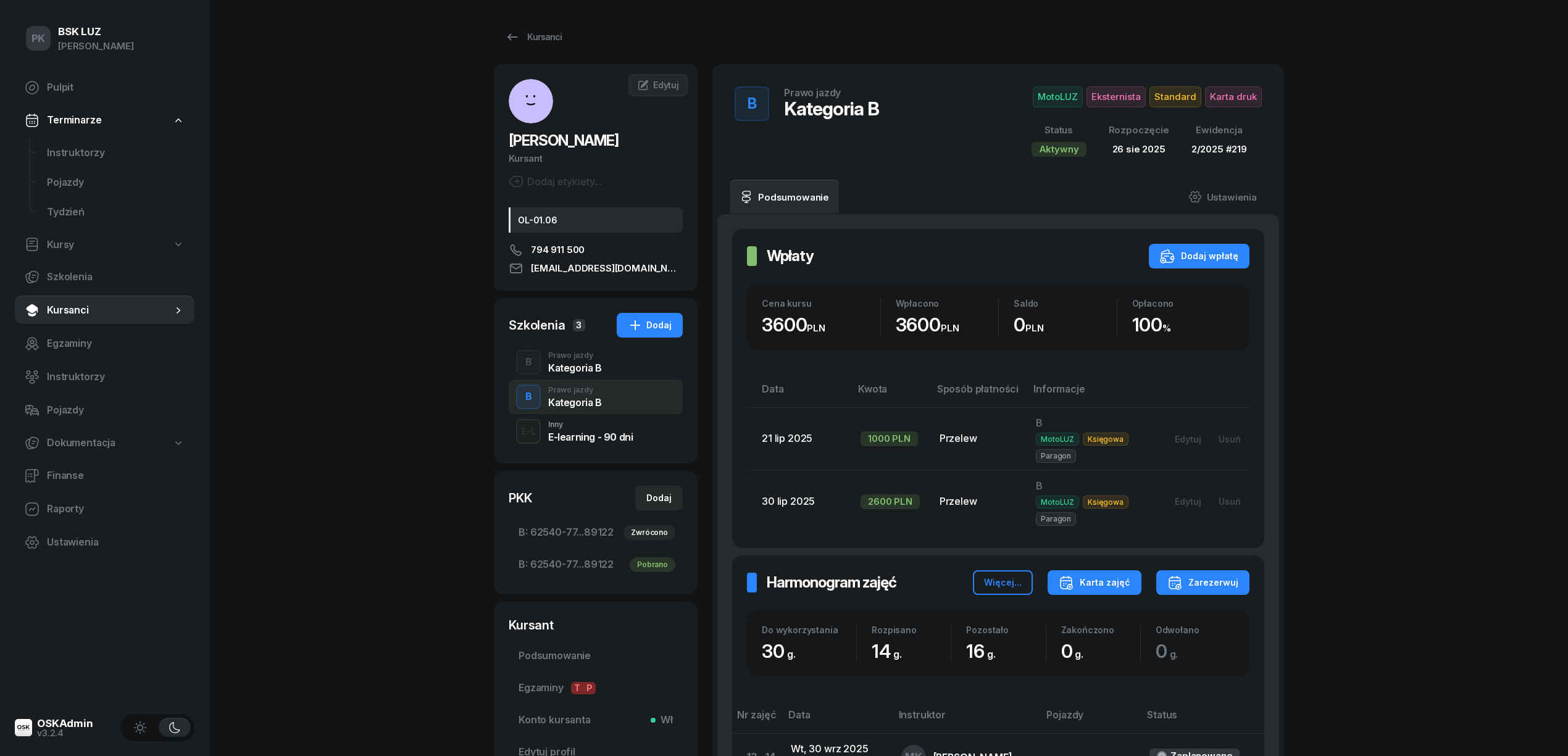
click at [1123, 588] on div "Karta zajęć" at bounding box center [1095, 582] width 72 height 15
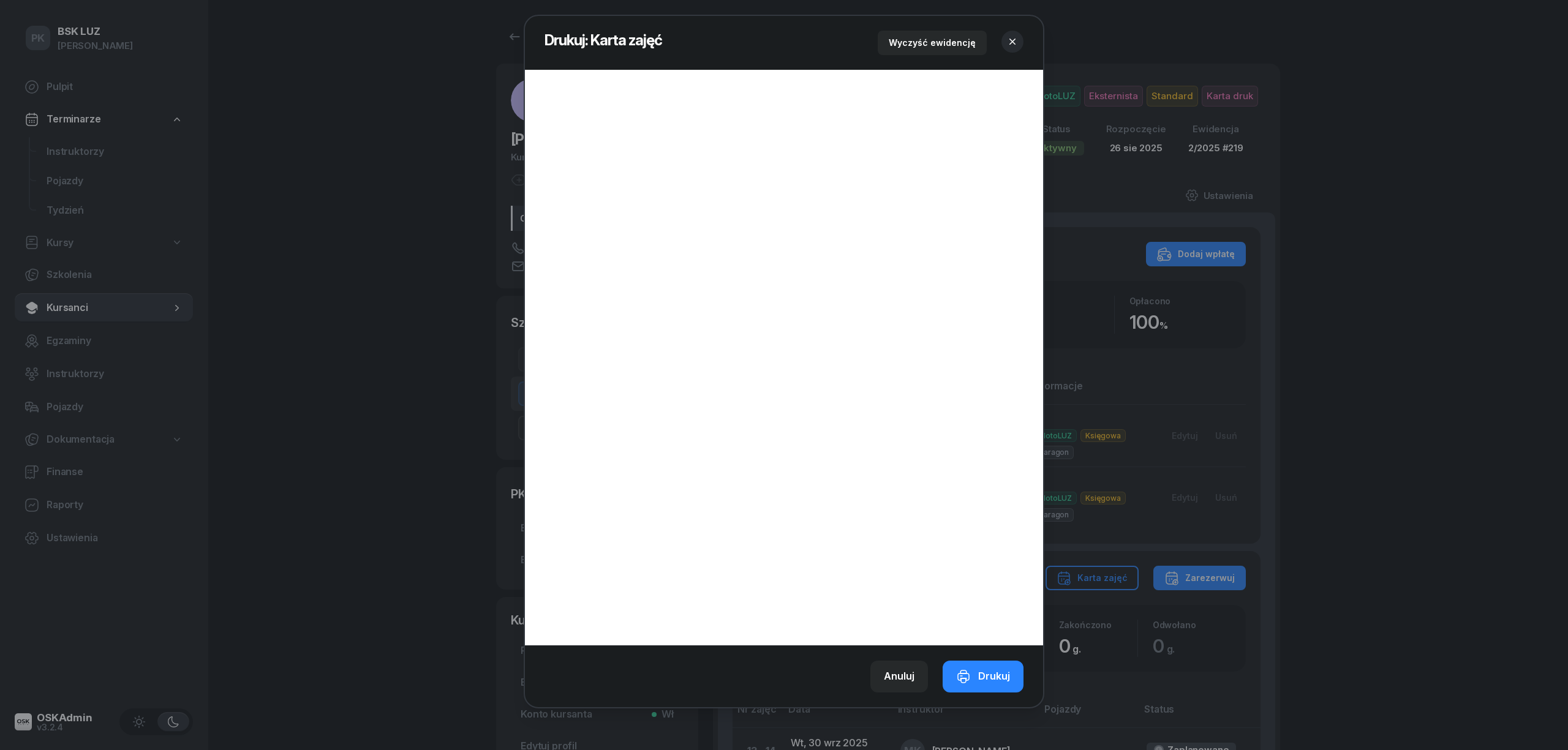
click at [1010, 38] on icon "button" at bounding box center [1012, 41] width 12 height 12
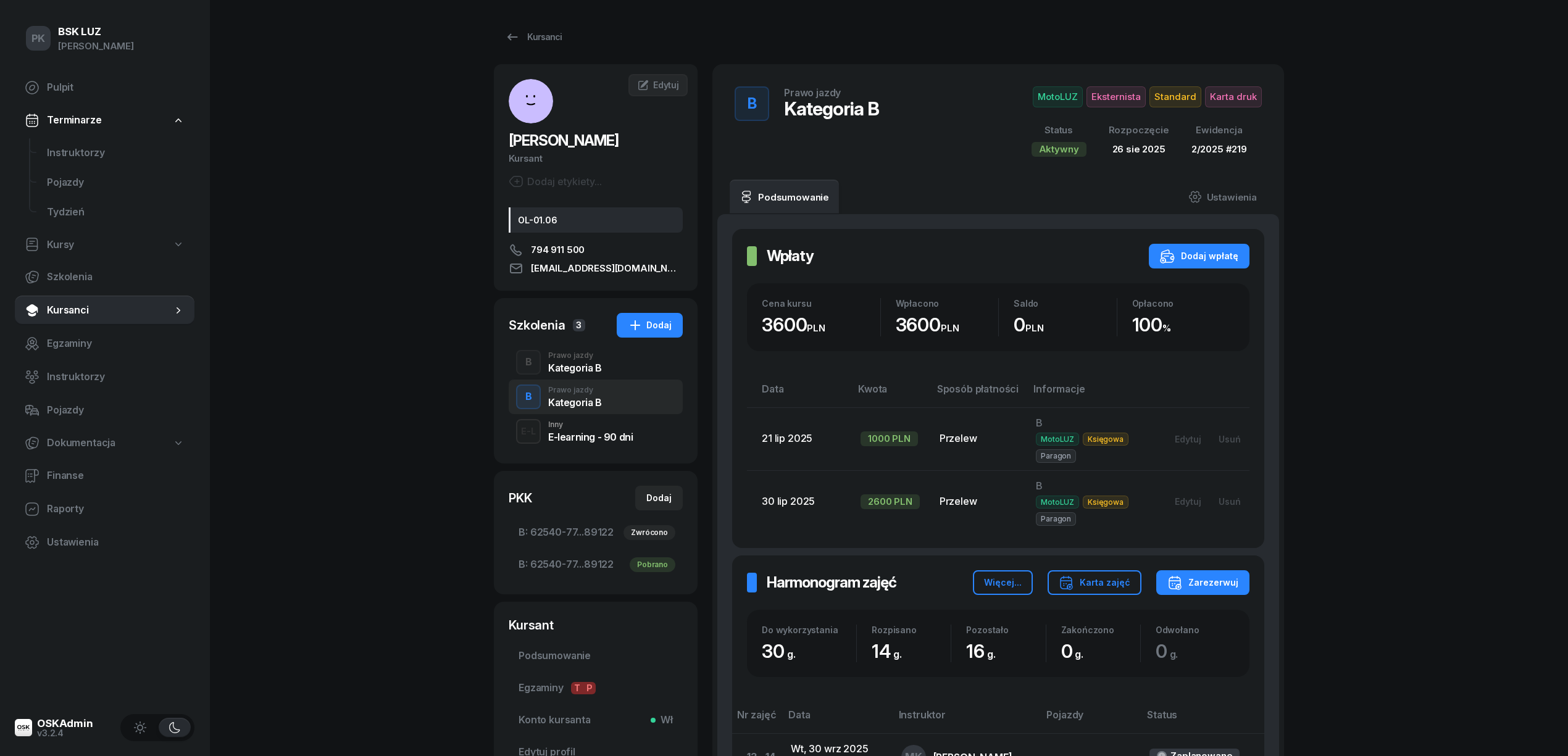
click at [619, 376] on div "B Prawo jazdy Kategoria B" at bounding box center [596, 362] width 174 height 35
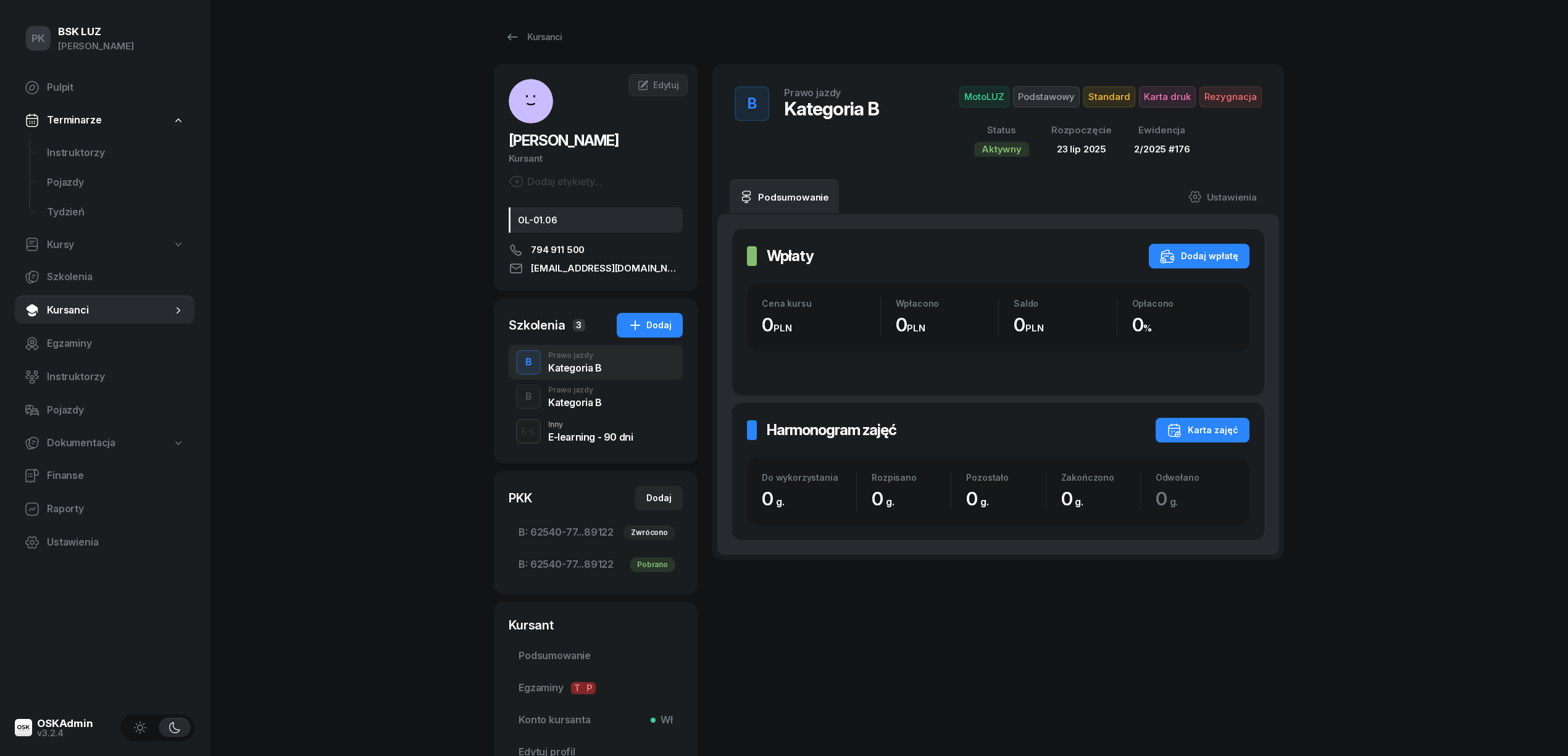
click at [1181, 428] on icon "button" at bounding box center [1175, 430] width 15 height 15
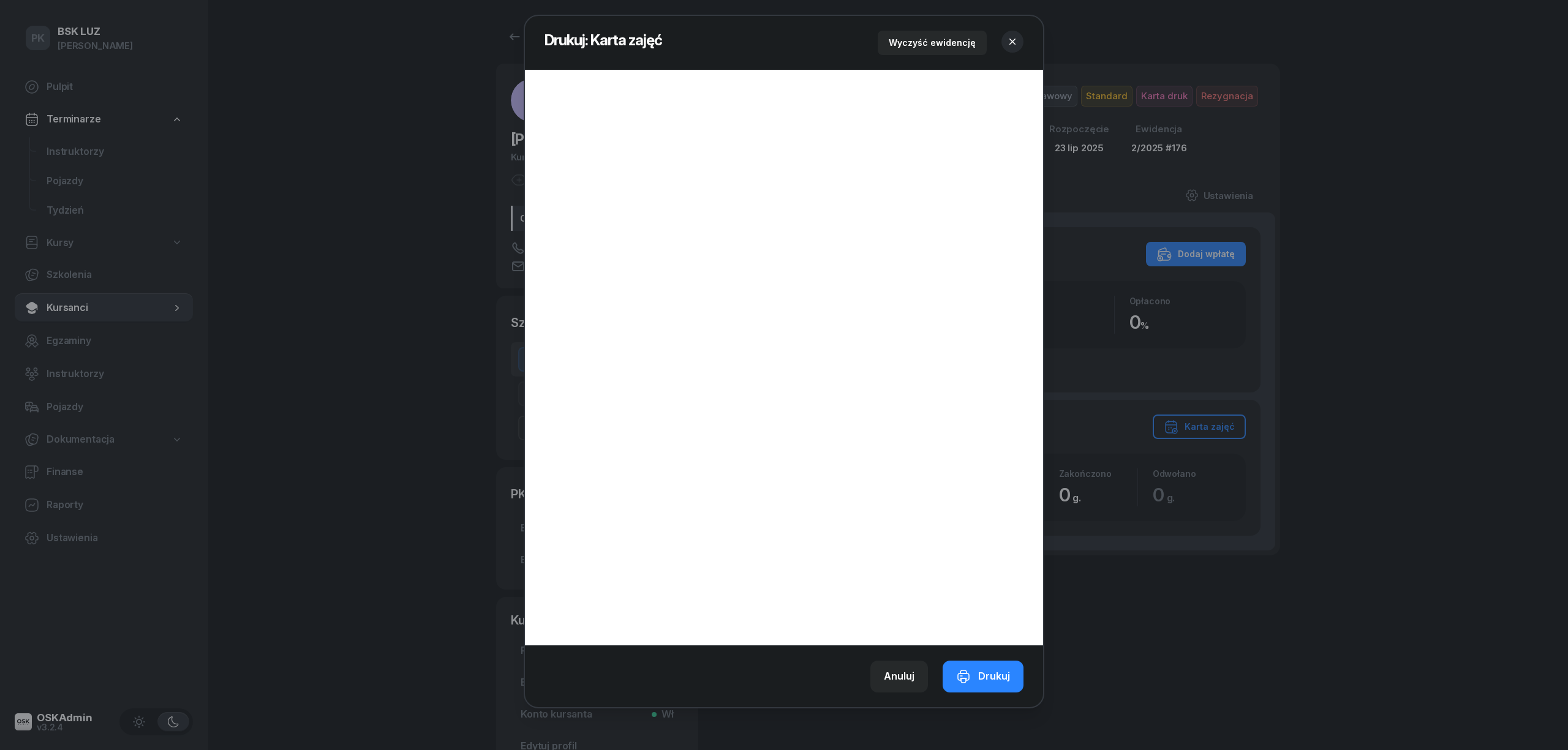
click at [1014, 35] on icon "button" at bounding box center [1012, 41] width 12 height 12
